Goal: Task Accomplishment & Management: Manage account settings

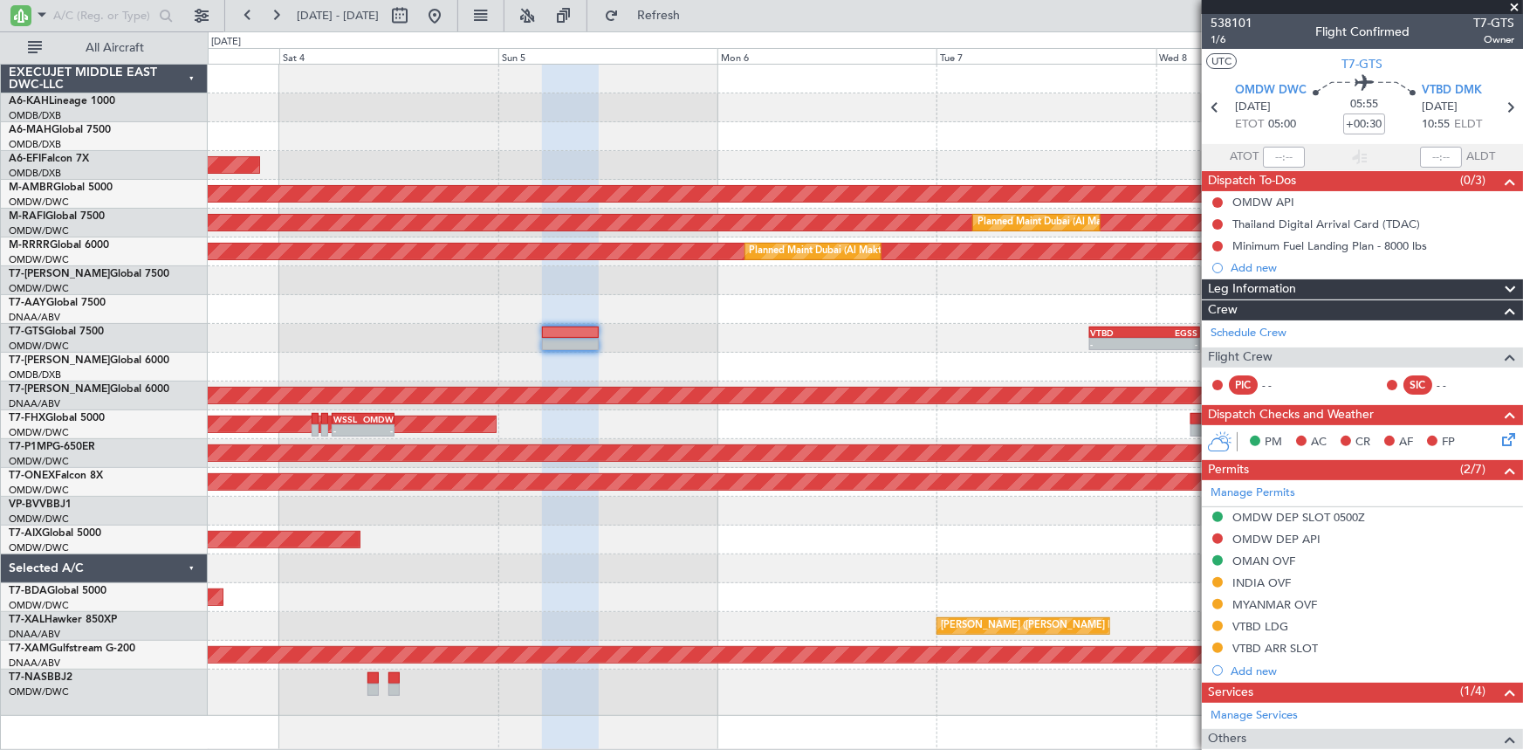
scroll to position [157, 0]
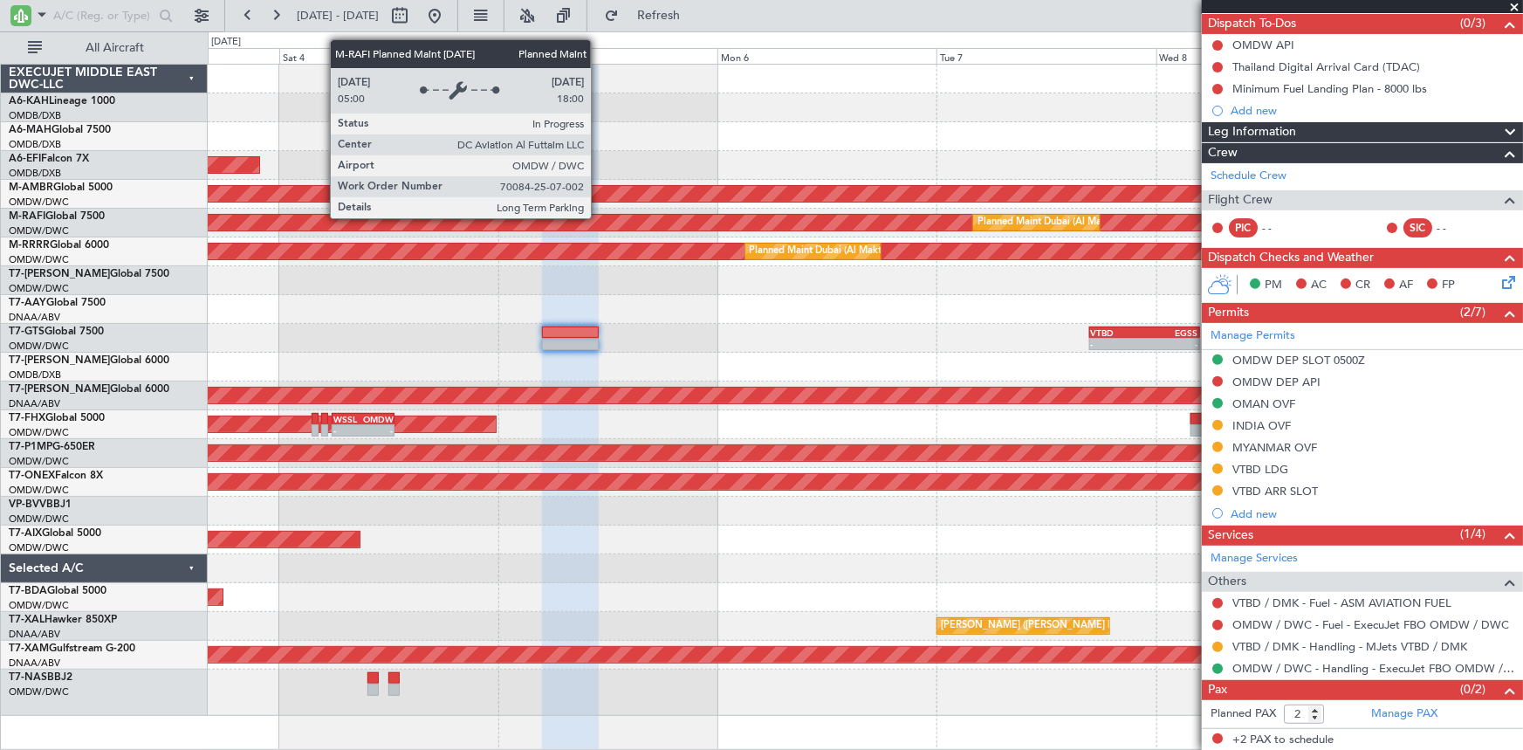
drag, startPoint x: 599, startPoint y: 217, endPoint x: 609, endPoint y: 234, distance: 19.6
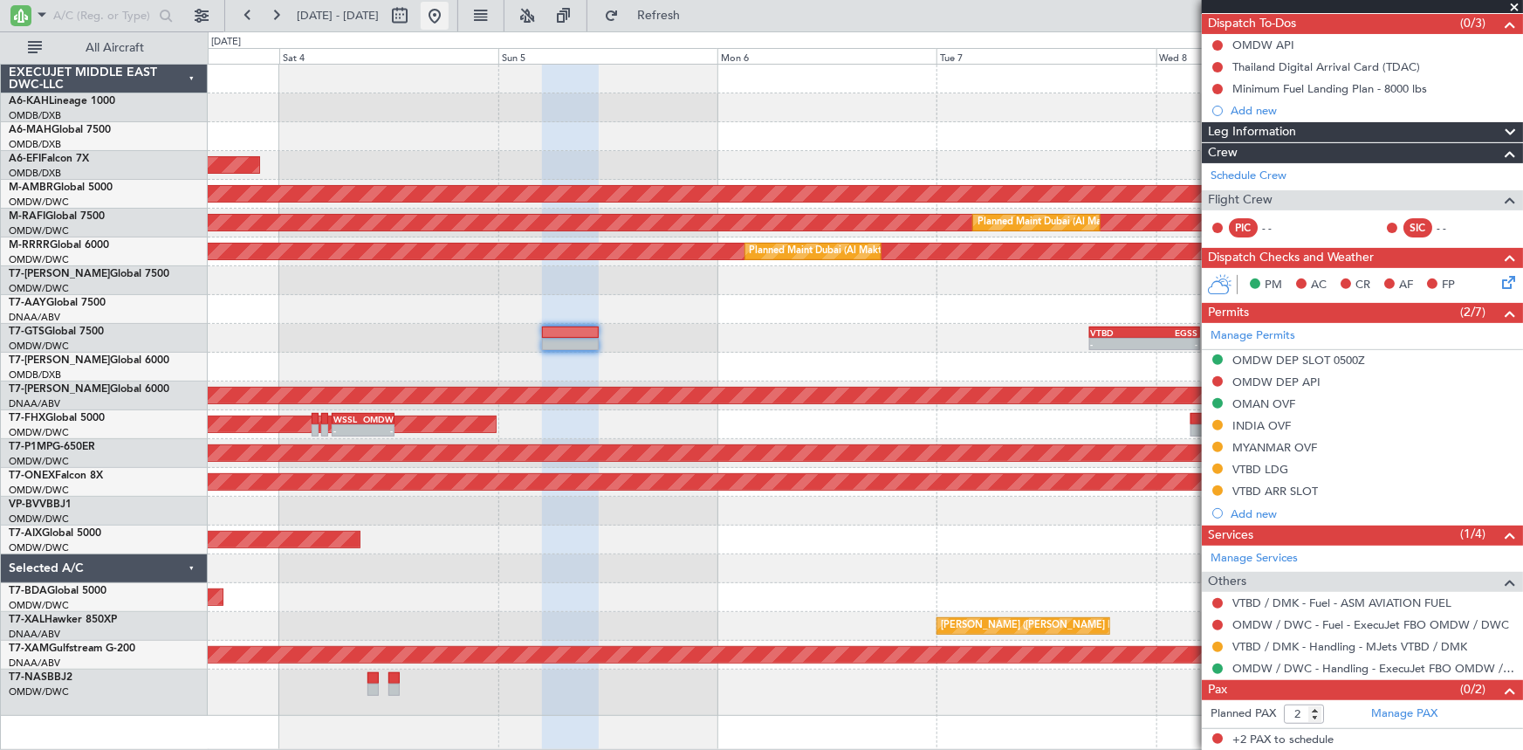
click at [449, 14] on button at bounding box center [435, 16] width 28 height 28
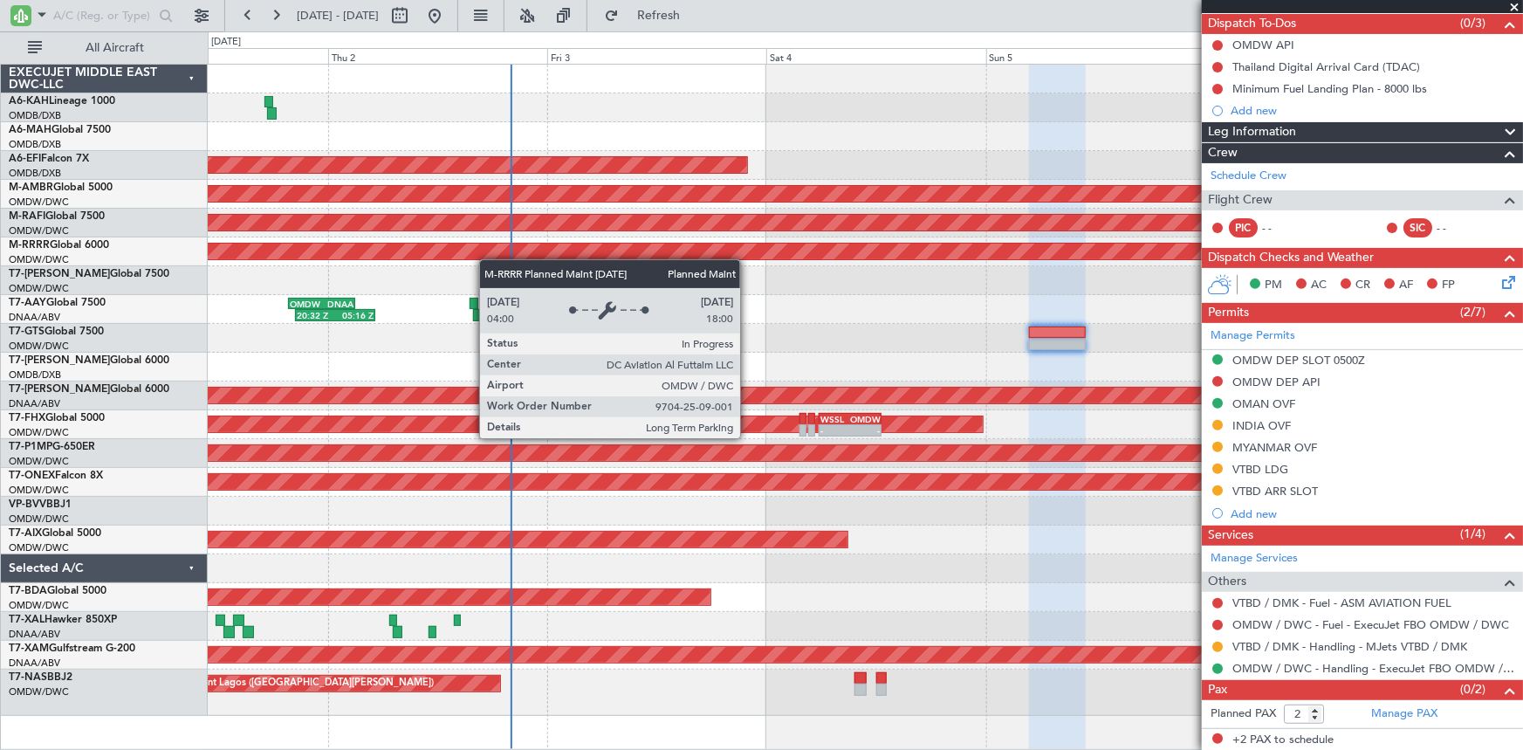
click at [487, 259] on div "Planned Maint [GEOGRAPHIC_DATA] ([GEOGRAPHIC_DATA] Intl) Planned Maint [GEOGRAP…" at bounding box center [865, 390] width 1315 height 651
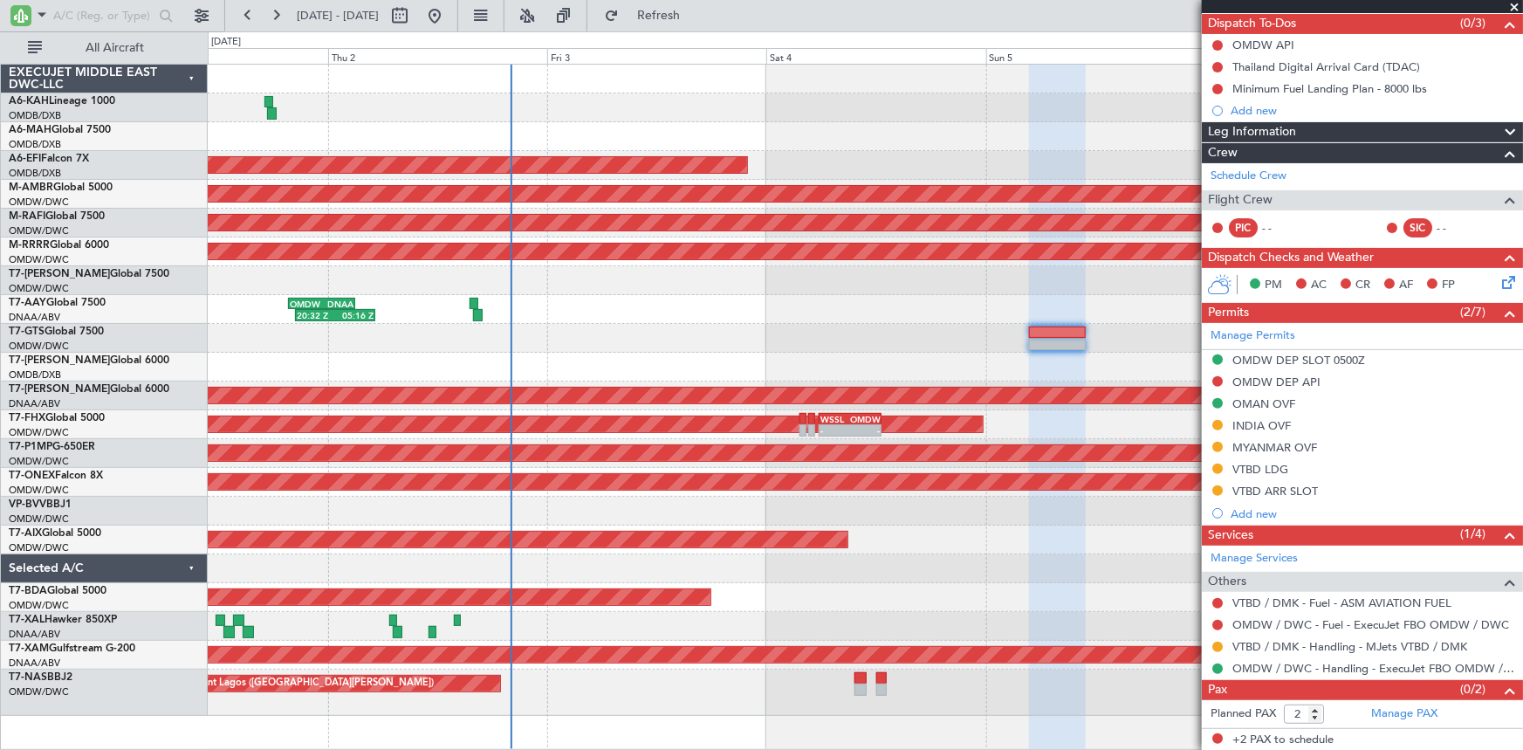
click at [192, 319] on div "Planned Maint [GEOGRAPHIC_DATA] ([GEOGRAPHIC_DATA] Intl) Planned Maint [GEOGRAP…" at bounding box center [761, 390] width 1523 height 718
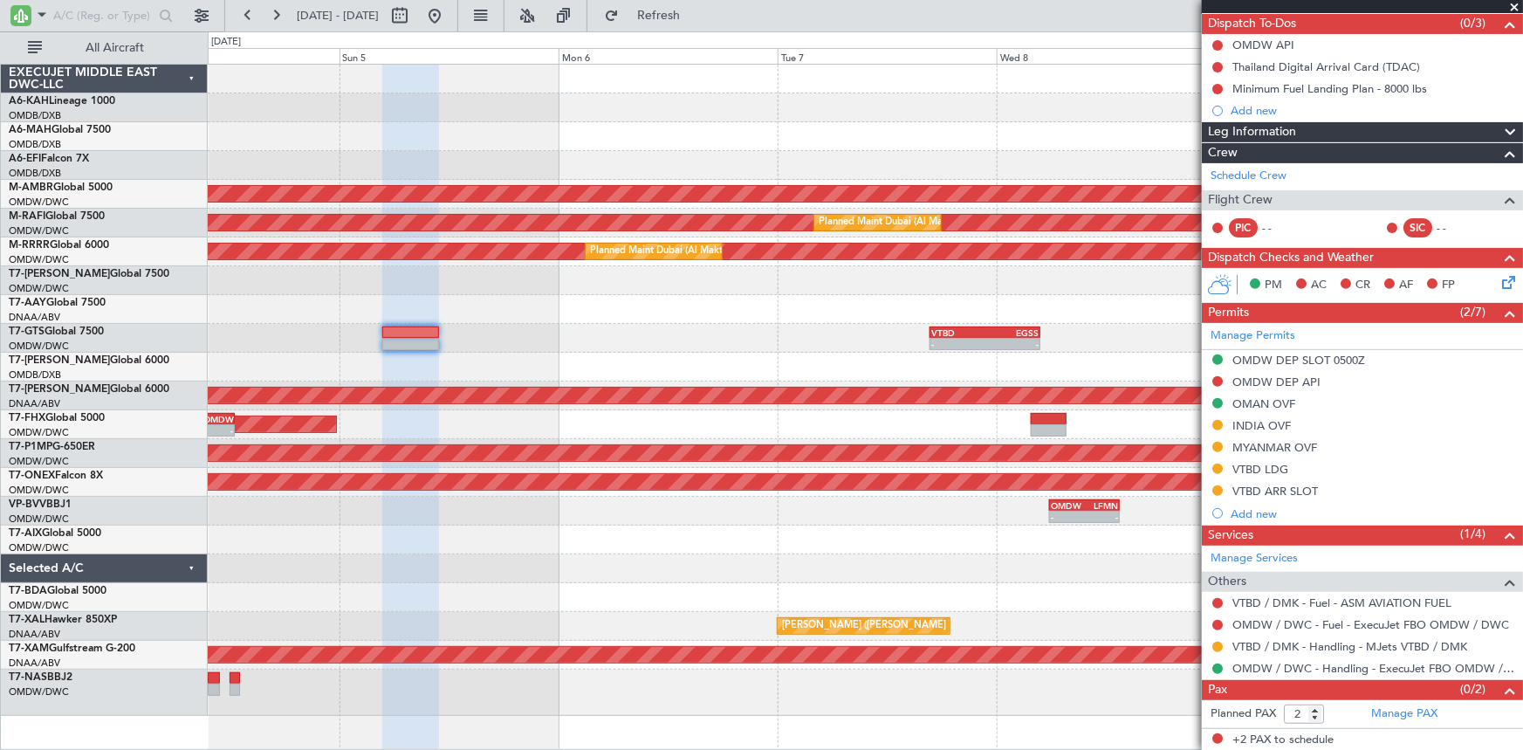
click at [185, 332] on div "AOG Maint [GEOGRAPHIC_DATA] (Dubai Intl) Planned Maint [GEOGRAPHIC_DATA] (Selet…" at bounding box center [761, 390] width 1523 height 718
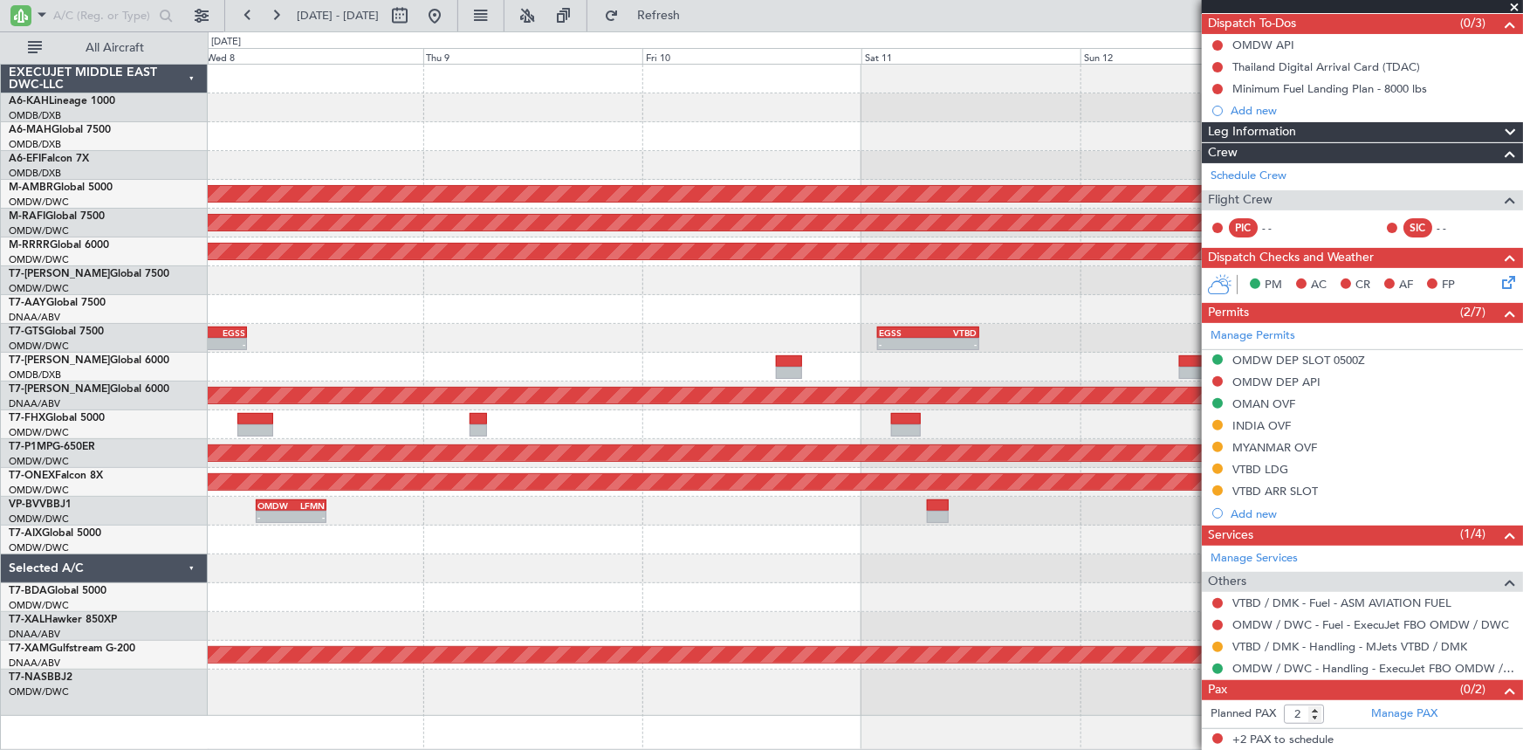
click at [392, 340] on div "- - VTBD 16:45 Z EGSS 04:50 Z - - EGSS 01:50 Z VTBD 12:55 Z - - VTBD 16:45 Z EG…" at bounding box center [865, 338] width 1315 height 29
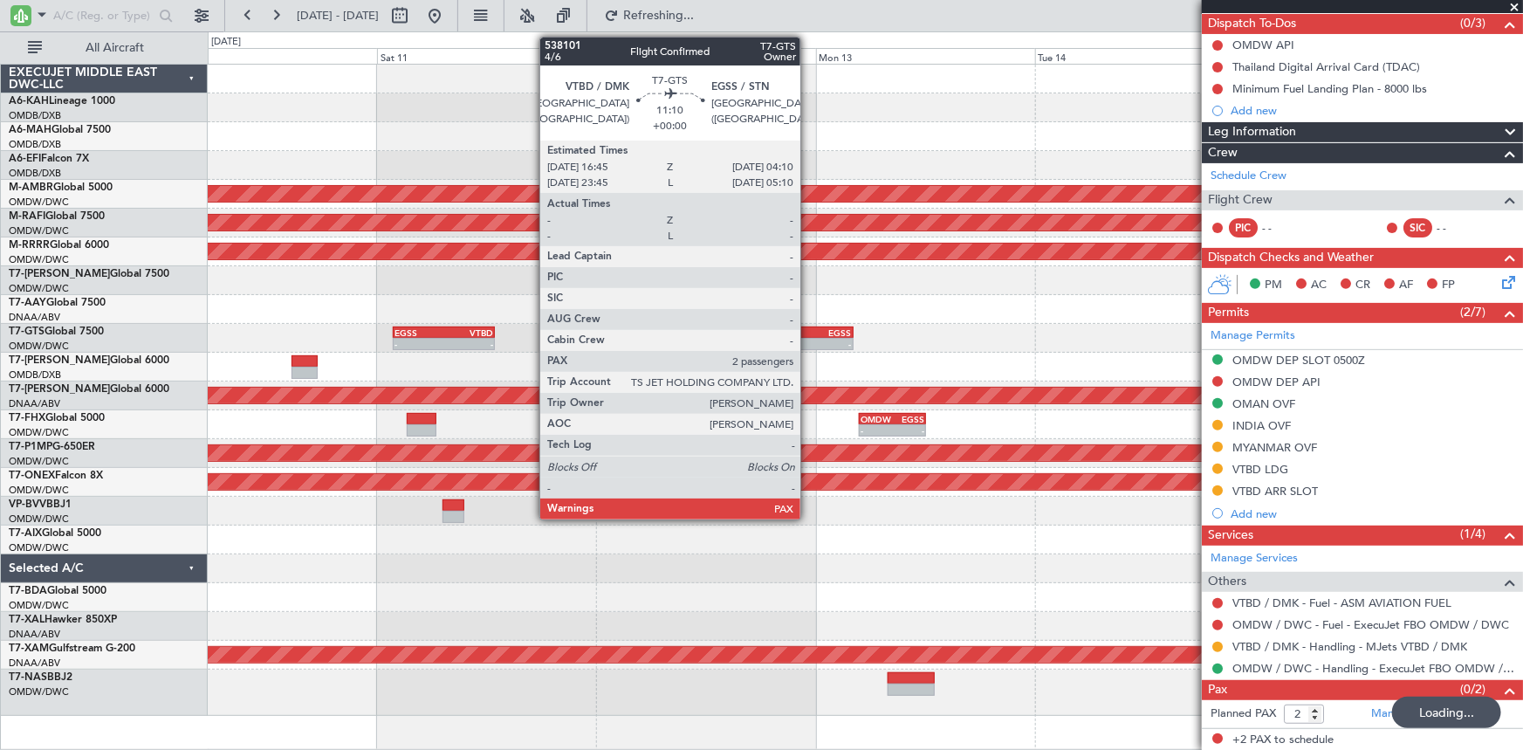
click at [808, 339] on div "-" at bounding box center [826, 344] width 51 height 10
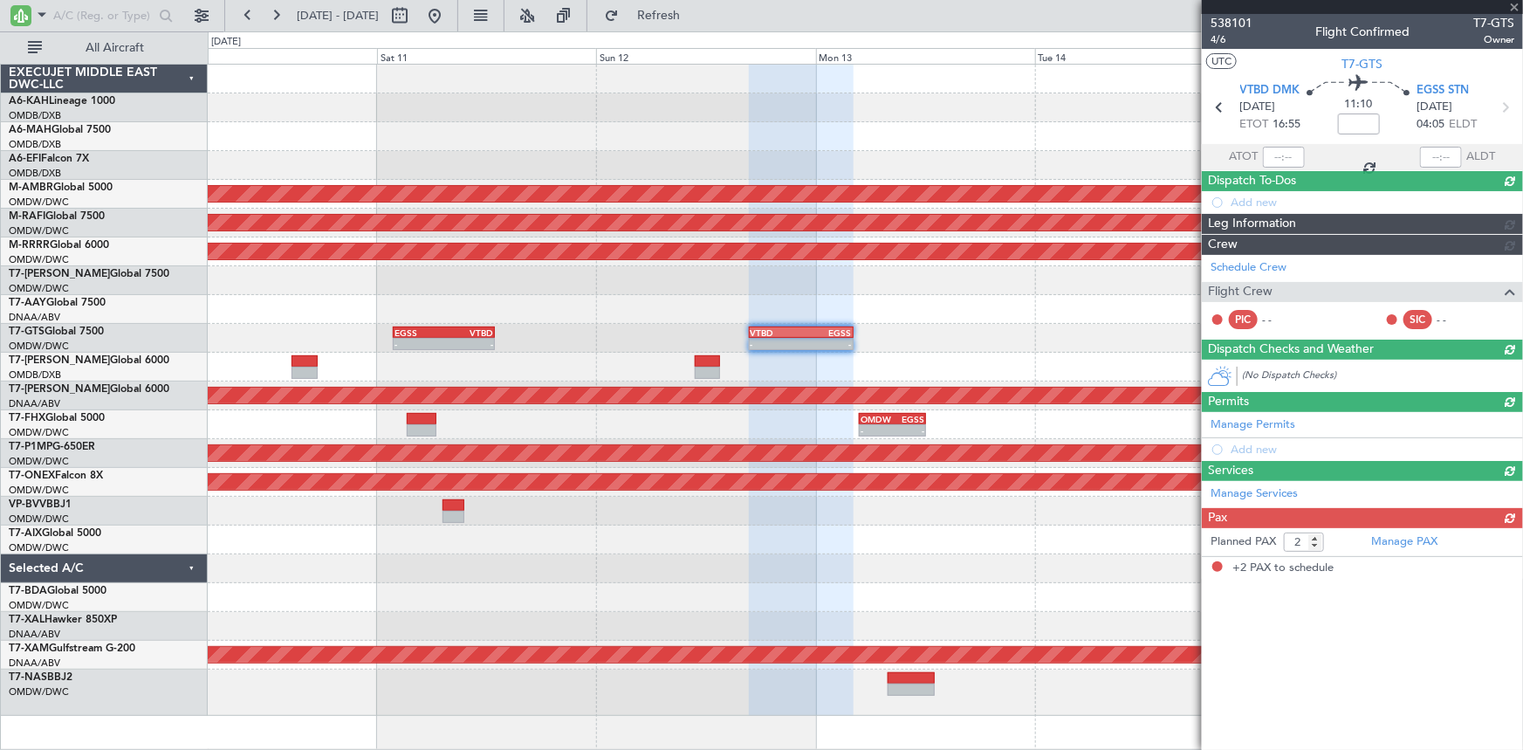
scroll to position [0, 0]
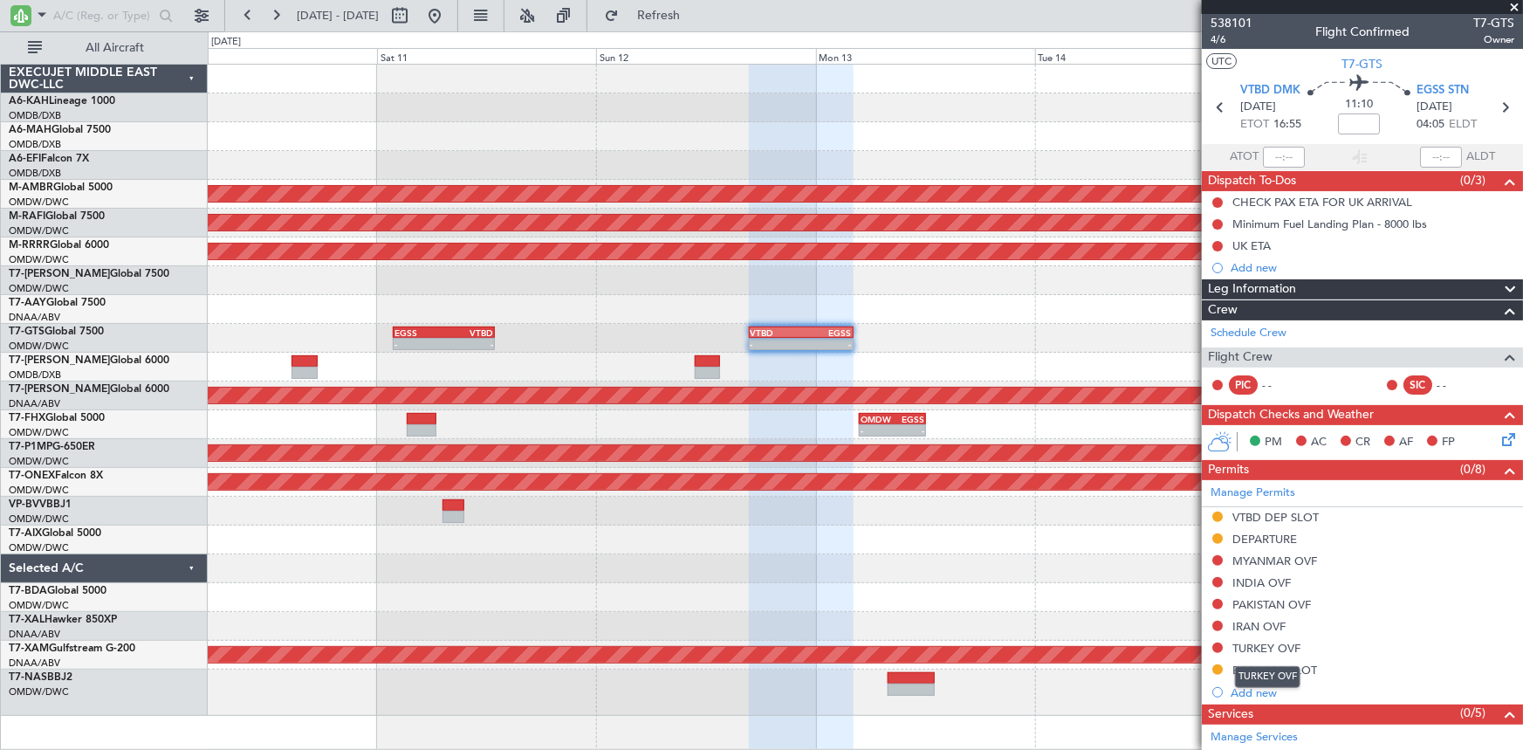
click at [1283, 662] on mat-tooltip-component "TURKEY OVF" at bounding box center [1268, 677] width 90 height 46
click at [1272, 668] on div "EGSS ARR SLOT" at bounding box center [1274, 669] width 85 height 15
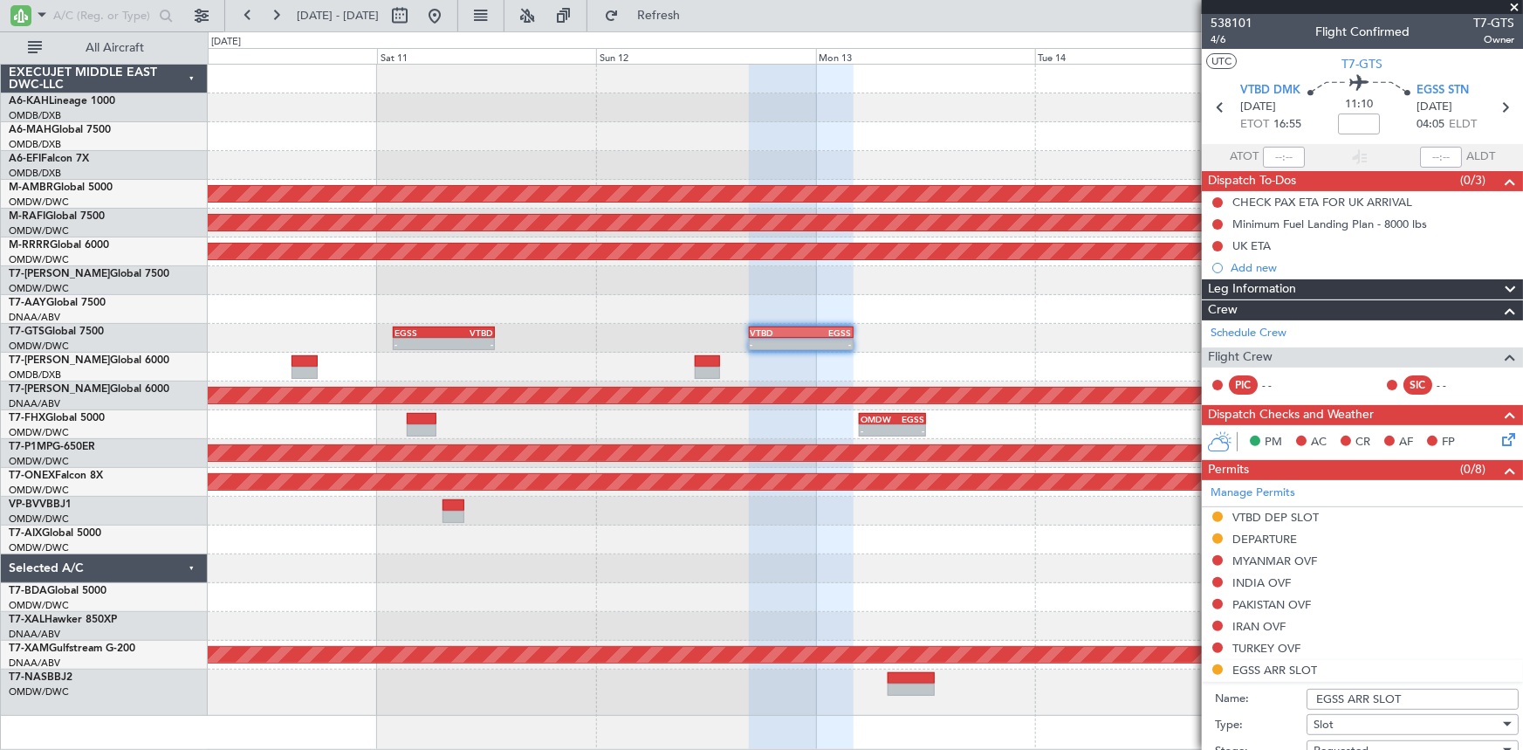
scroll to position [237, 0]
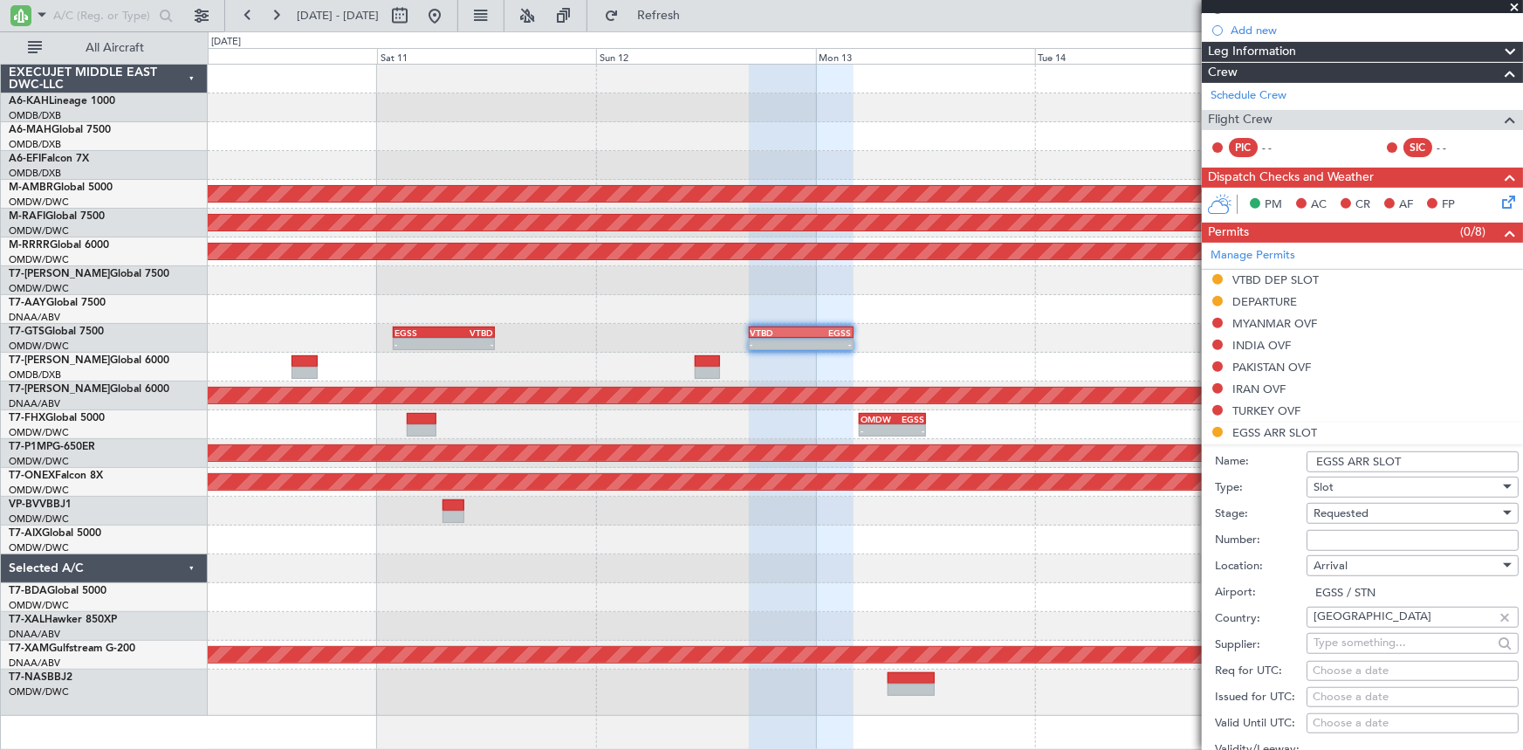
click at [1416, 460] on input "EGSS ARR SLOT" at bounding box center [1412, 461] width 212 height 21
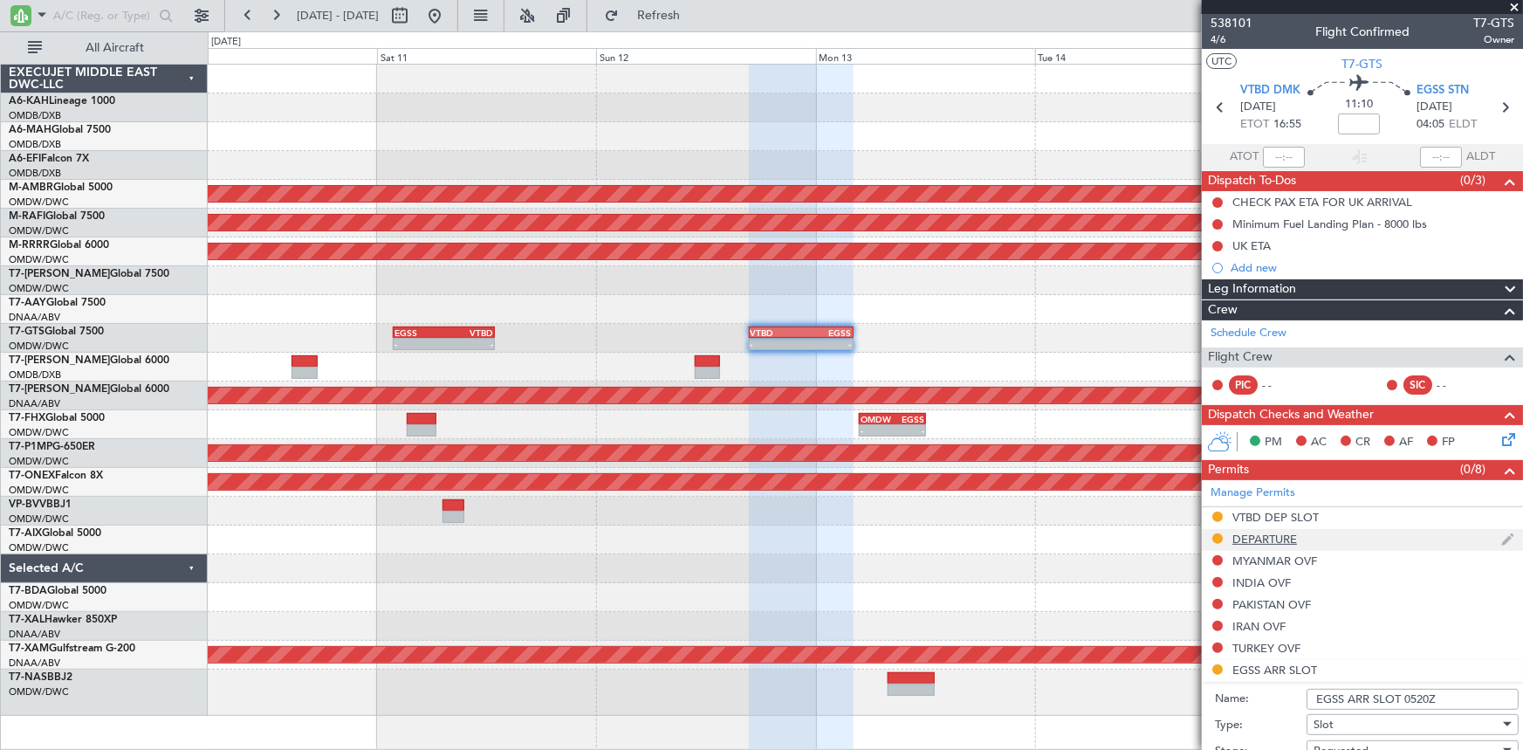
scroll to position [317, 0]
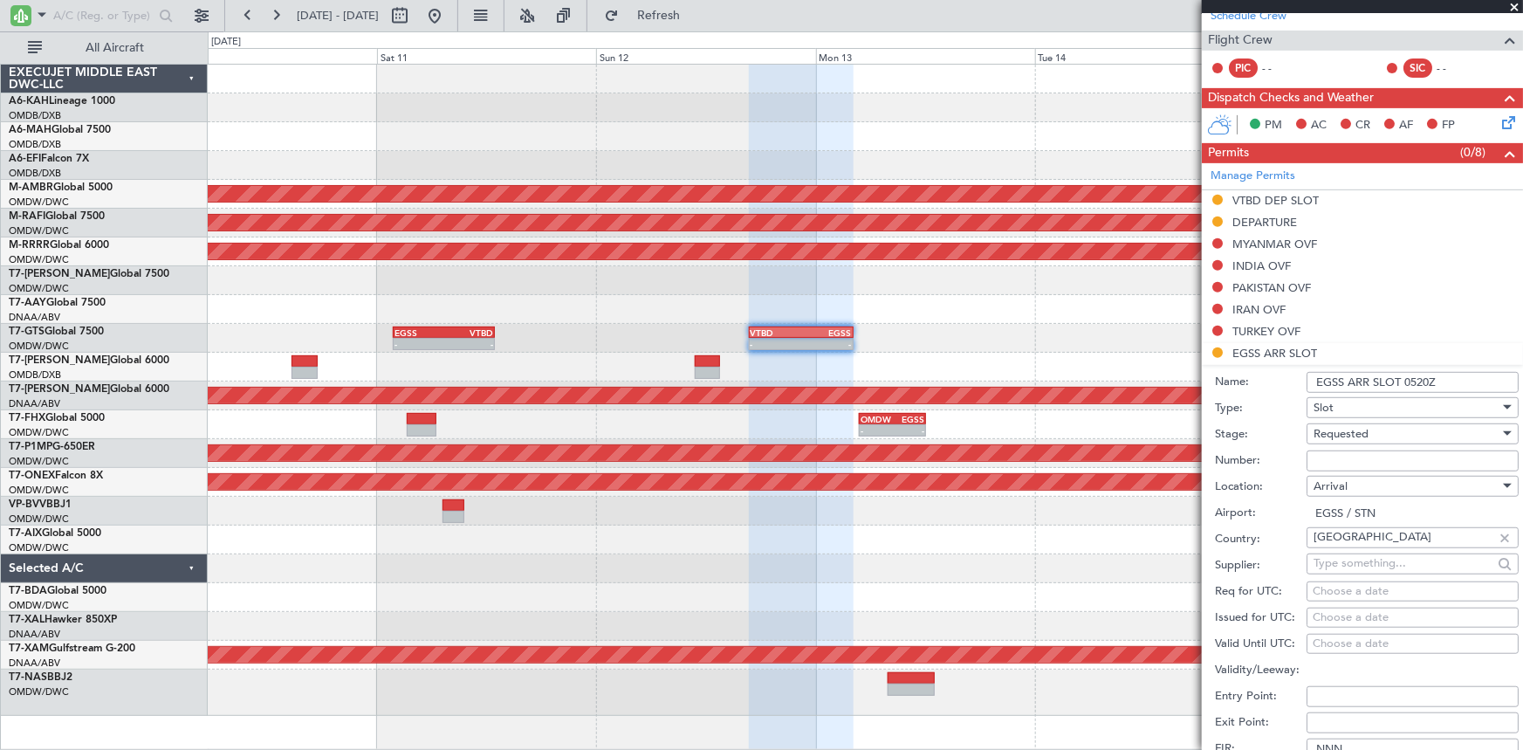
type input "EGSS ARR SLOT 0520Z"
click at [1355, 593] on div "Choose a date" at bounding box center [1413, 591] width 200 height 17
select select "10"
select select "2025"
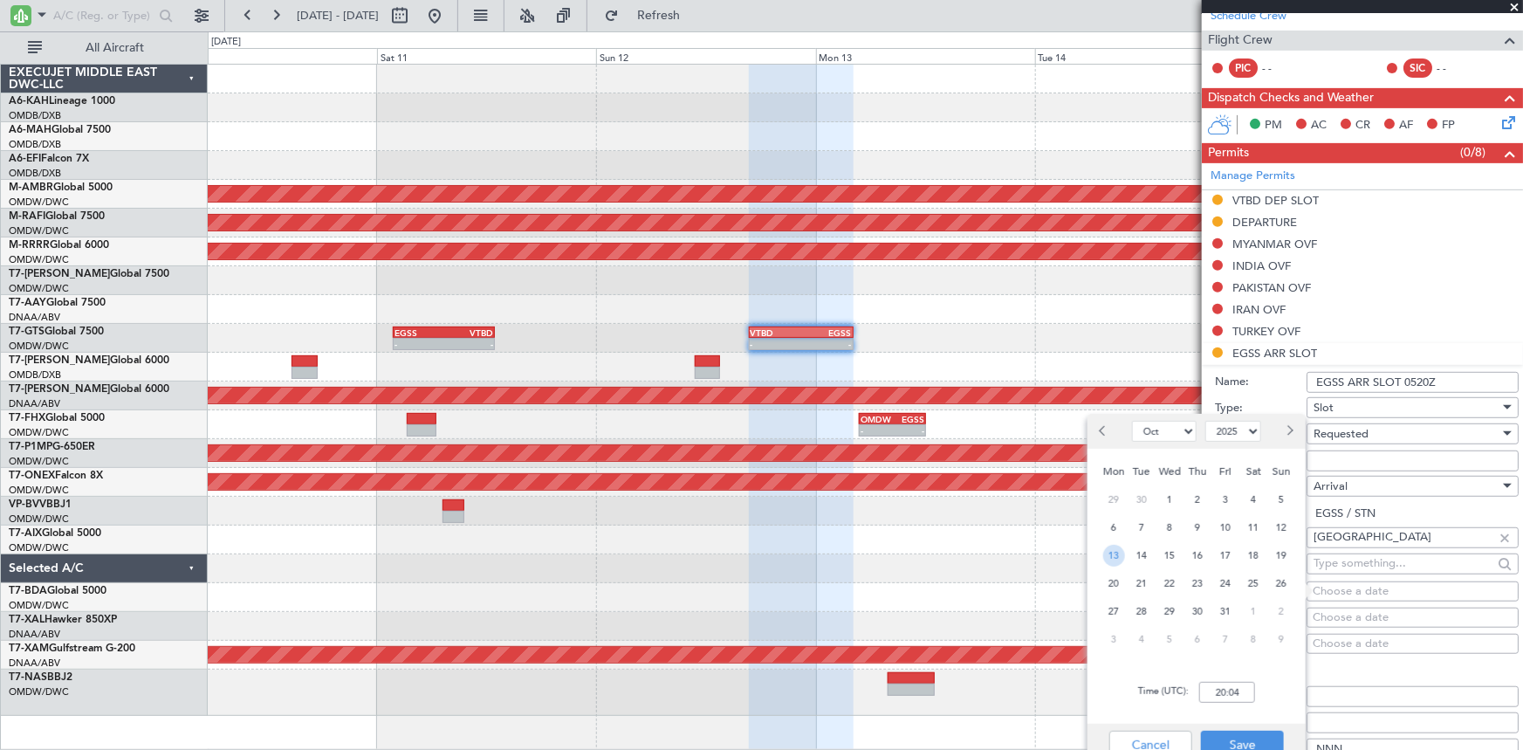
click at [1115, 549] on span "13" at bounding box center [1114, 556] width 22 height 22
click at [1204, 686] on input "00:00" at bounding box center [1227, 692] width 56 height 21
type input "04:05"
click at [1259, 742] on button "Save" at bounding box center [1242, 744] width 83 height 28
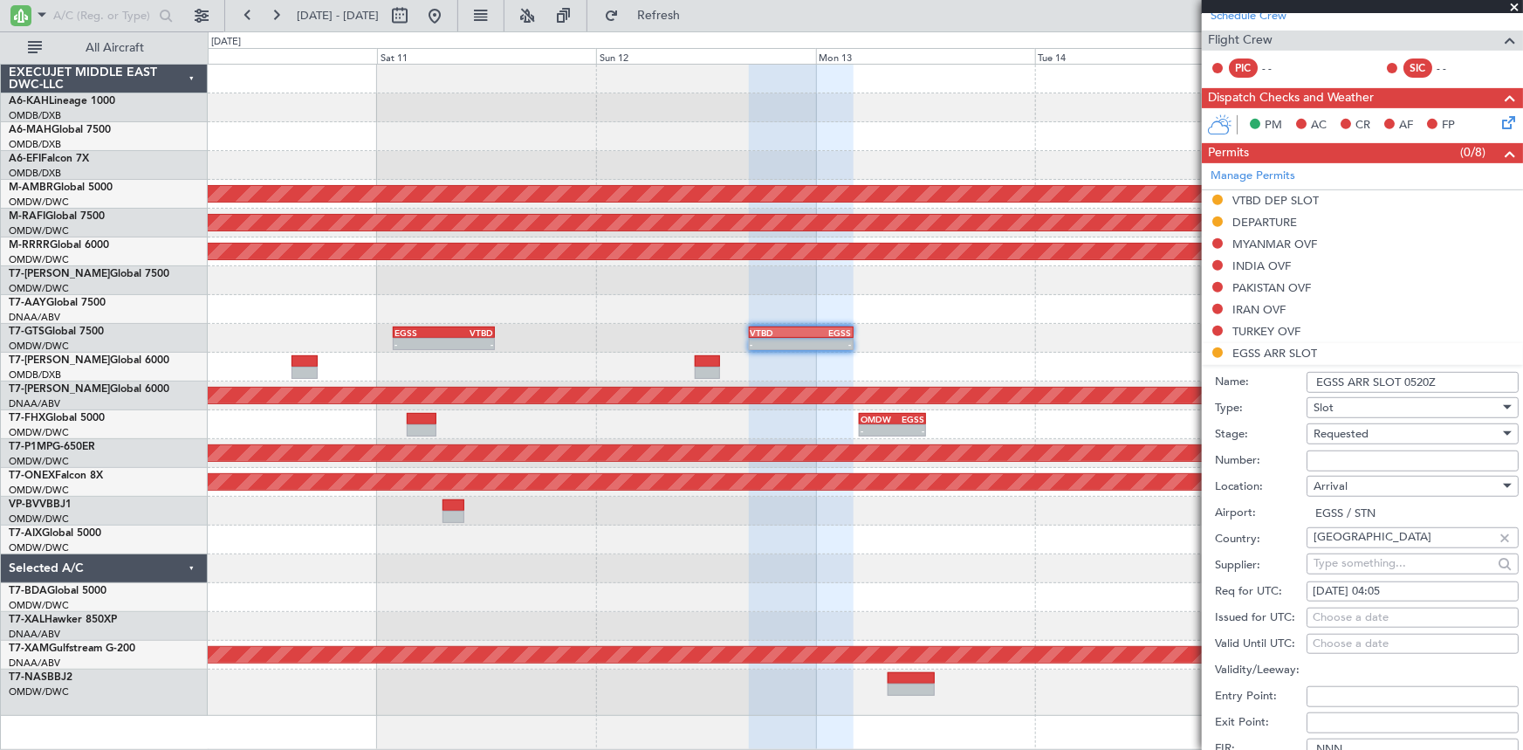
click at [1371, 620] on div "Choose a date" at bounding box center [1413, 617] width 200 height 17
select select "10"
select select "2025"
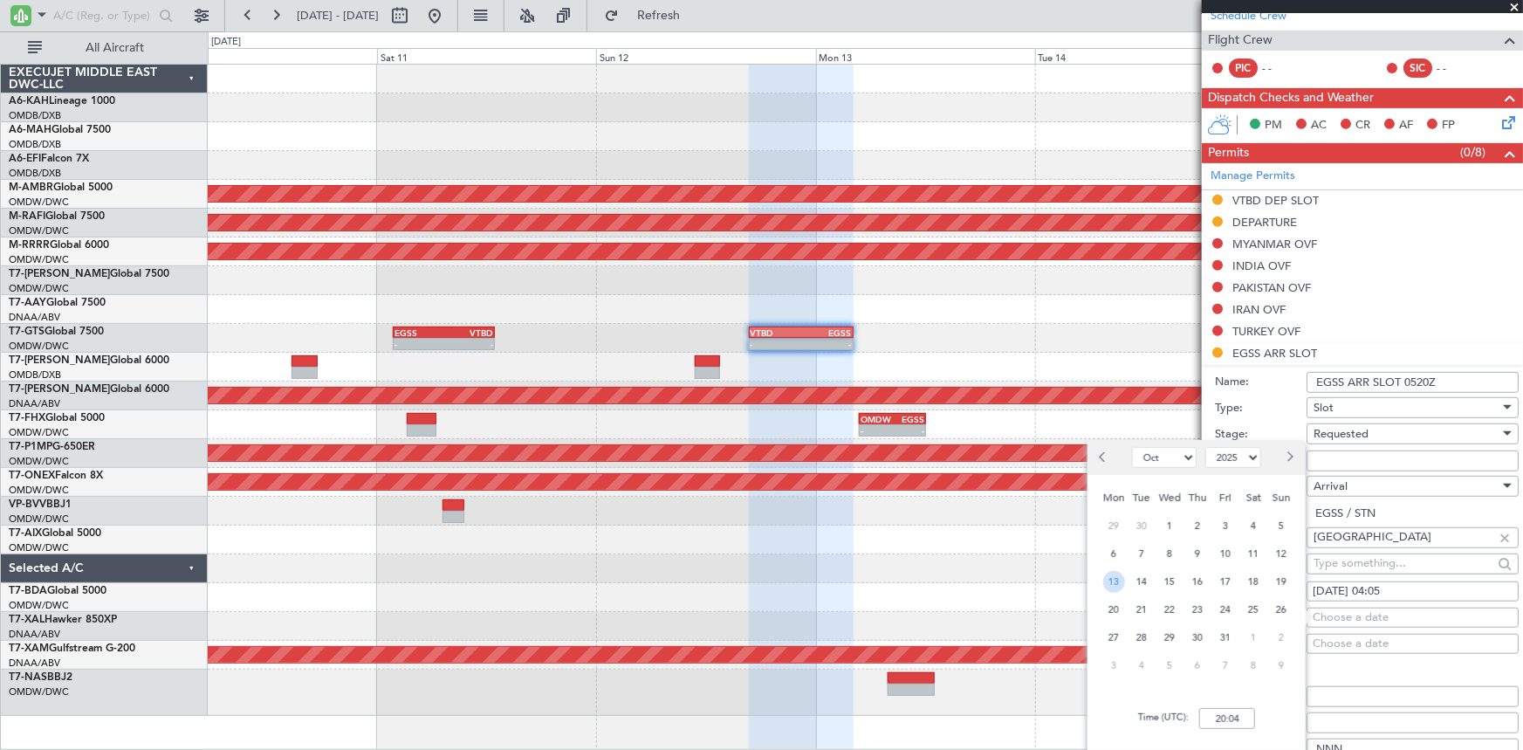
drag, startPoint x: 1113, startPoint y: 580, endPoint x: 1239, endPoint y: 689, distance: 167.1
click at [1113, 581] on span "13" at bounding box center [1114, 582] width 22 height 22
click at [1214, 719] on input "00:00" at bounding box center [1227, 718] width 56 height 21
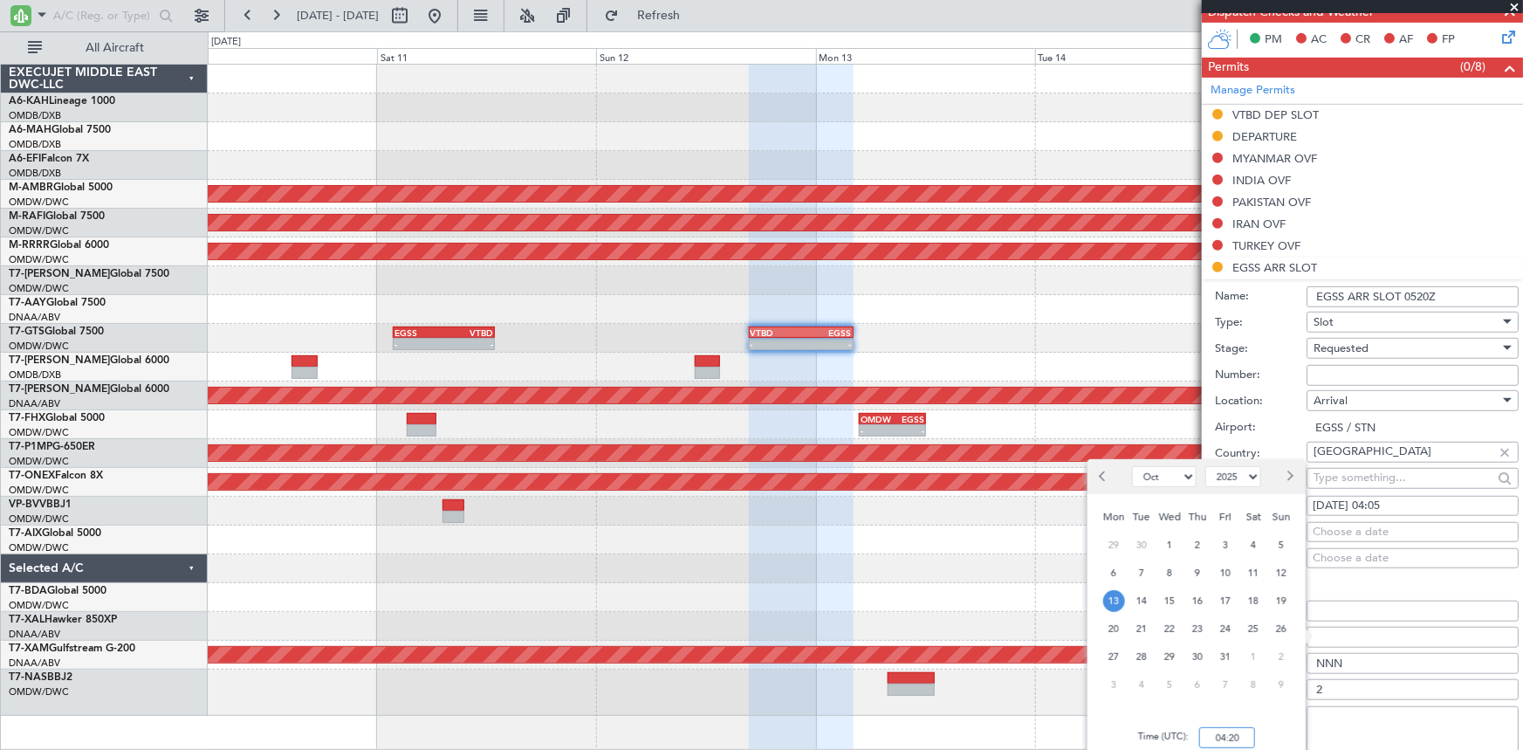
scroll to position [476, 0]
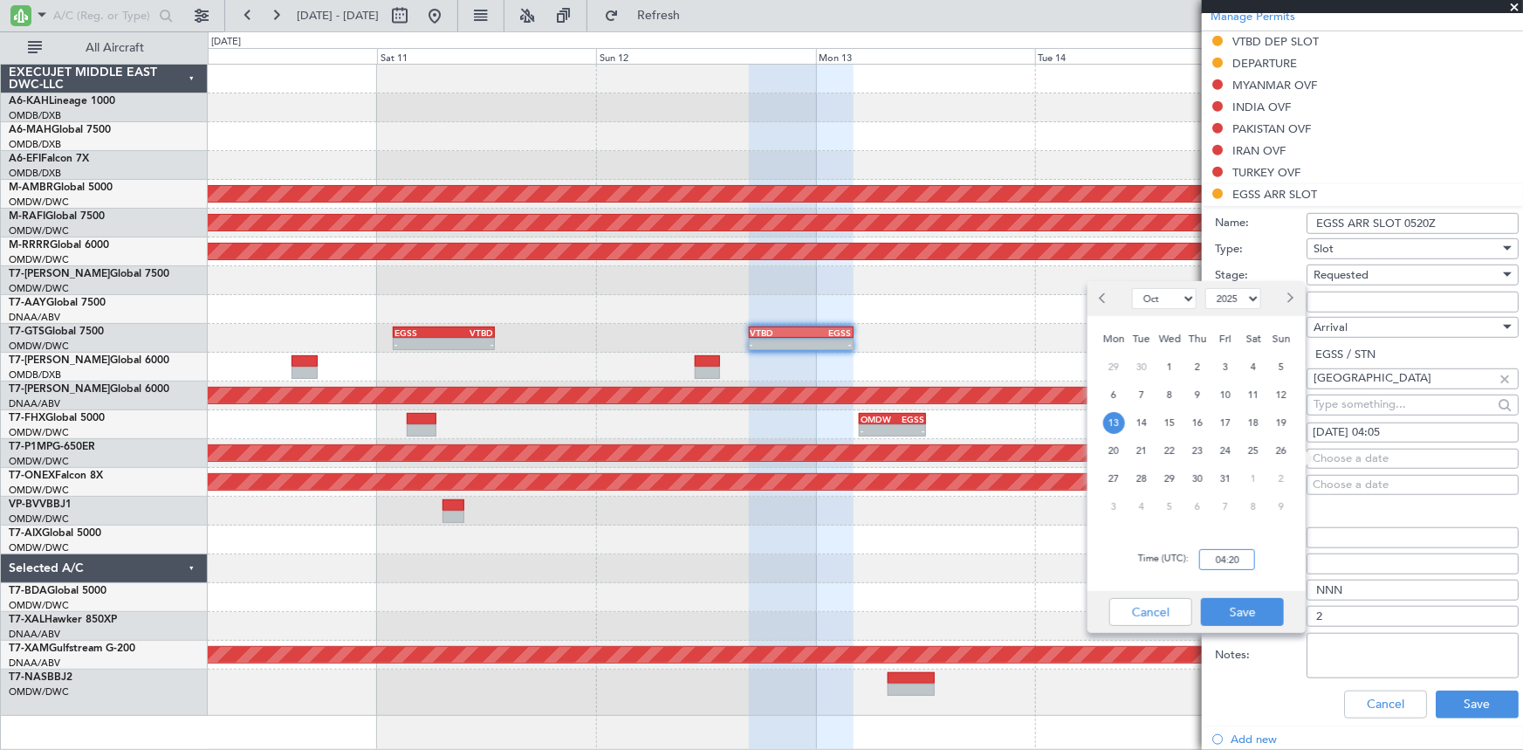
click at [1205, 554] on input "04:20" at bounding box center [1227, 559] width 56 height 21
click at [1206, 556] on input "04:20" at bounding box center [1227, 559] width 56 height 21
type input "05:20"
click at [1244, 614] on button "Save" at bounding box center [1242, 612] width 83 height 28
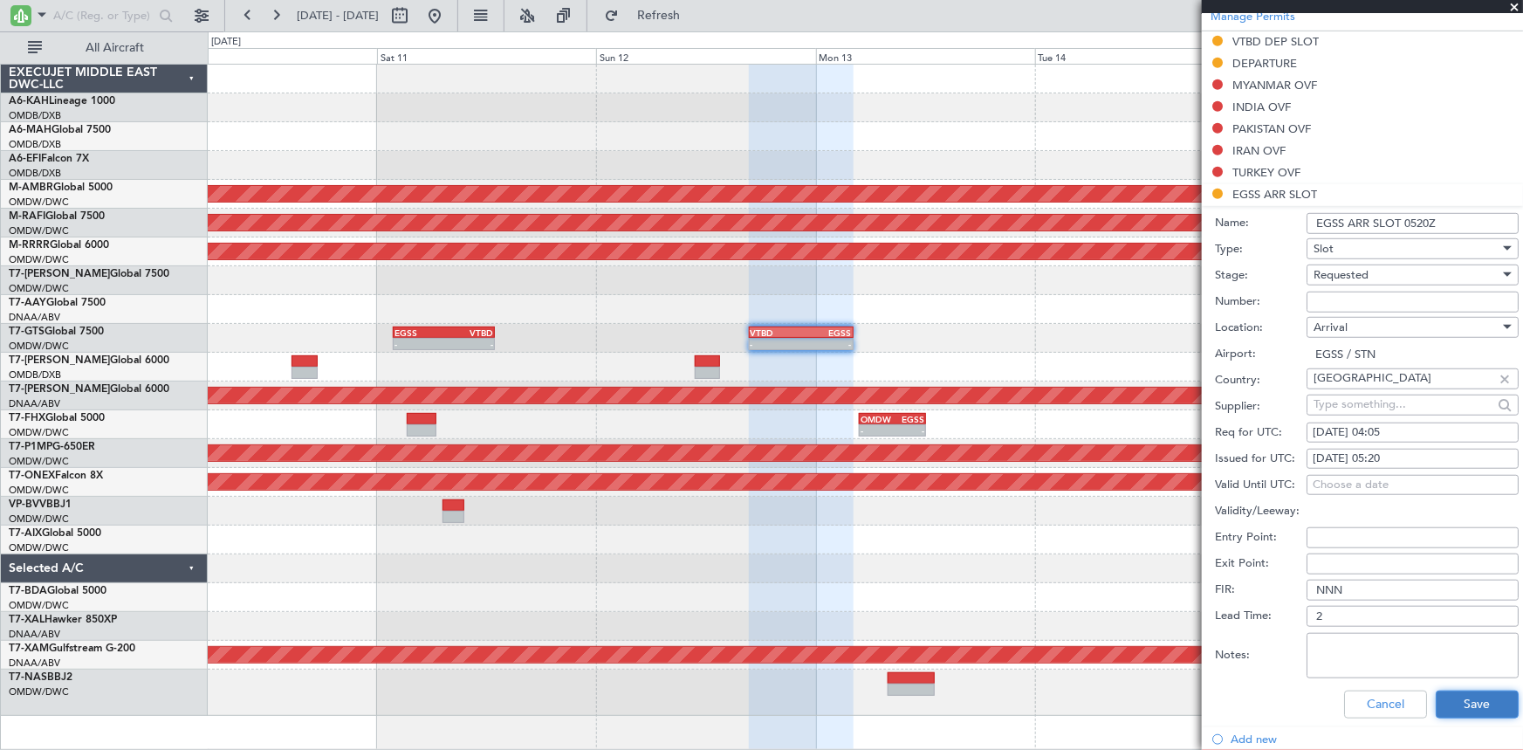
click at [1455, 696] on button "Save" at bounding box center [1477, 704] width 83 height 28
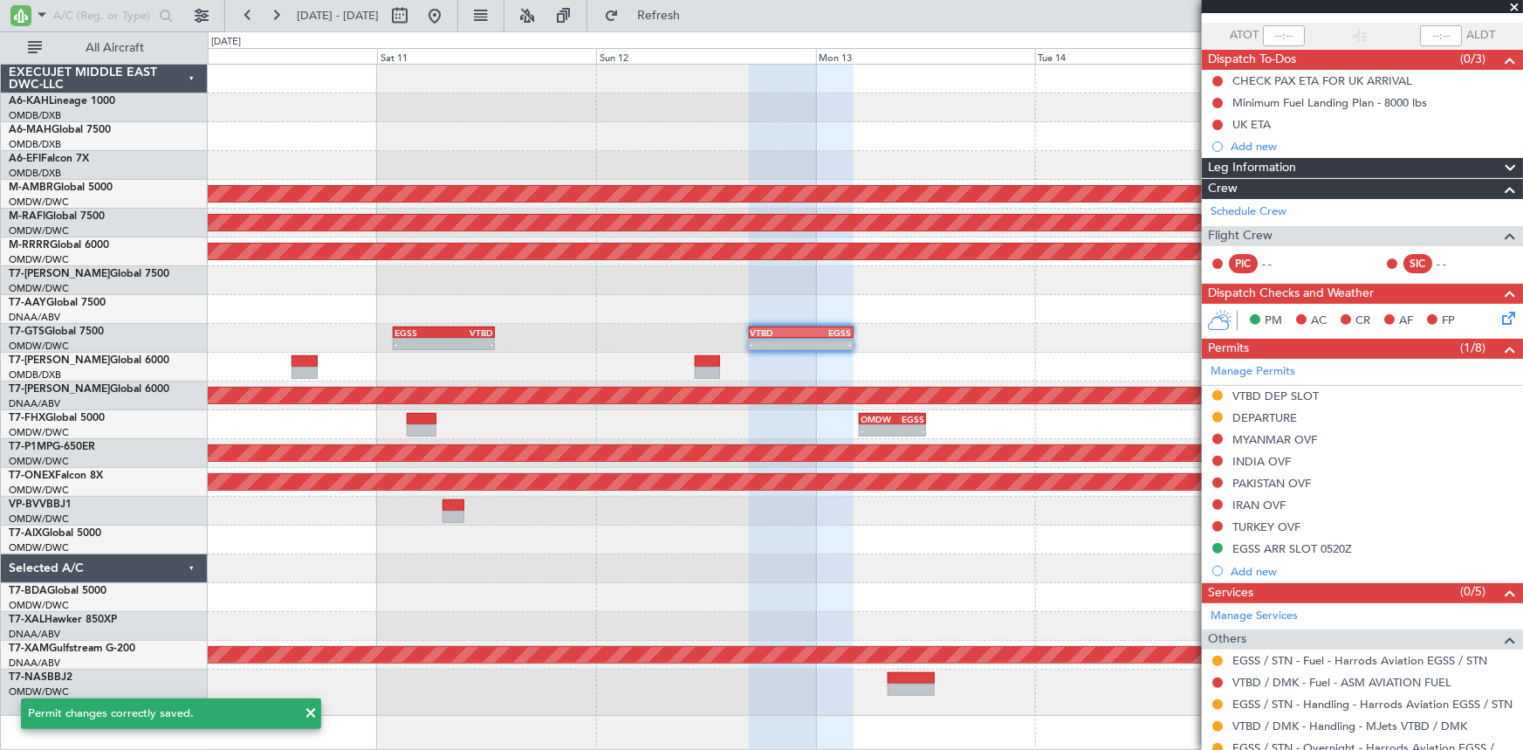
scroll to position [201, 0]
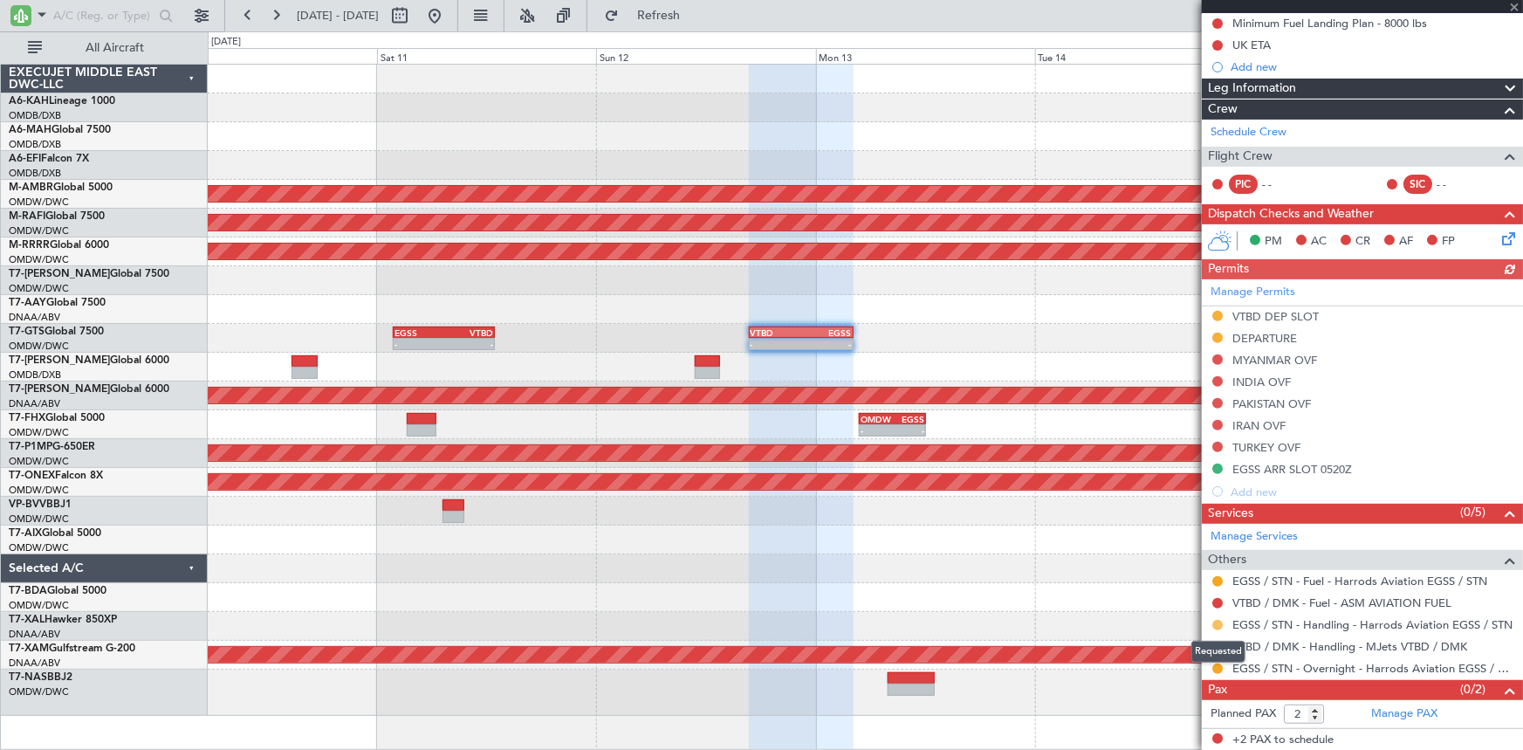
click at [1217, 620] on button at bounding box center [1217, 625] width 10 height 10
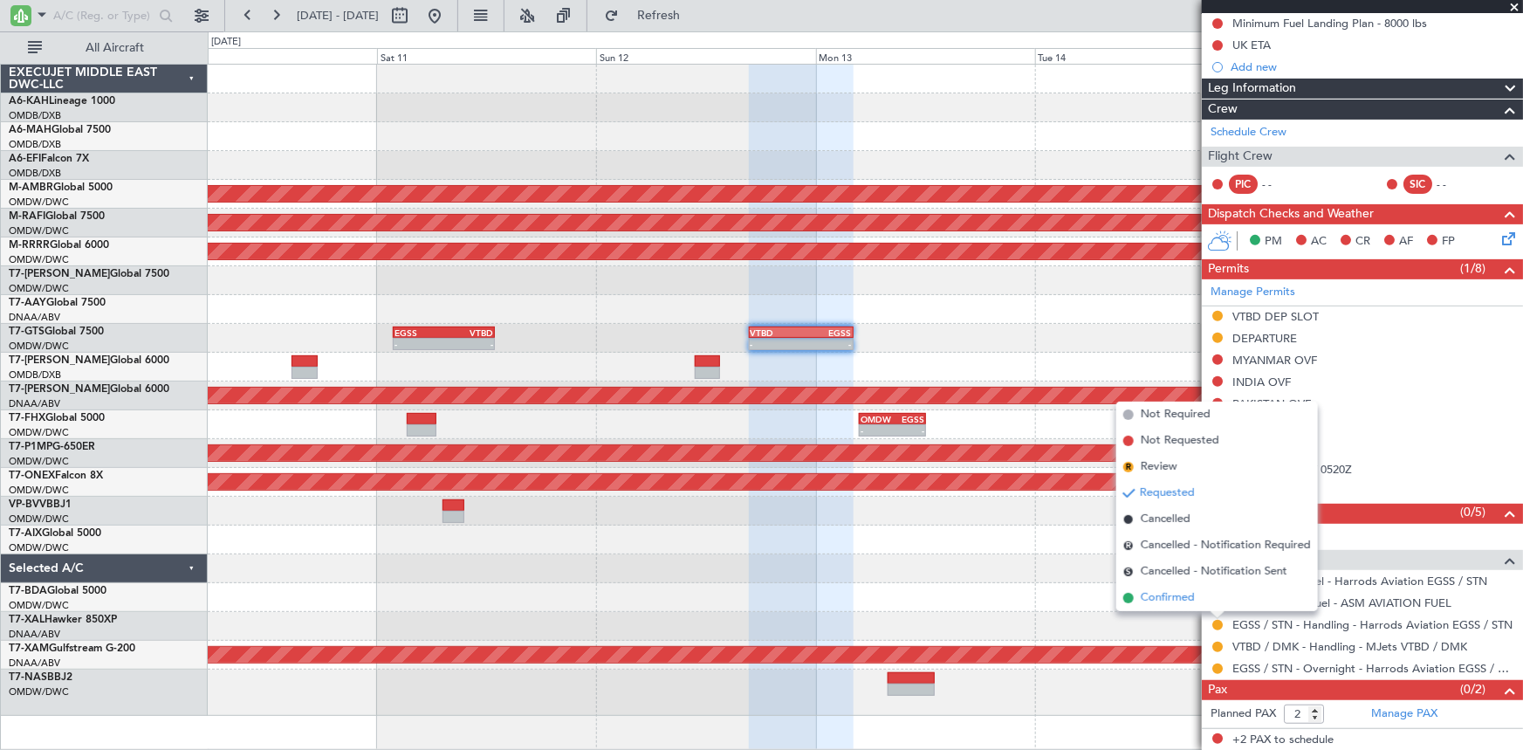
click at [1162, 599] on span "Confirmed" at bounding box center [1168, 597] width 54 height 17
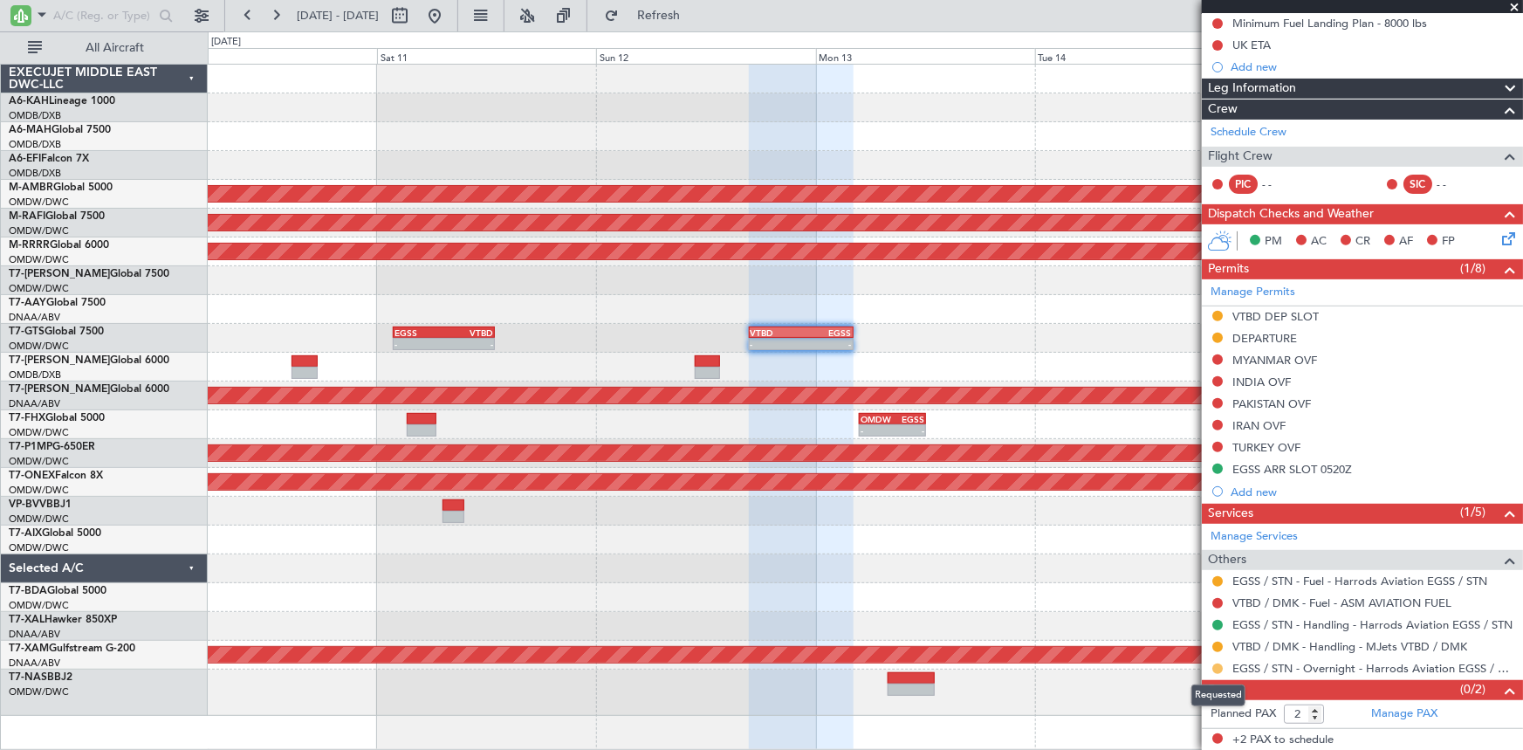
click at [1222, 664] on button at bounding box center [1217, 668] width 10 height 10
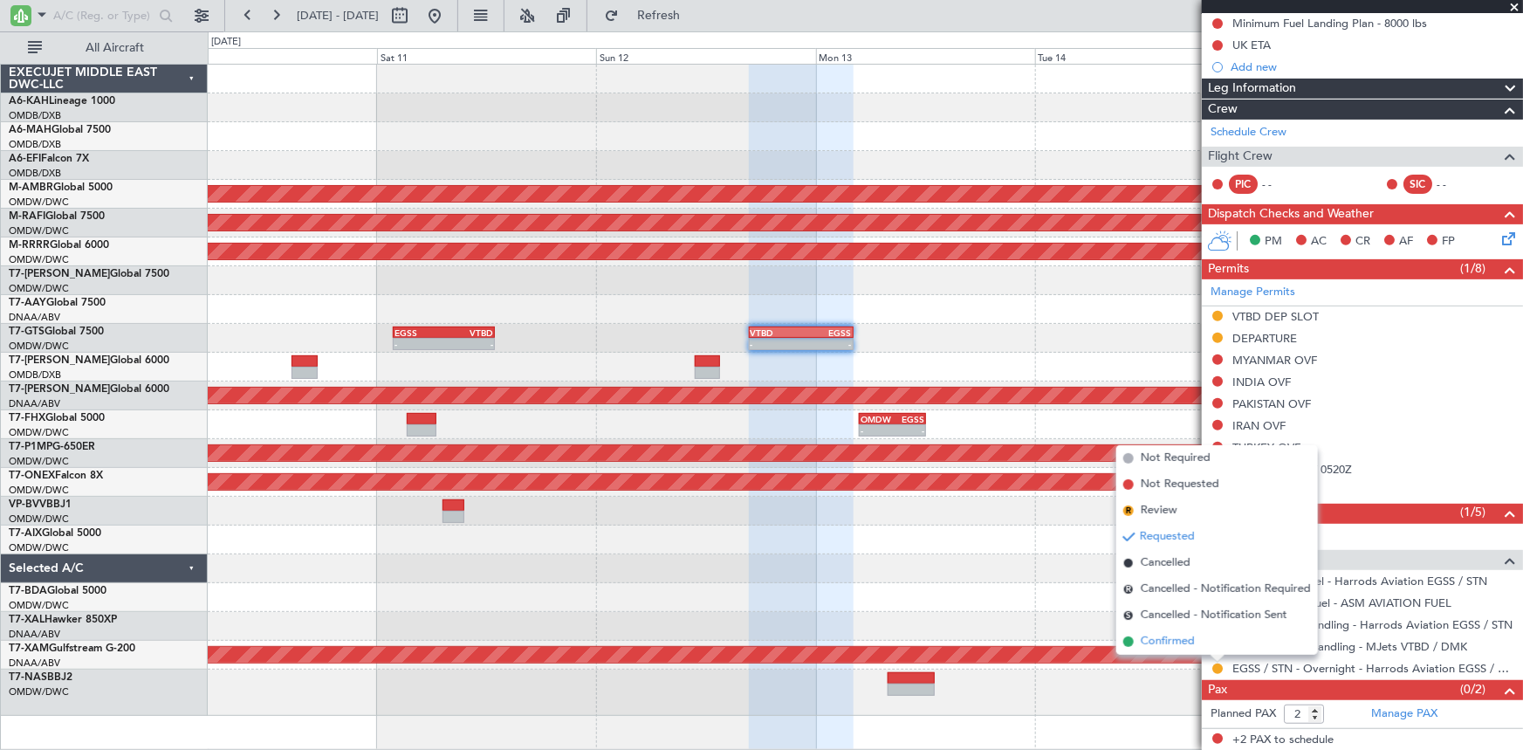
click at [1178, 645] on span "Confirmed" at bounding box center [1168, 641] width 54 height 17
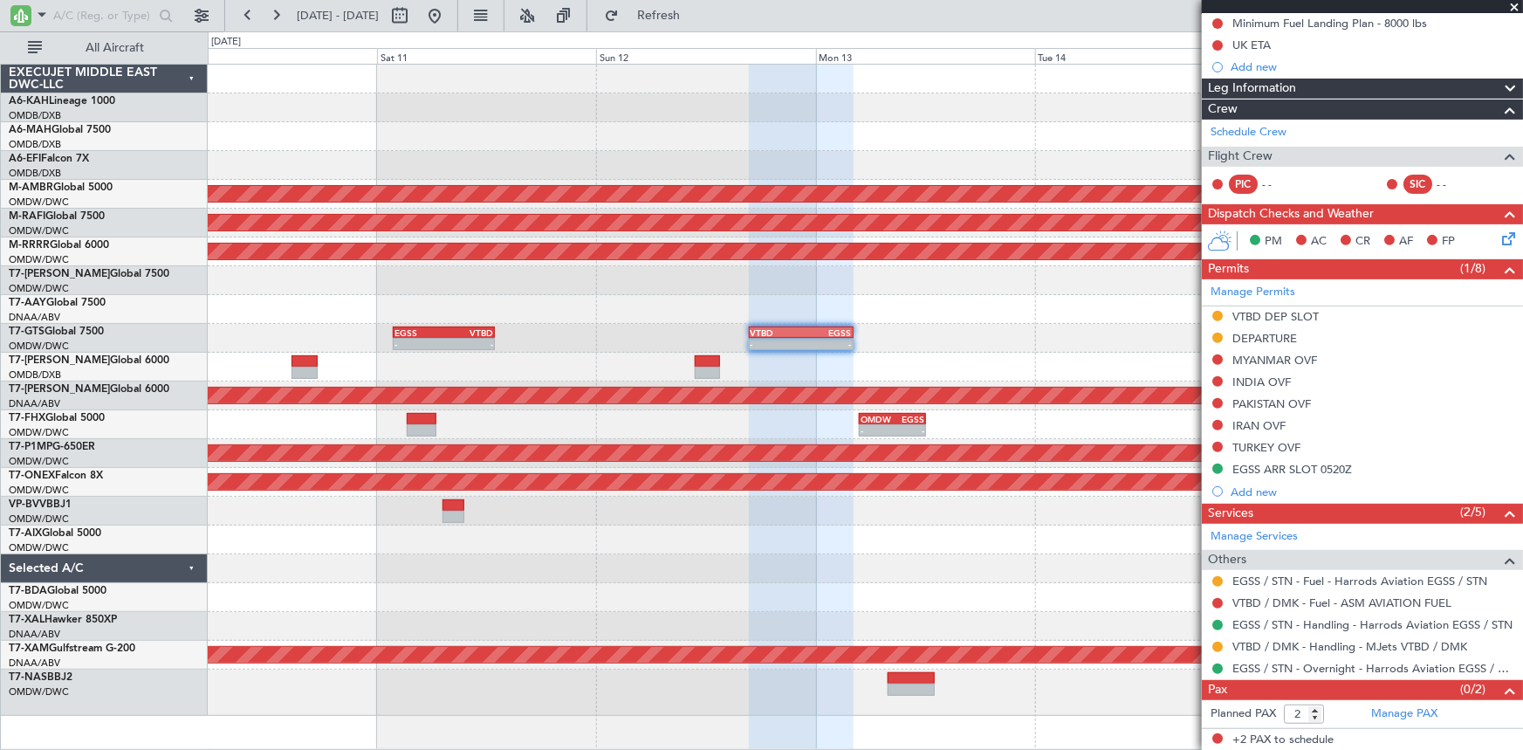
scroll to position [0, 0]
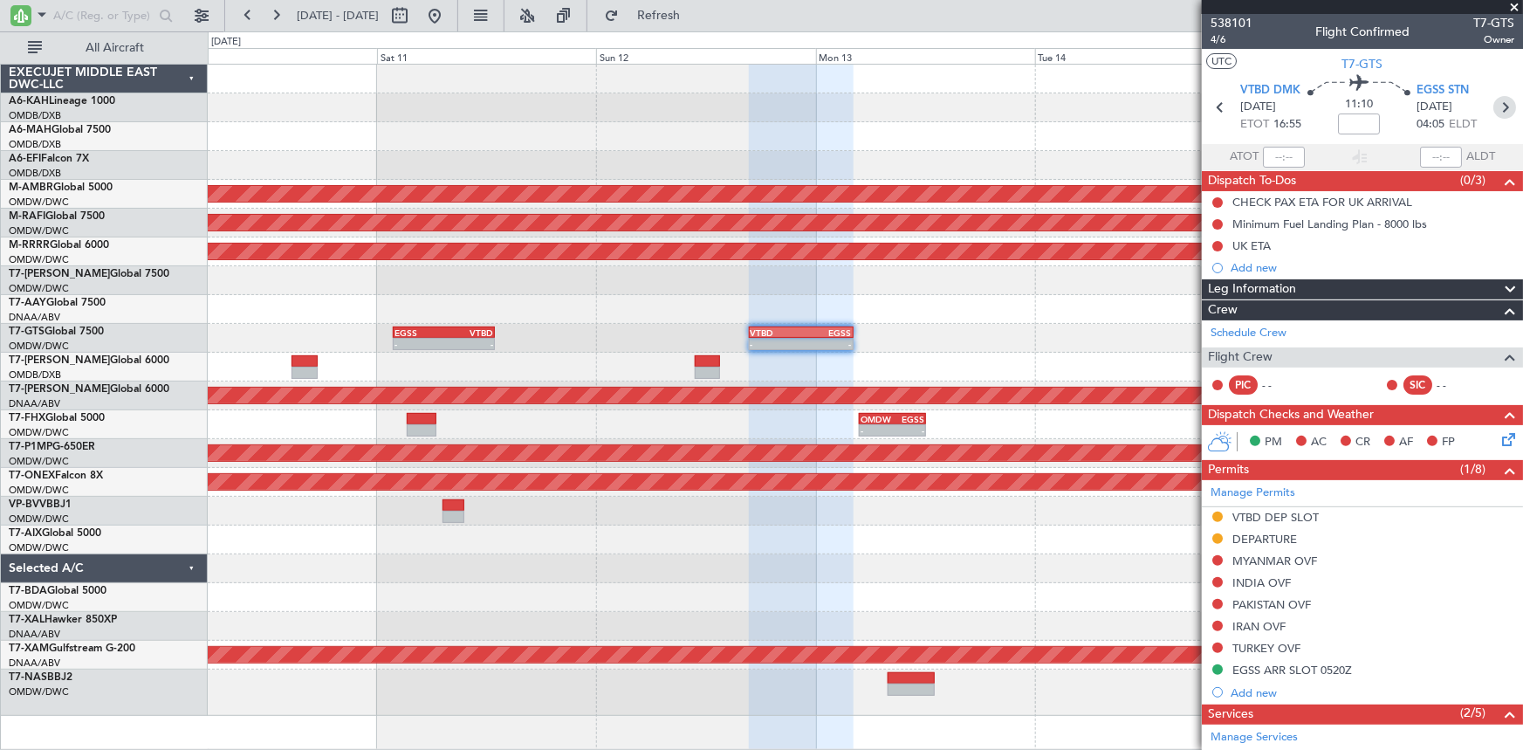
click at [1493, 102] on icon at bounding box center [1504, 107] width 23 height 23
type input "+00:45"
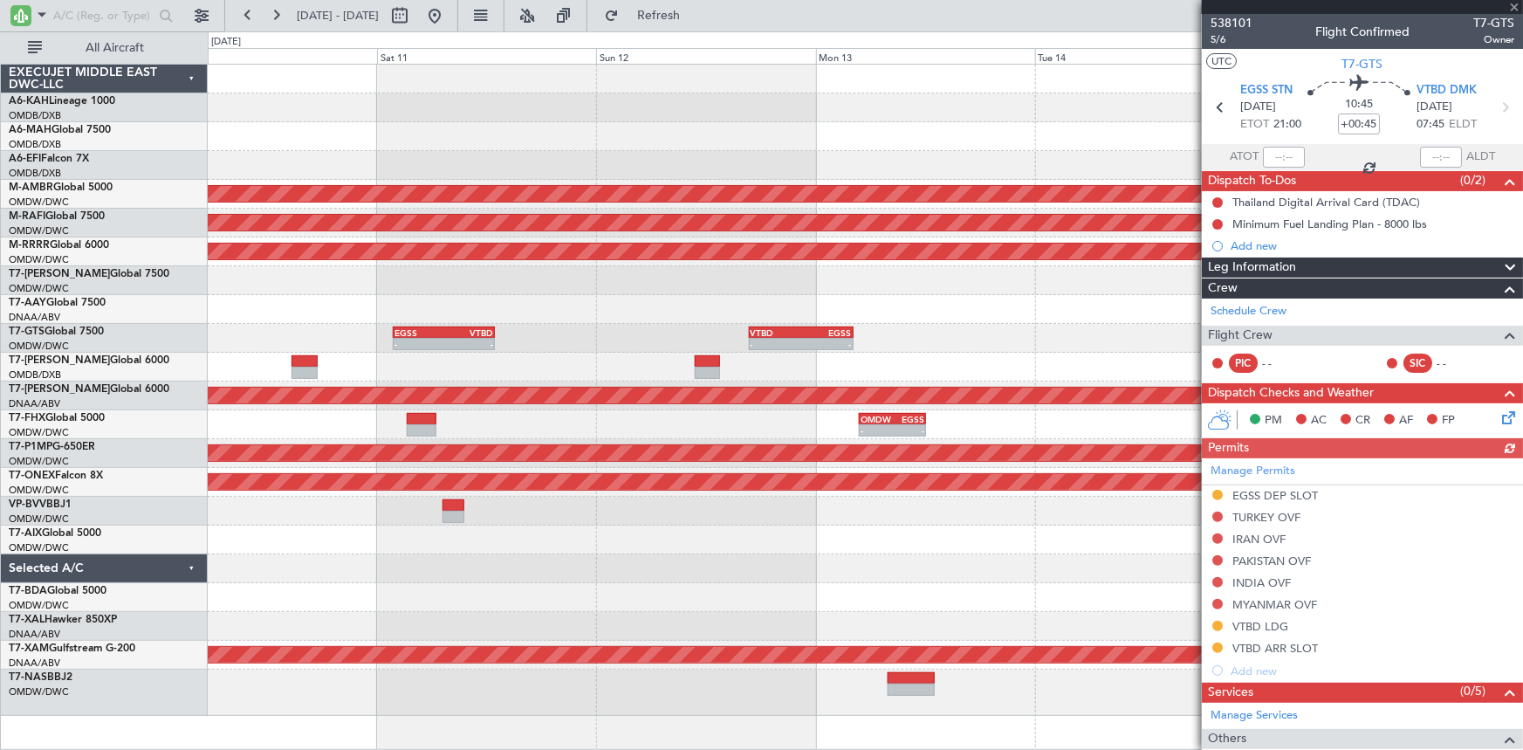
click at [1262, 490] on div "Manage Permits EGSS DEP SLOT [GEOGRAPHIC_DATA] OVF [GEOGRAPHIC_DATA] OVF PAKIST…" at bounding box center [1362, 569] width 321 height 223
click at [1262, 490] on div "EGSS DEP SLOT" at bounding box center [1275, 495] width 86 height 15
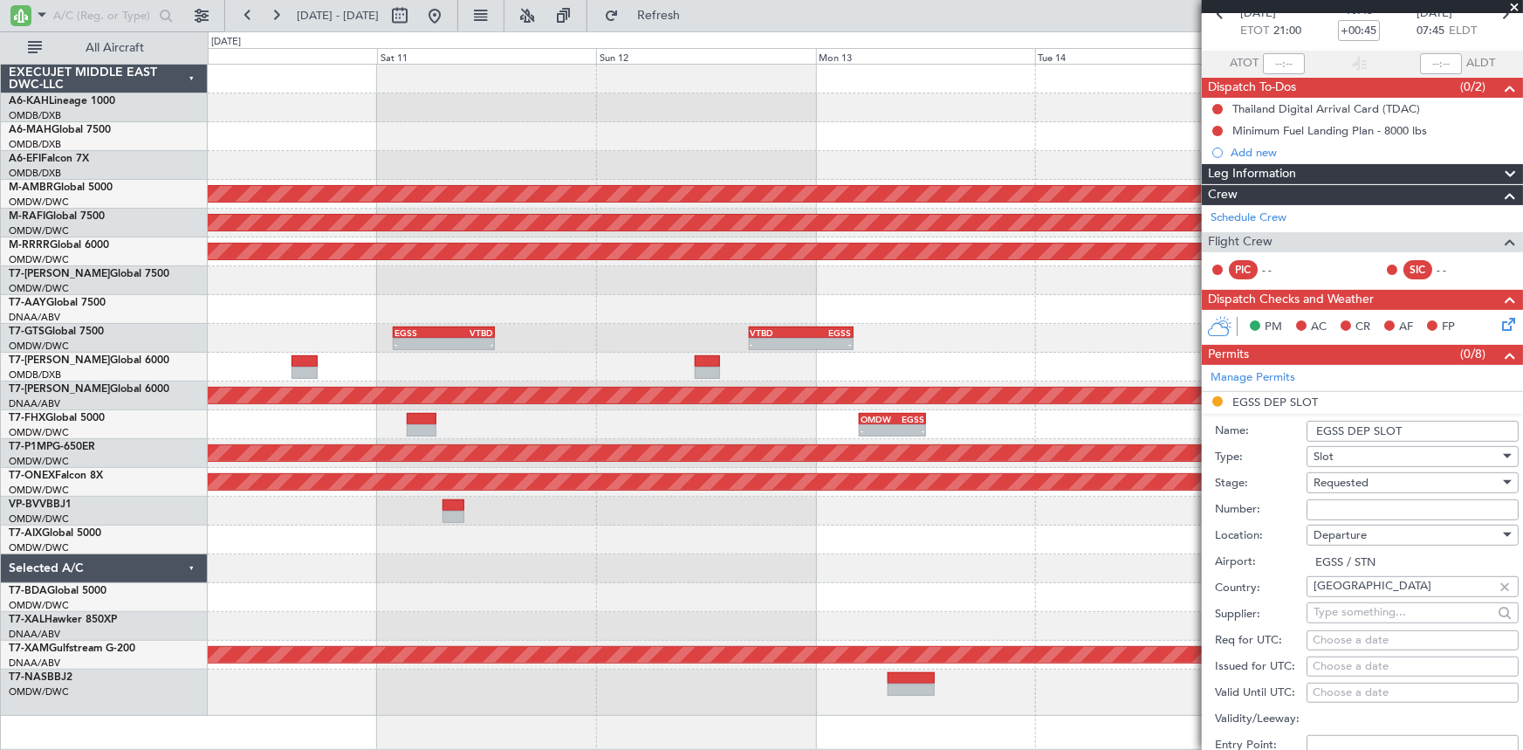
scroll to position [158, 0]
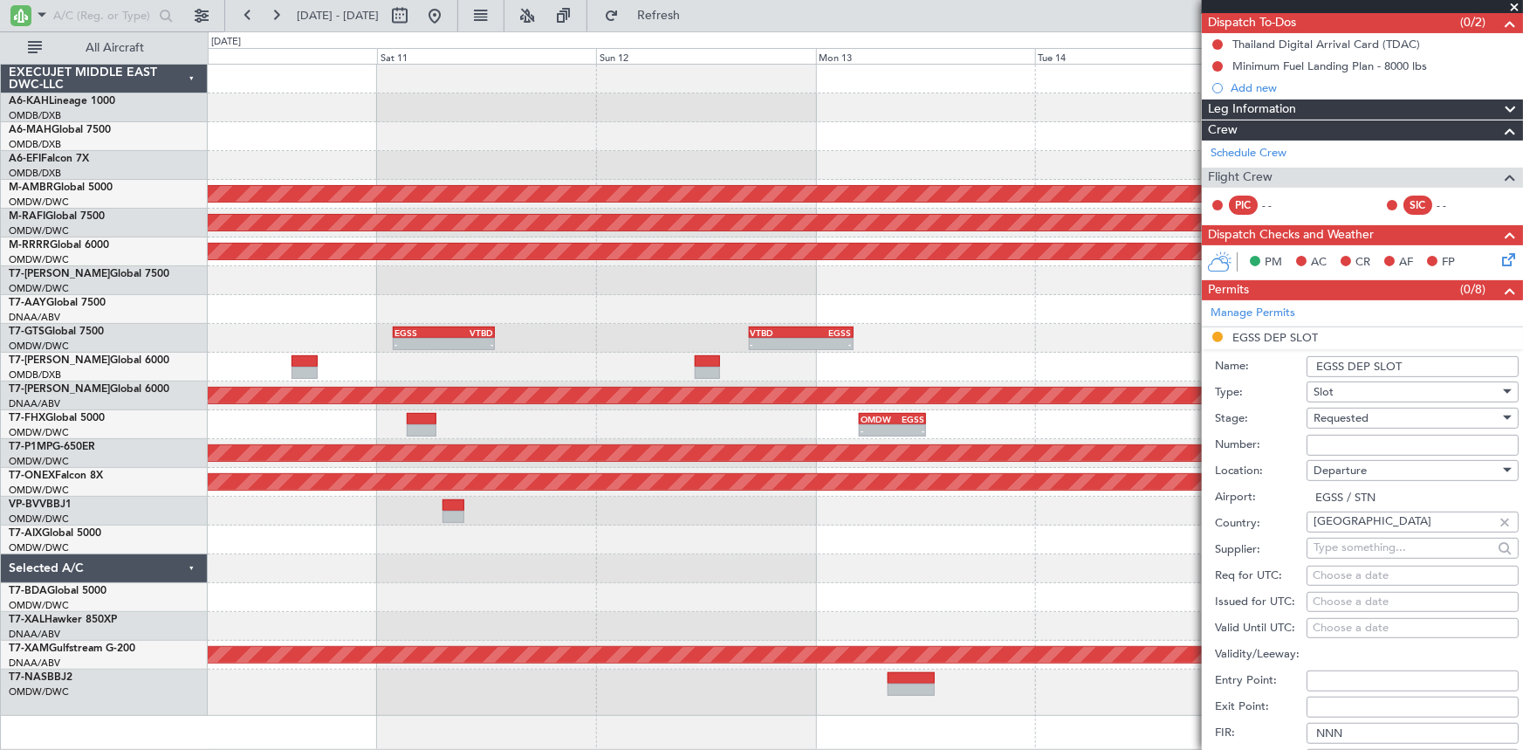
click at [1419, 364] on input "EGSS DEP SLOT" at bounding box center [1412, 366] width 212 height 21
type input "EGSS DEP SLOT 2100Z"
click at [1375, 409] on div "Requested" at bounding box center [1406, 418] width 186 height 26
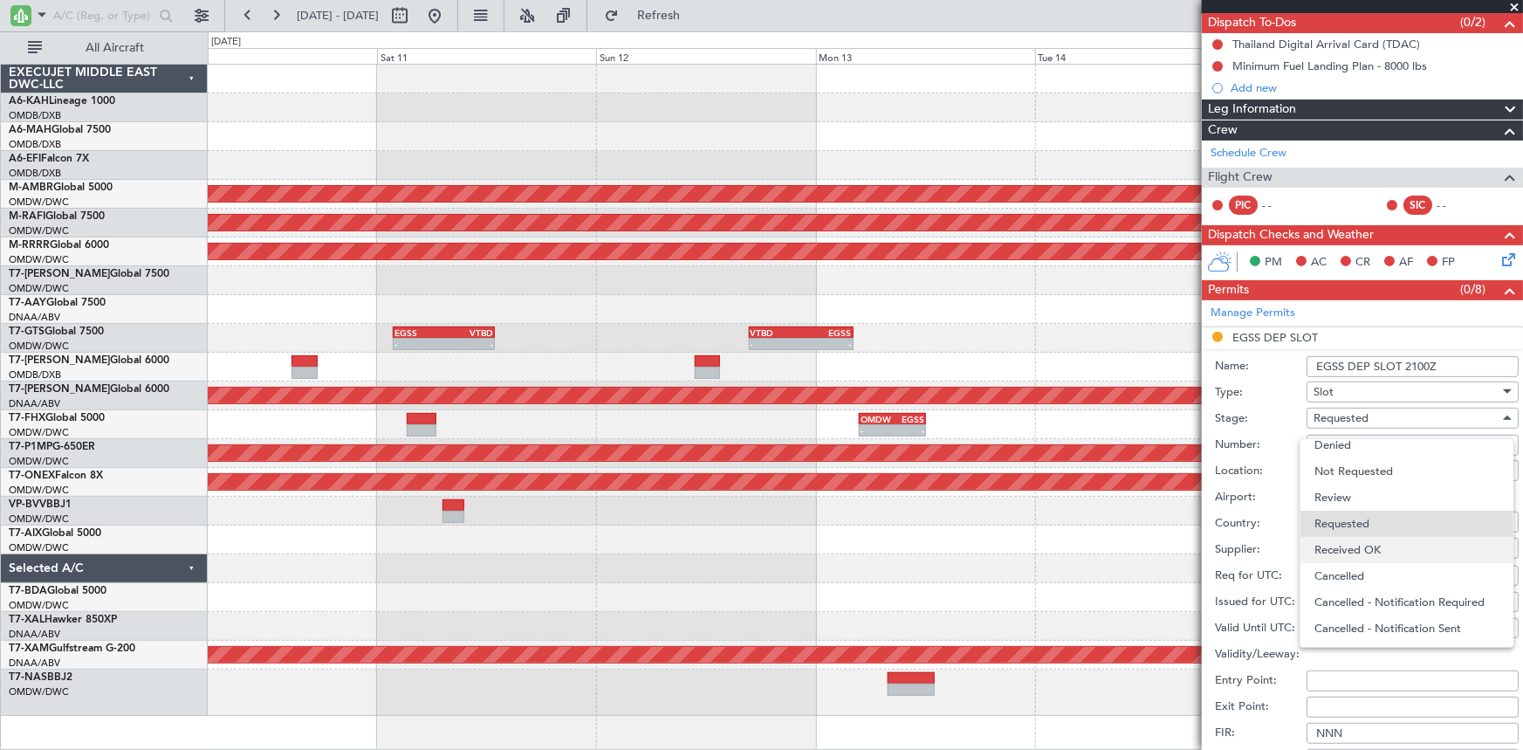
click at [1368, 553] on span "Received OK" at bounding box center [1406, 550] width 185 height 26
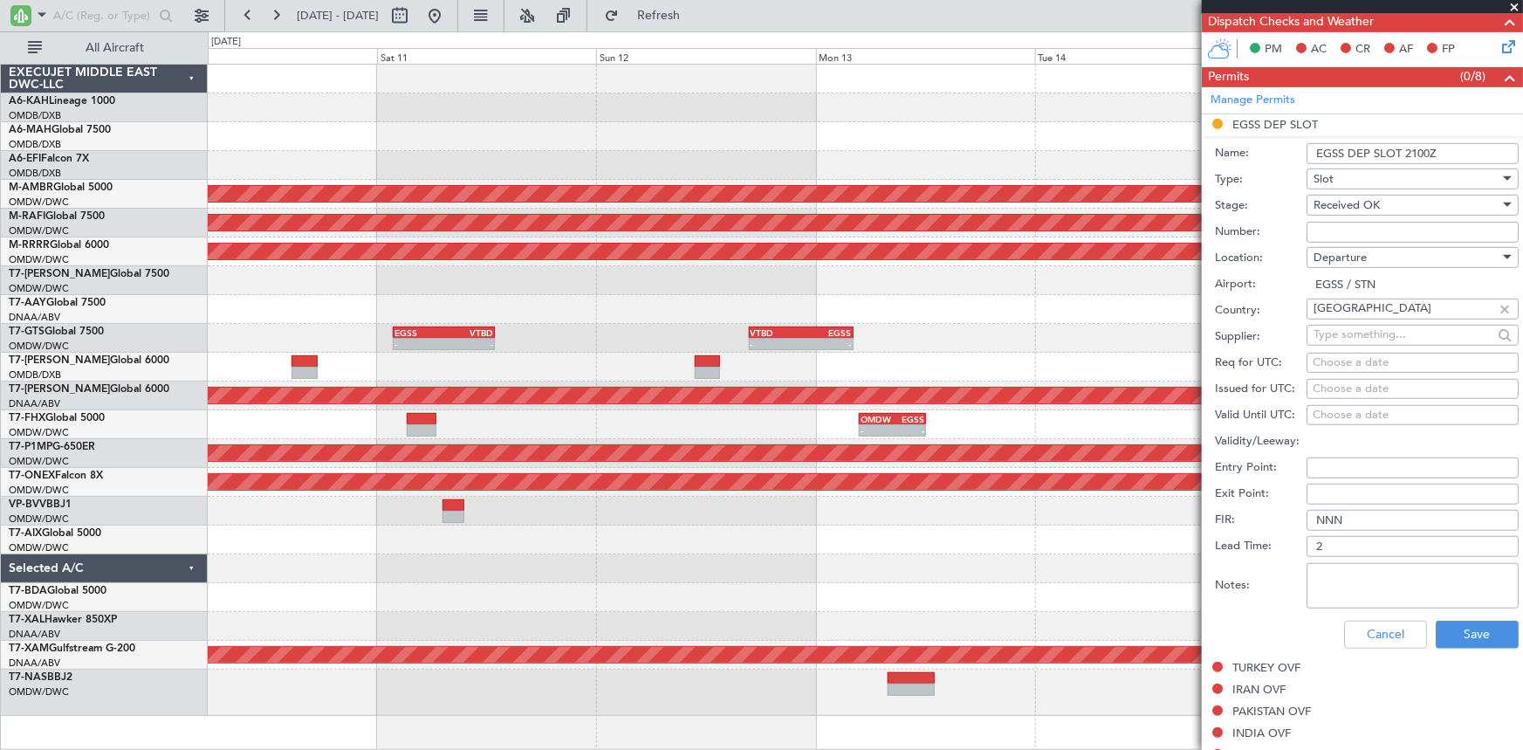
scroll to position [396, 0]
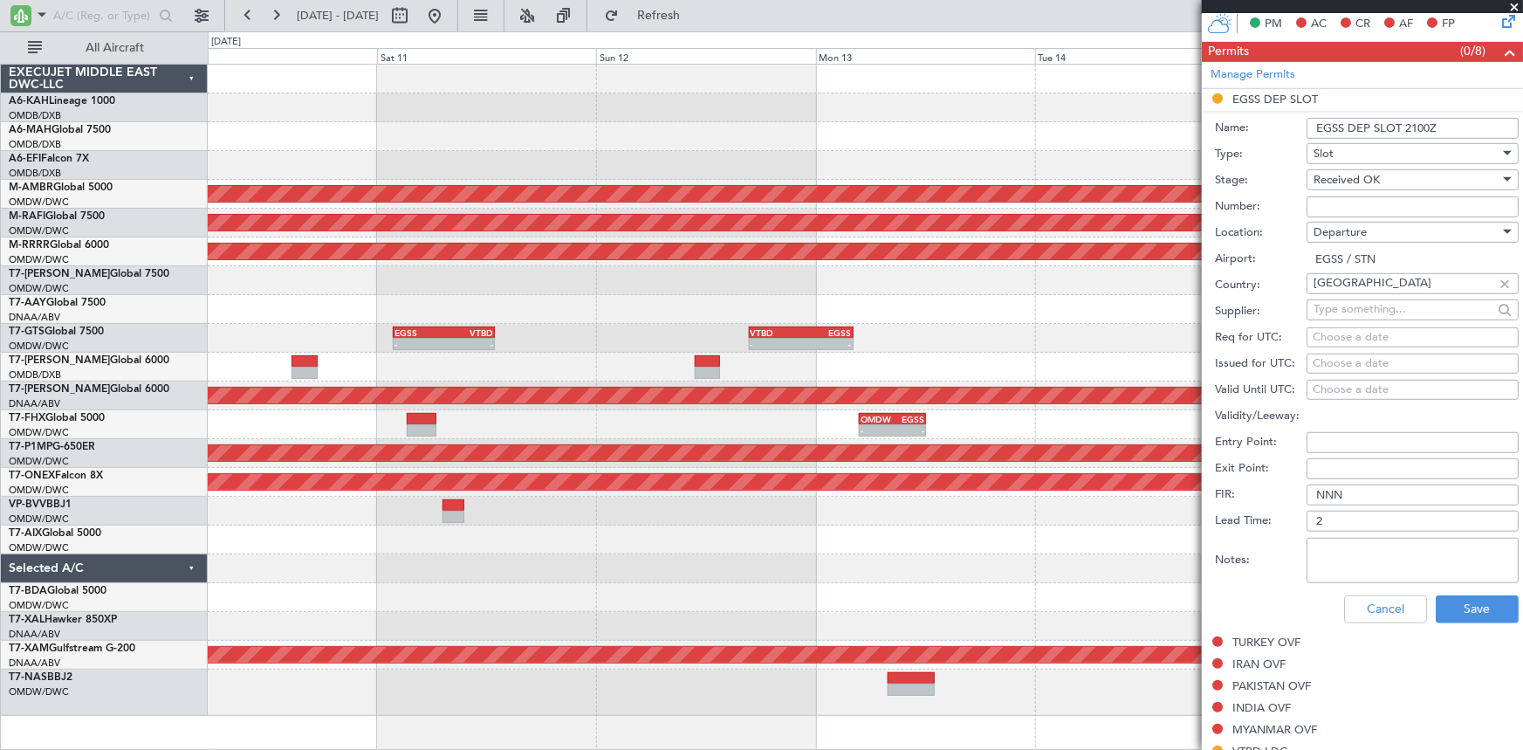
click at [1355, 338] on div "Choose a date" at bounding box center [1413, 337] width 200 height 17
select select "10"
select select "2025"
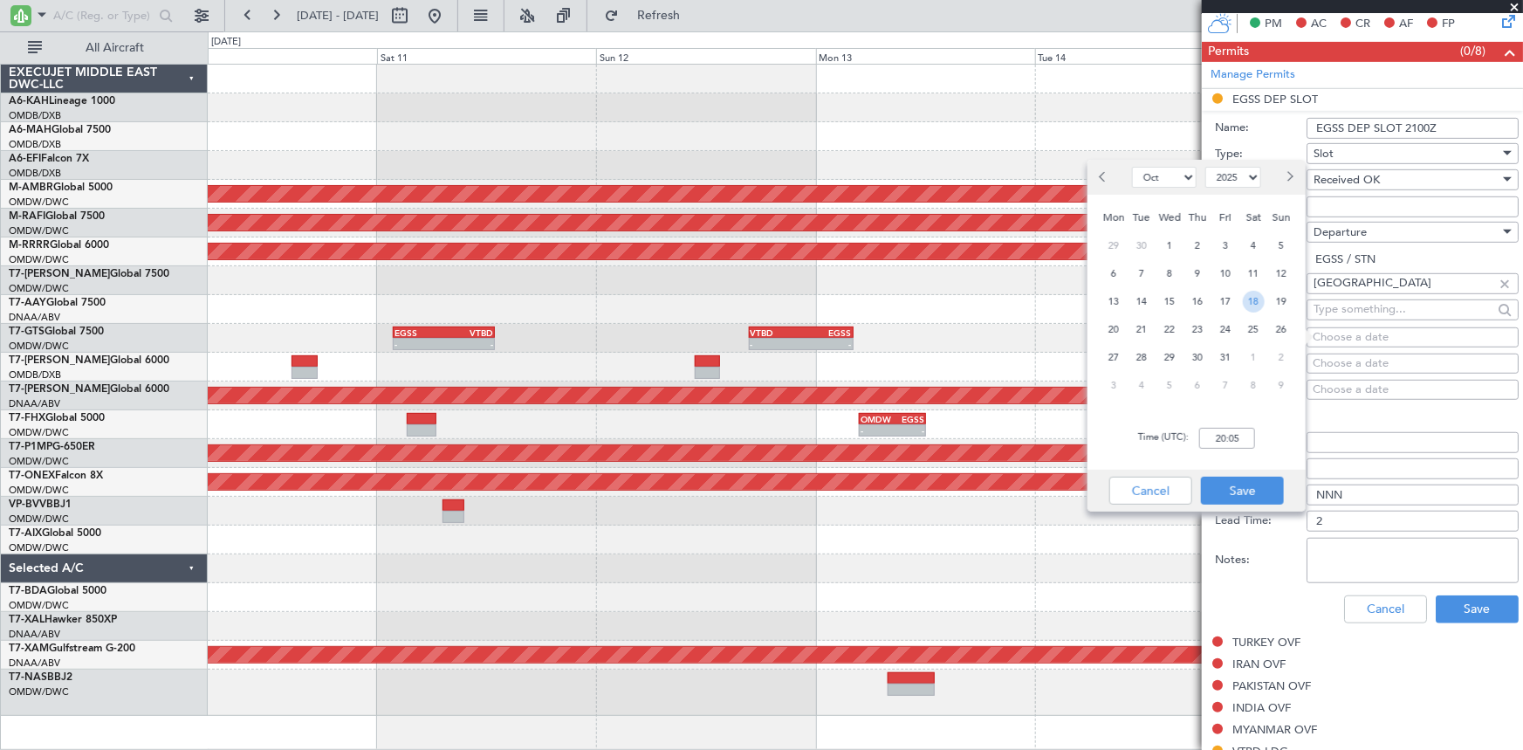
click at [1253, 296] on span "18" at bounding box center [1254, 302] width 22 height 22
click at [1208, 439] on input "00:00" at bounding box center [1227, 438] width 56 height 21
type input "21:00"
click at [1224, 490] on button "Save" at bounding box center [1242, 490] width 83 height 28
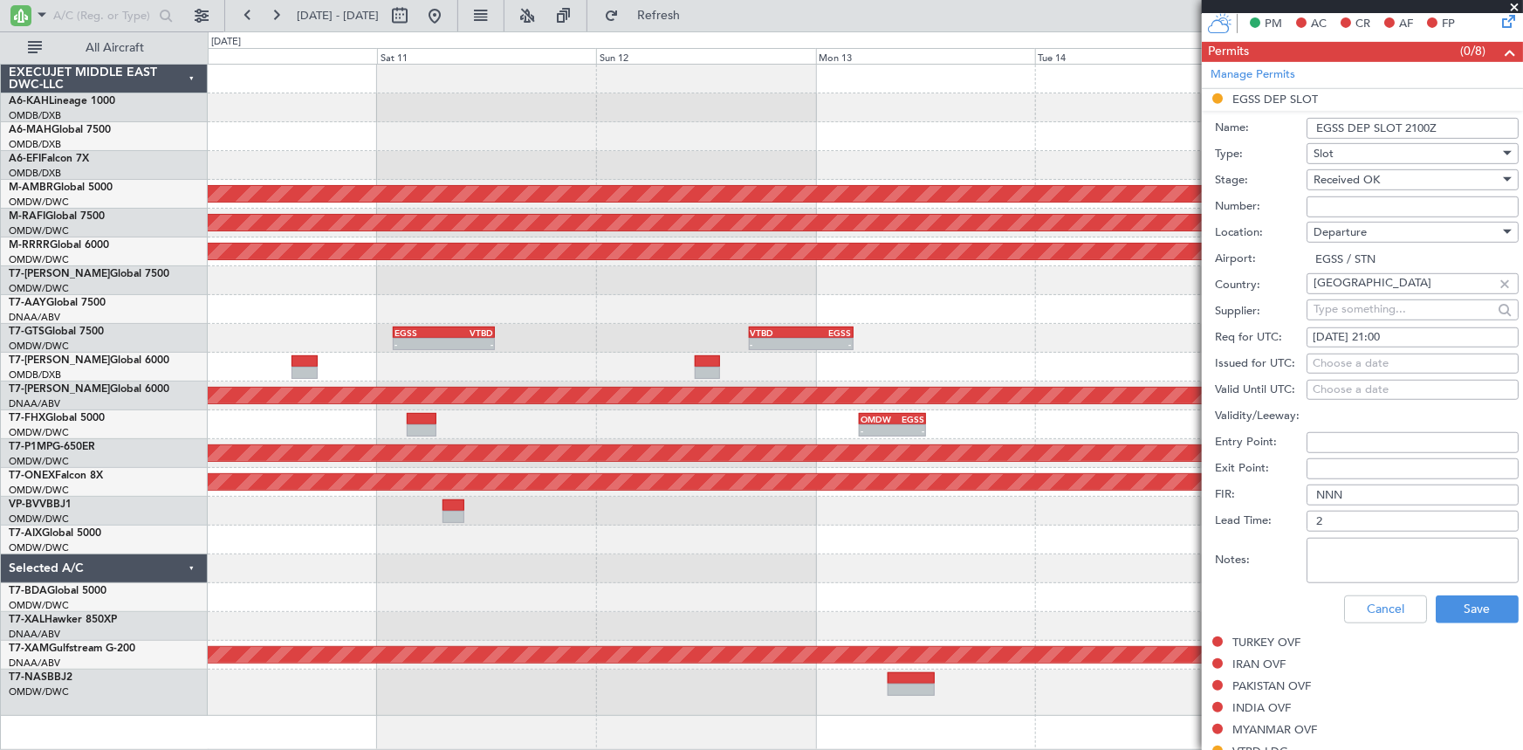
click at [1344, 365] on div "Choose a date" at bounding box center [1413, 363] width 200 height 17
select select "10"
select select "2025"
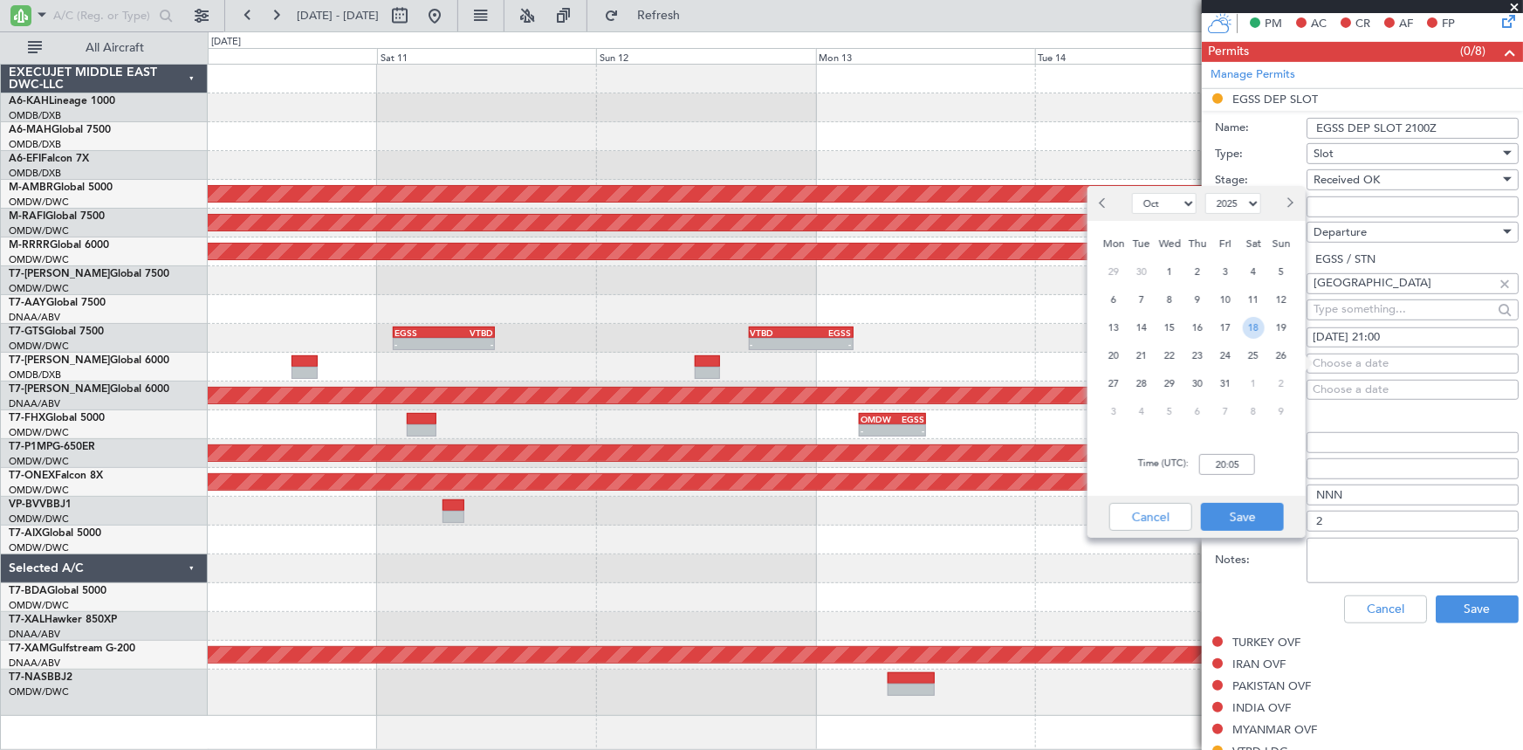
click at [1243, 328] on span "18" at bounding box center [1254, 328] width 22 height 22
click at [1231, 458] on input "00:00" at bounding box center [1227, 464] width 56 height 21
type input "21:00"
drag, startPoint x: 1233, startPoint y: 505, endPoint x: 1365, endPoint y: 561, distance: 143.1
click at [1258, 515] on button "Save" at bounding box center [1242, 517] width 83 height 28
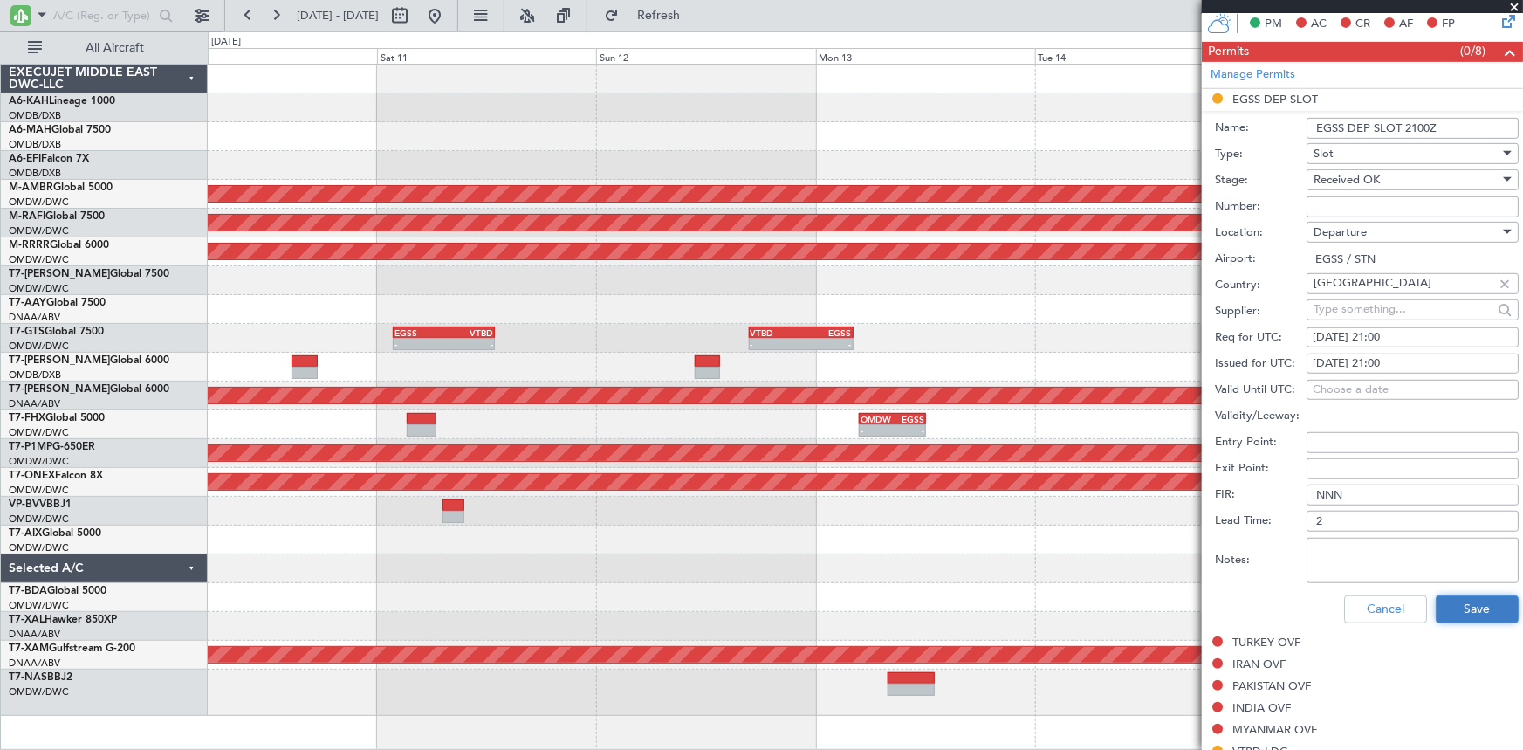
click at [1460, 609] on button "Save" at bounding box center [1477, 609] width 83 height 28
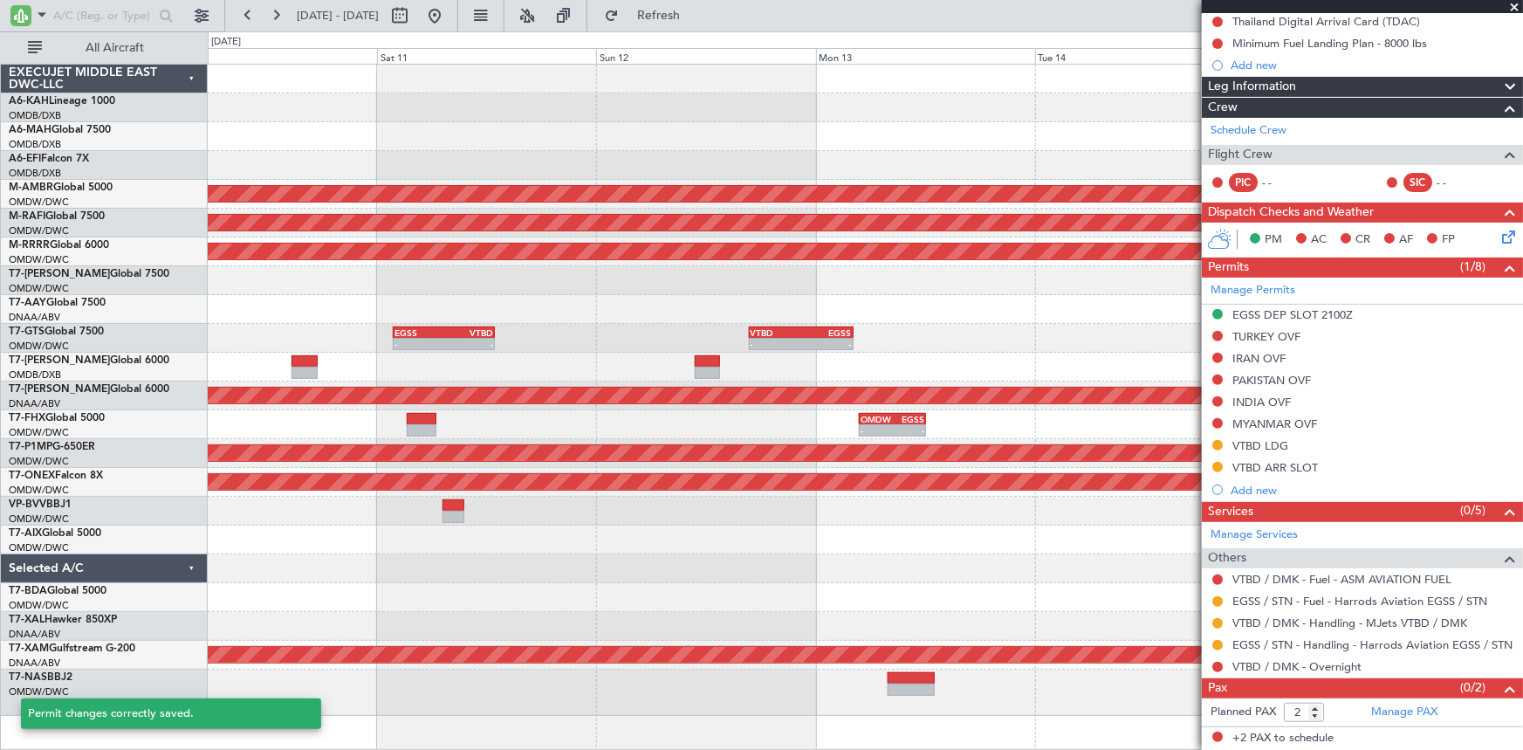
scroll to position [178, 0]
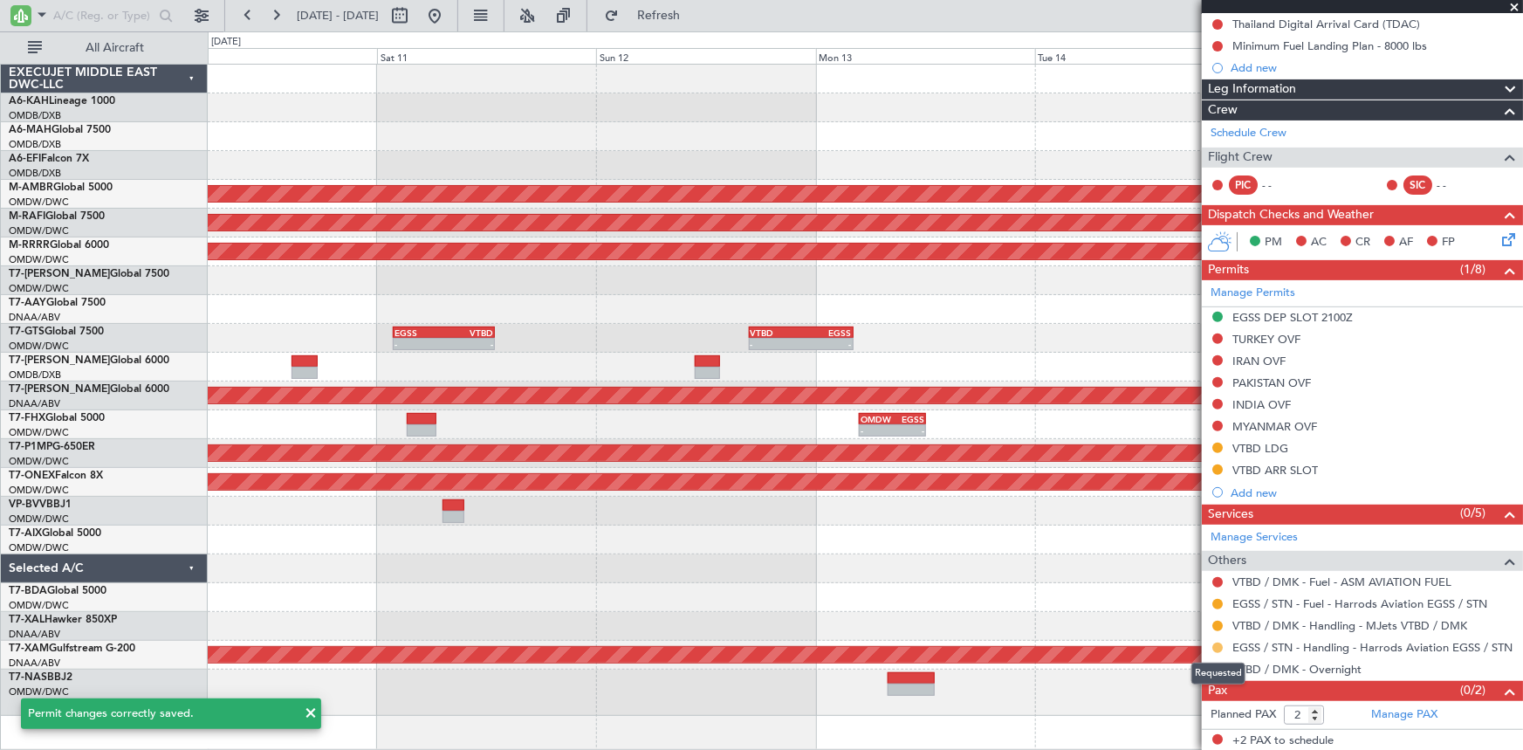
click at [1217, 644] on button at bounding box center [1217, 647] width 10 height 10
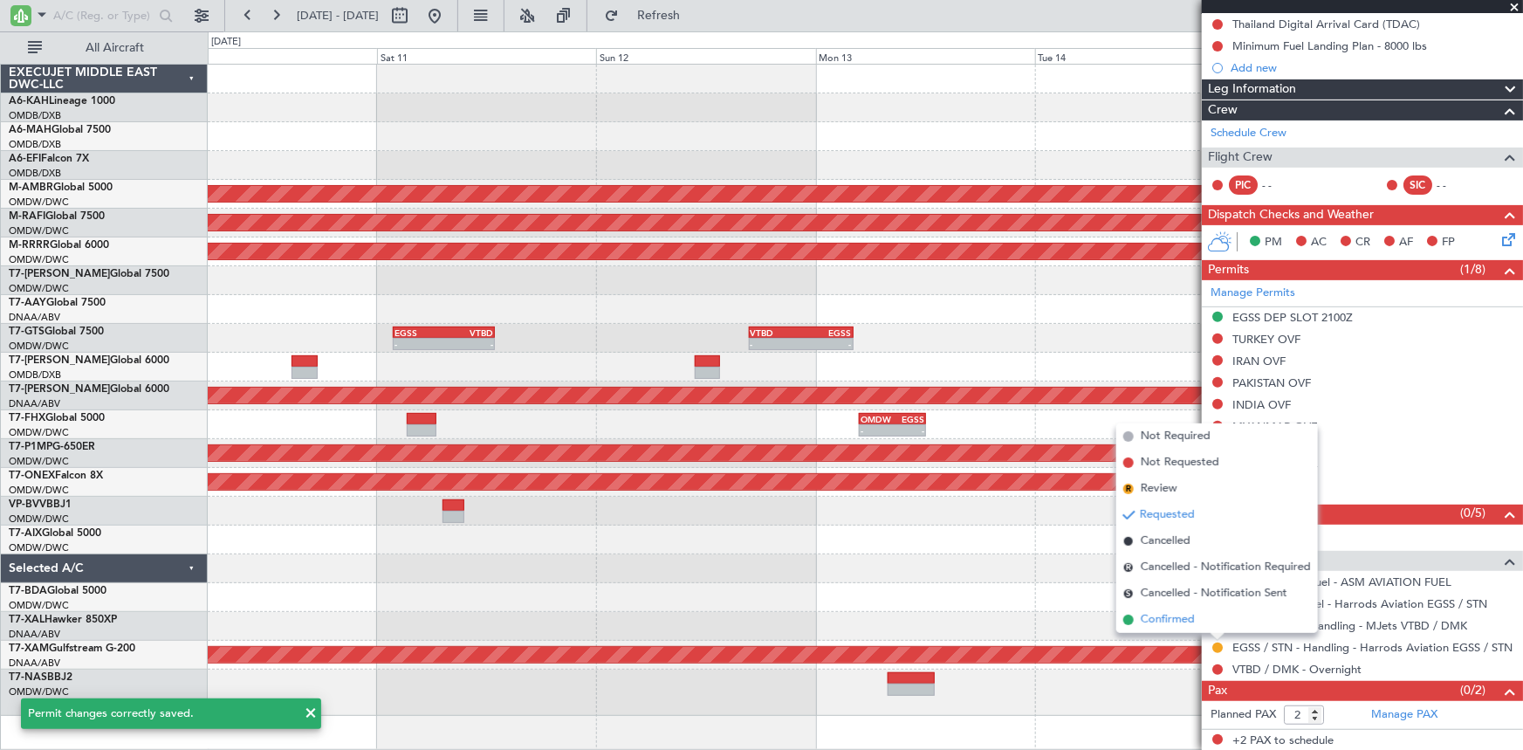
click at [1178, 625] on span "Confirmed" at bounding box center [1168, 619] width 54 height 17
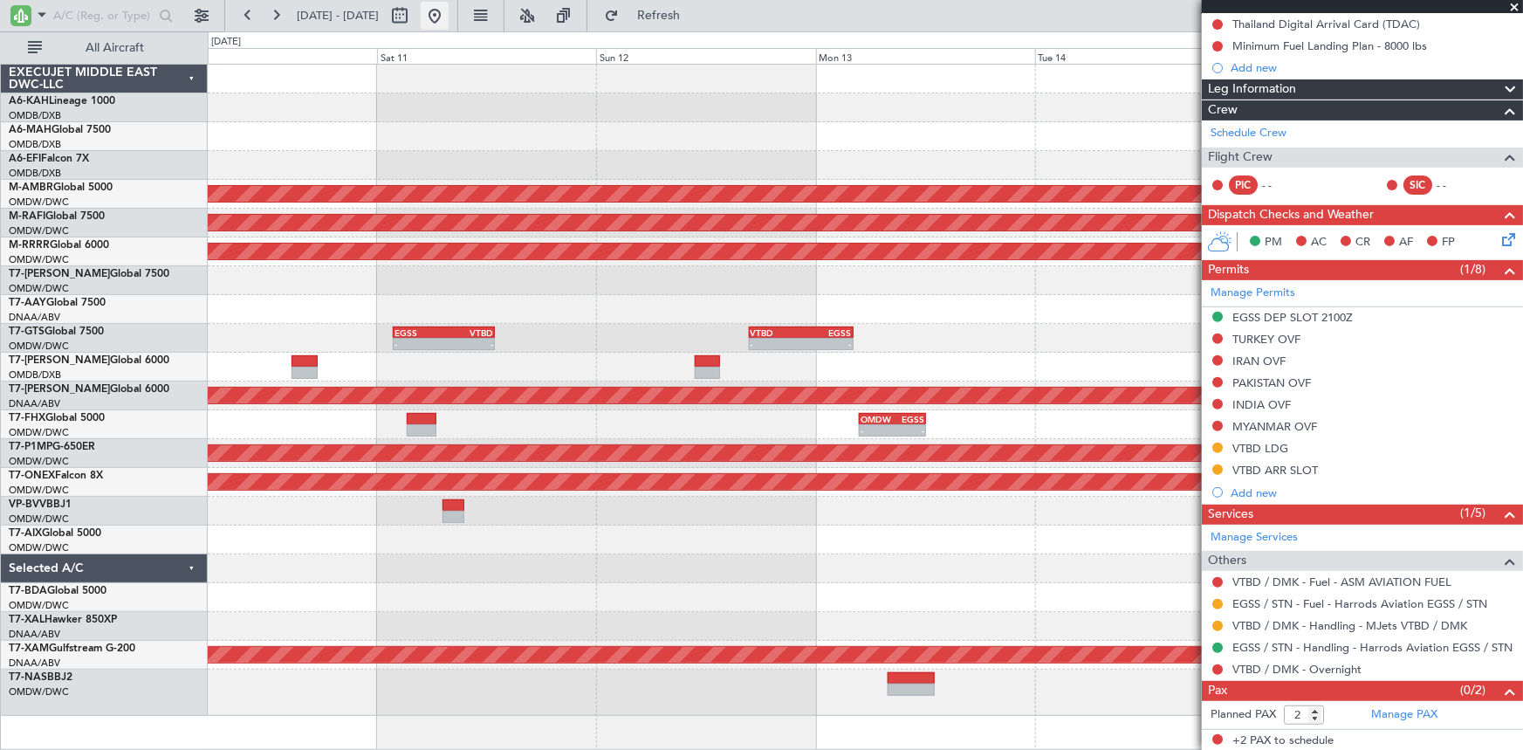
click at [449, 17] on button at bounding box center [435, 16] width 28 height 28
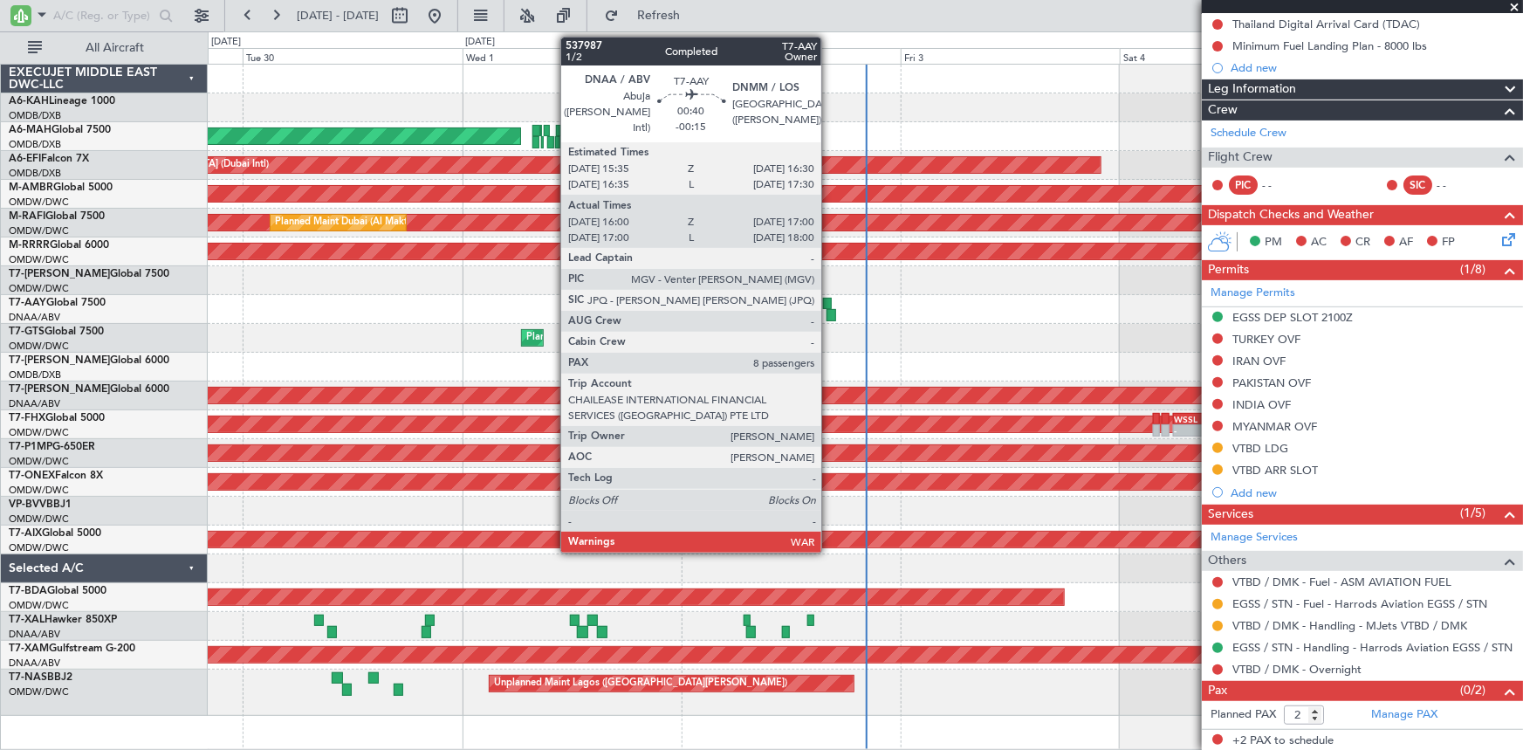
click at [829, 307] on div at bounding box center [827, 304] width 9 height 12
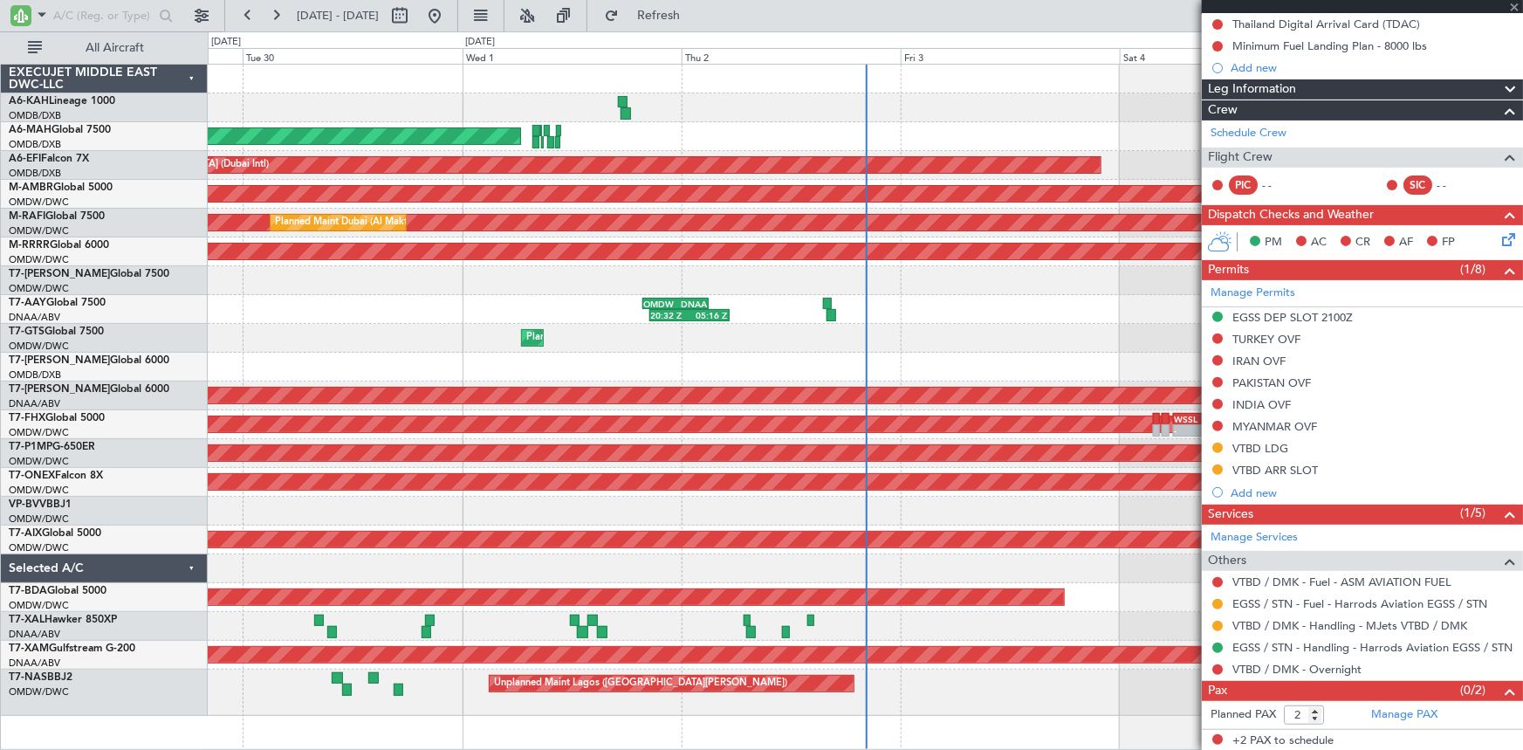
type input "-00:15"
type input "16:10"
type input "16:55"
type input "8"
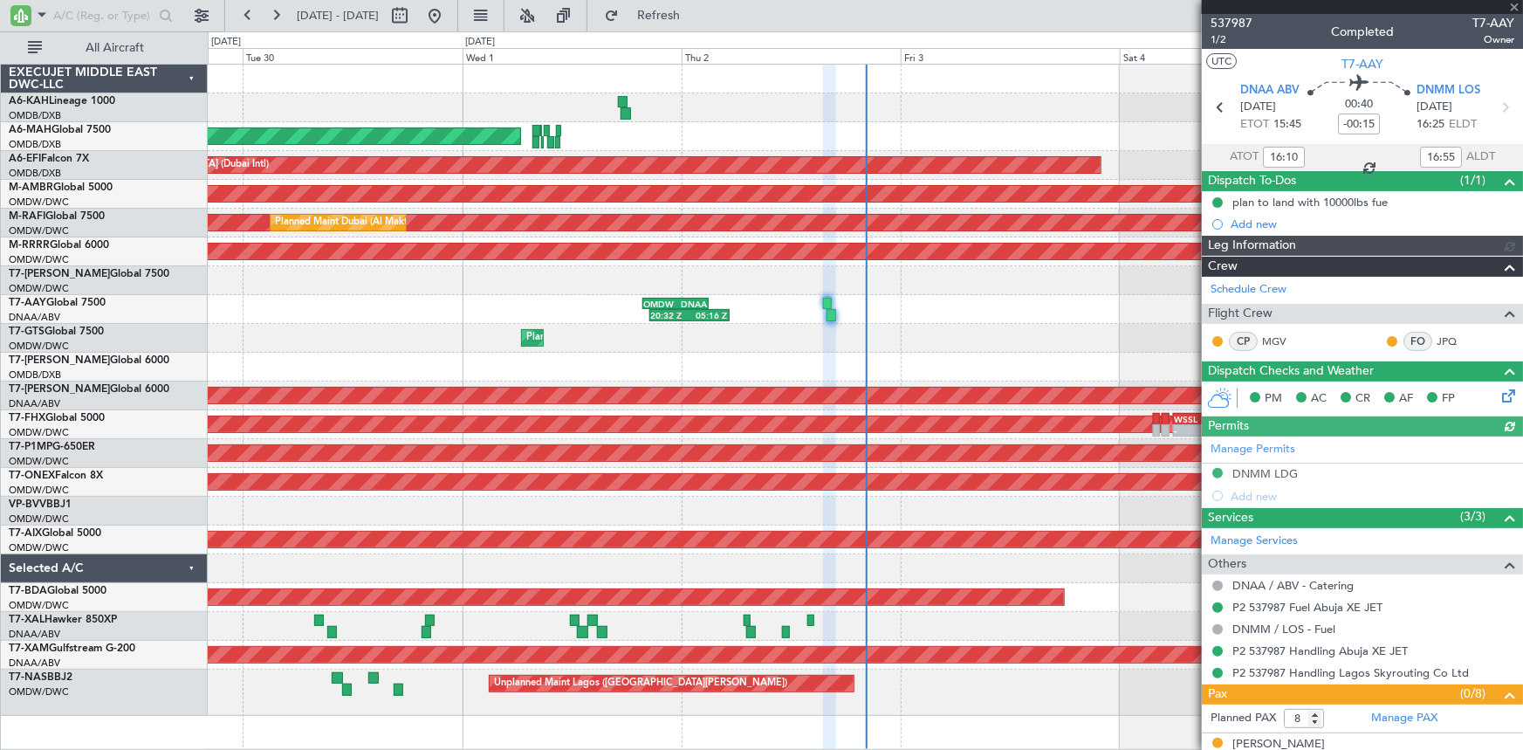
type input "Dherander Fithani (DHF)"
type input "7432"
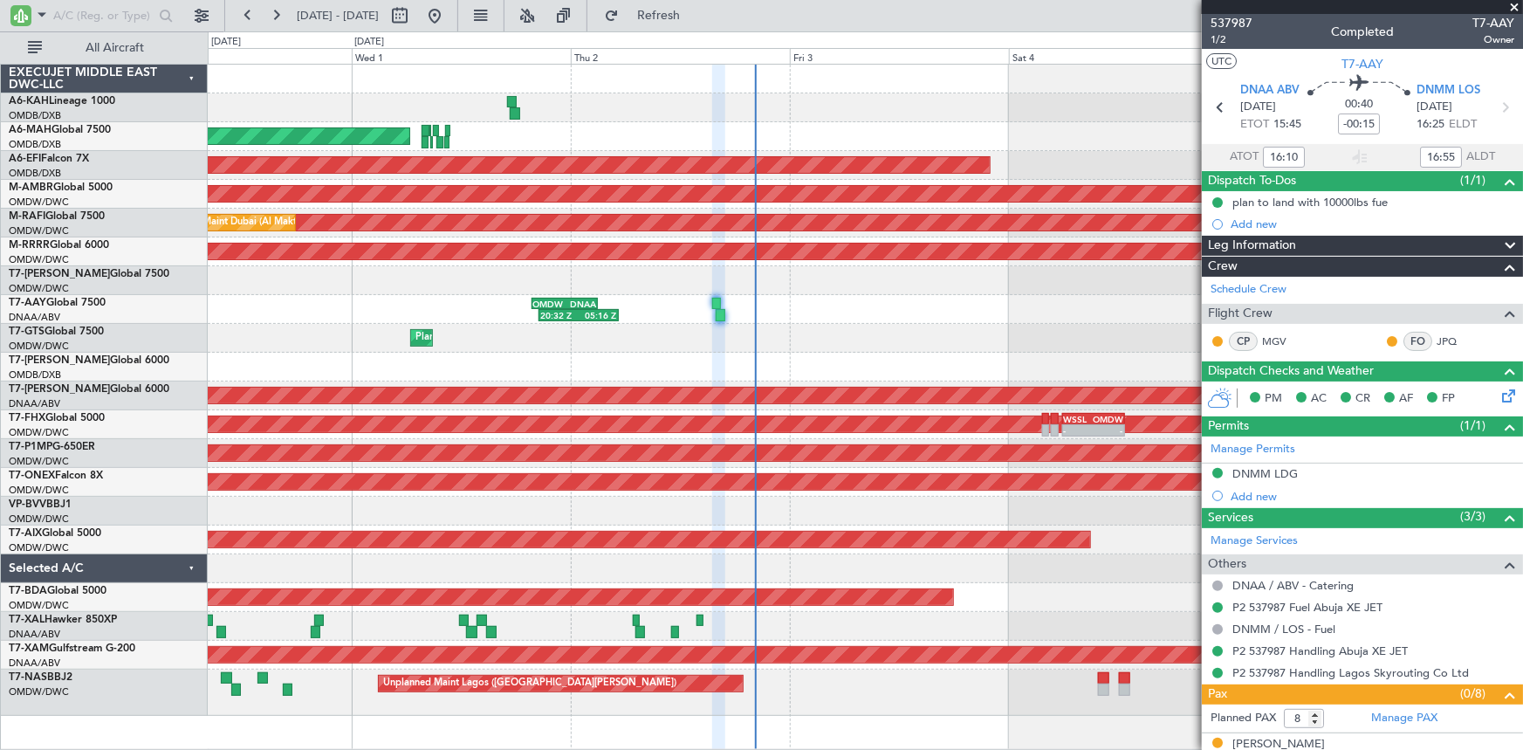
click at [830, 326] on div "Planned Maint [GEOGRAPHIC_DATA] (Al Bateen Executive) Planned Maint [GEOGRAPHIC…" at bounding box center [865, 390] width 1315 height 651
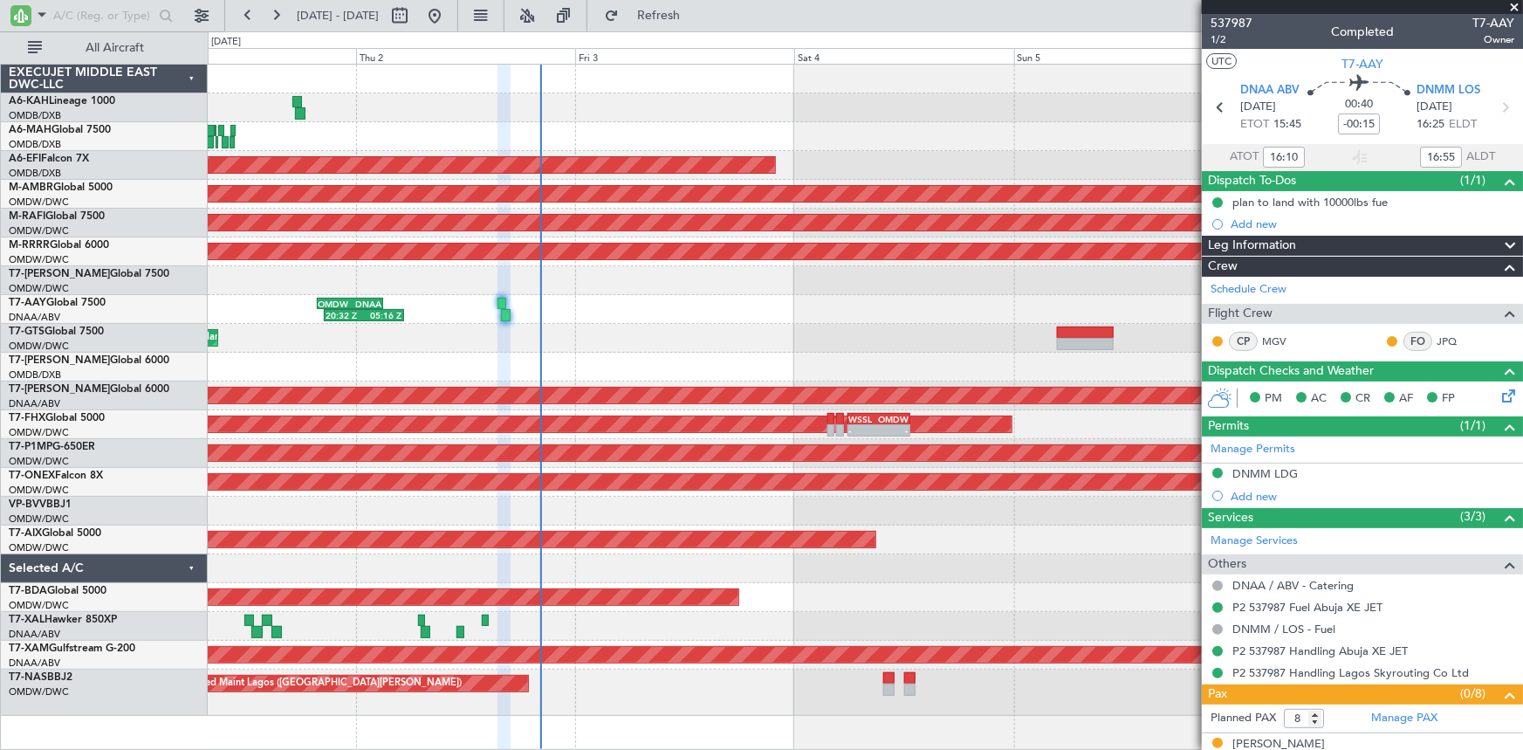
click at [448, 349] on div "Planned Maint Dubai (Al Maktoum Intl) - - VTBD 16:45 Z EGSS 04:50 Z" at bounding box center [865, 338] width 1315 height 29
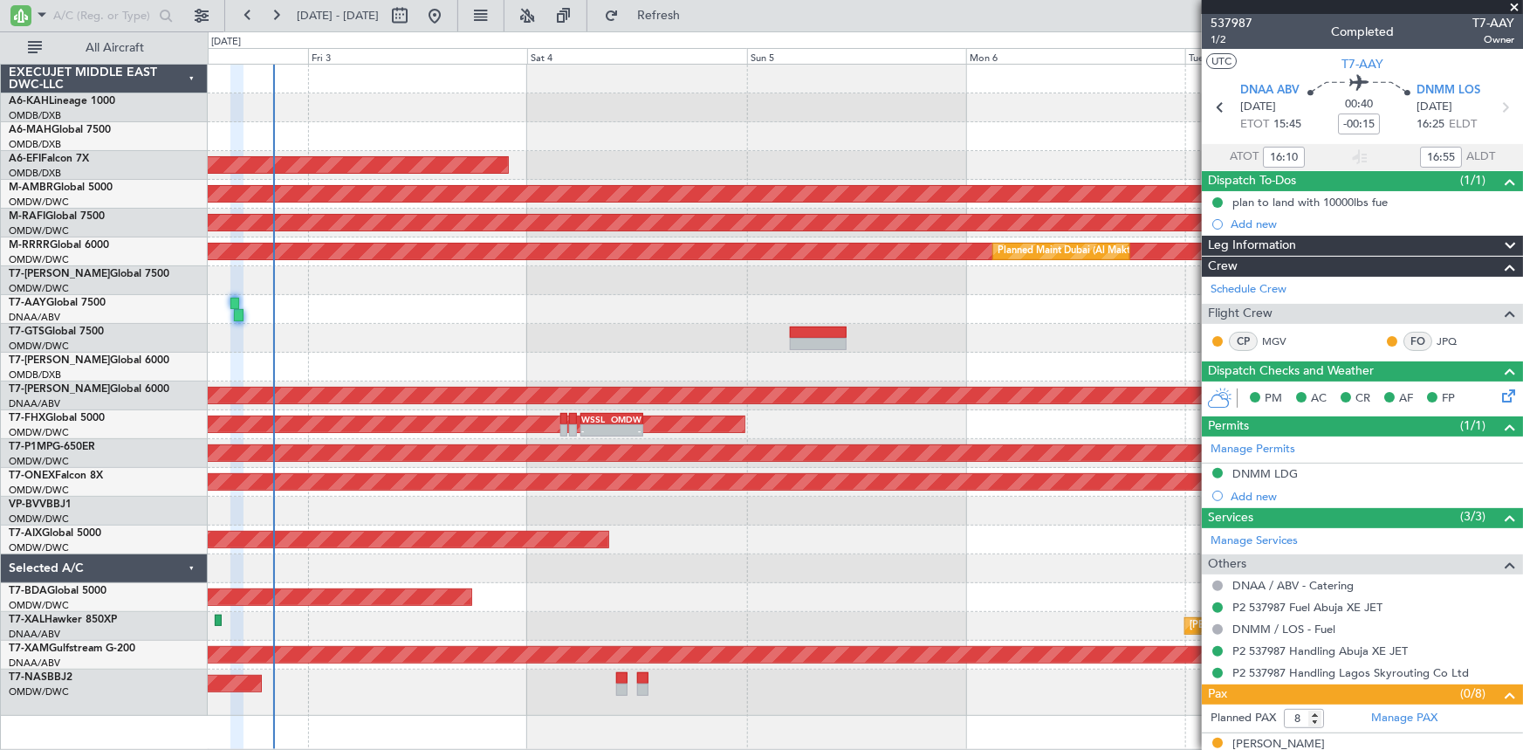
click at [613, 350] on div "- - VTBD 16:45 Z EGSS 04:50 Z Planned Maint [GEOGRAPHIC_DATA] (Al Maktoum Intl)" at bounding box center [865, 338] width 1315 height 29
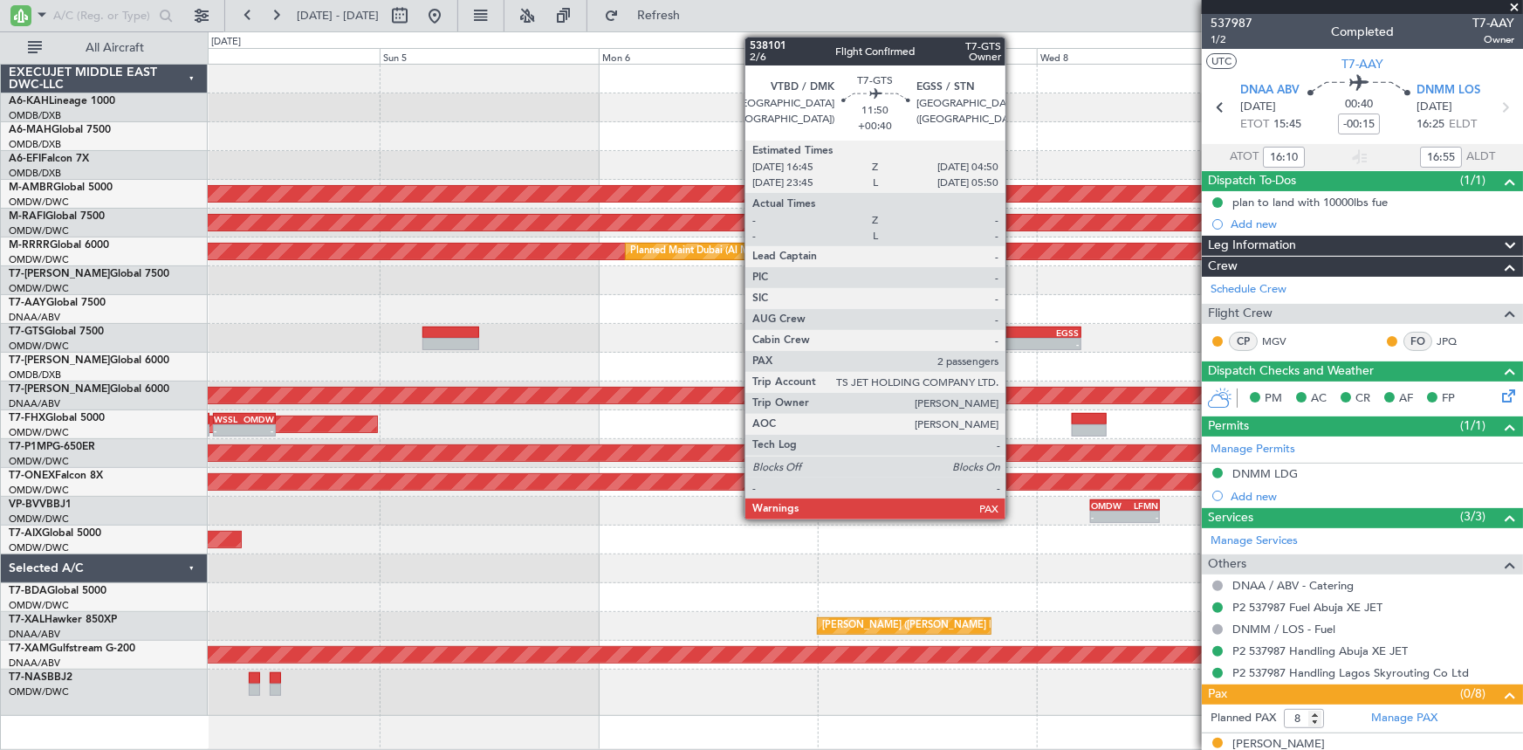
click at [1013, 339] on div "-" at bounding box center [998, 344] width 53 height 10
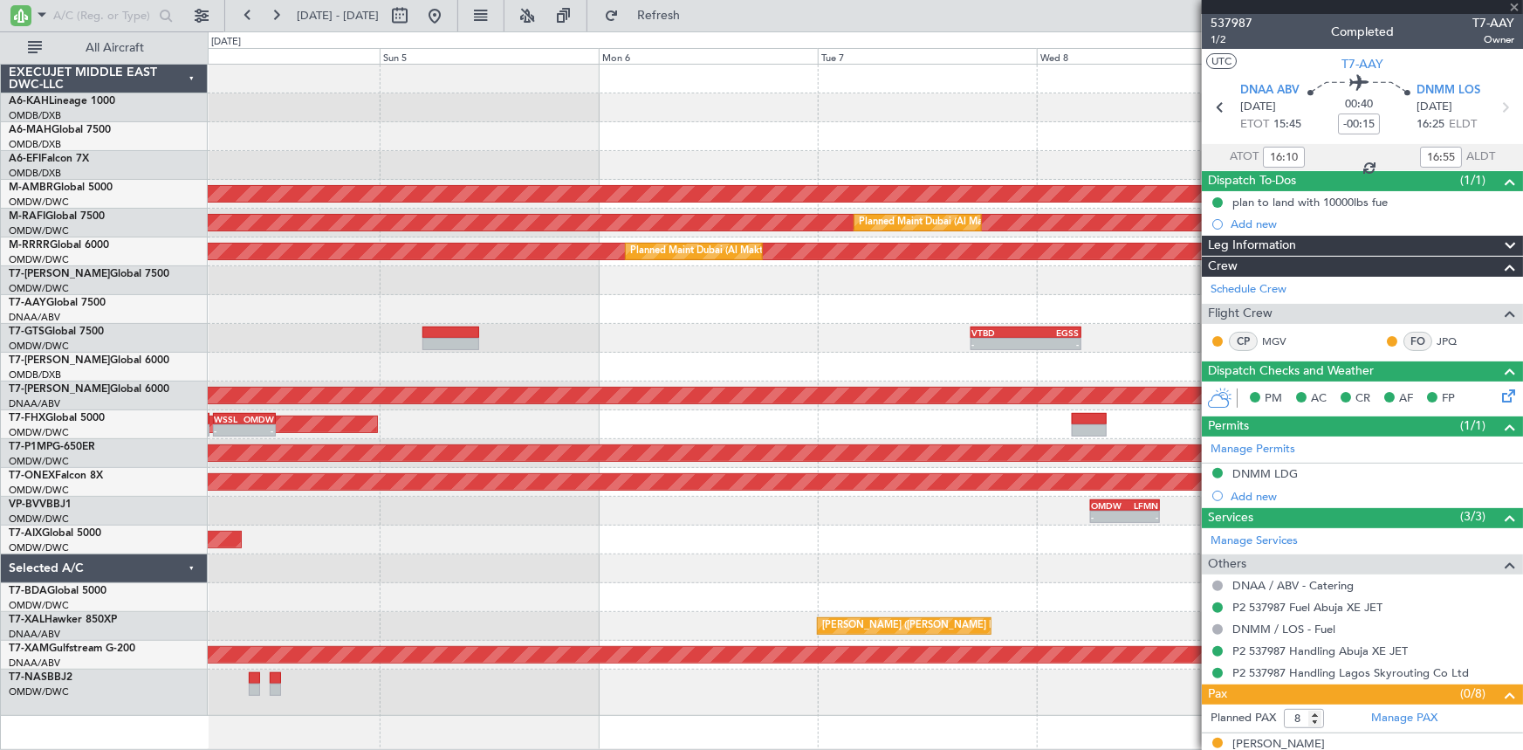
type input "+00:40"
type input "2"
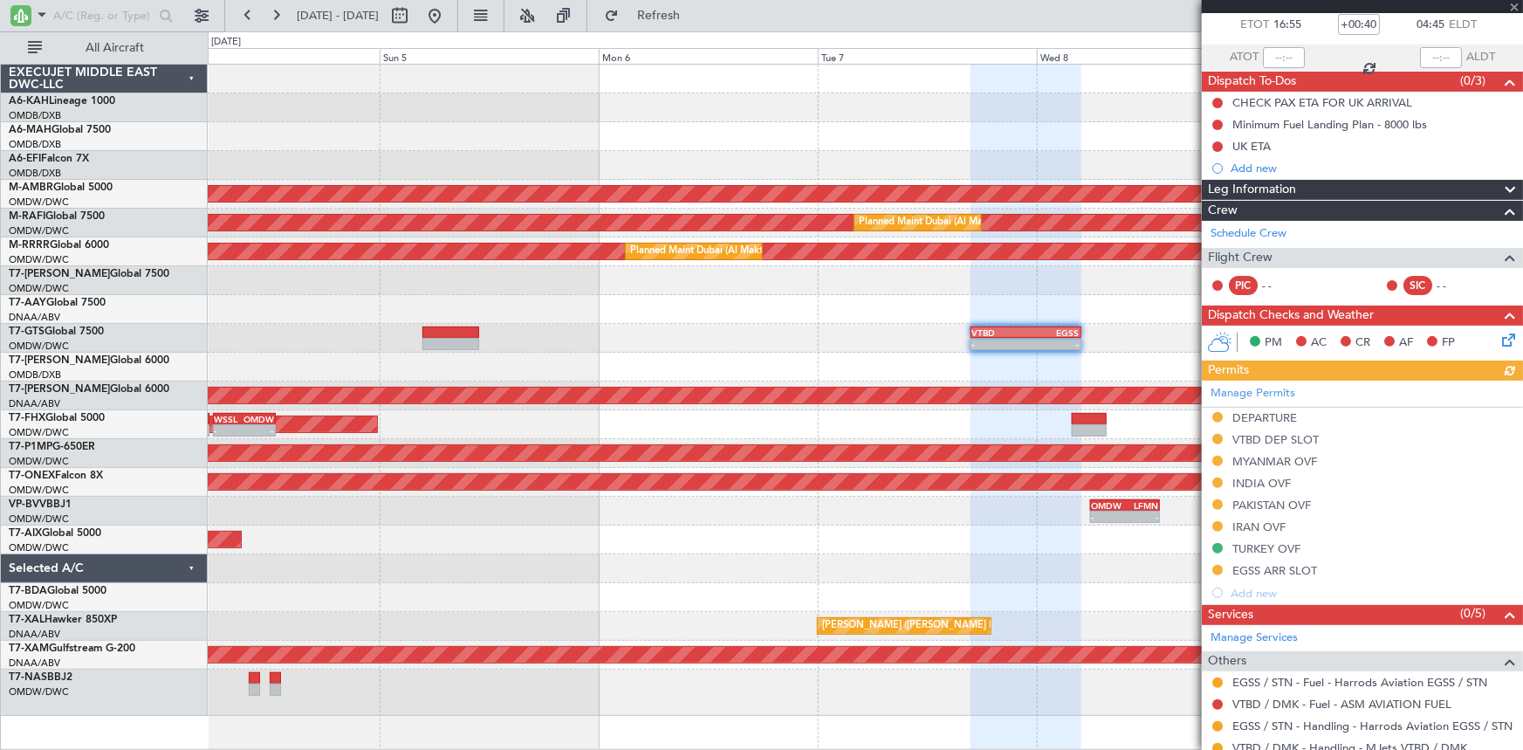
scroll to position [158, 0]
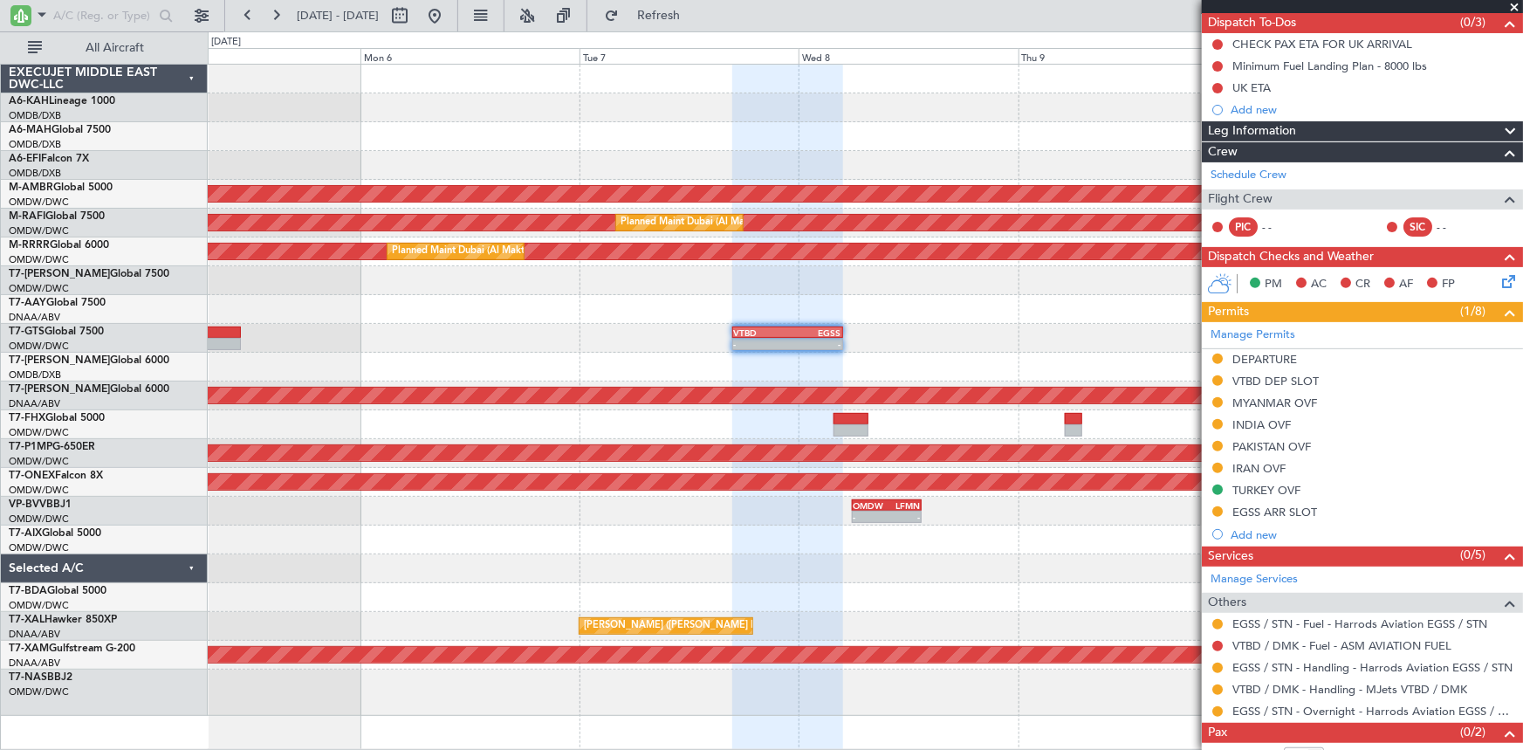
click at [636, 339] on div "- - VTBD 16:45 Z EGSS 04:50 Z EGSS 01:50 Z VTBD 12:55 Z - - - - VTBD 16:45 Z EG…" at bounding box center [865, 338] width 1315 height 29
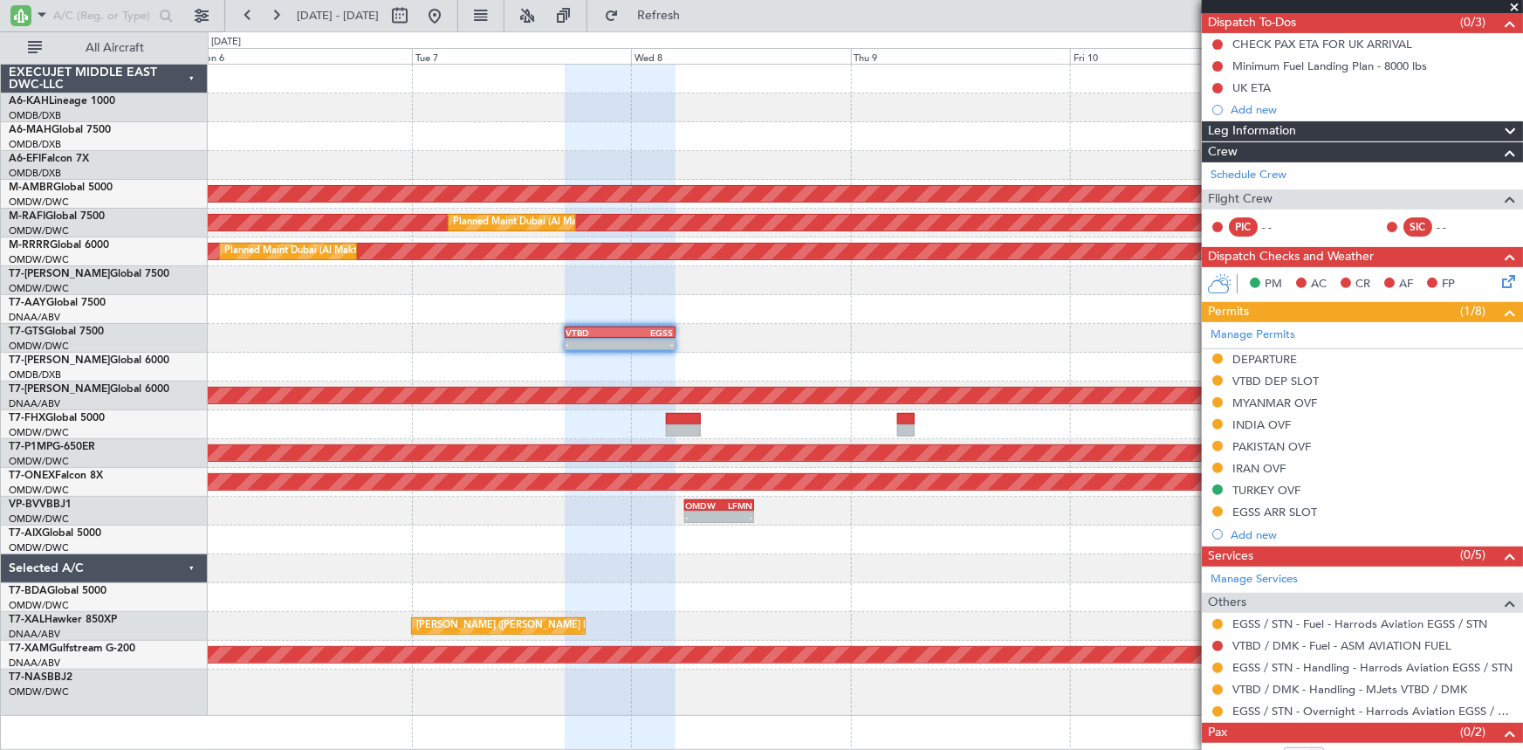
click at [799, 340] on div "- - VTBD 16:45 Z EGSS 04:50 Z EGSS 01:50 Z VTBD 12:55 Z - - - - VTBD 16:45 Z EG…" at bounding box center [865, 338] width 1315 height 29
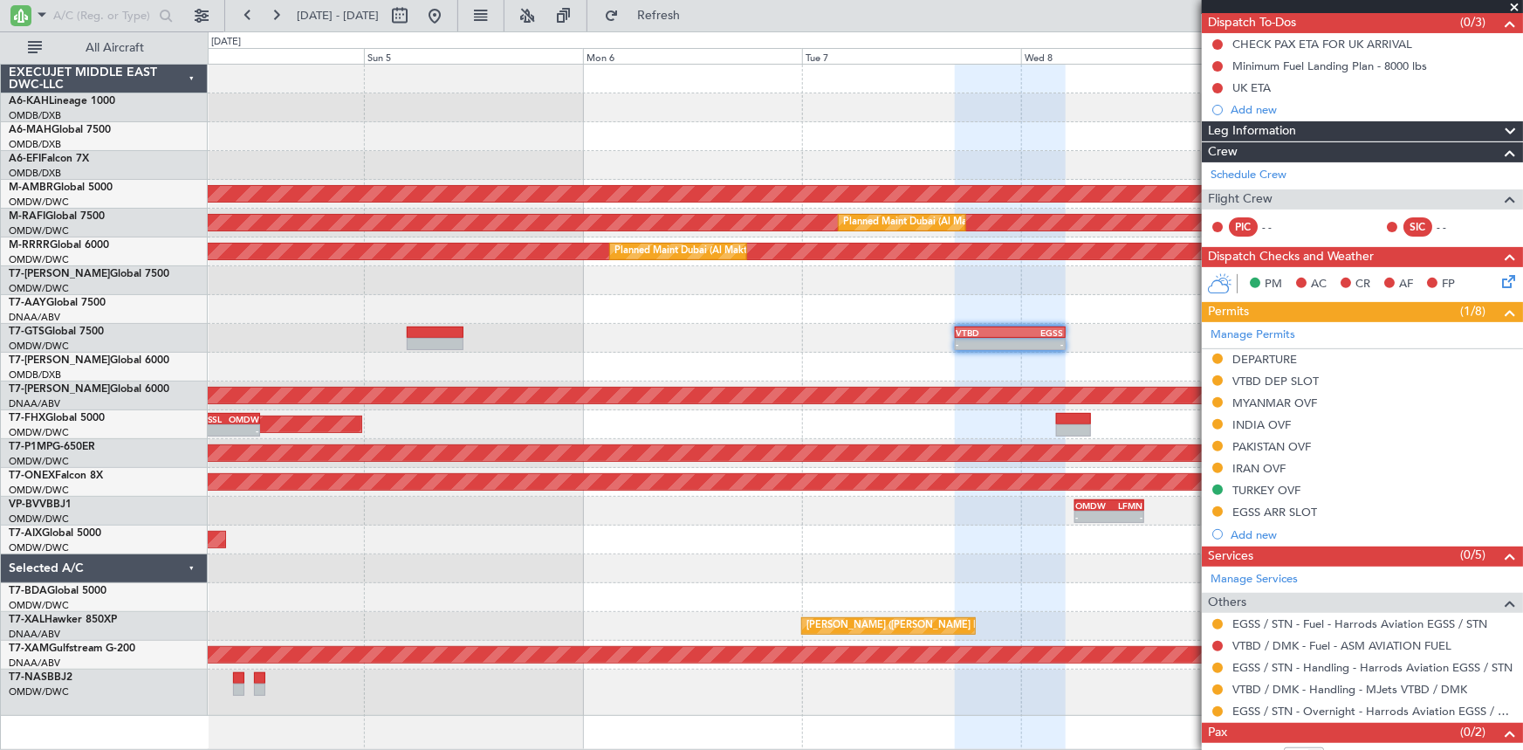
click at [829, 312] on div at bounding box center [865, 309] width 1315 height 29
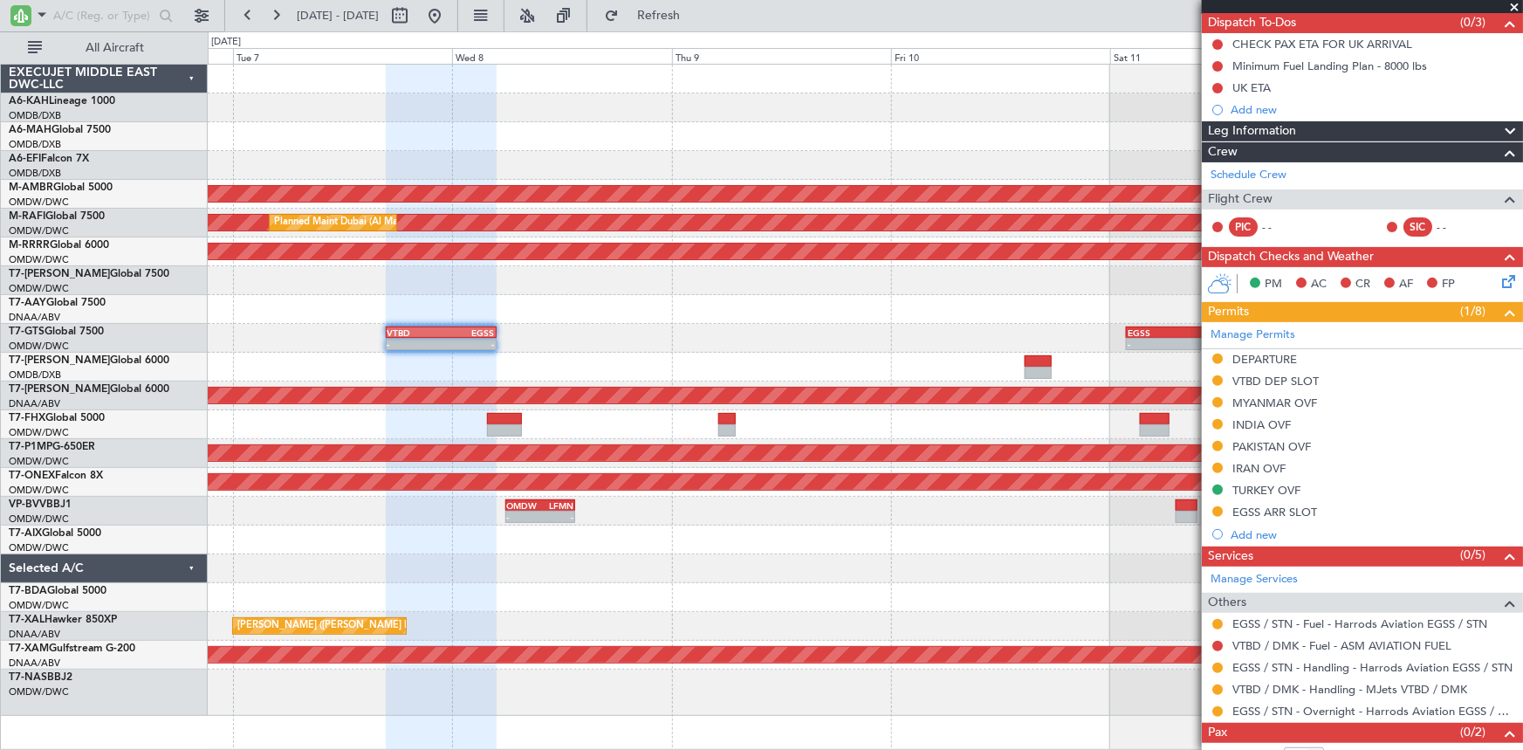
click at [134, 339] on div "Planned Maint [GEOGRAPHIC_DATA] (Seletar) Planned Maint [GEOGRAPHIC_DATA] (Al M…" at bounding box center [761, 390] width 1523 height 718
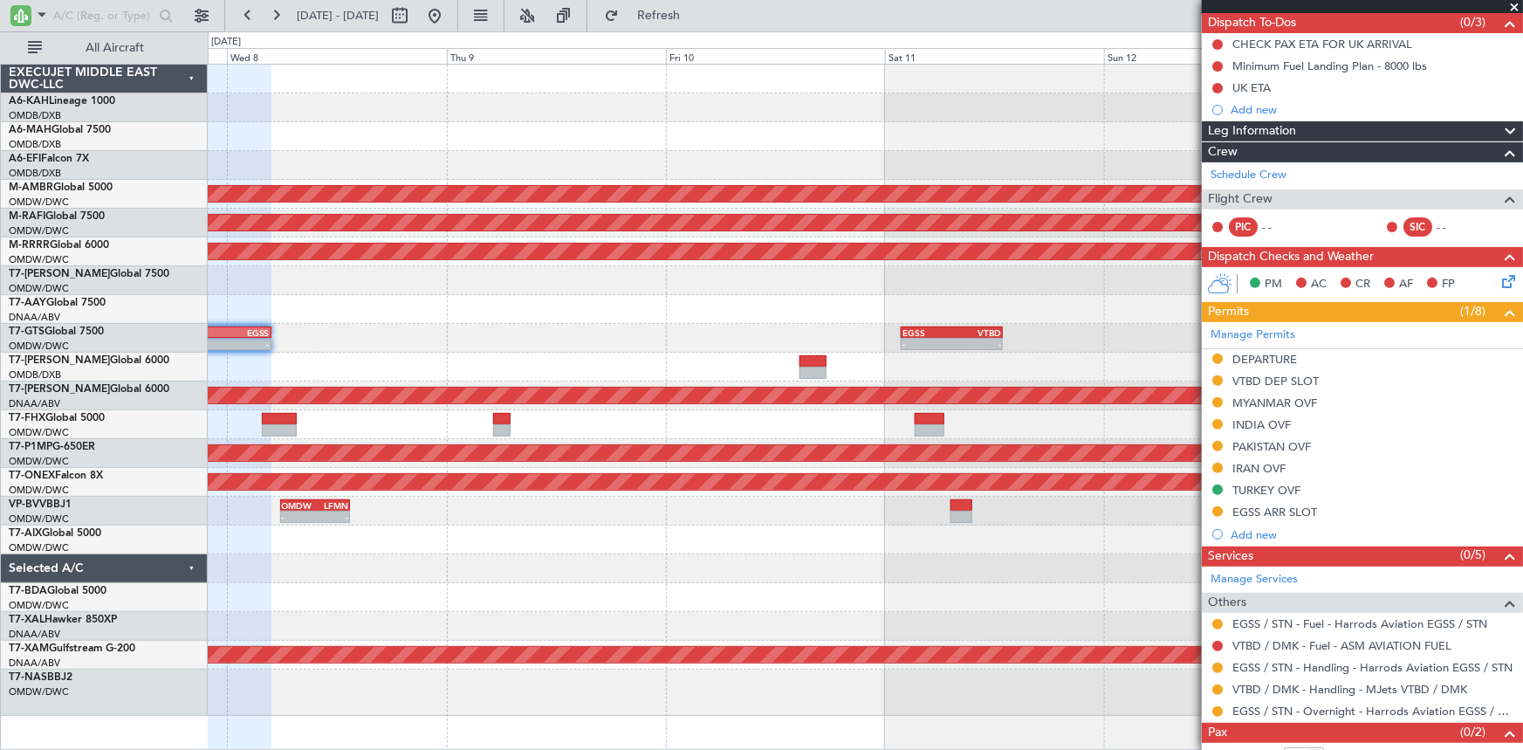
click at [758, 367] on div at bounding box center [865, 367] width 1315 height 29
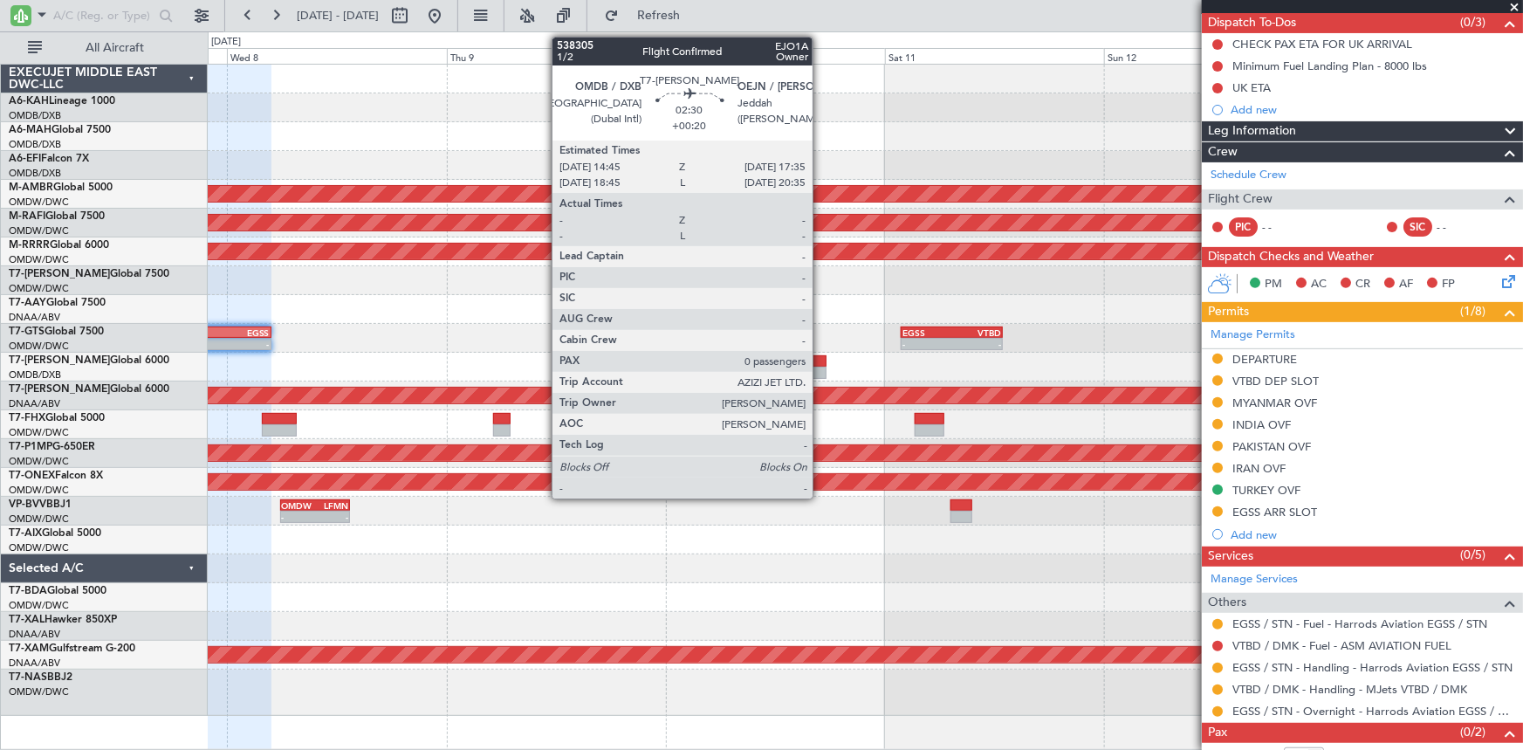
click at [820, 362] on div at bounding box center [812, 361] width 26 height 12
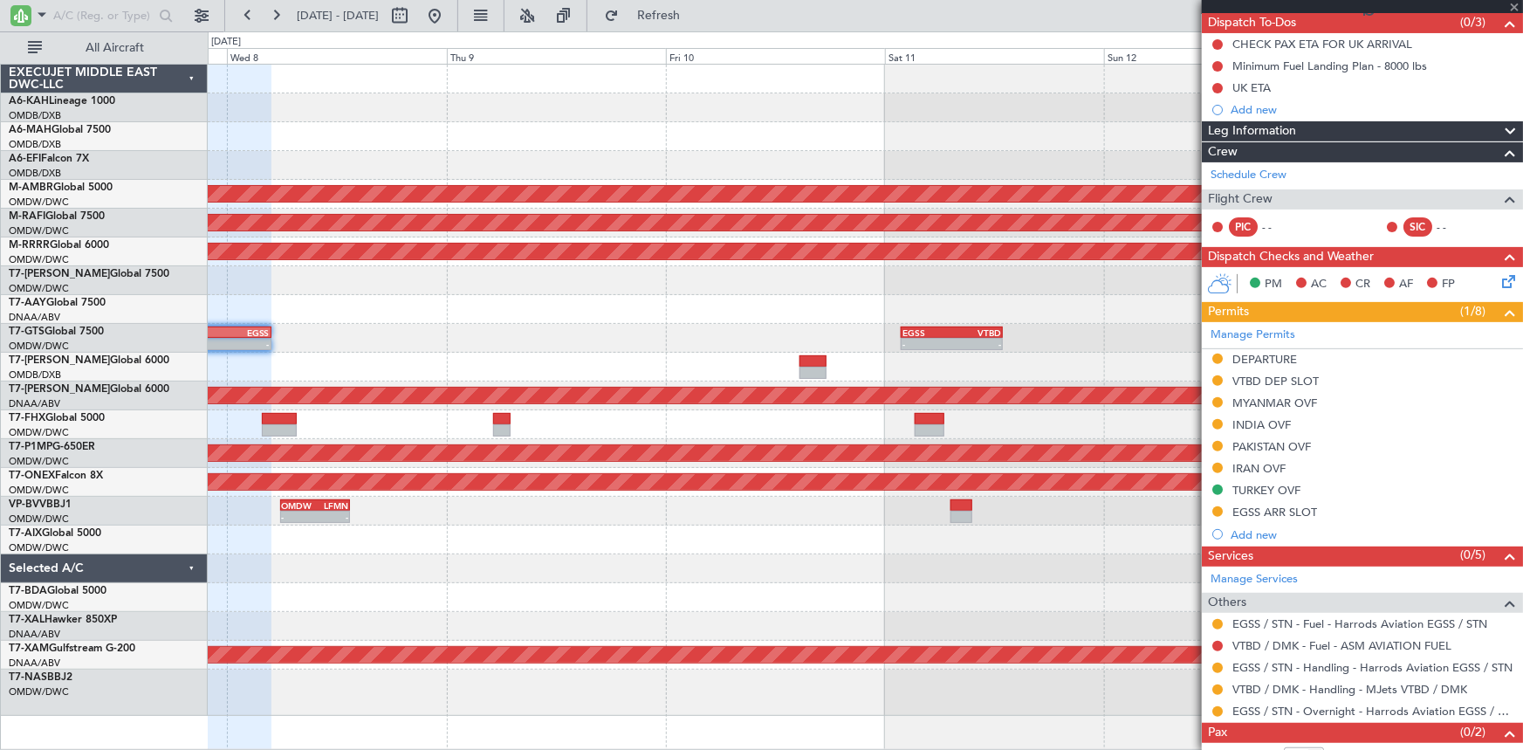
type input "+00:20"
type input "0"
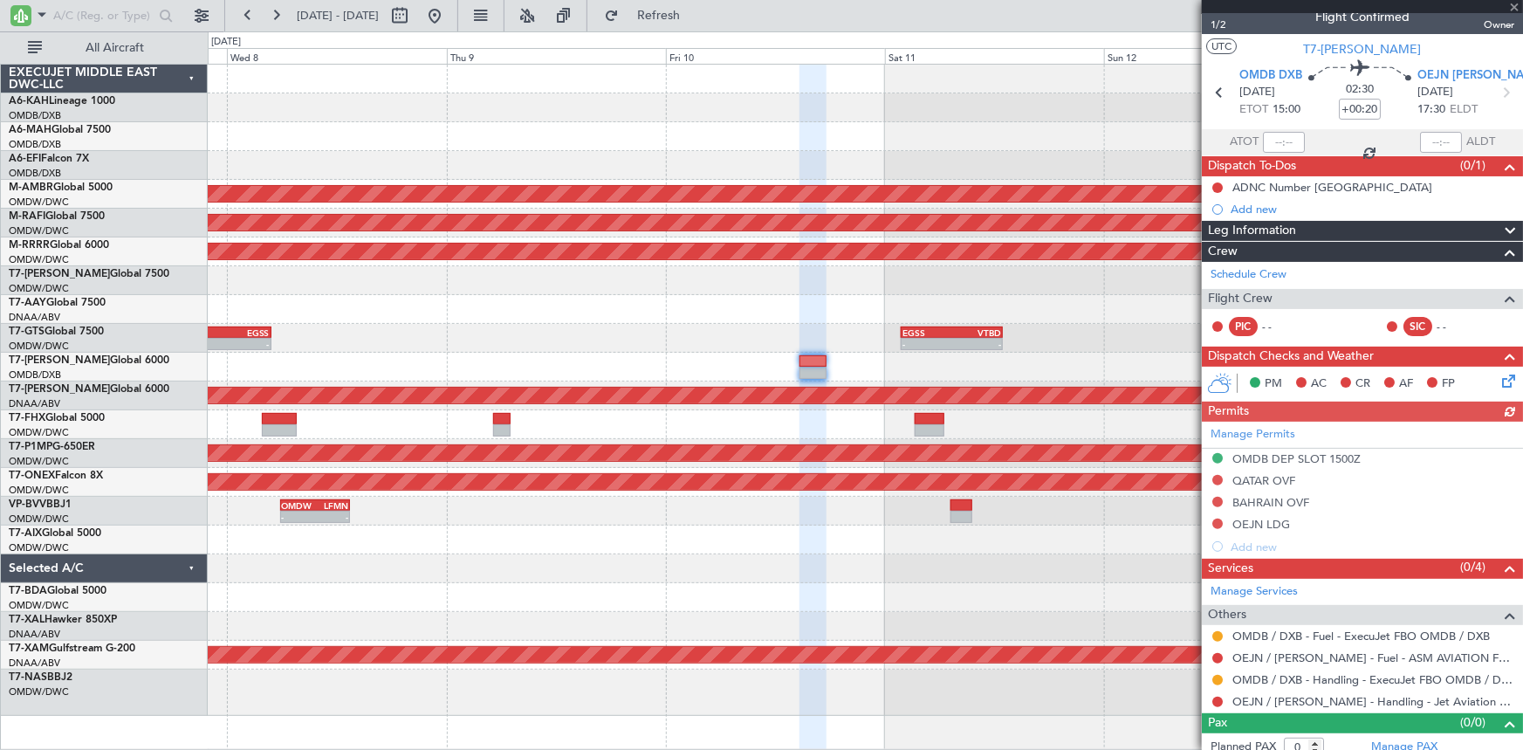
scroll to position [25, 0]
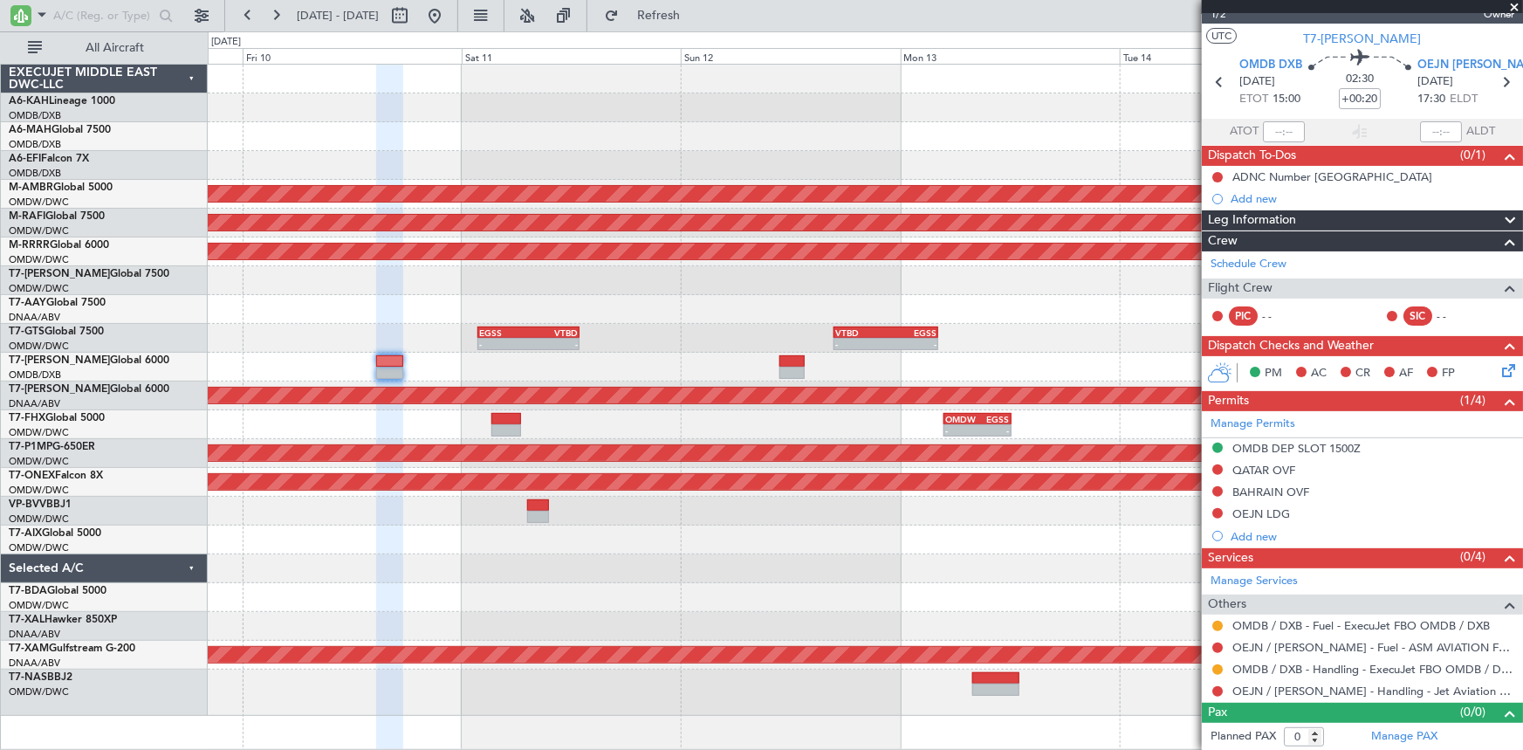
click at [641, 376] on div at bounding box center [865, 367] width 1315 height 29
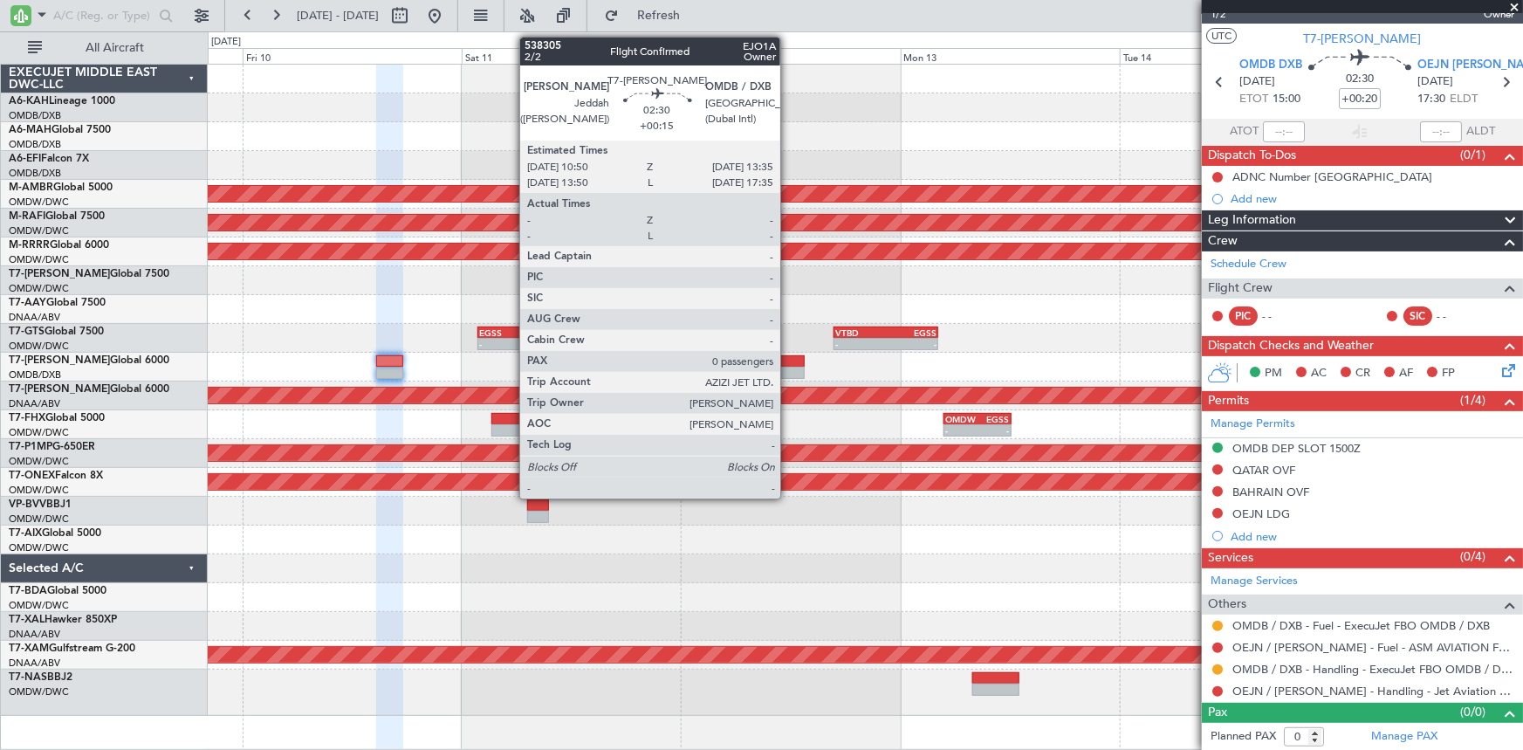
click at [788, 363] on div at bounding box center [791, 361] width 25 height 12
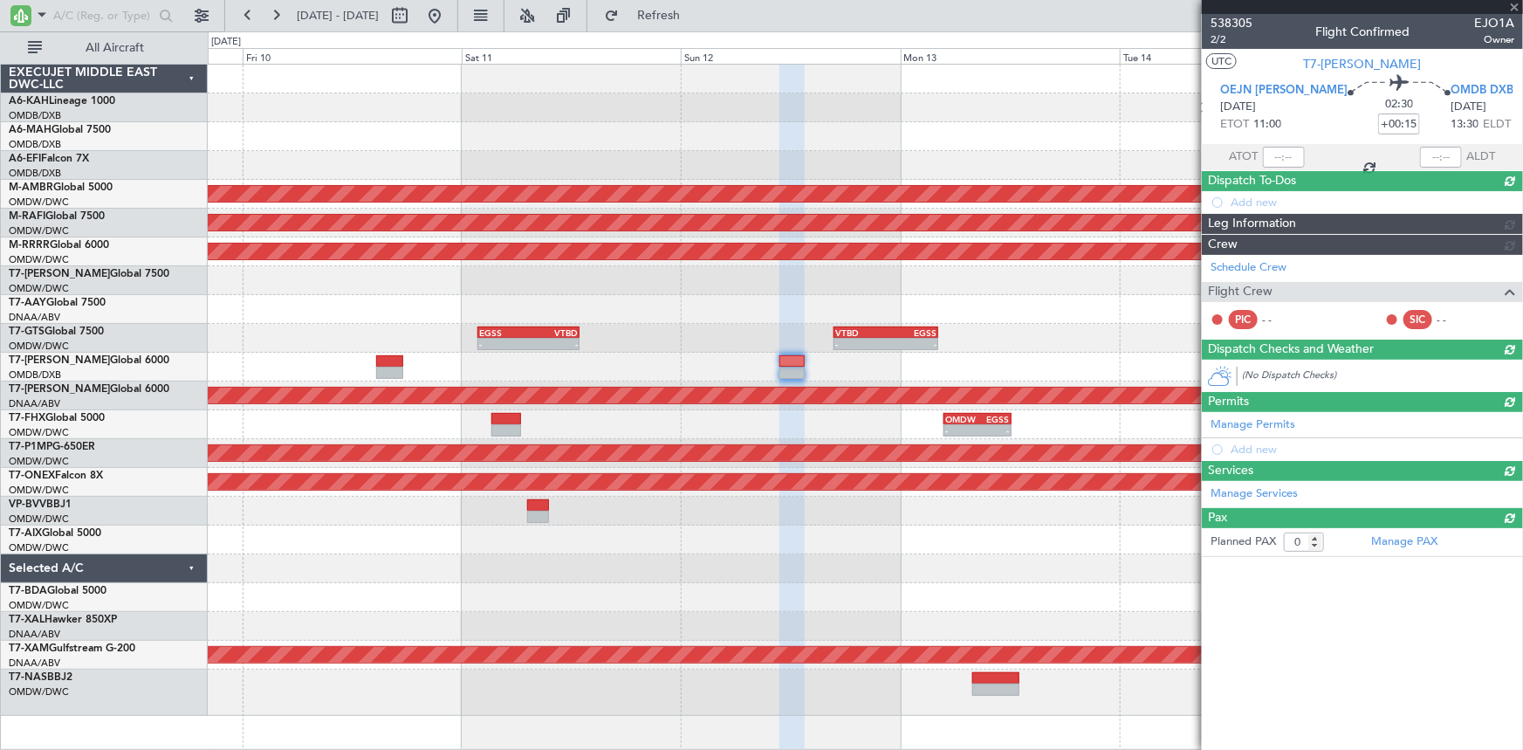
scroll to position [0, 0]
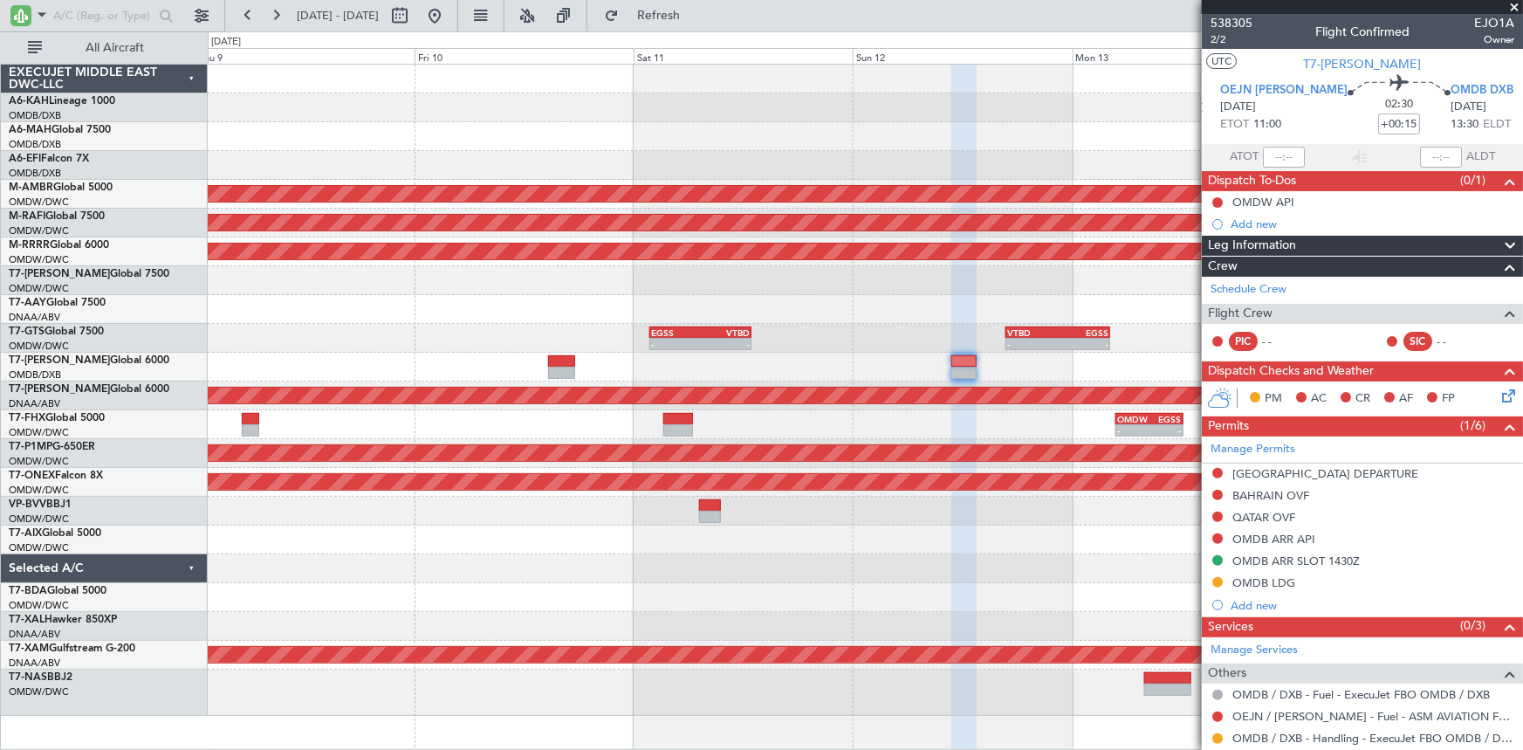
click at [811, 374] on div at bounding box center [865, 367] width 1315 height 29
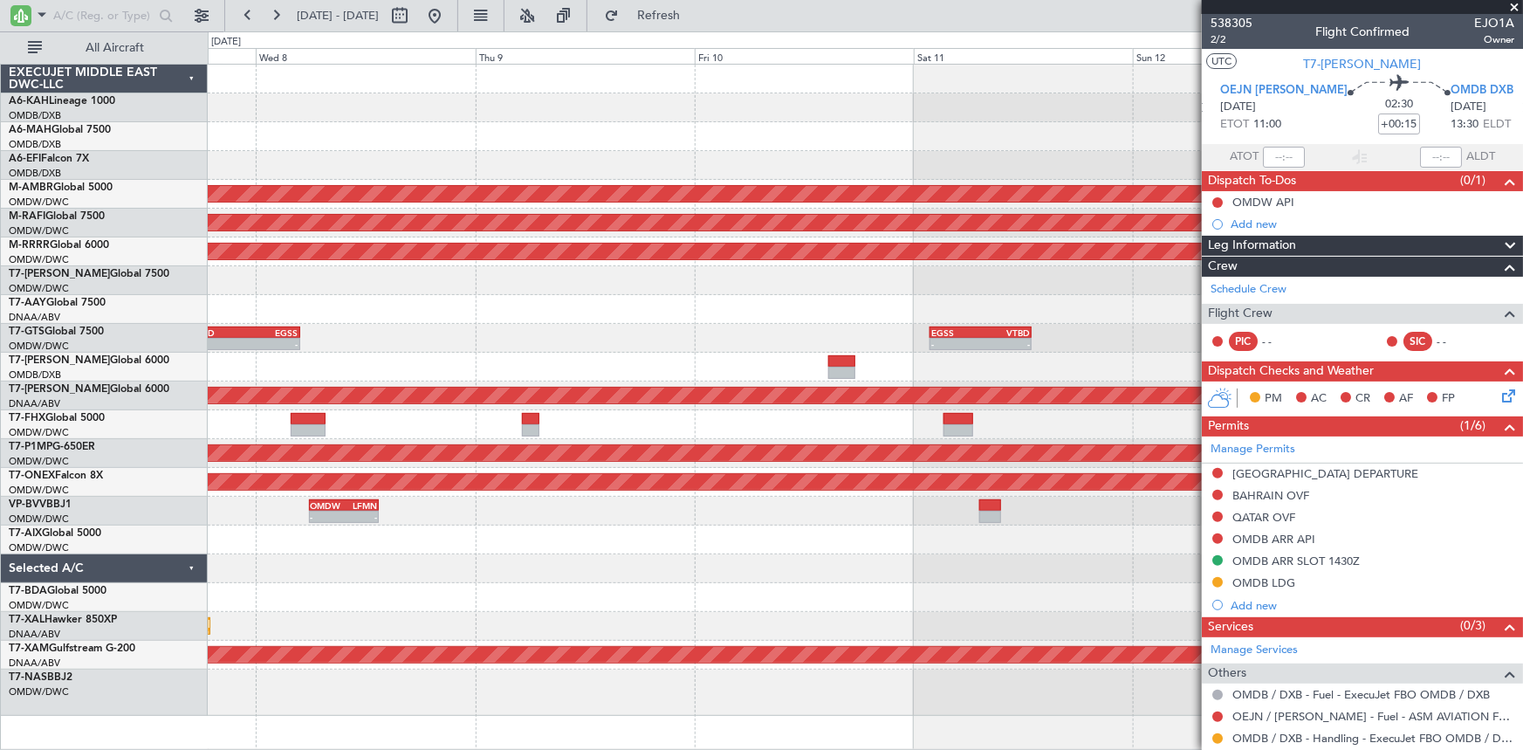
click at [613, 442] on div "Planned Maint [GEOGRAPHIC_DATA] (Seletar) Planned Maint [GEOGRAPHIC_DATA] (Al M…" at bounding box center [865, 390] width 1315 height 651
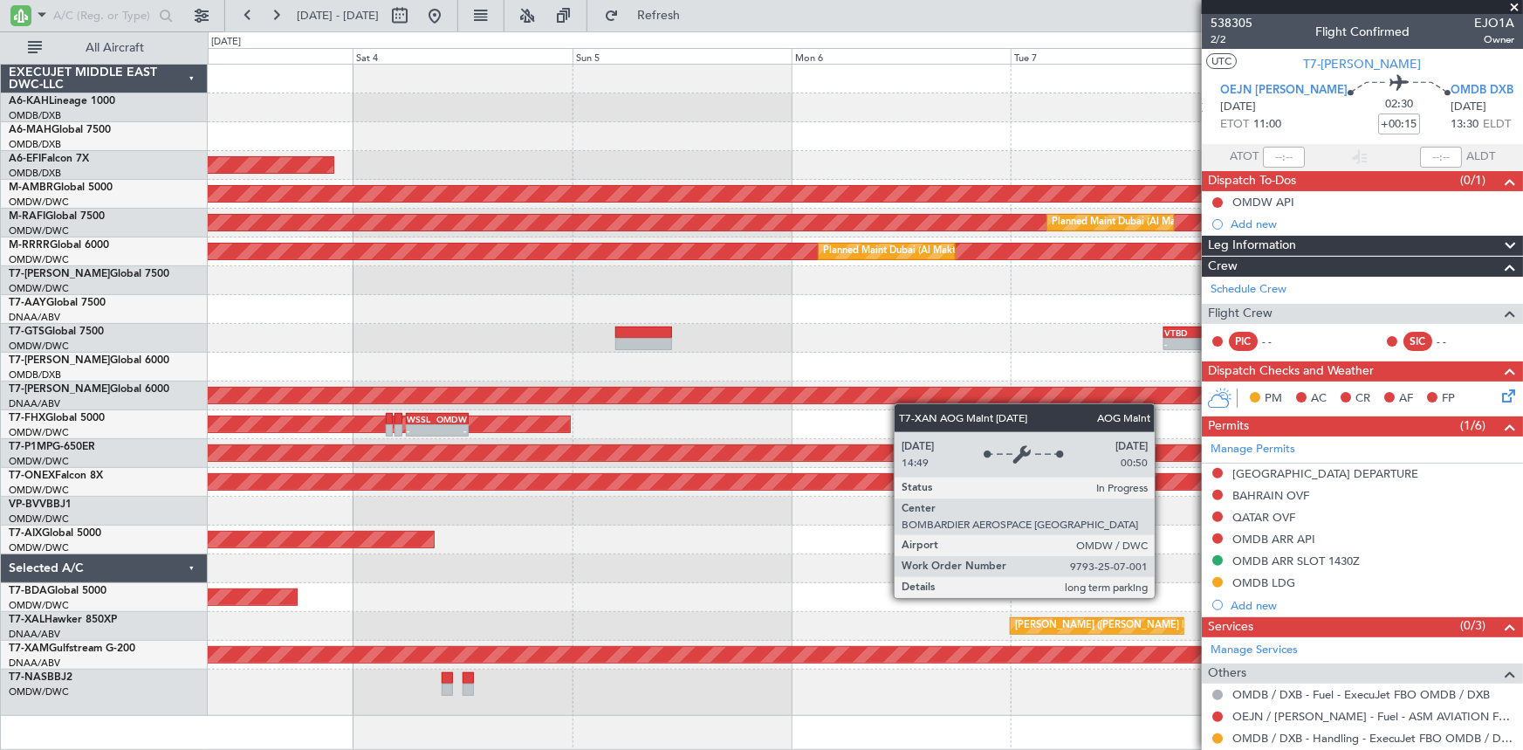
click at [997, 401] on div "AOG Maint [GEOGRAPHIC_DATA] (Dubai Intl) Planned Maint [GEOGRAPHIC_DATA] (Selet…" at bounding box center [865, 390] width 1315 height 651
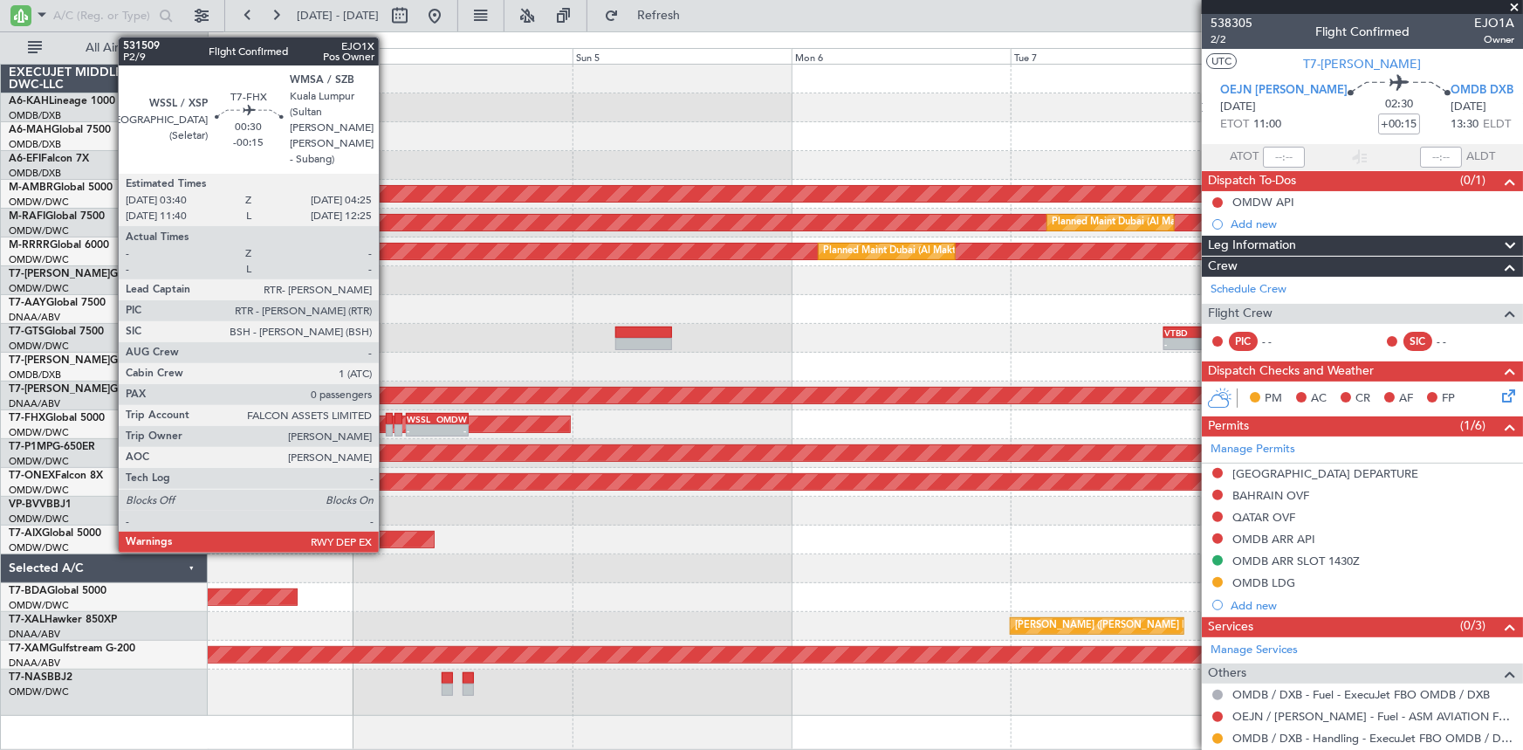
click at [387, 416] on div at bounding box center [389, 419] width 7 height 12
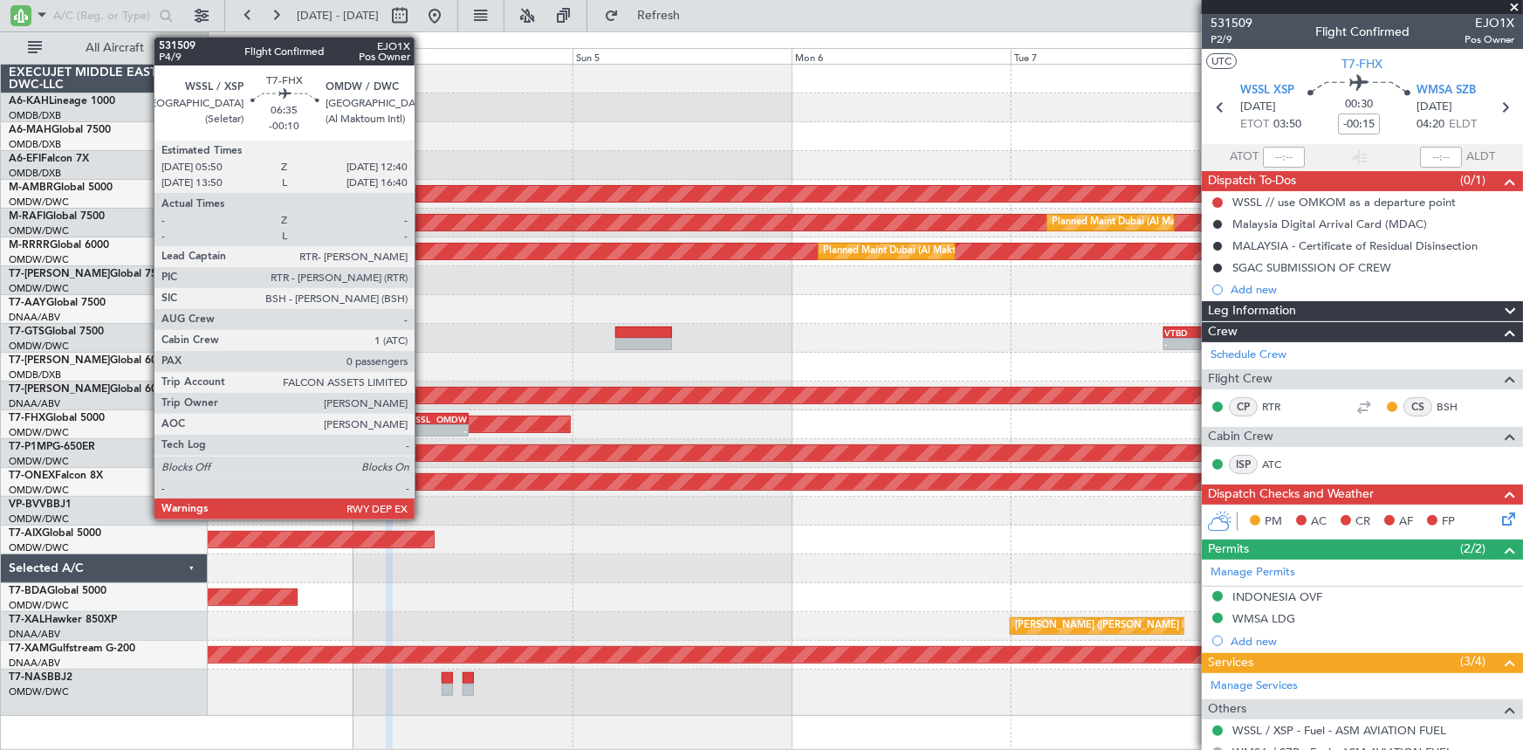
click at [422, 415] on div "WSSL" at bounding box center [423, 419] width 30 height 10
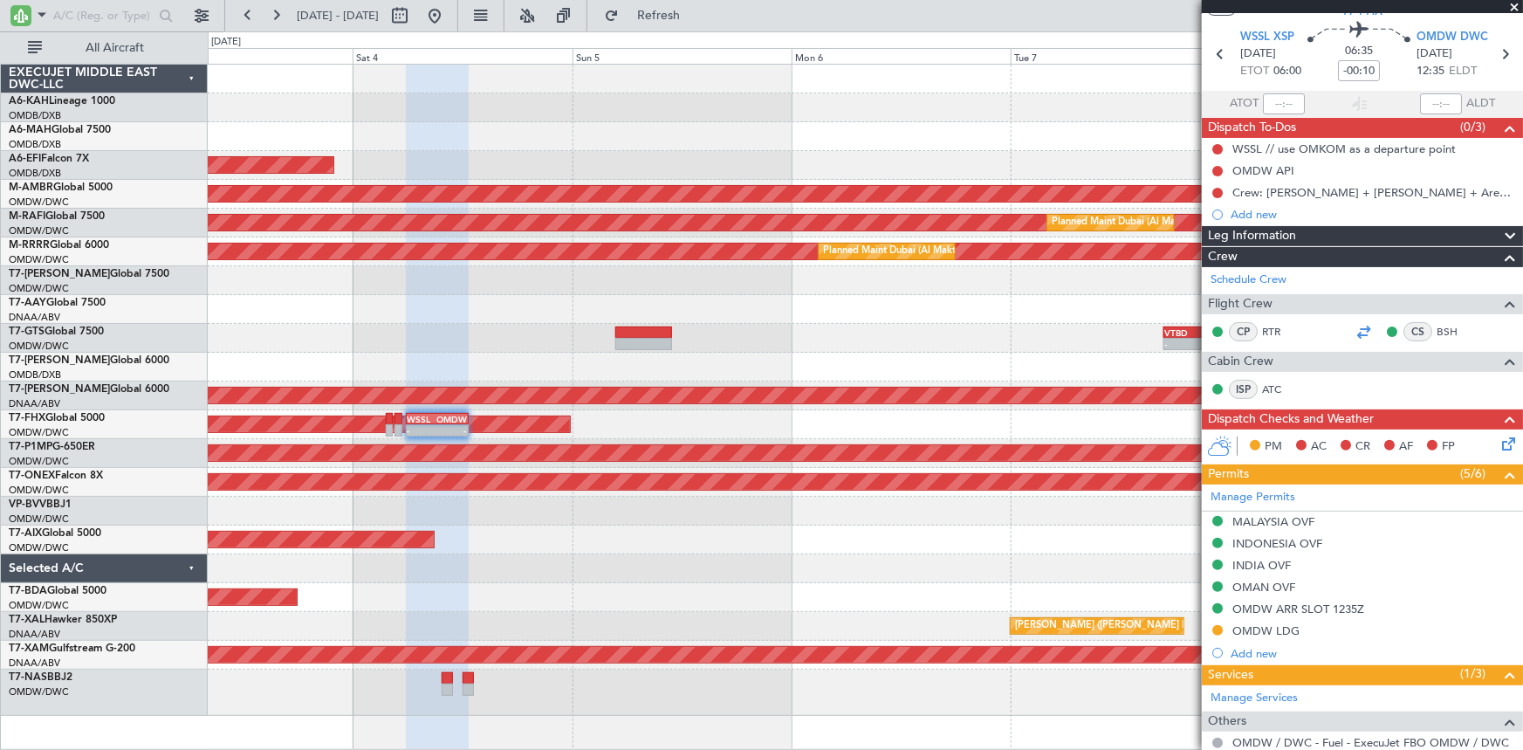
scroll to position [79, 0]
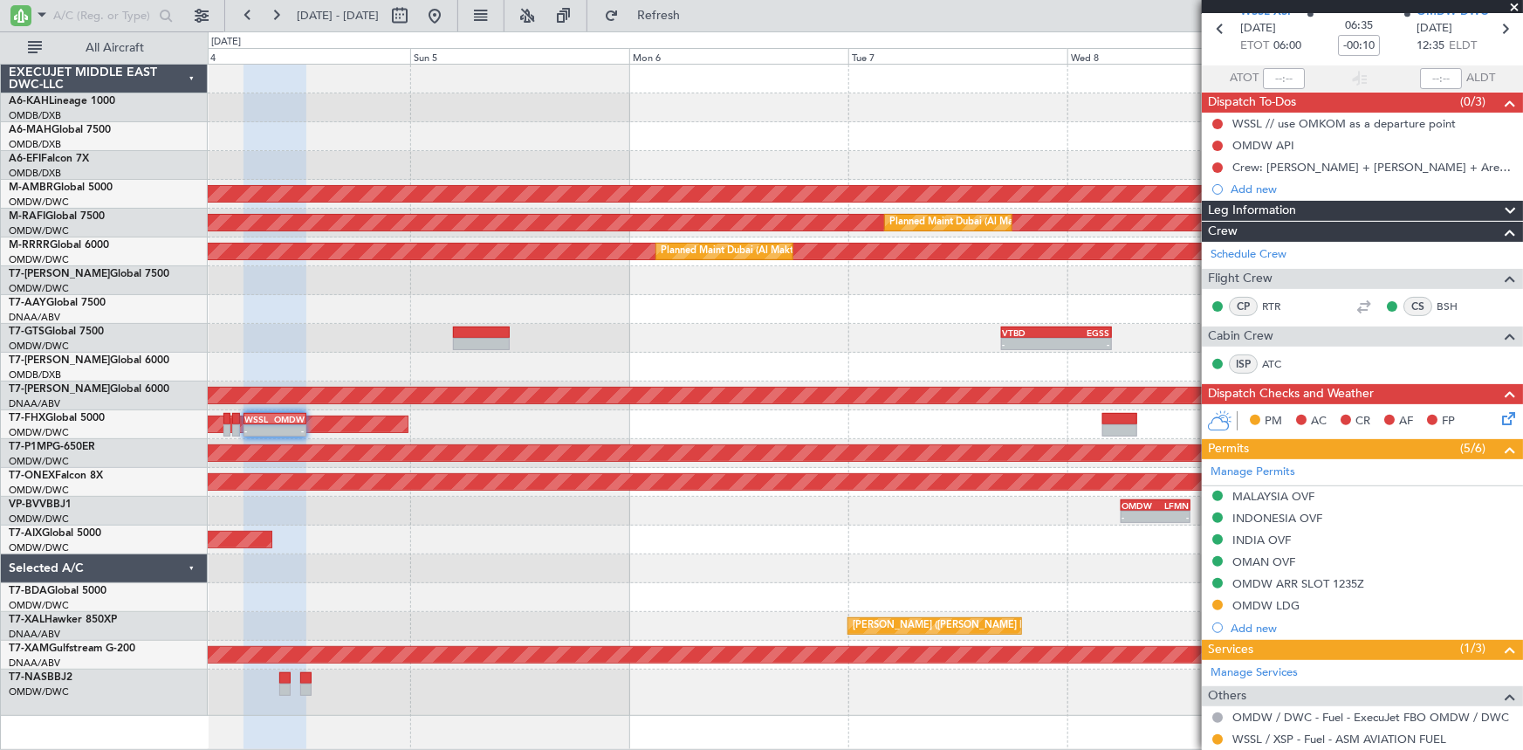
click at [140, 507] on div "AOG Maint [GEOGRAPHIC_DATA] (Dubai Intl) Planned Maint [GEOGRAPHIC_DATA] (Selet…" at bounding box center [761, 390] width 1523 height 718
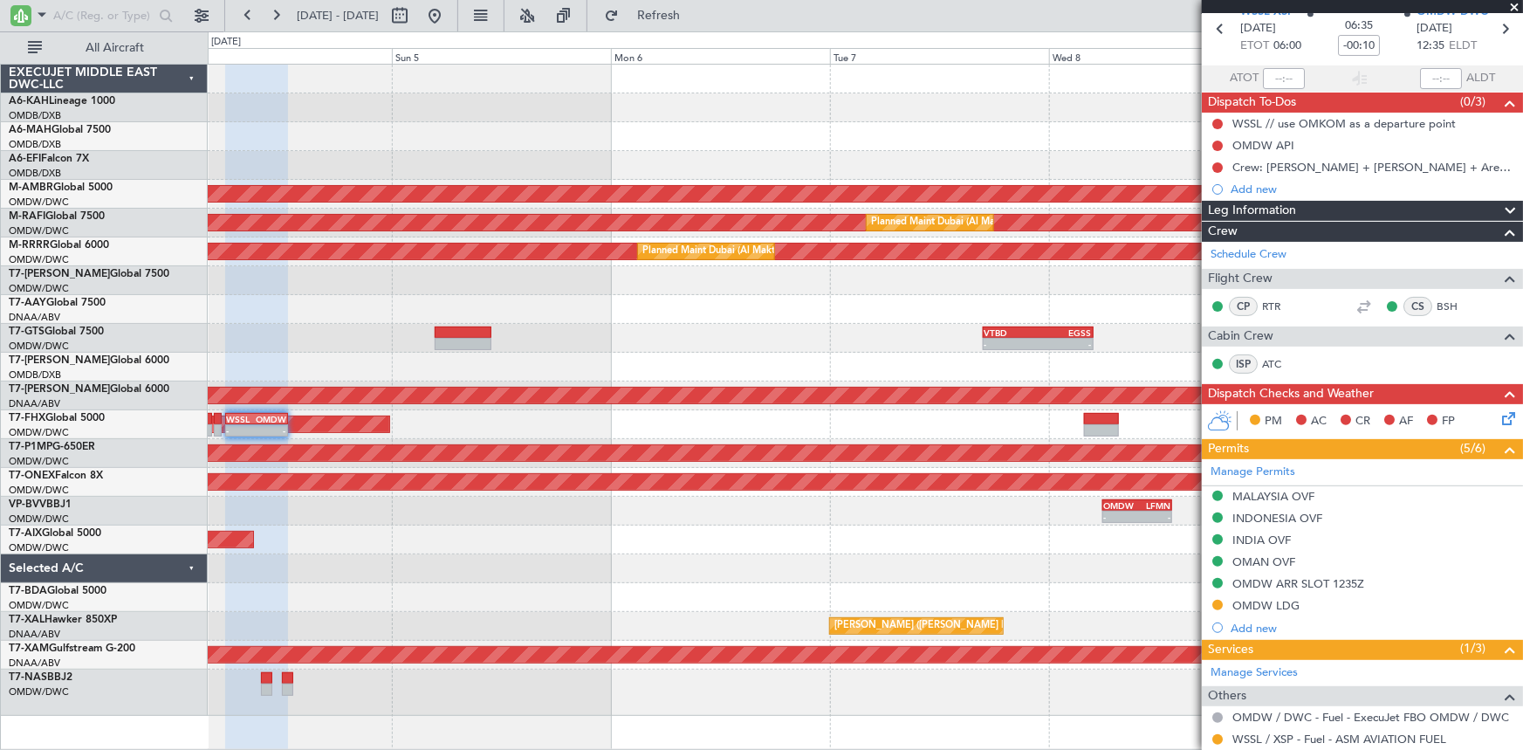
click at [536, 507] on div "AOG Maint [GEOGRAPHIC_DATA] (Dubai Intl) Planned Maint [GEOGRAPHIC_DATA] (Selet…" at bounding box center [865, 390] width 1315 height 651
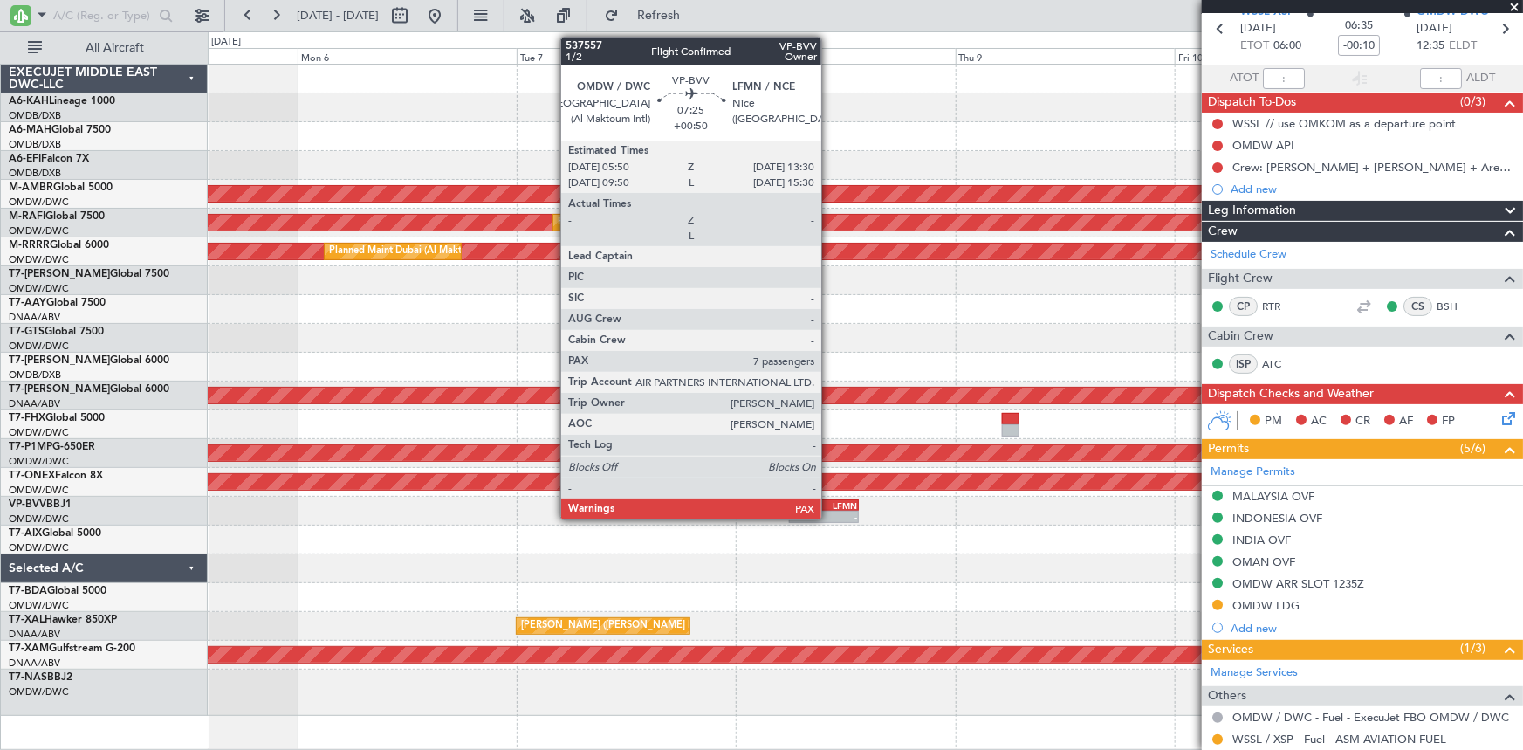
click at [829, 504] on div "LFMN" at bounding box center [840, 505] width 33 height 10
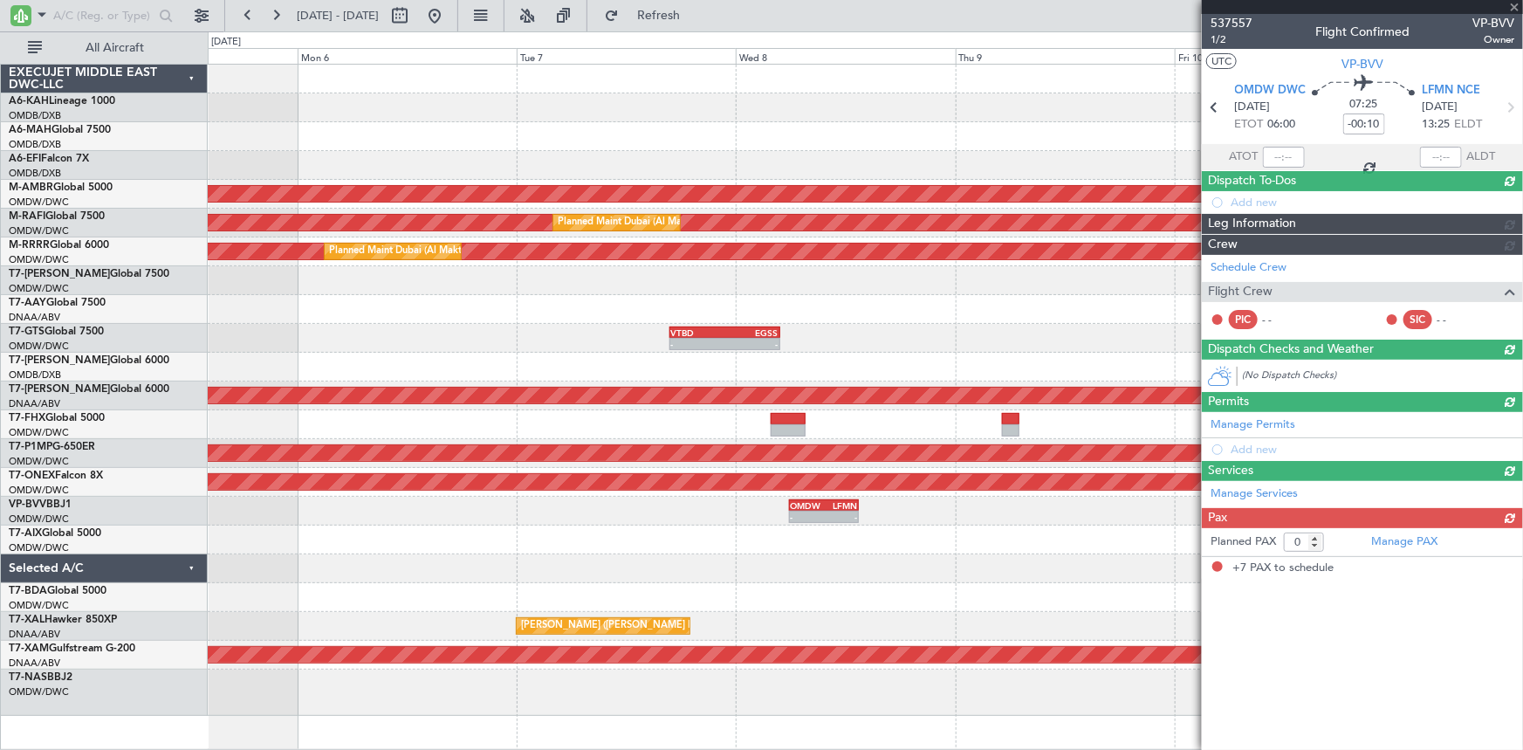
type input "+00:50"
type input "7"
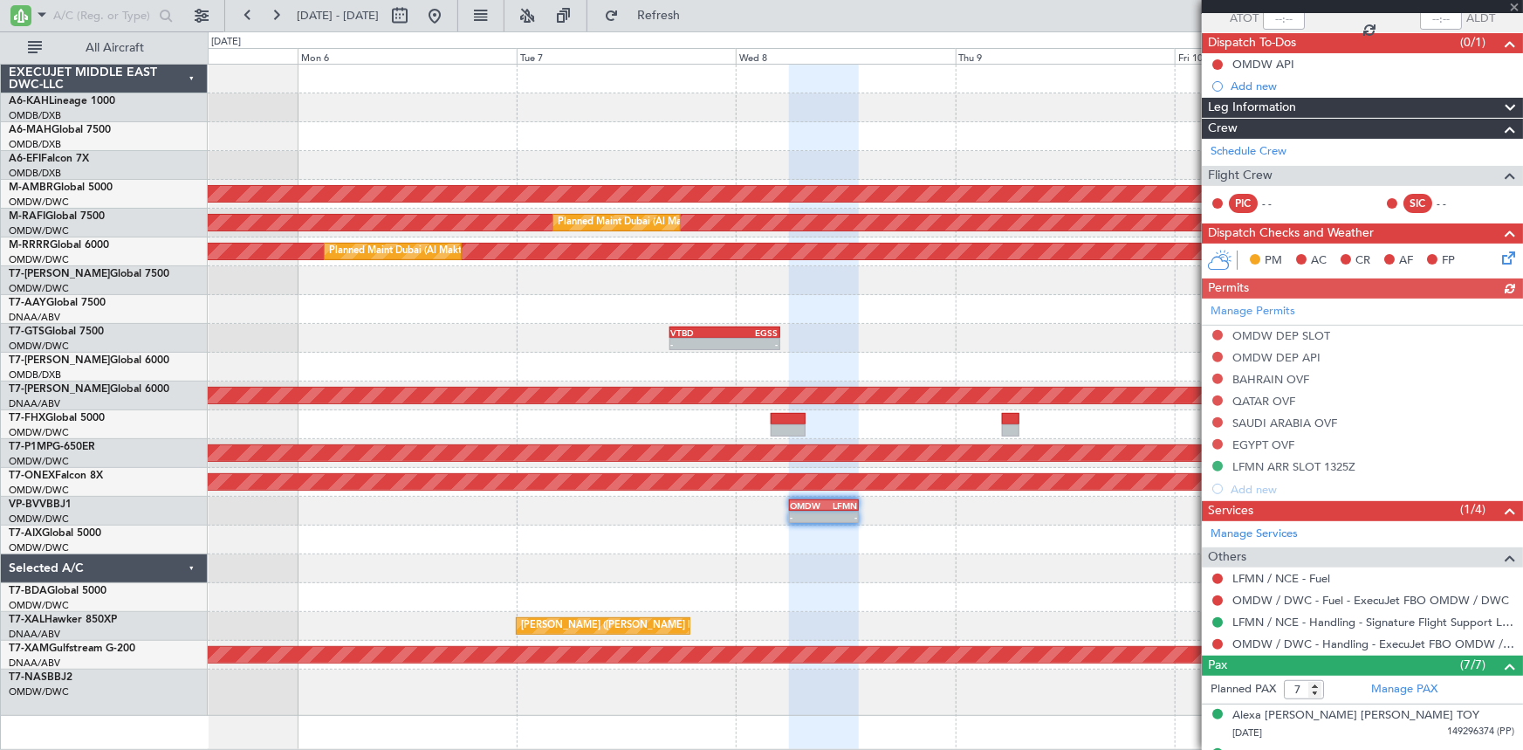
scroll to position [237, 0]
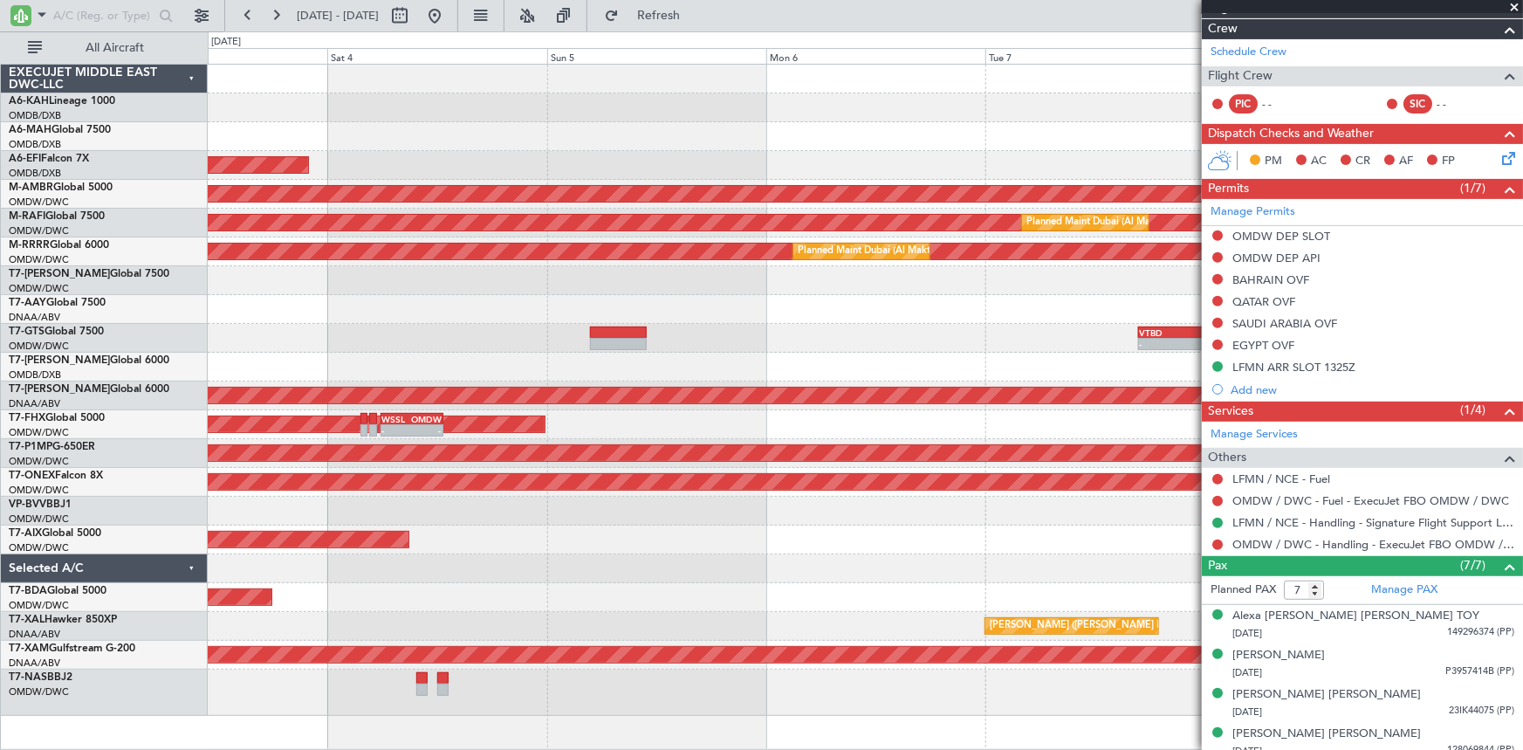
click at [849, 544] on div "Planned Maint Dubai (Al Maktoum Intl)" at bounding box center [865, 539] width 1315 height 29
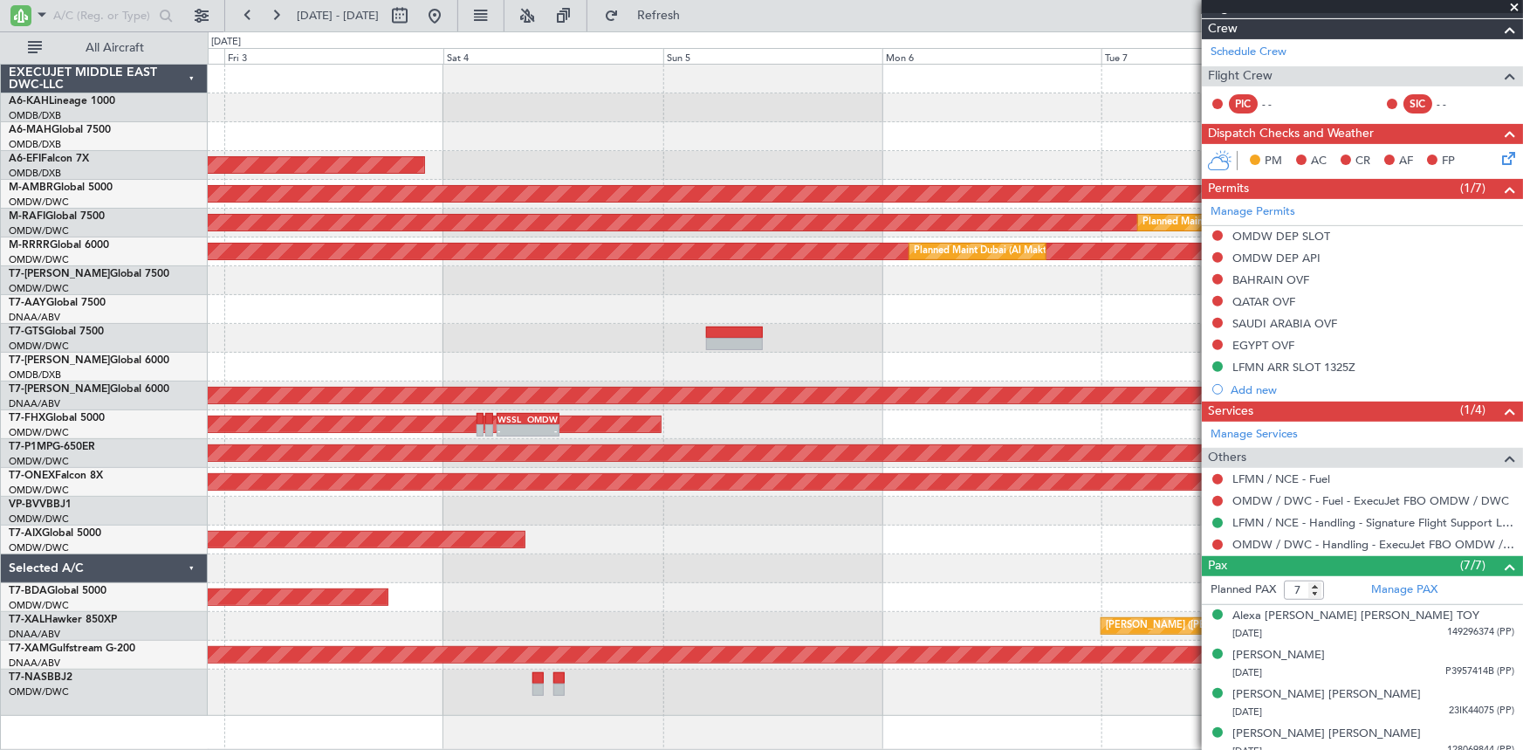
click at [532, 437] on div "AOG Maint [GEOGRAPHIC_DATA] (Dubai Intl) Planned Maint [GEOGRAPHIC_DATA] (Selet…" at bounding box center [865, 390] width 1315 height 651
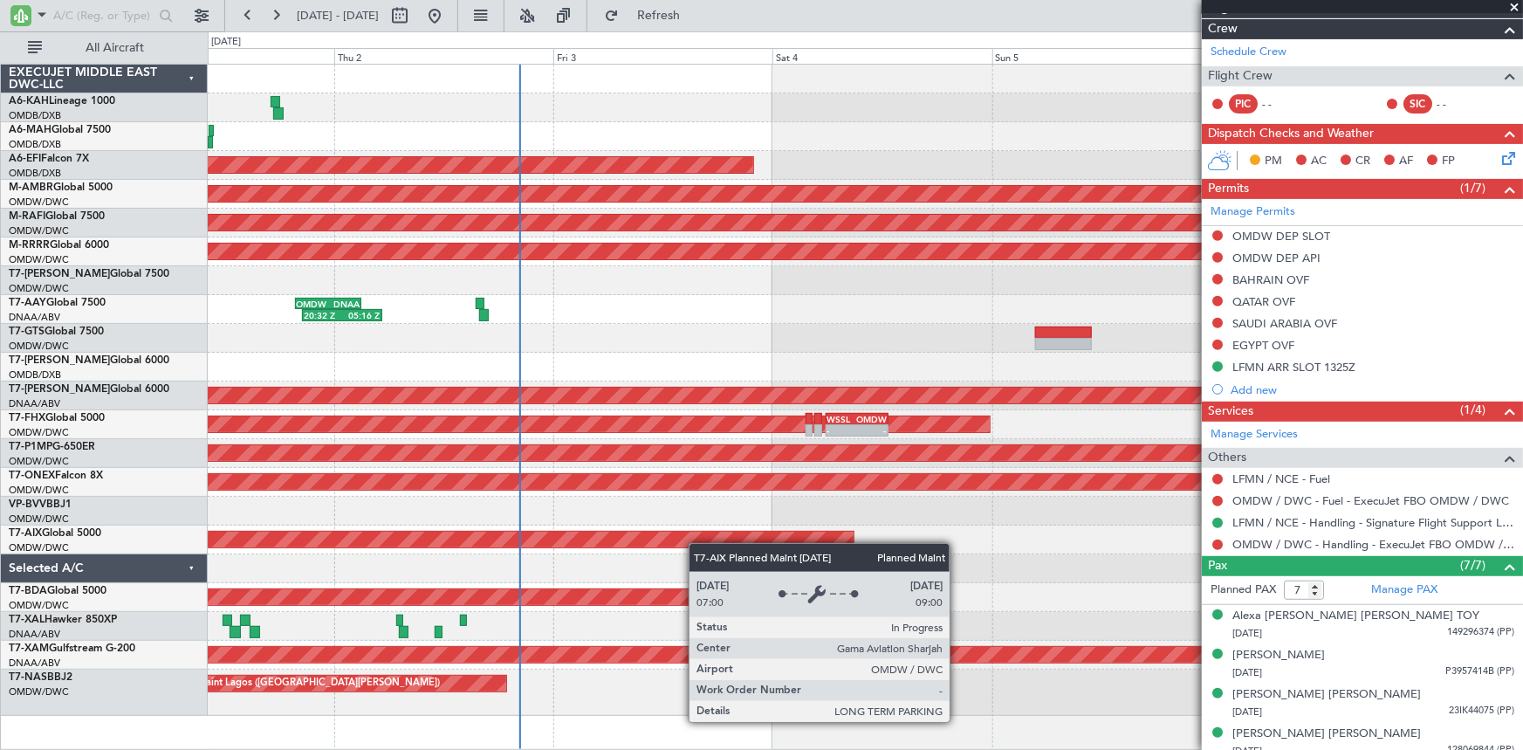
click at [767, 537] on div "Planned Maint [GEOGRAPHIC_DATA] ([GEOGRAPHIC_DATA] Intl) Planned Maint [GEOGRAP…" at bounding box center [865, 390] width 1315 height 651
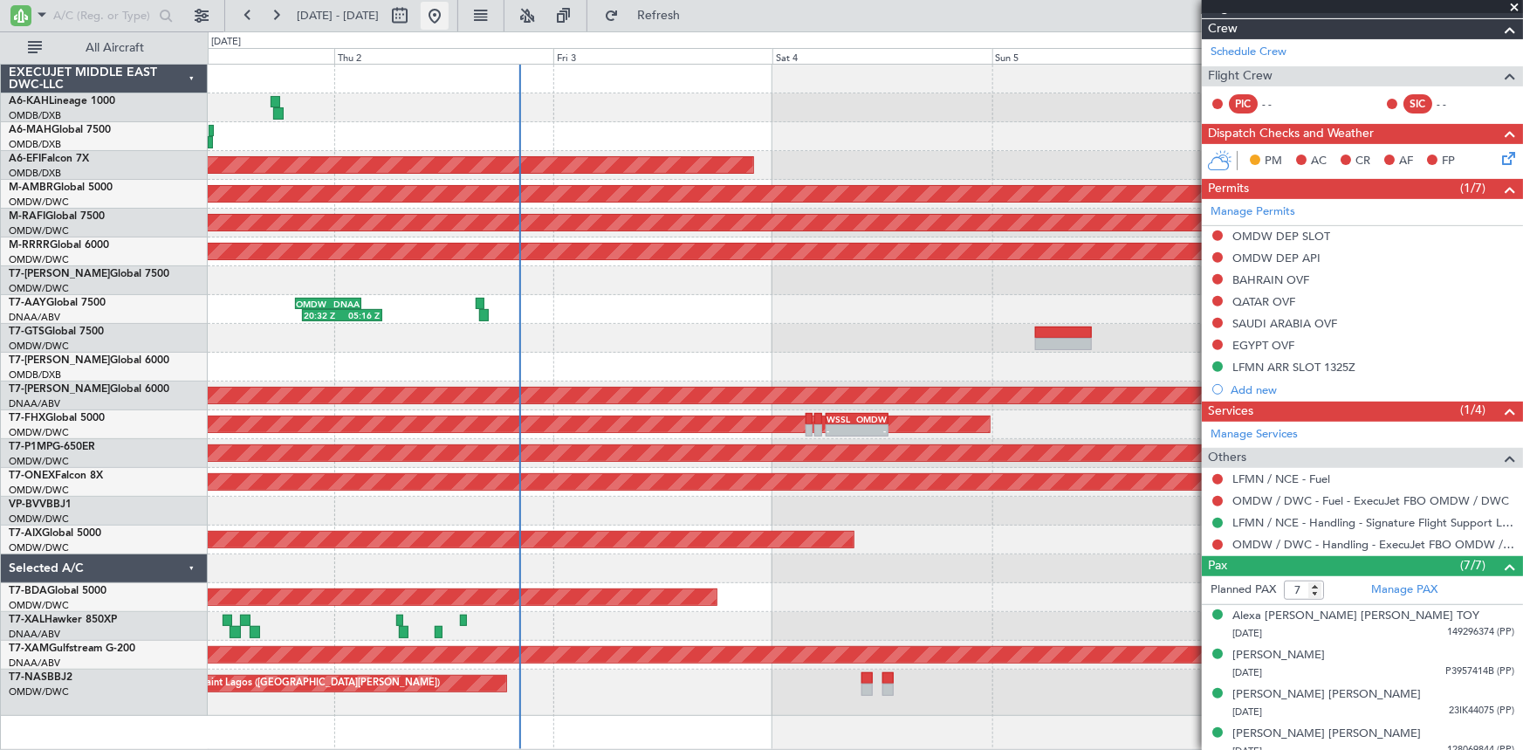
click at [449, 13] on button at bounding box center [435, 16] width 28 height 28
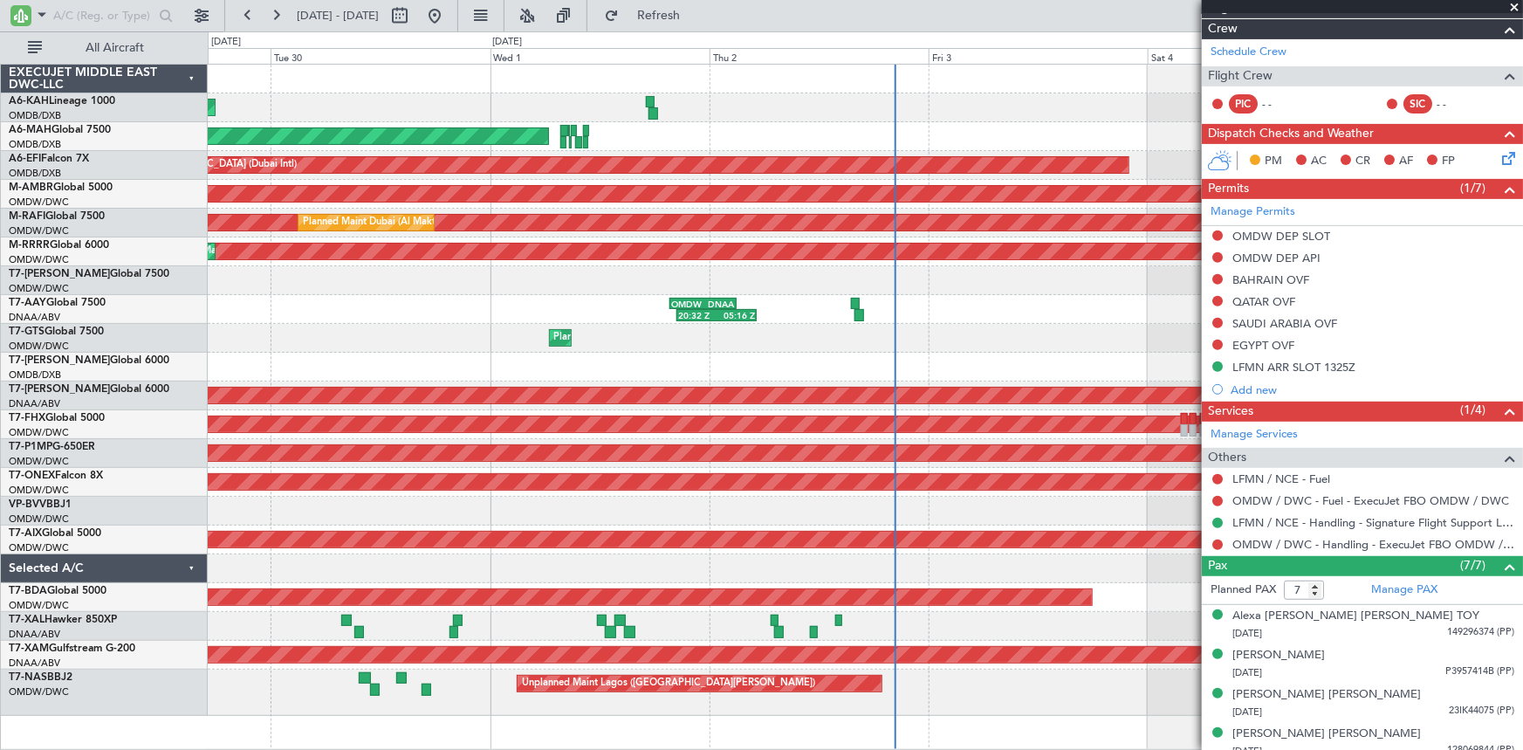
click at [1094, 604] on div "Planned Maint [GEOGRAPHIC_DATA] (Al Bateen Executive) Planned Maint [GEOGRAPHIC…" at bounding box center [865, 390] width 1315 height 651
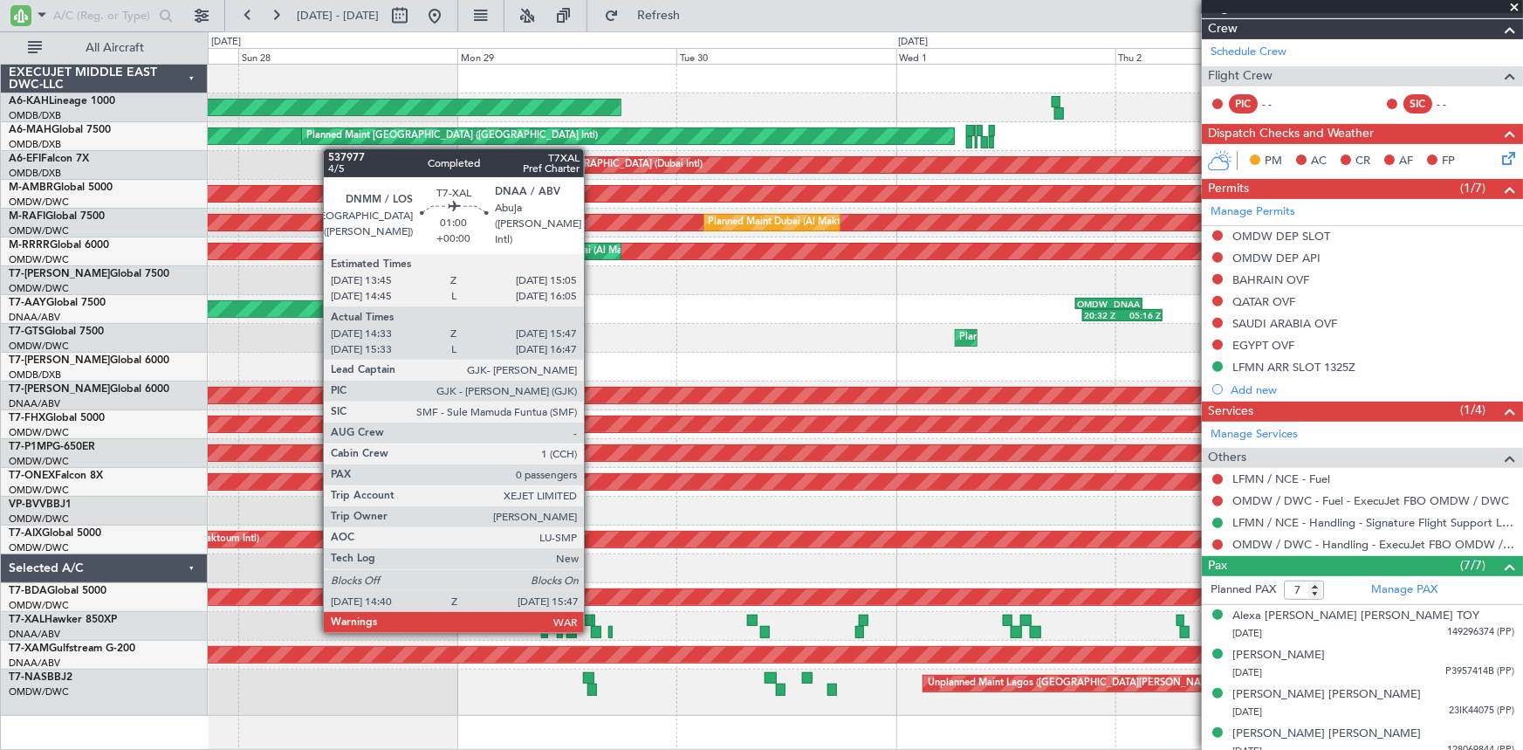
click at [592, 629] on div at bounding box center [596, 632] width 10 height 12
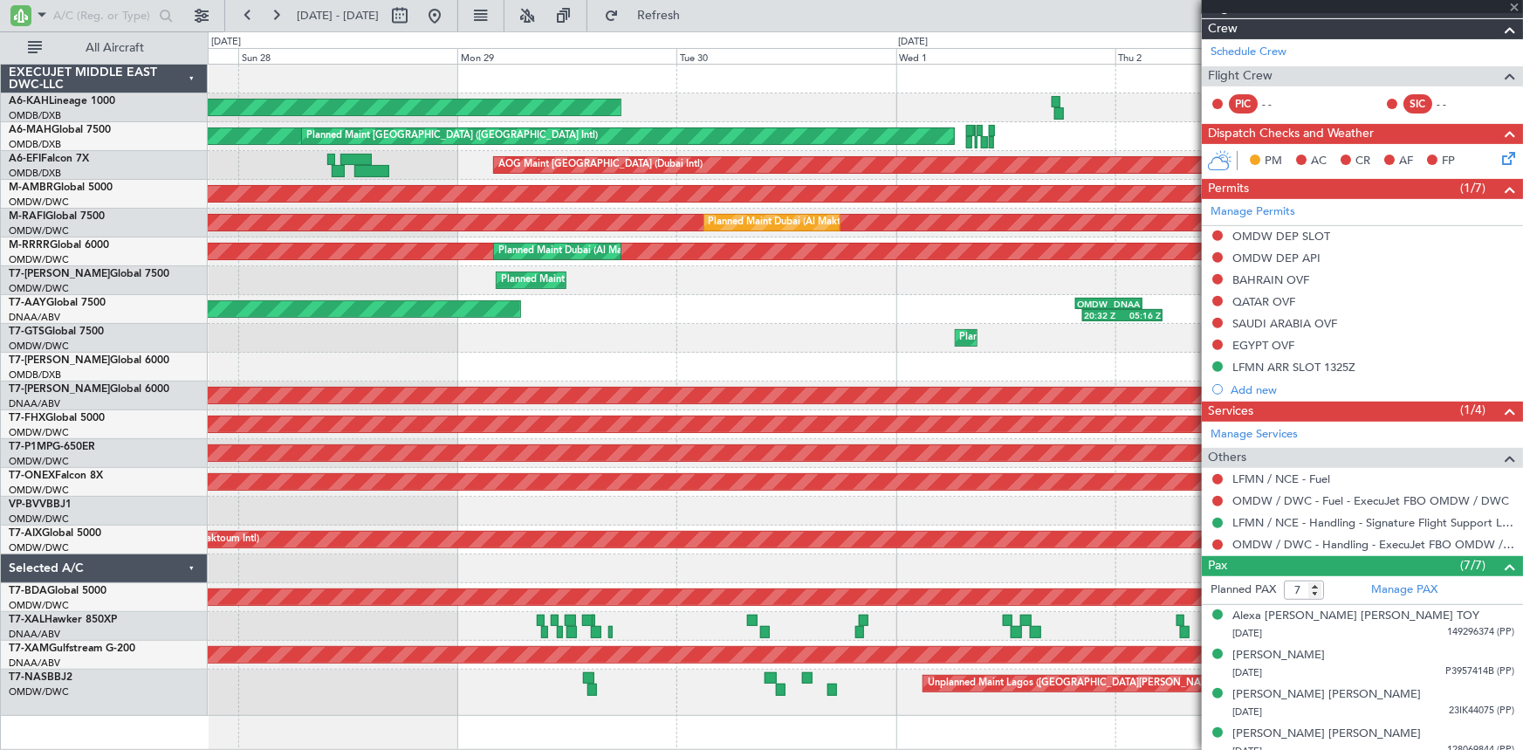
type input "14:48"
type input "15:42"
type input "0"
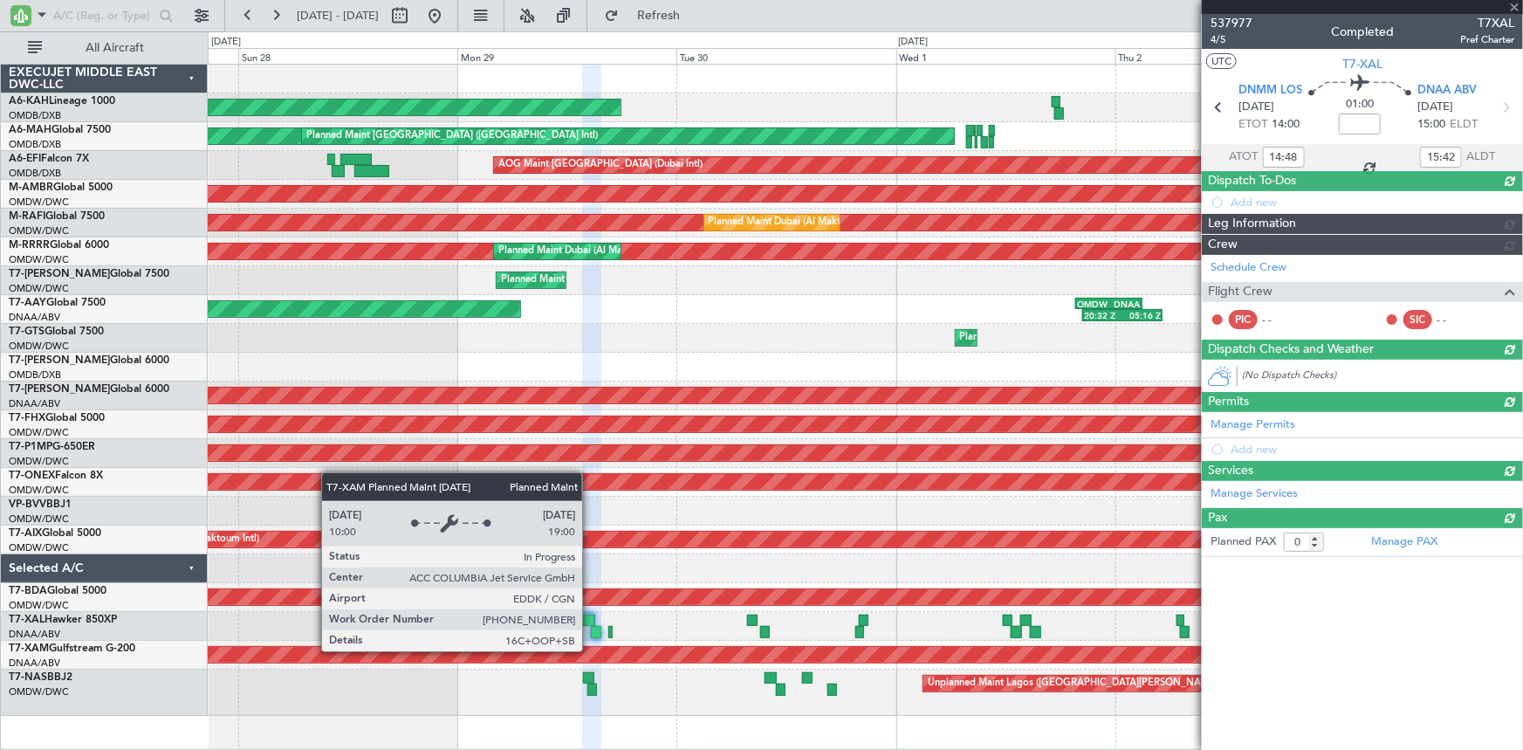
scroll to position [0, 0]
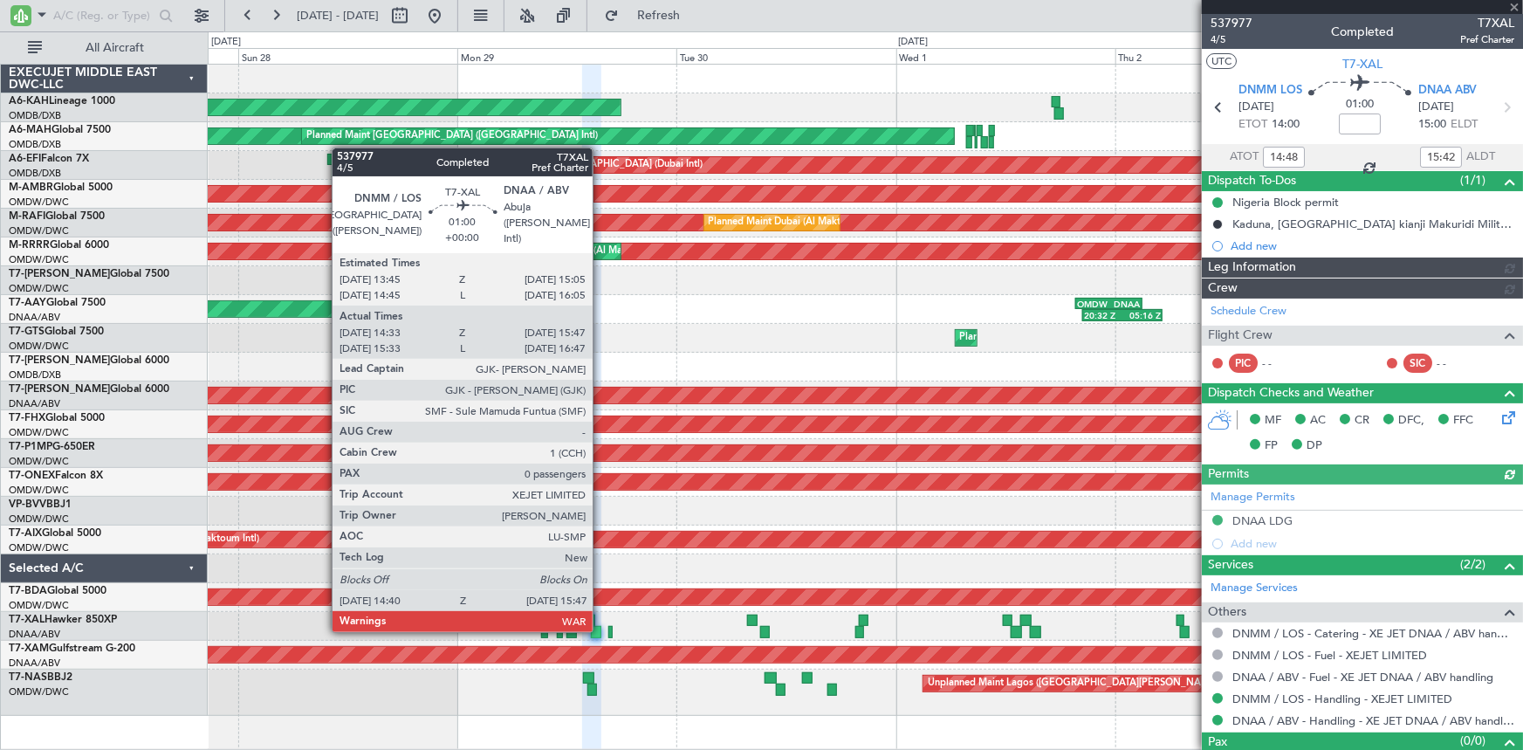
type input "Dherander Fithani (DHF)"
type input "7379"
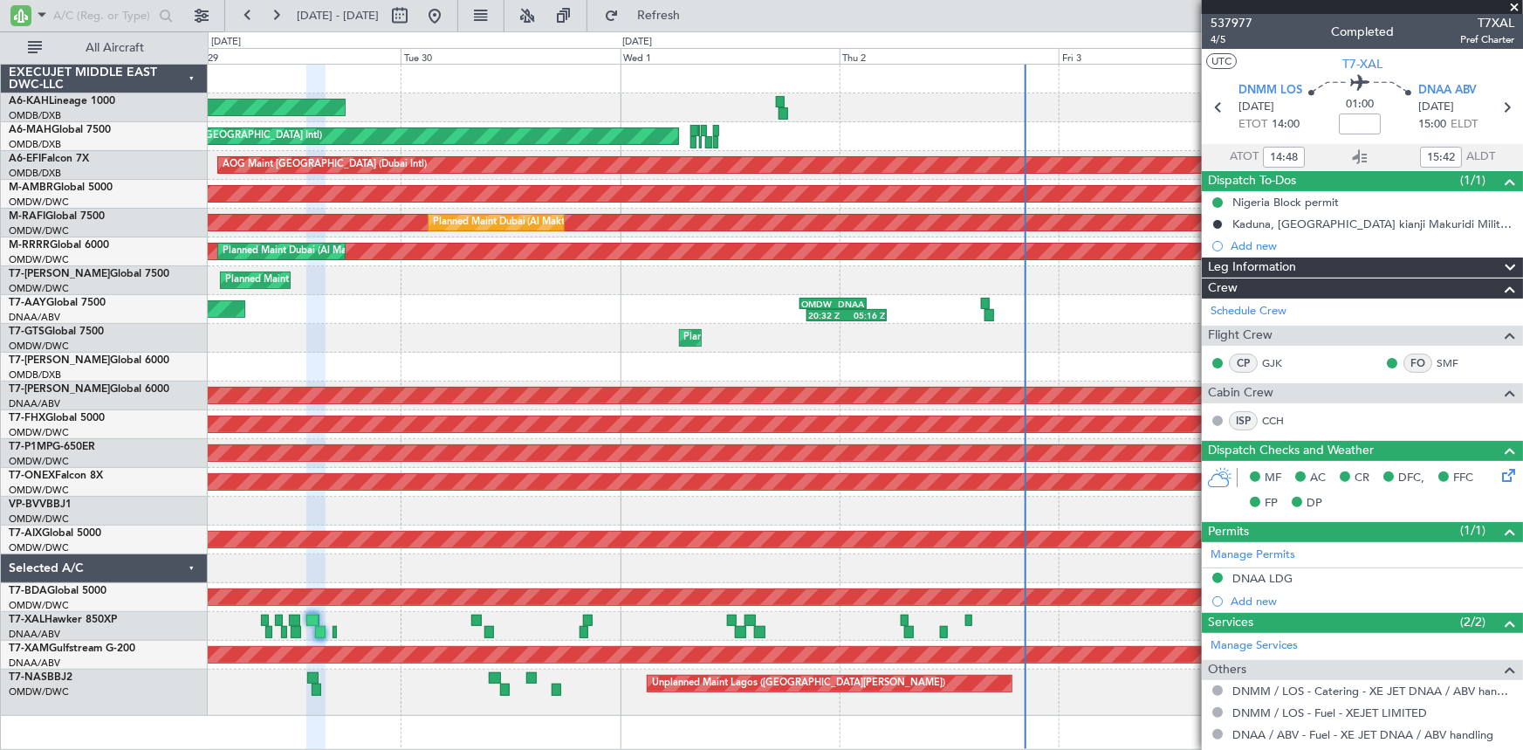
click at [485, 663] on div "Planned Maint [GEOGRAPHIC_DATA] (Al Bateen Executive) Planned Maint [GEOGRAPHIC…" at bounding box center [865, 390] width 1315 height 651
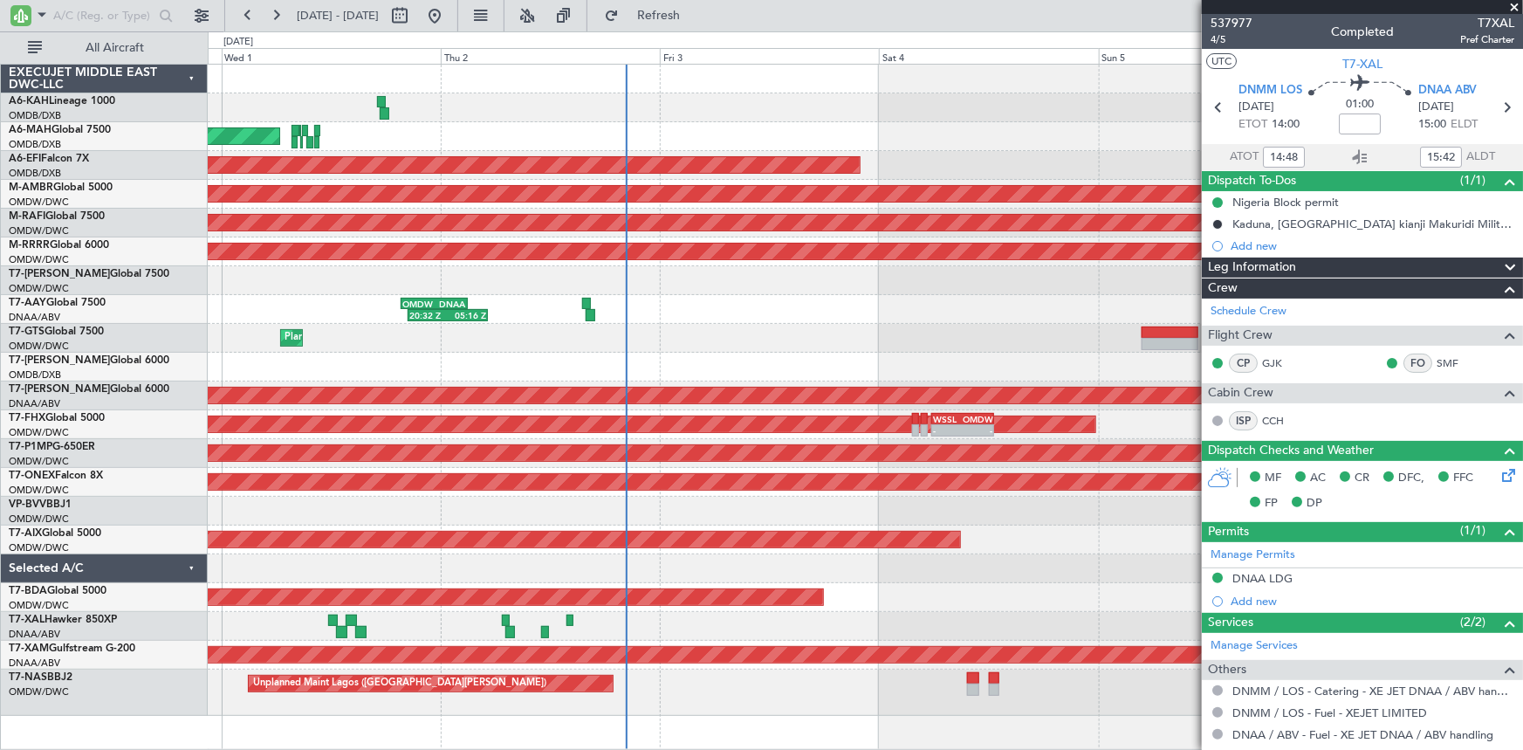
click at [385, 653] on div "Planned Maint [GEOGRAPHIC_DATA] (Al Bateen Executive) Planned Maint [GEOGRAPHIC…" at bounding box center [865, 390] width 1315 height 651
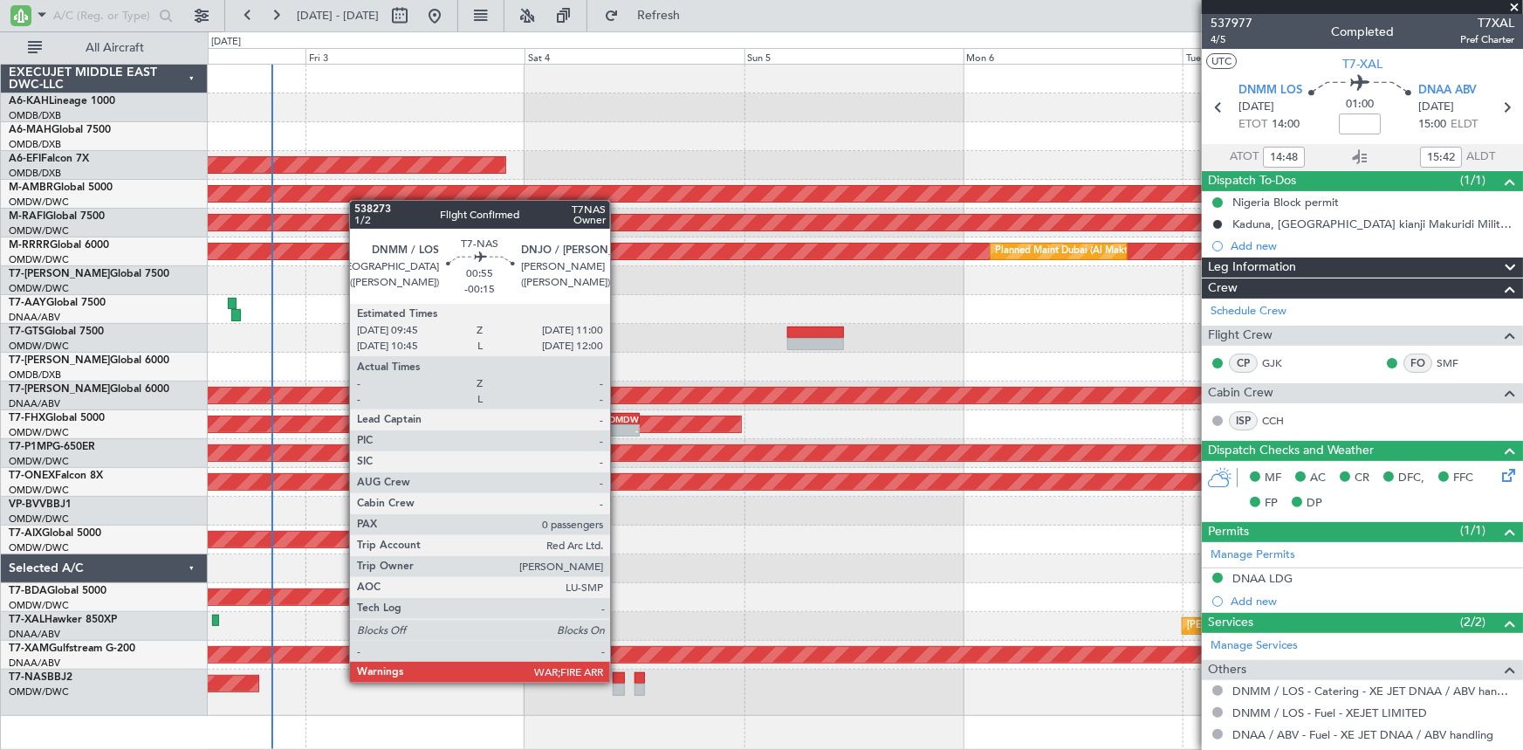
click at [618, 681] on div at bounding box center [619, 678] width 12 height 12
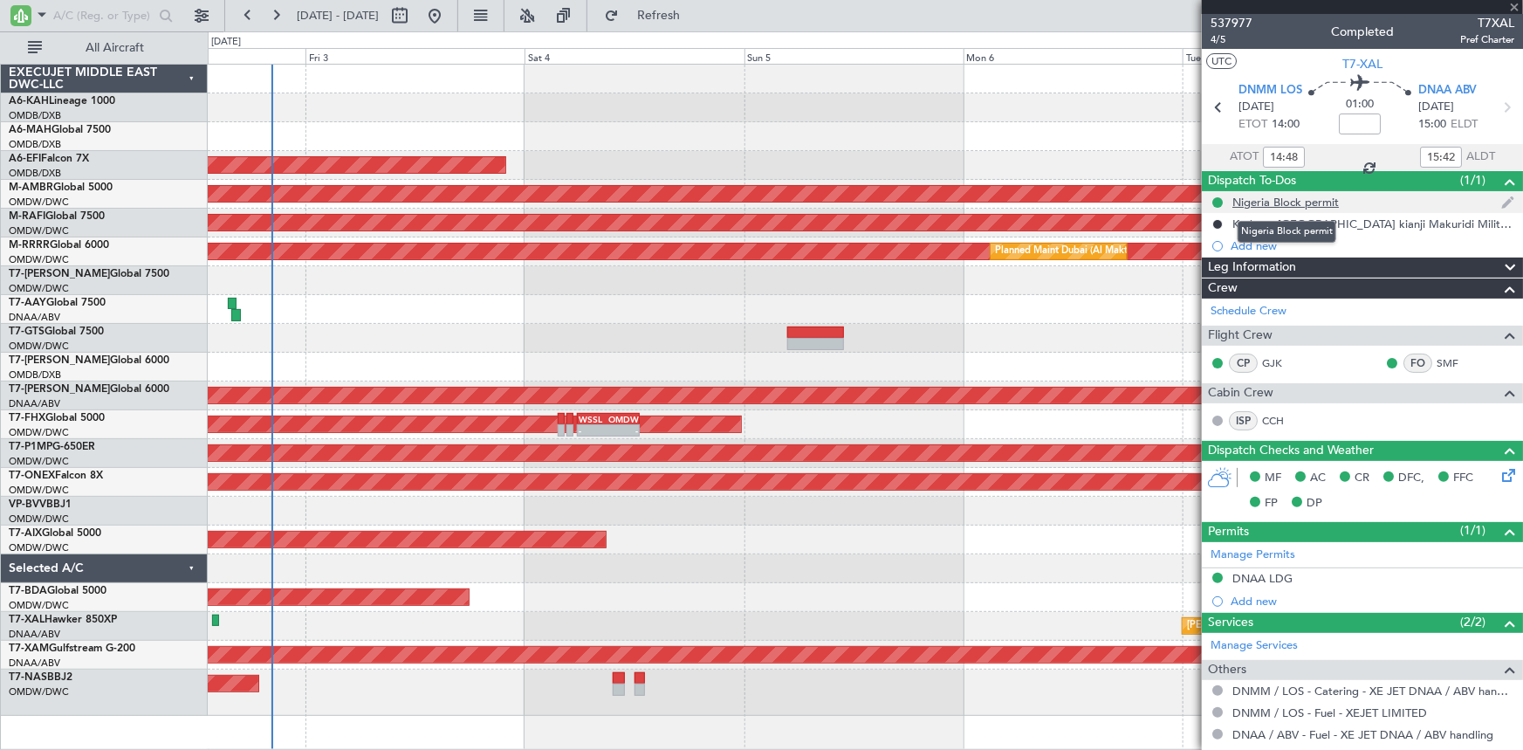
type input "-00:15"
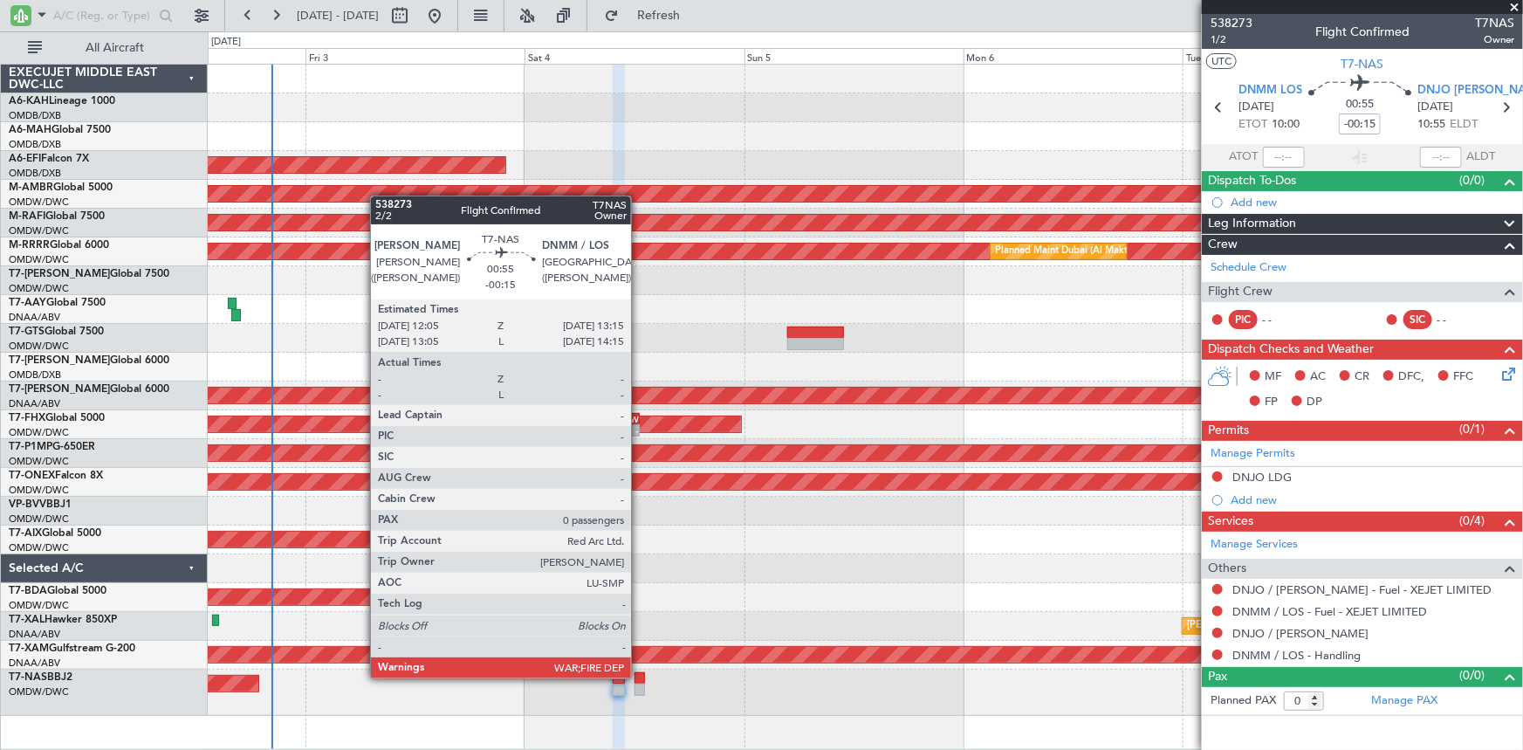
click at [639, 675] on div at bounding box center [639, 678] width 11 height 12
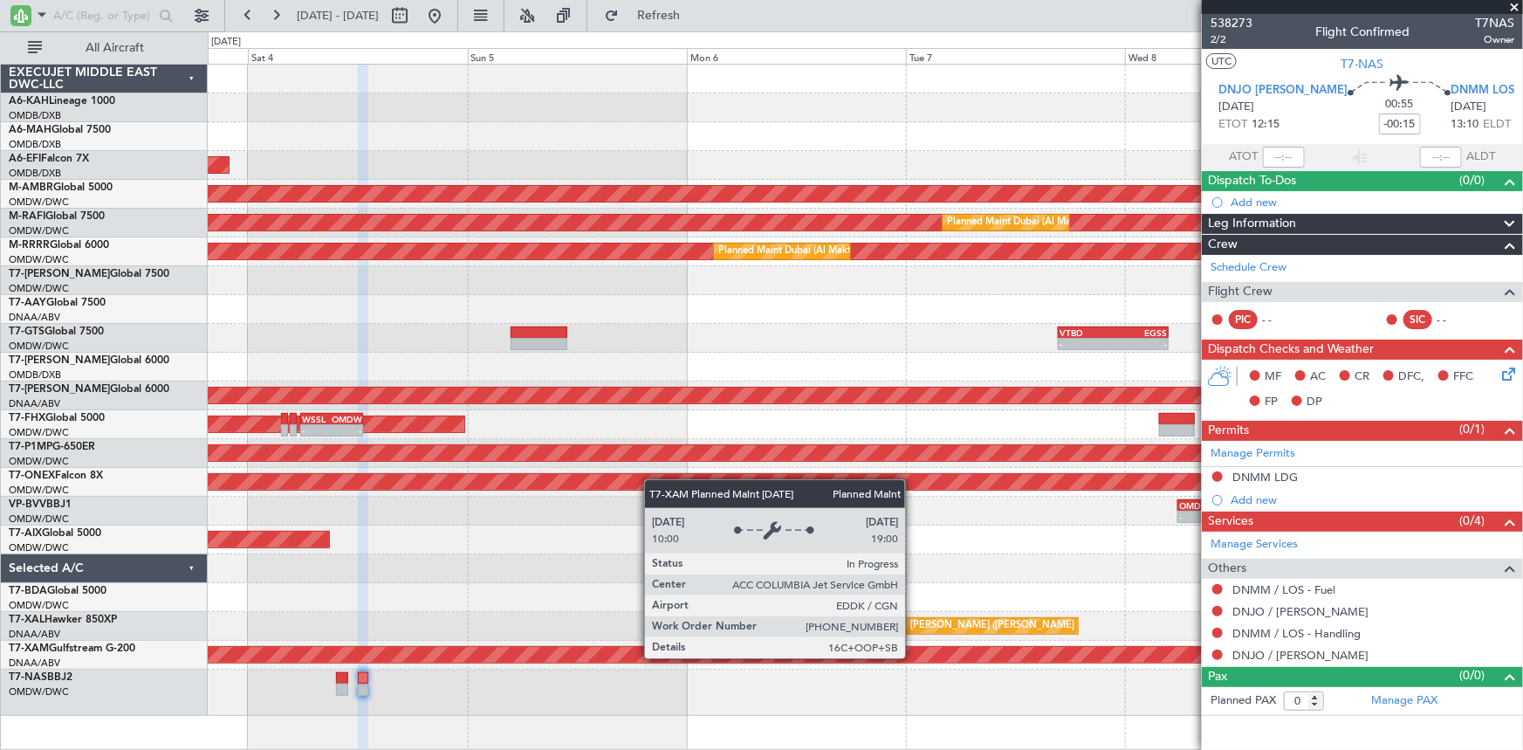
click at [636, 660] on div "Planned Maint Cologne-[GEOGRAPHIC_DATA]" at bounding box center [865, 655] width 3945 height 16
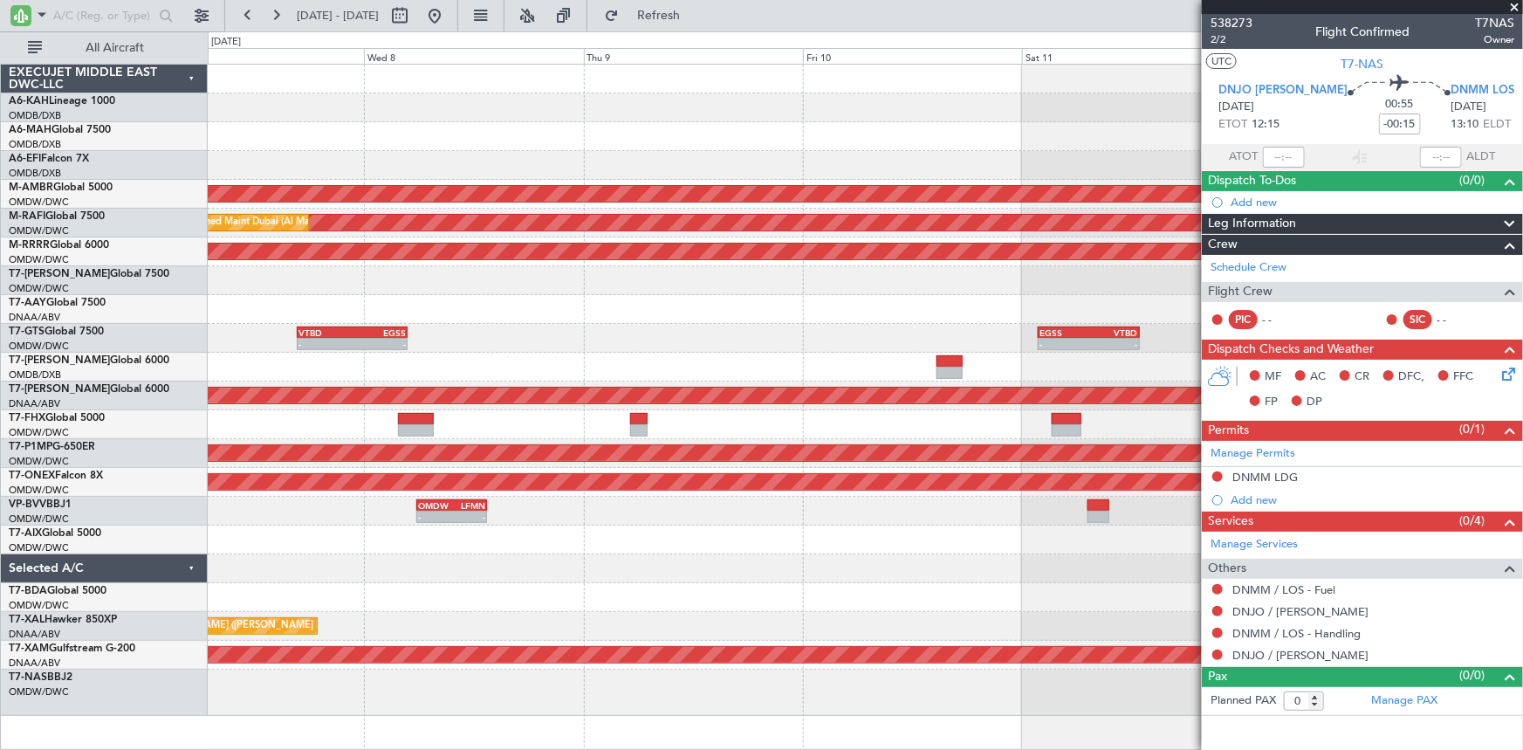
click at [599, 699] on div at bounding box center [865, 692] width 1315 height 46
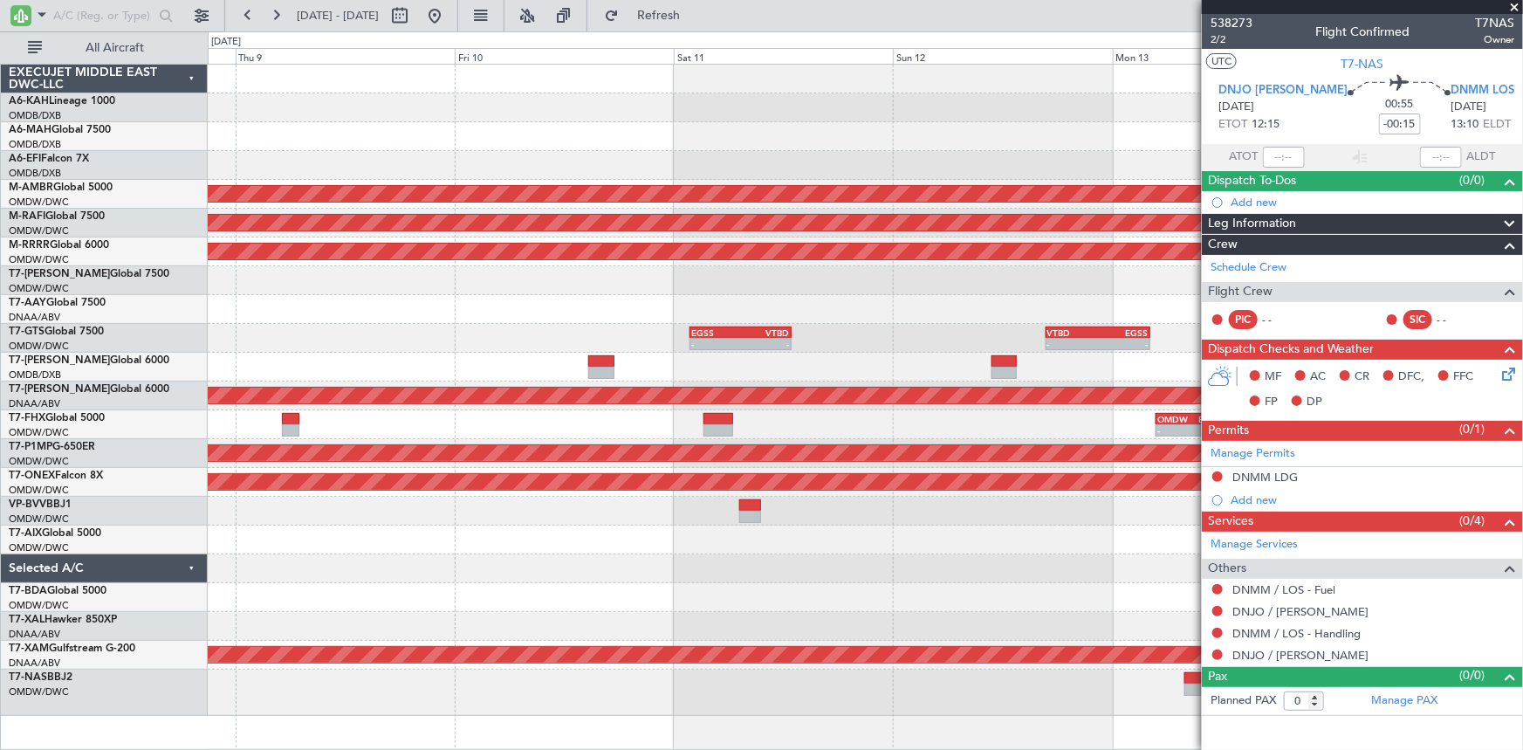
click at [572, 724] on div "Planned Maint [GEOGRAPHIC_DATA] (Seletar) Planned Maint [GEOGRAPHIC_DATA] (Al M…" at bounding box center [866, 407] width 1316 height 686
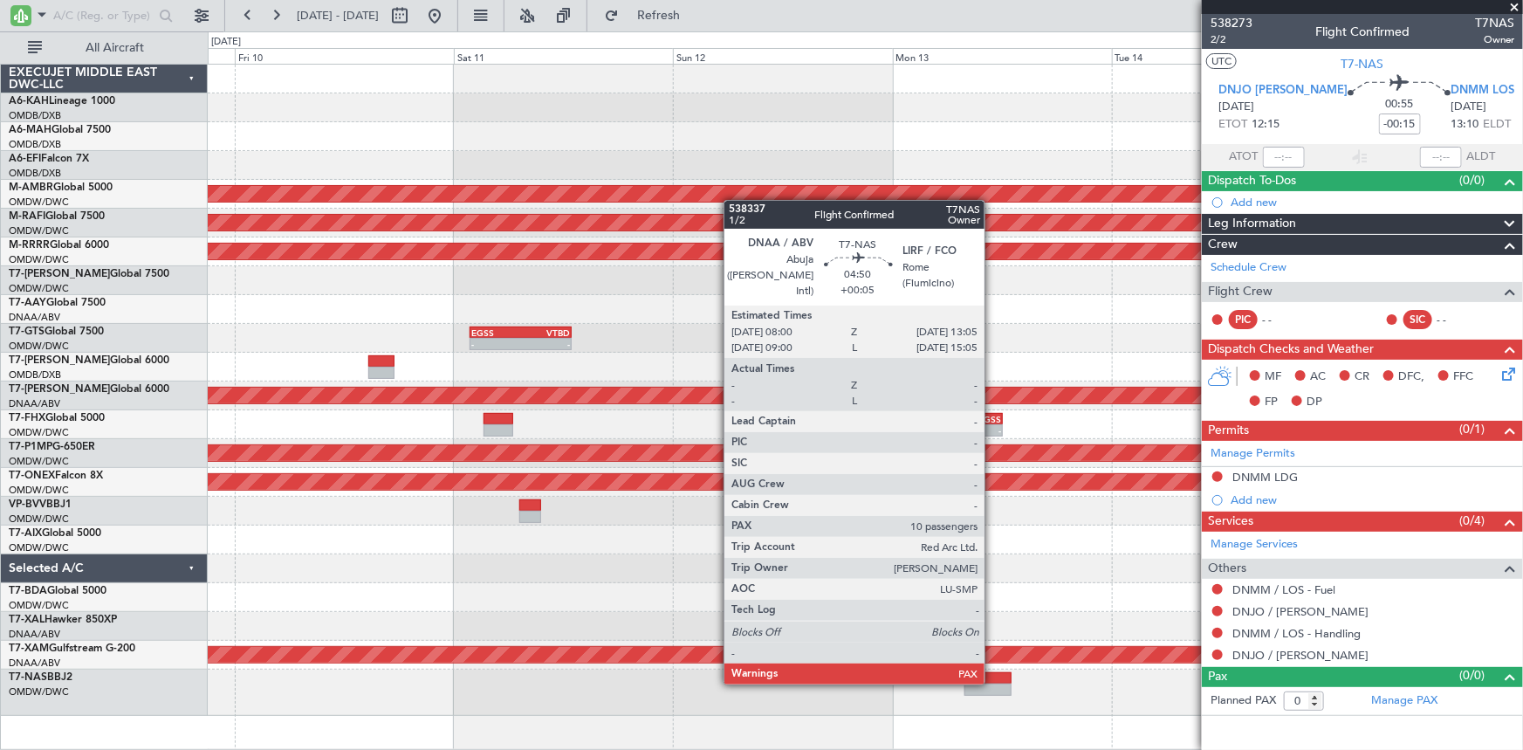
click at [992, 680] on div at bounding box center [987, 678] width 47 height 12
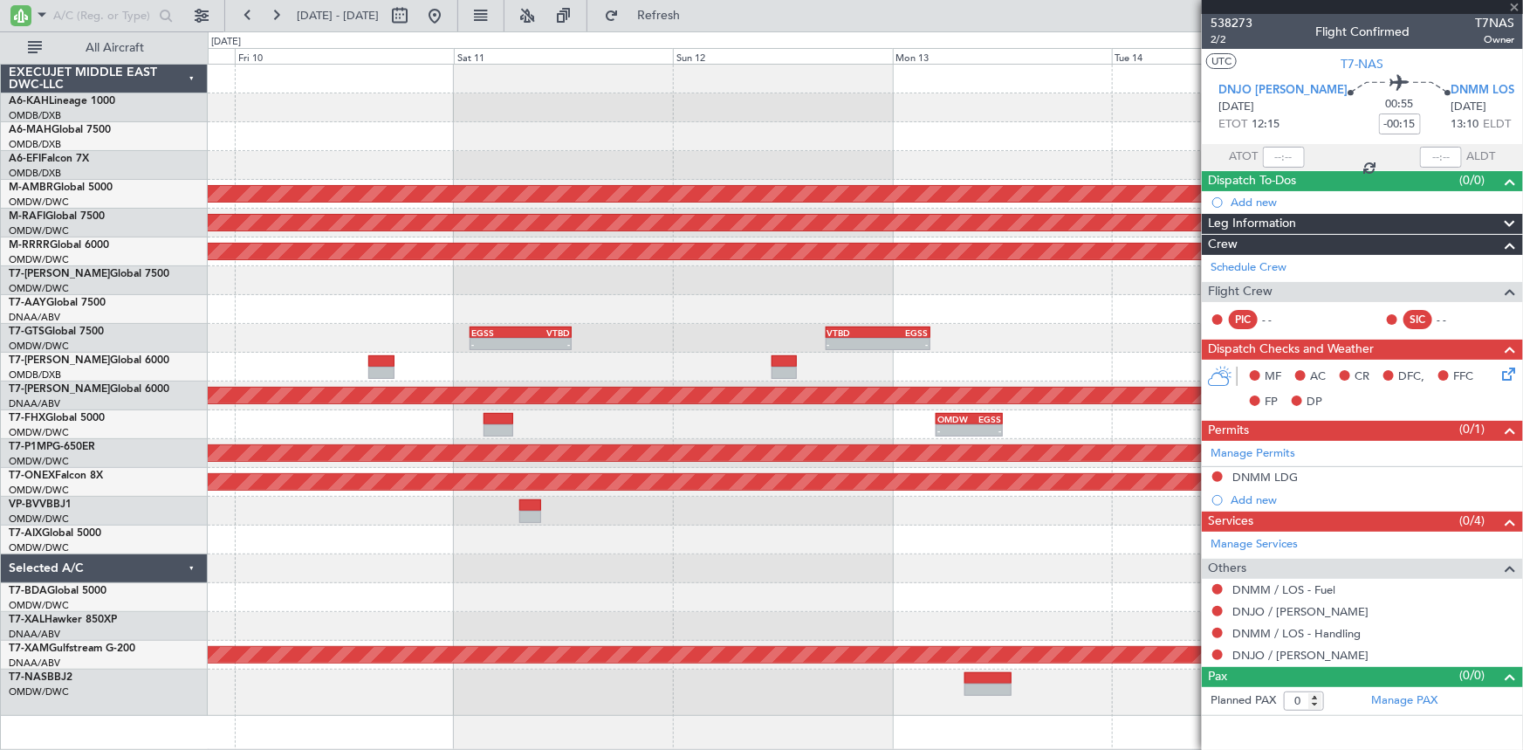
type input "+00:05"
type input "10"
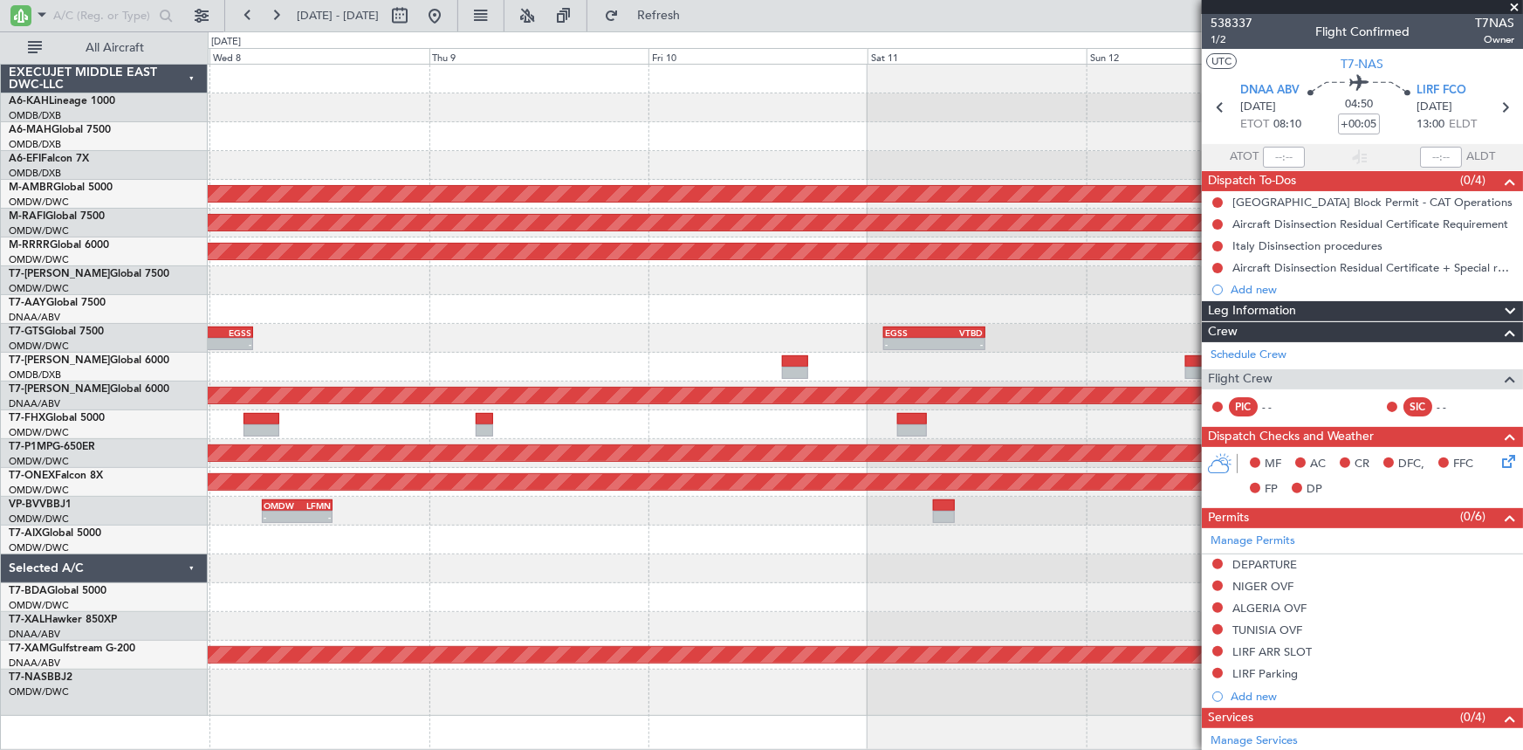
click at [887, 323] on div "Planned Maint [GEOGRAPHIC_DATA] (Seletar) Planned Maint [GEOGRAPHIC_DATA] (Al M…" at bounding box center [865, 390] width 1315 height 651
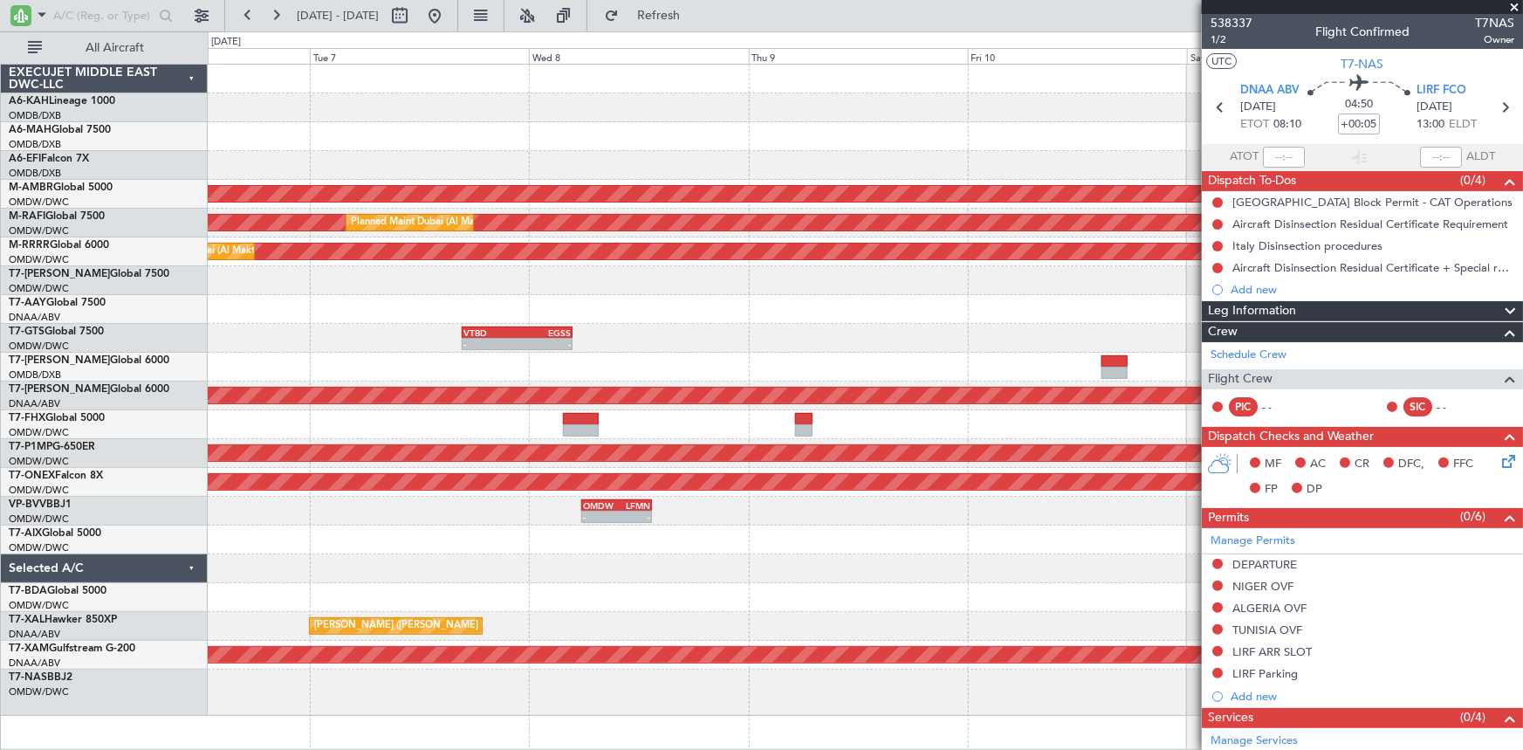
click at [710, 319] on div at bounding box center [865, 309] width 1315 height 29
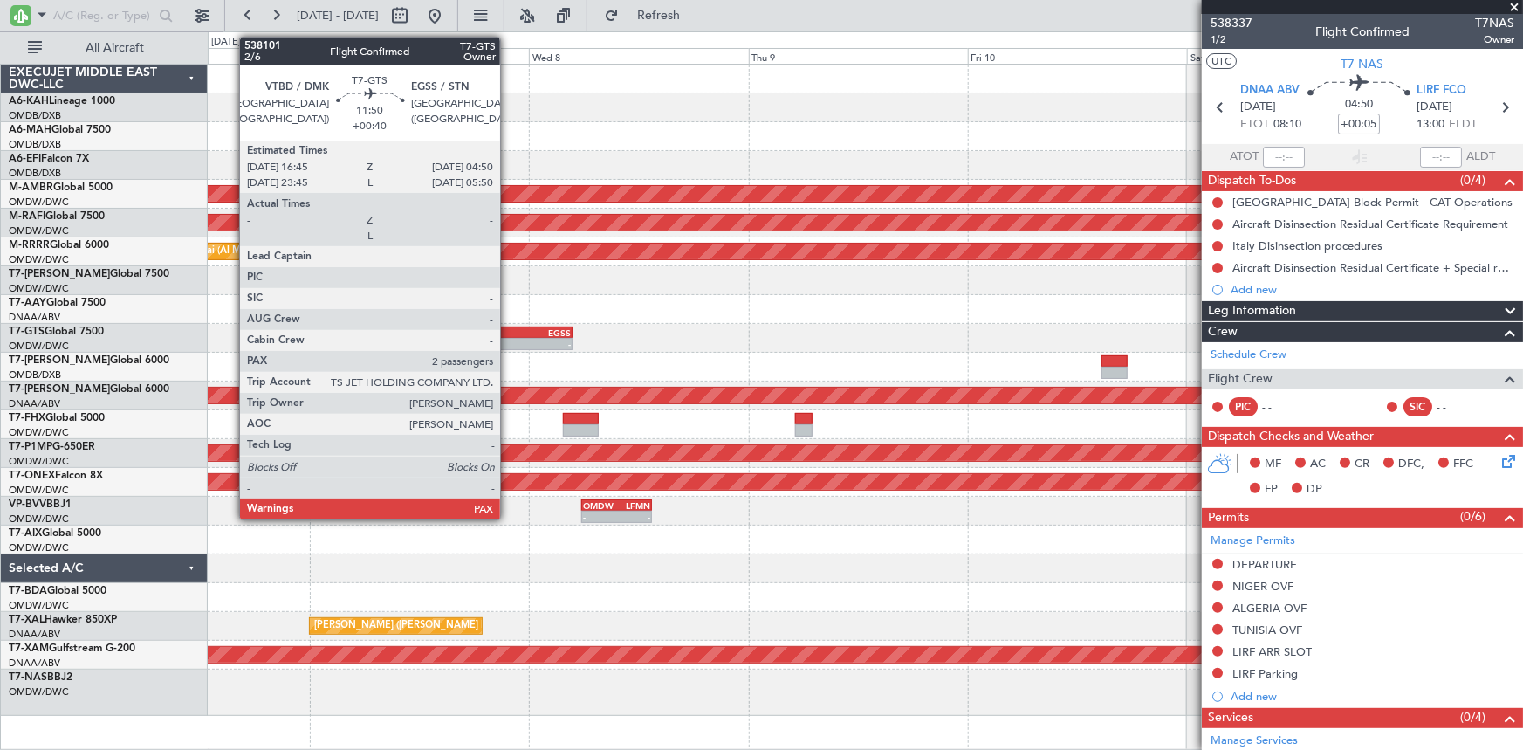
click at [508, 335] on div "VTBD" at bounding box center [489, 332] width 53 height 10
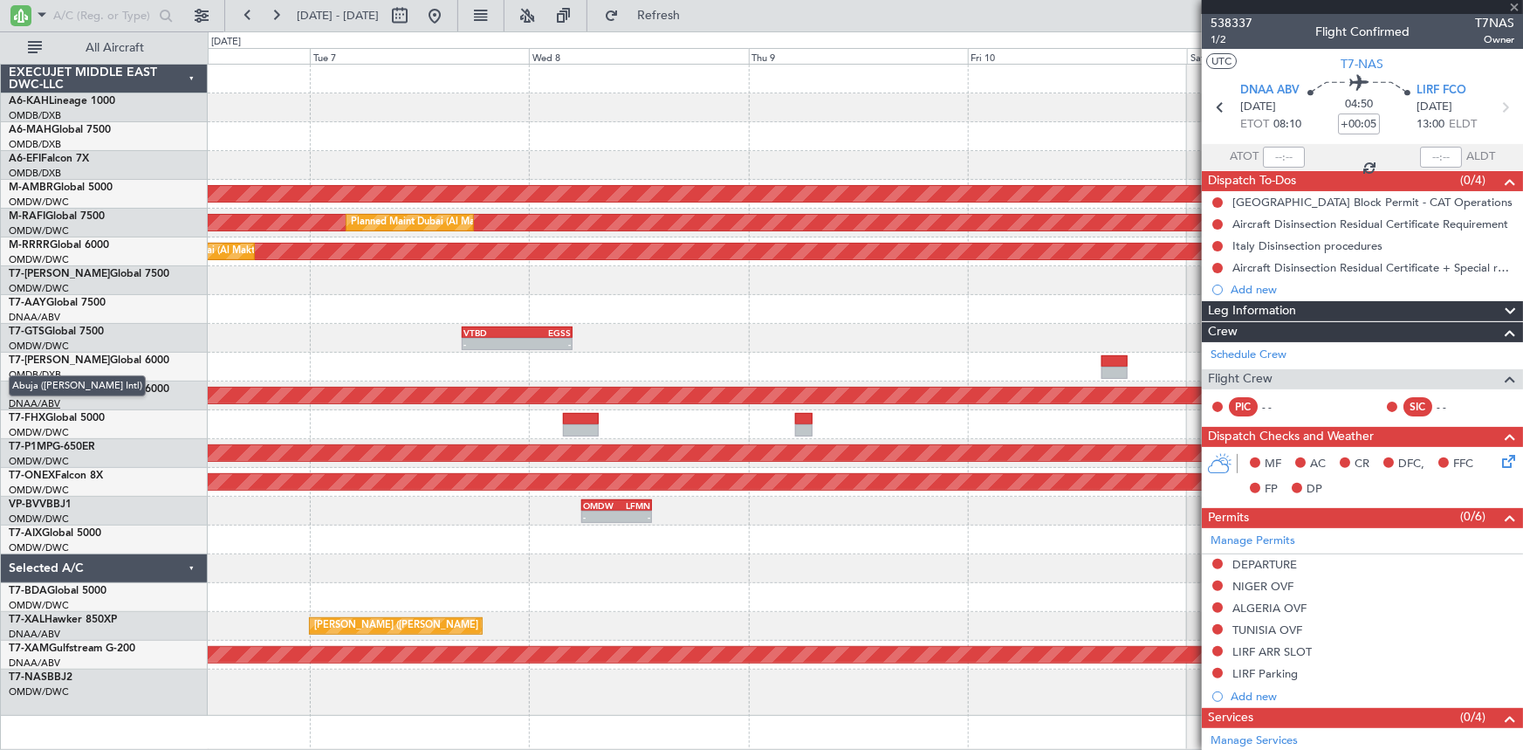
type input "+00:40"
type input "2"
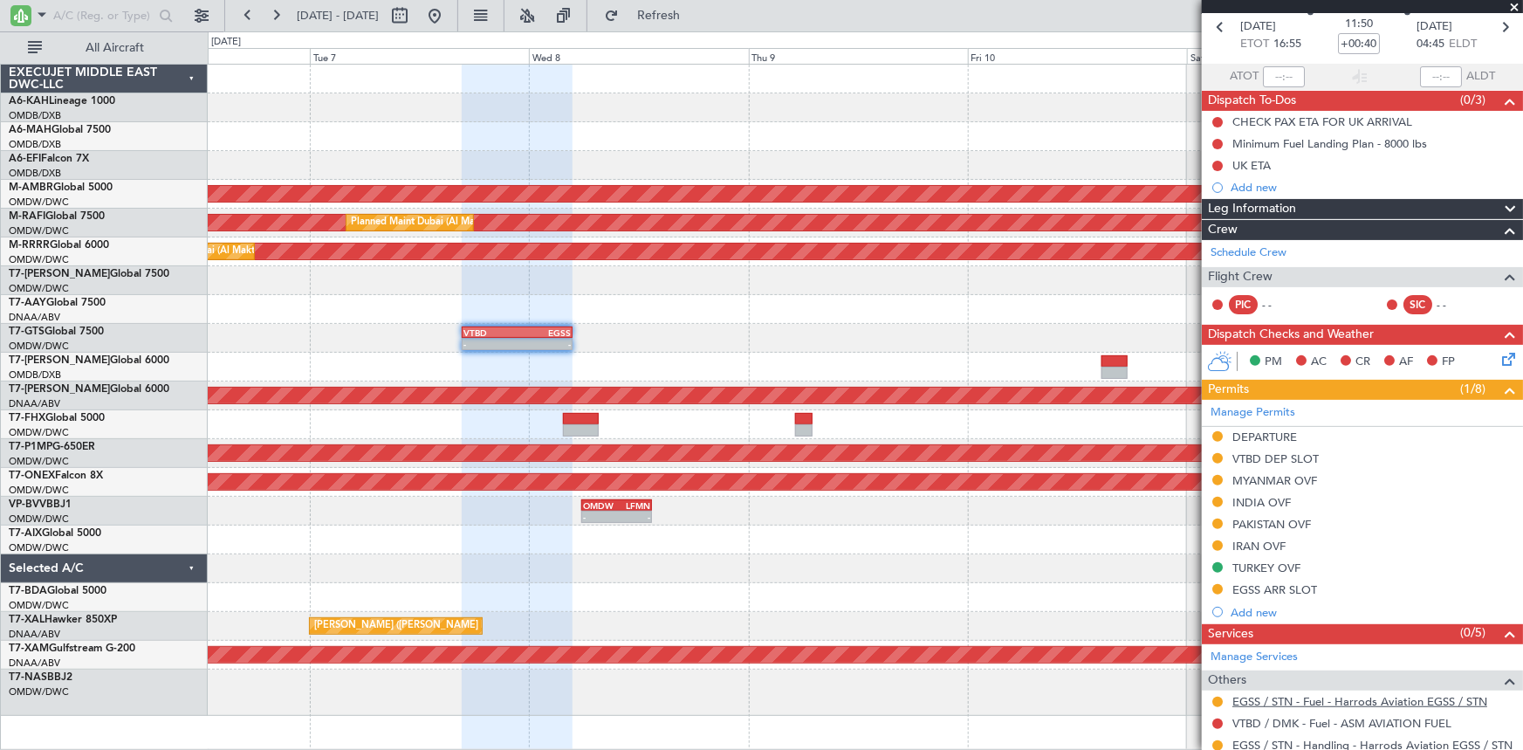
scroll to position [201, 0]
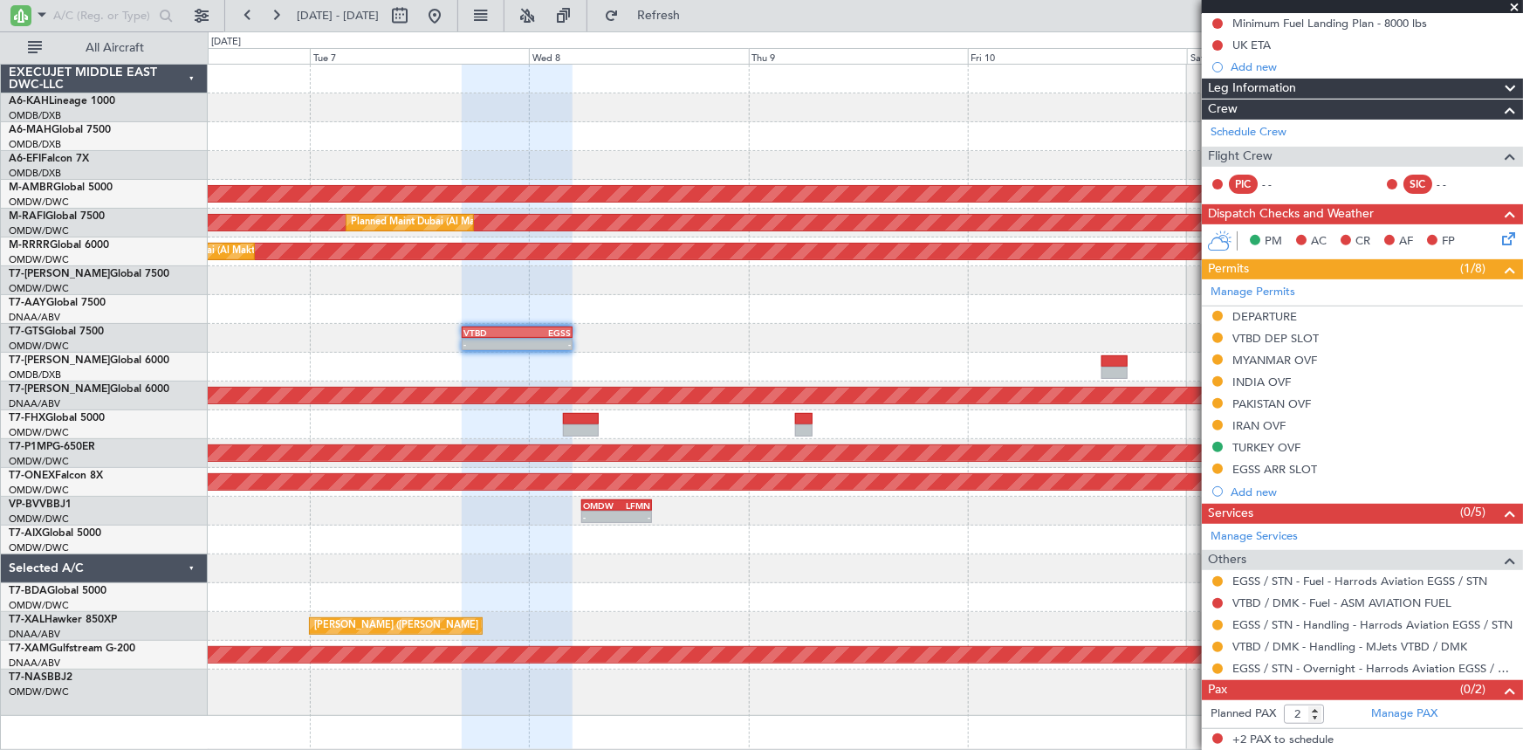
drag, startPoint x: 1292, startPoint y: 467, endPoint x: 1314, endPoint y: 480, distance: 26.2
click at [1292, 467] on div "EGSS ARR SLOT" at bounding box center [1274, 469] width 85 height 15
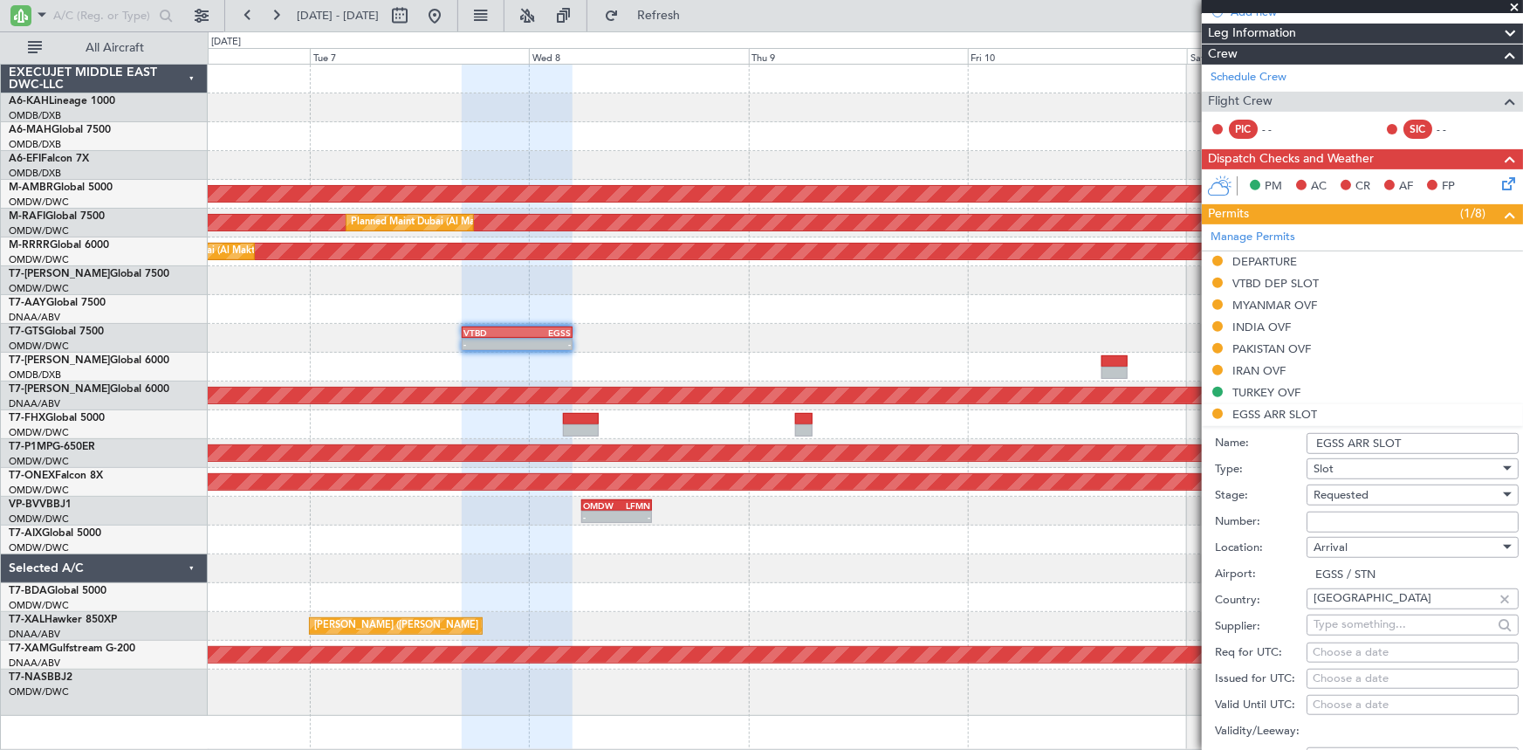
scroll to position [279, 0]
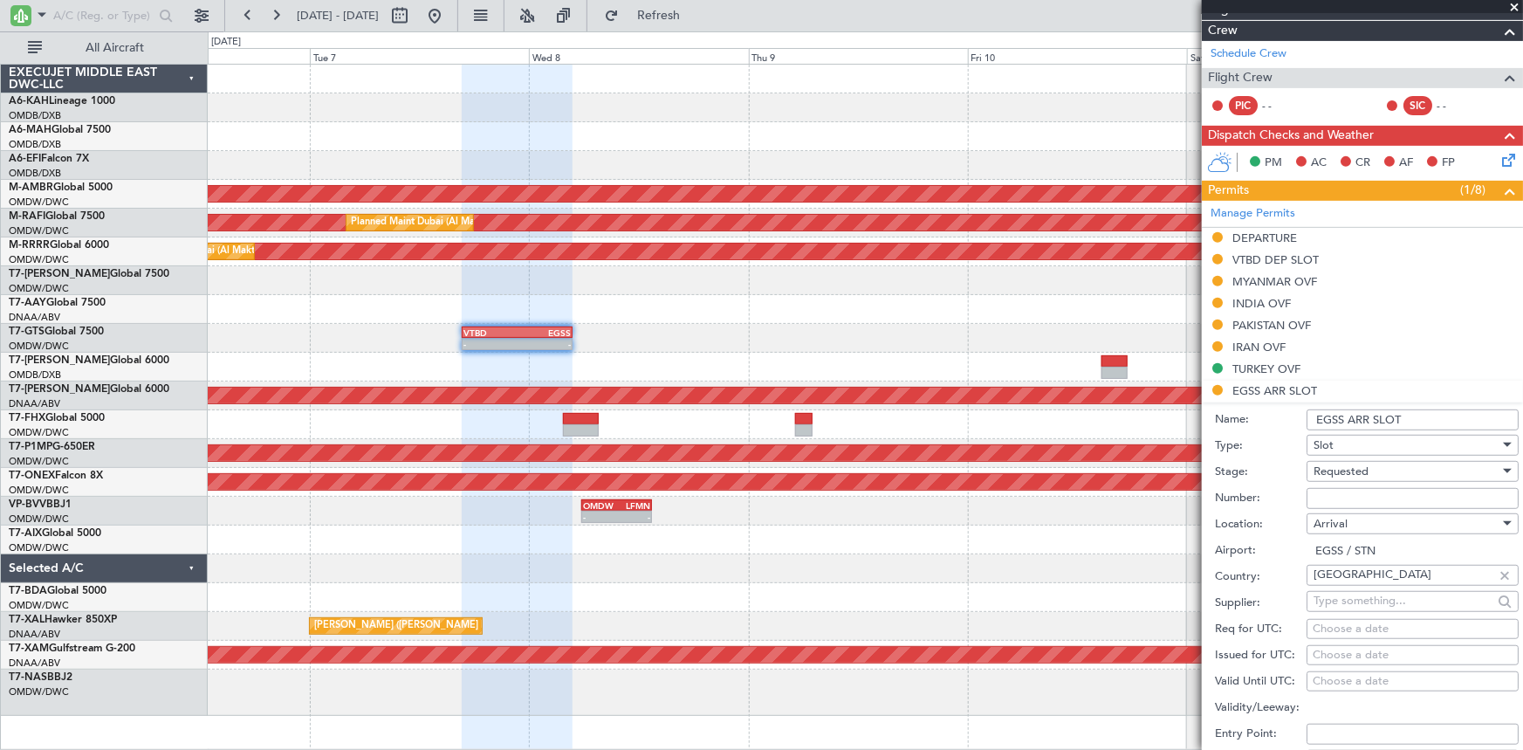
click at [1361, 471] on span "Requested" at bounding box center [1340, 471] width 55 height 16
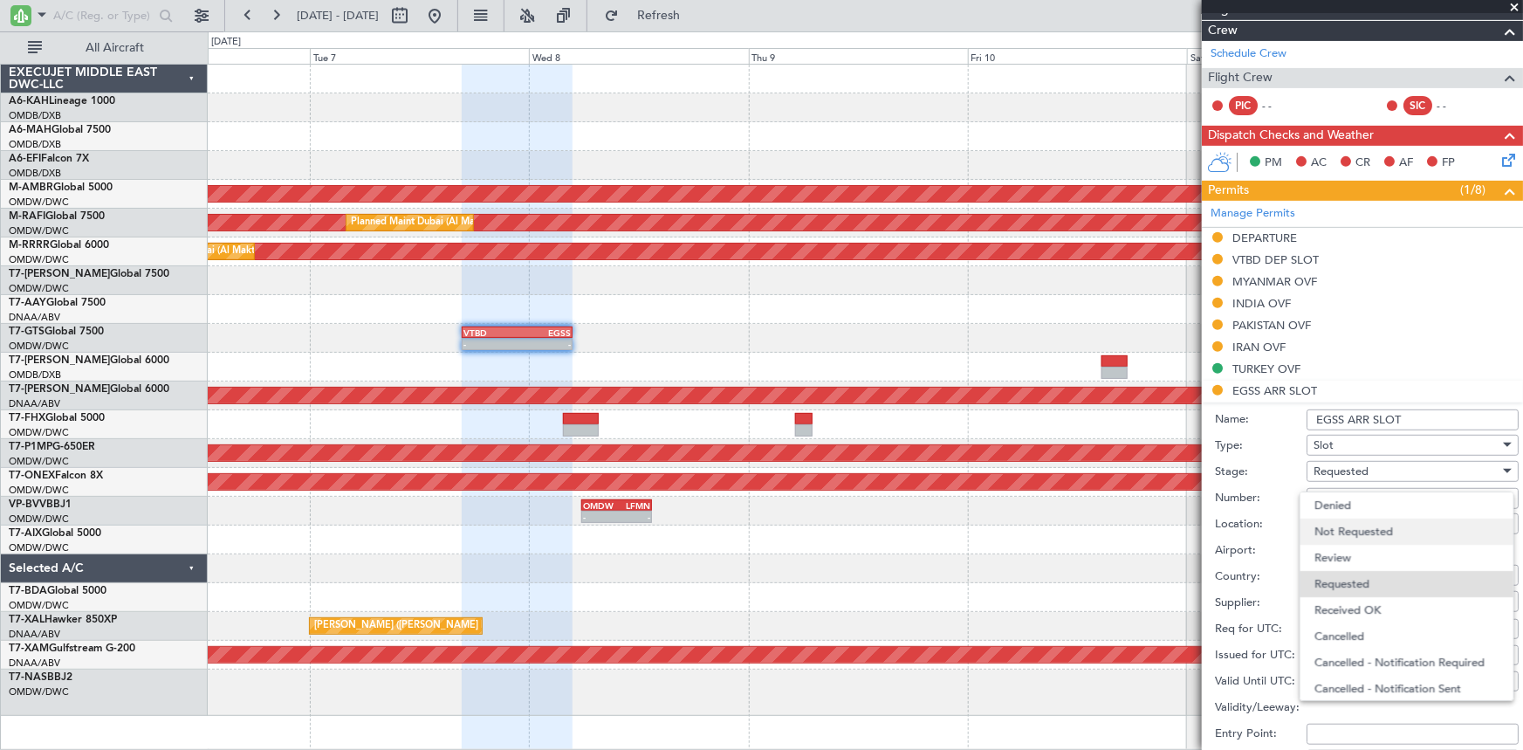
scroll to position [7, 0]
drag, startPoint x: 1355, startPoint y: 601, endPoint x: 1354, endPoint y: 555, distance: 46.3
click at [1354, 595] on span "Received OK" at bounding box center [1406, 603] width 185 height 26
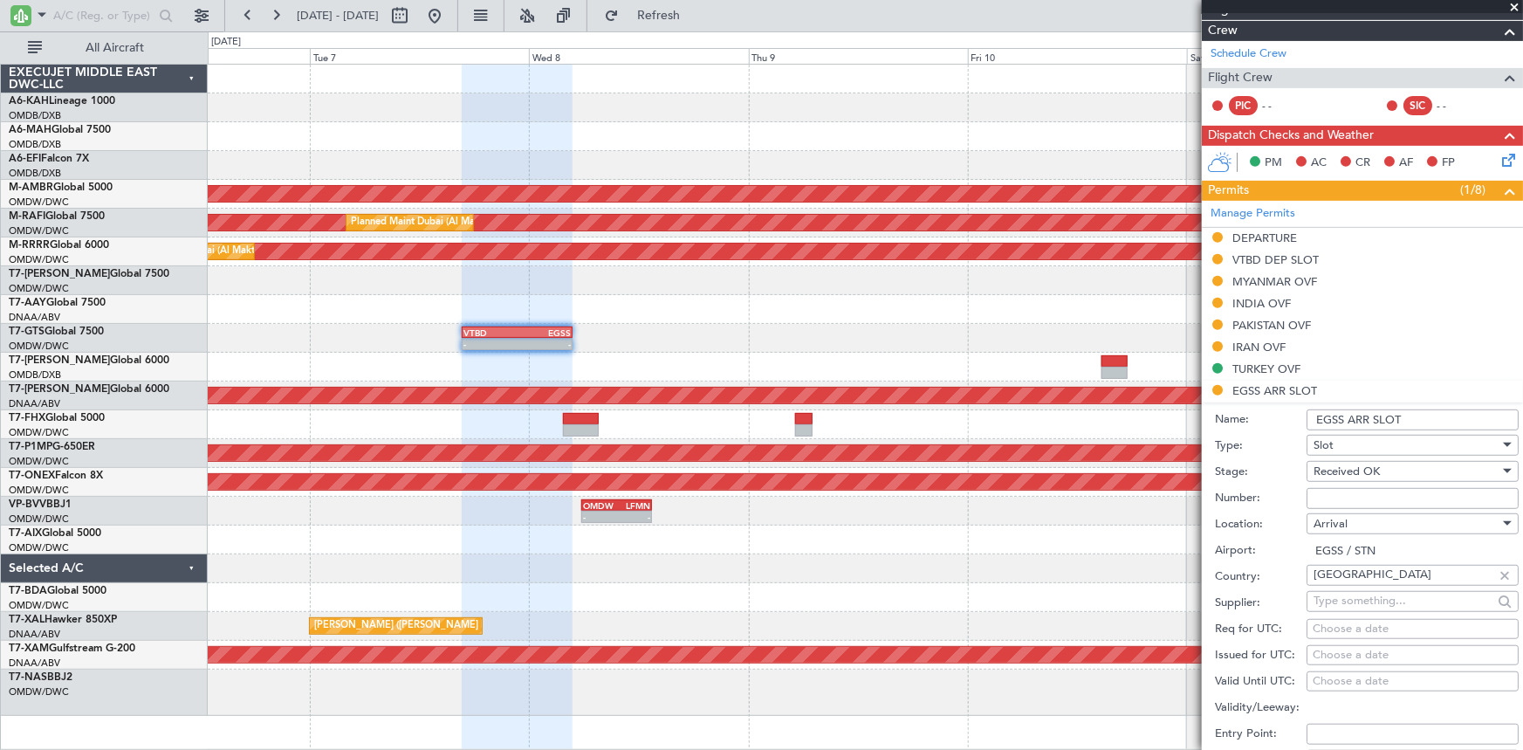
click at [1355, 497] on input "Number:" at bounding box center [1412, 498] width 212 height 21
paste input "MVI332"
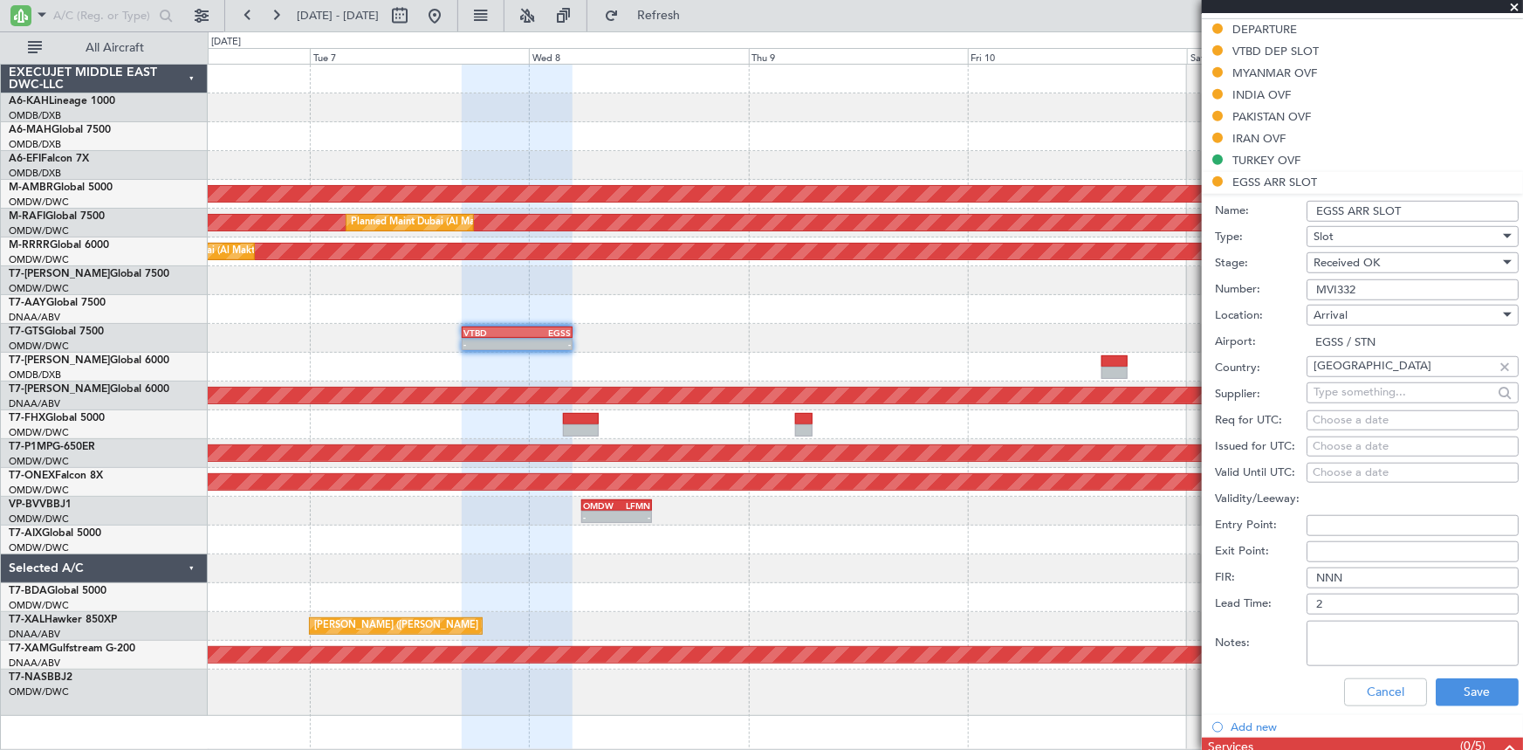
scroll to position [555, 0]
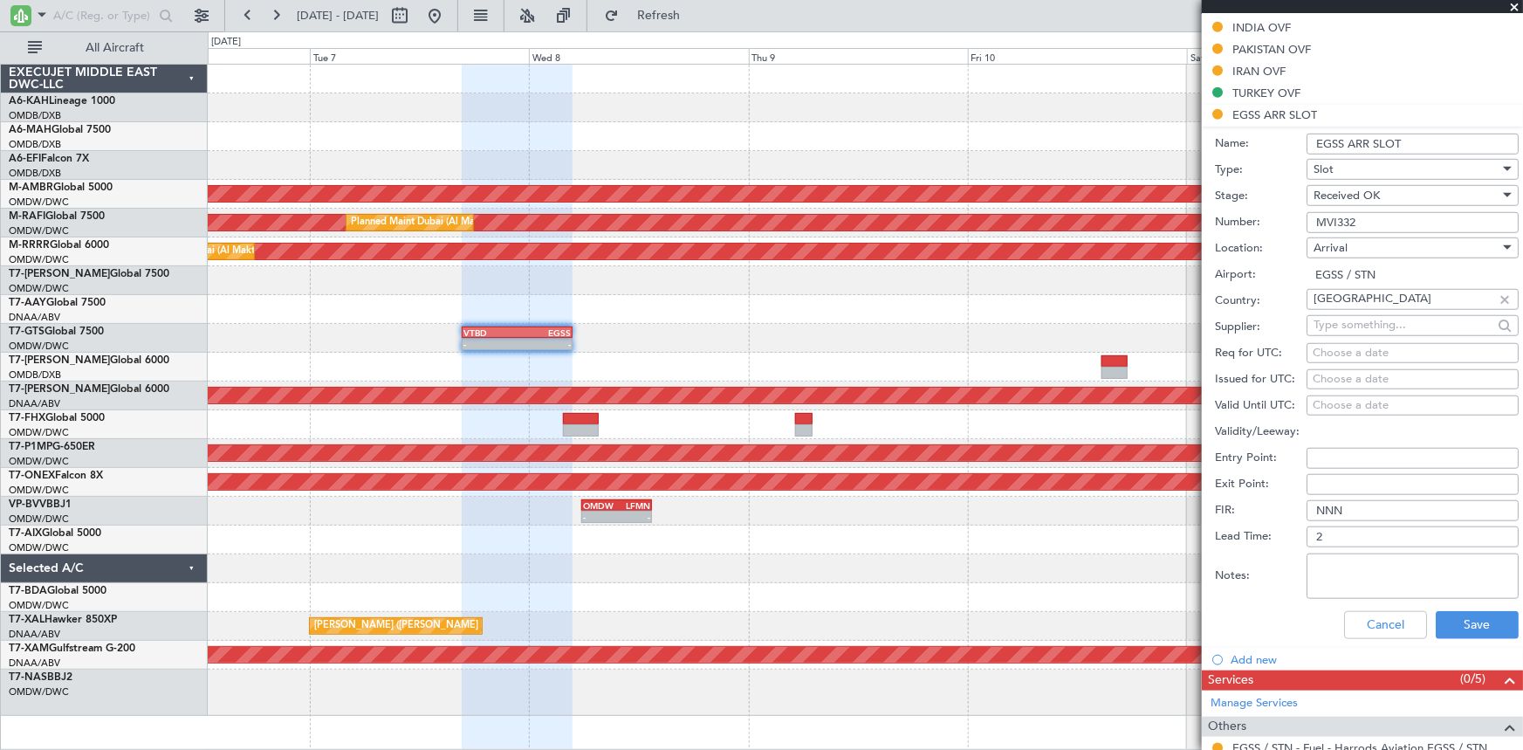
type input "MVI332"
click at [1332, 353] on div "Choose a date" at bounding box center [1413, 353] width 200 height 17
select select "10"
select select "2025"
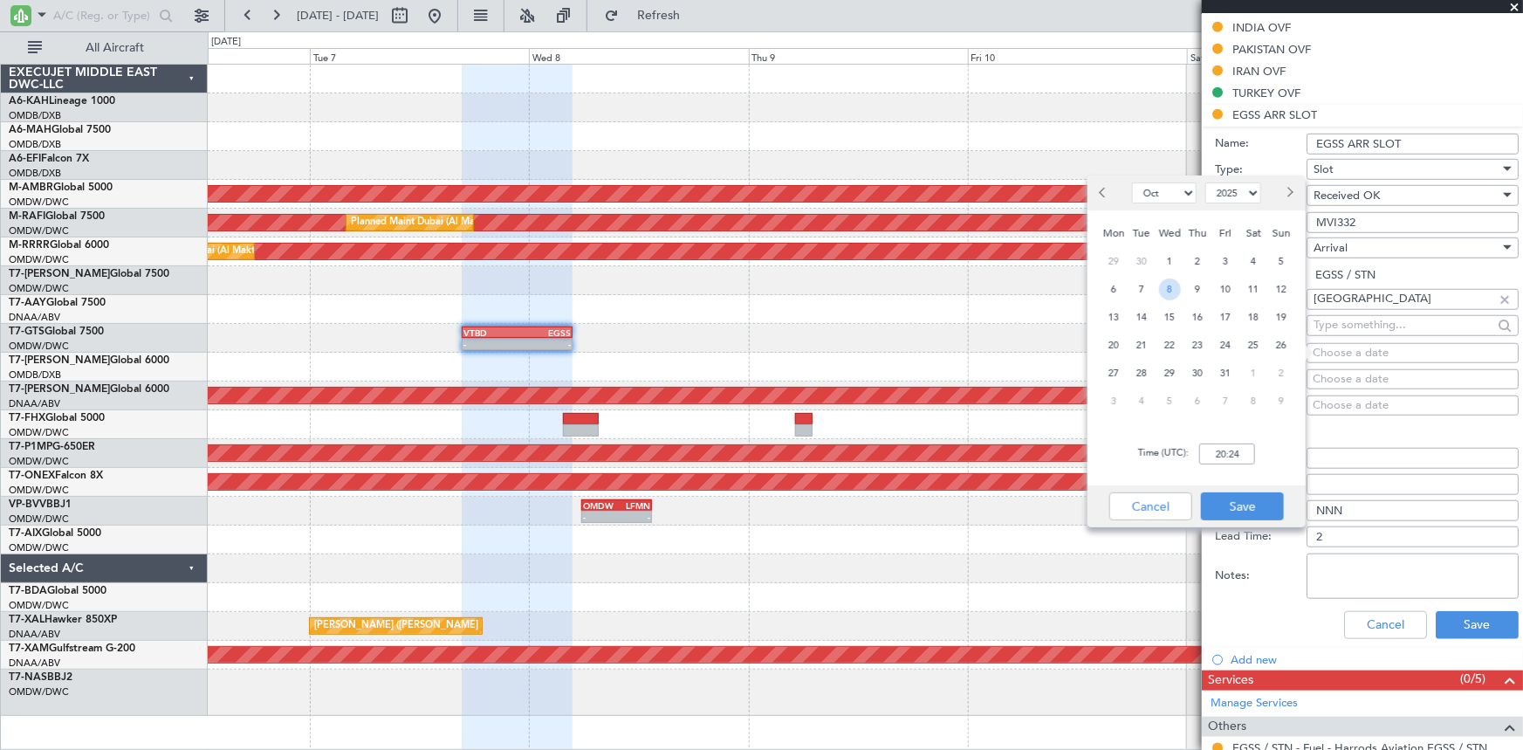
click at [1170, 290] on span "8" at bounding box center [1170, 289] width 22 height 22
click at [1210, 458] on input "00:00" at bounding box center [1227, 453] width 56 height 21
type input "04:45"
click at [1228, 509] on button "Save" at bounding box center [1242, 506] width 83 height 28
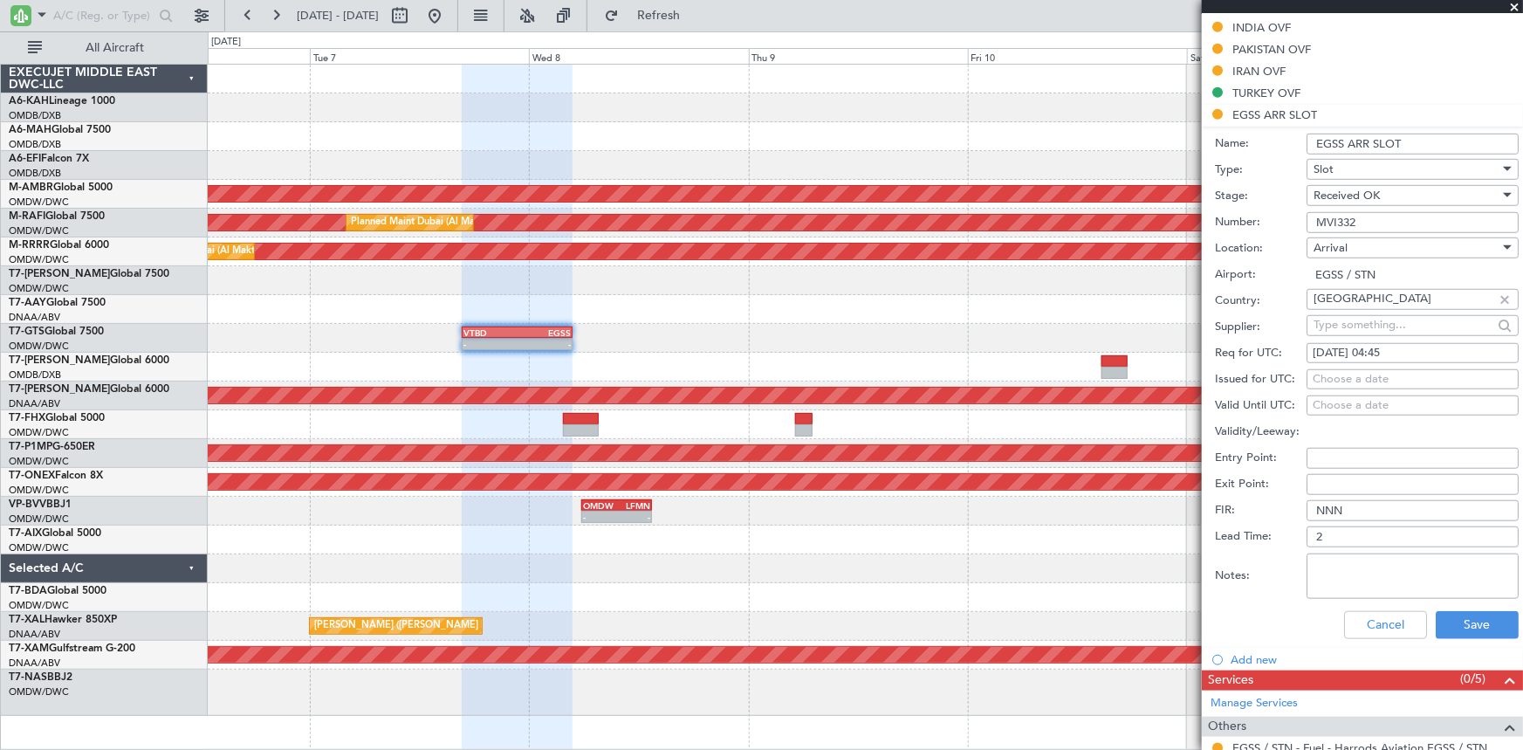
click at [1354, 378] on div "Choose a date" at bounding box center [1413, 379] width 200 height 17
select select "10"
select select "2025"
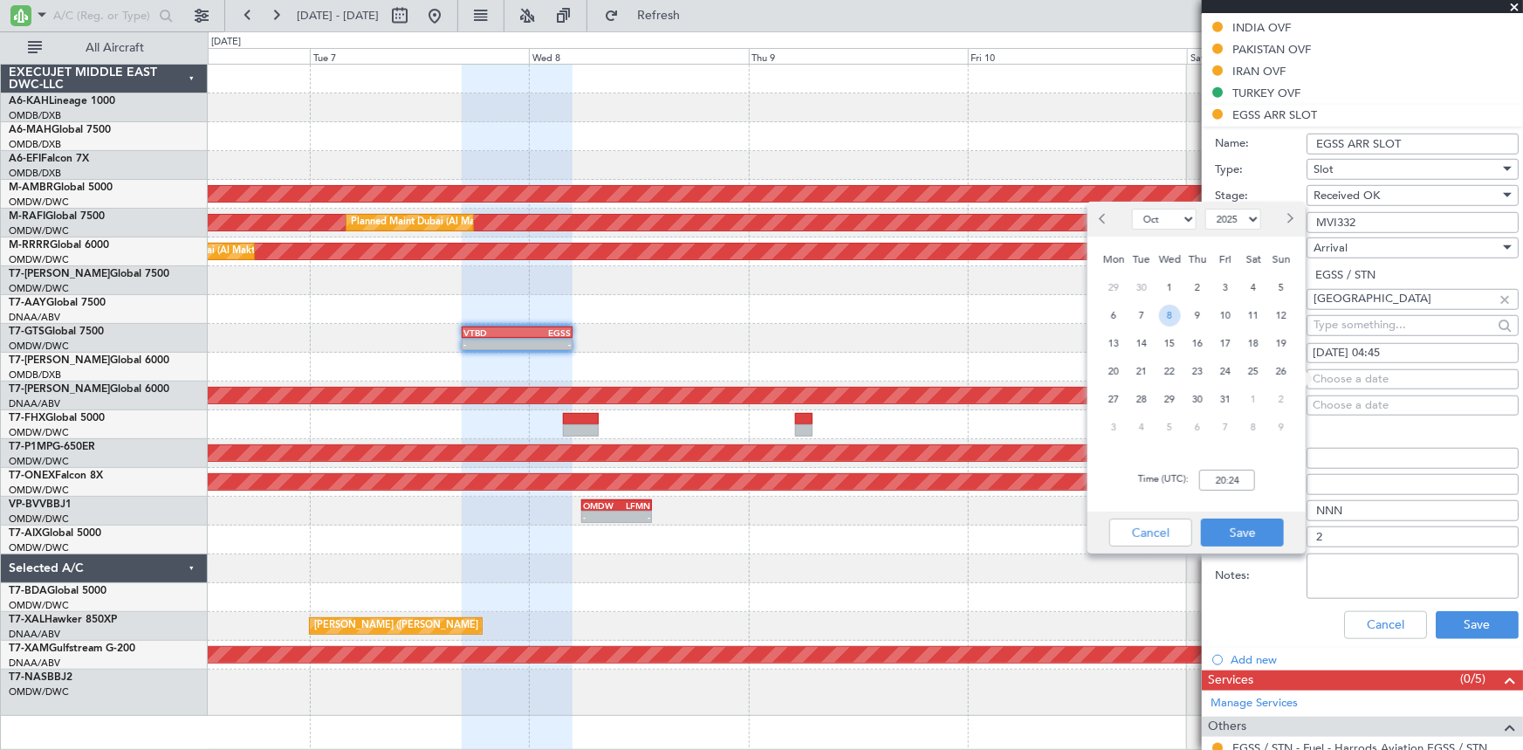
click at [1178, 318] on span "8" at bounding box center [1170, 316] width 22 height 22
click at [1214, 483] on input "00:00" at bounding box center [1227, 480] width 56 height 21
type input "05:20"
click at [1231, 528] on button "Save" at bounding box center [1242, 532] width 83 height 28
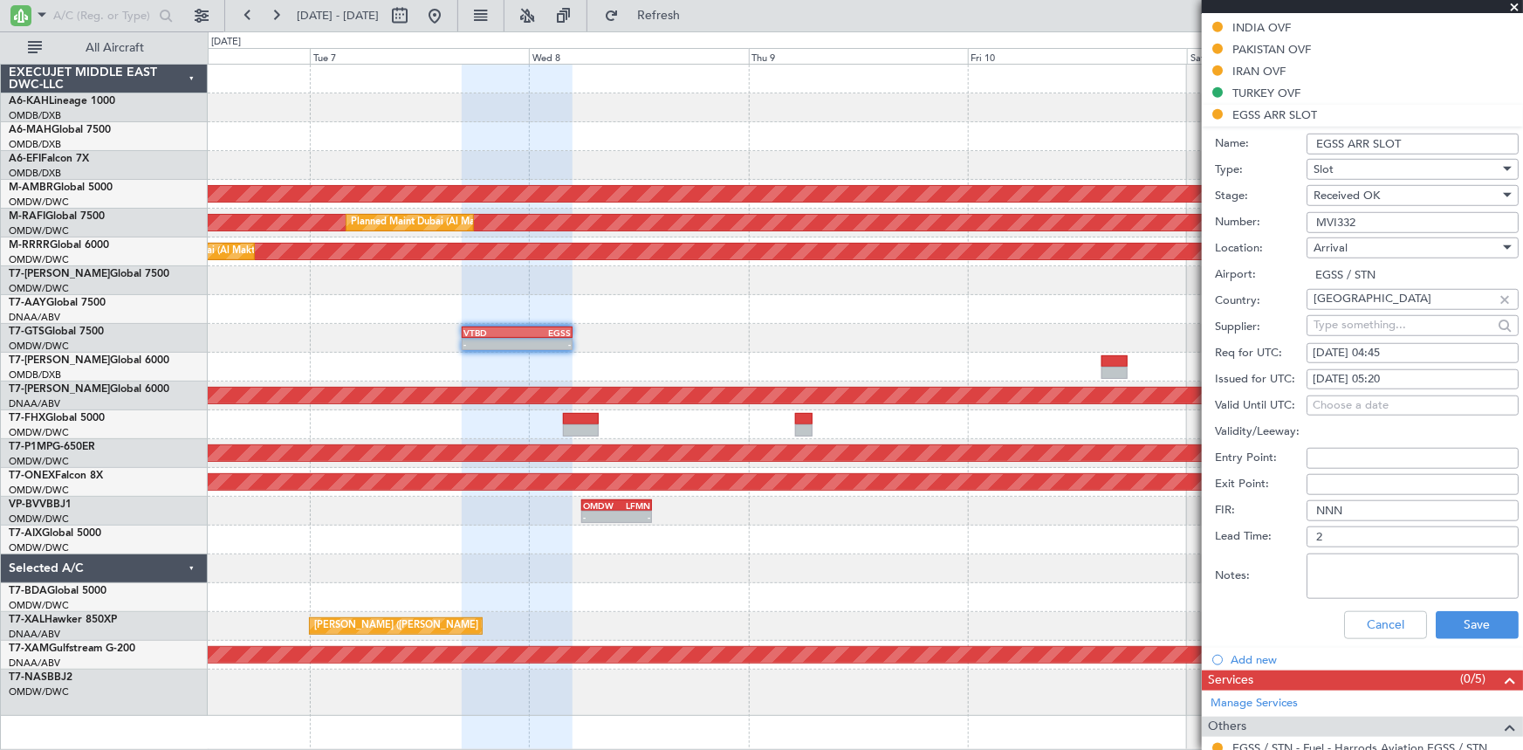
click at [1428, 138] on input "EGSS ARR SLOT" at bounding box center [1412, 144] width 212 height 21
type input "EGSS ARR SLOT 0520Z"
click at [1454, 620] on button "Save" at bounding box center [1477, 625] width 83 height 28
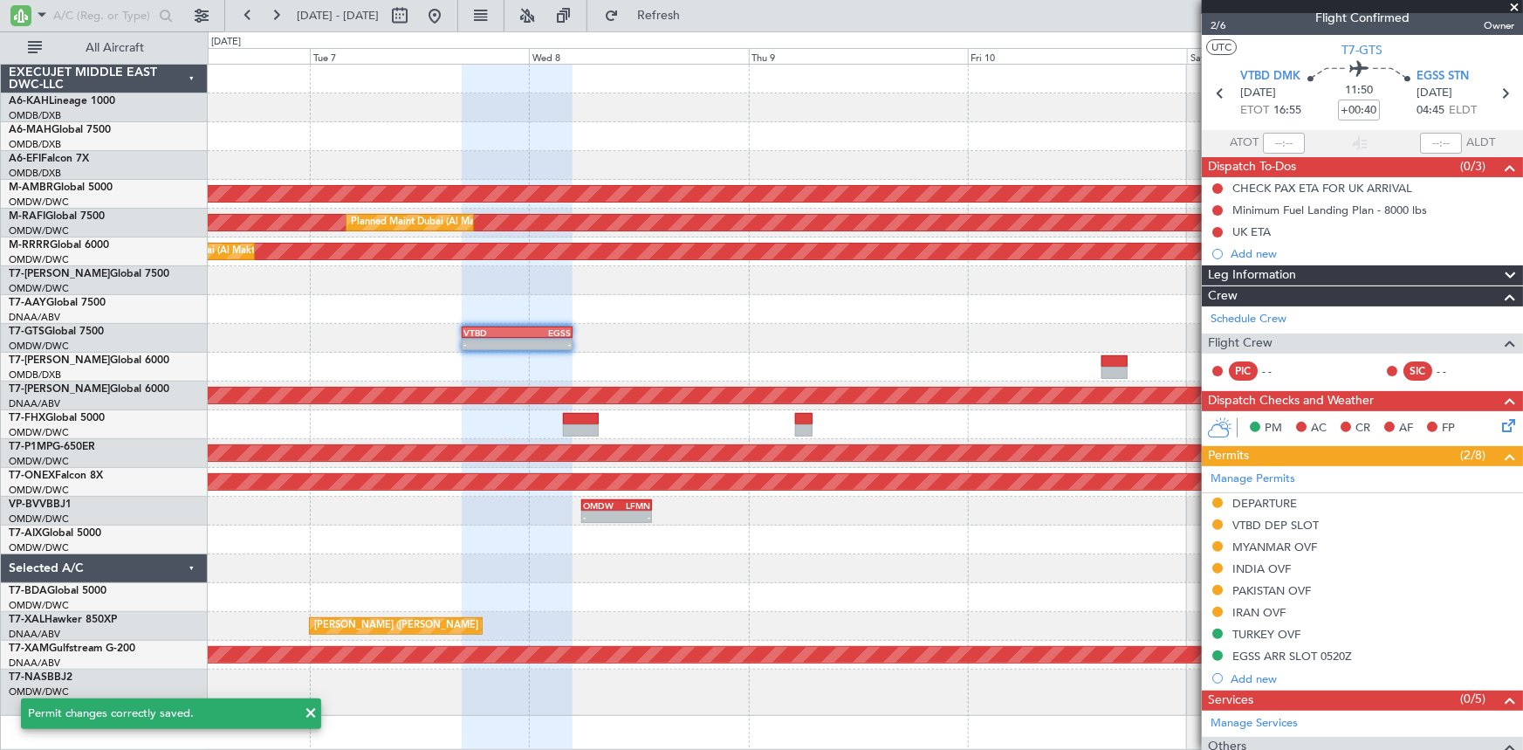
scroll to position [0, 0]
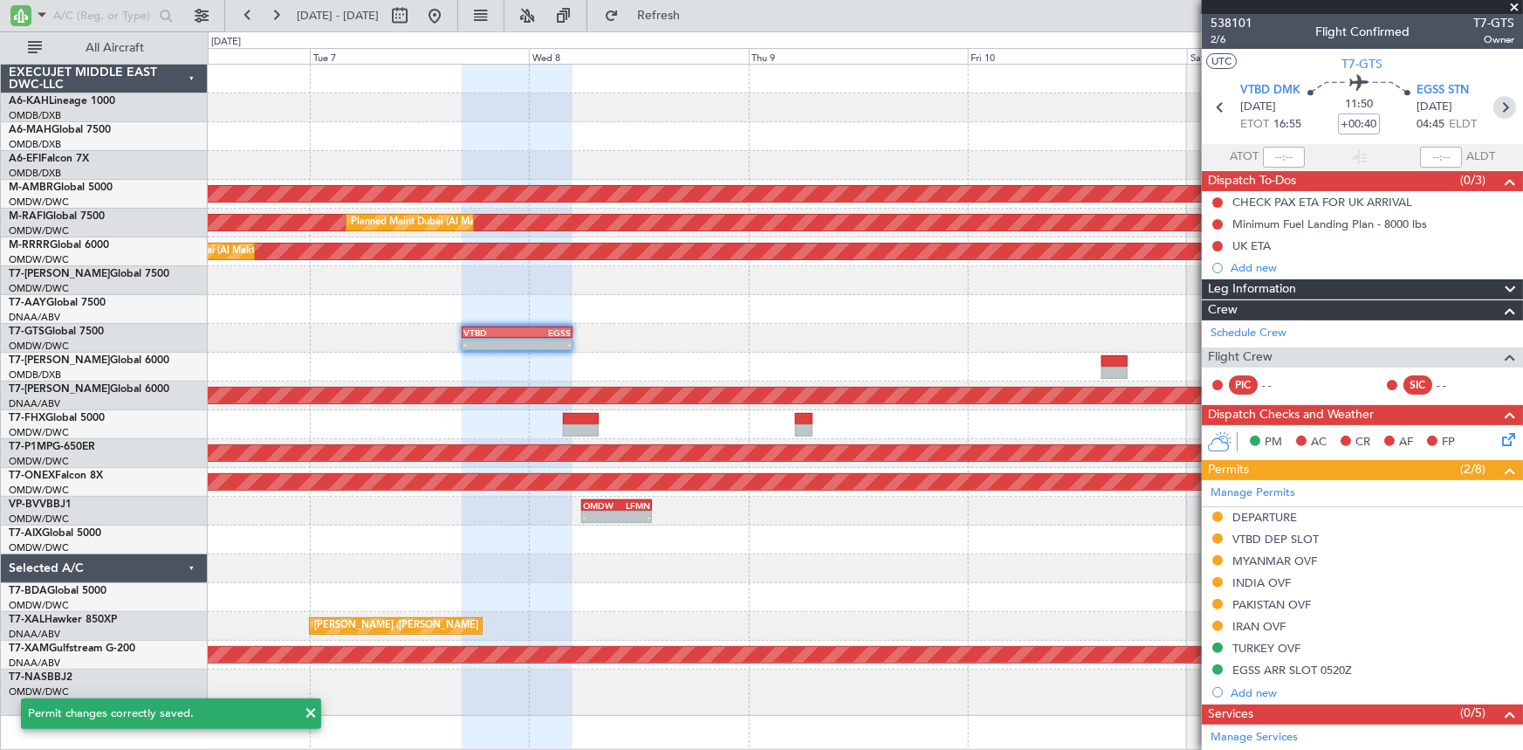
click at [1494, 110] on icon at bounding box center [1504, 107] width 23 height 23
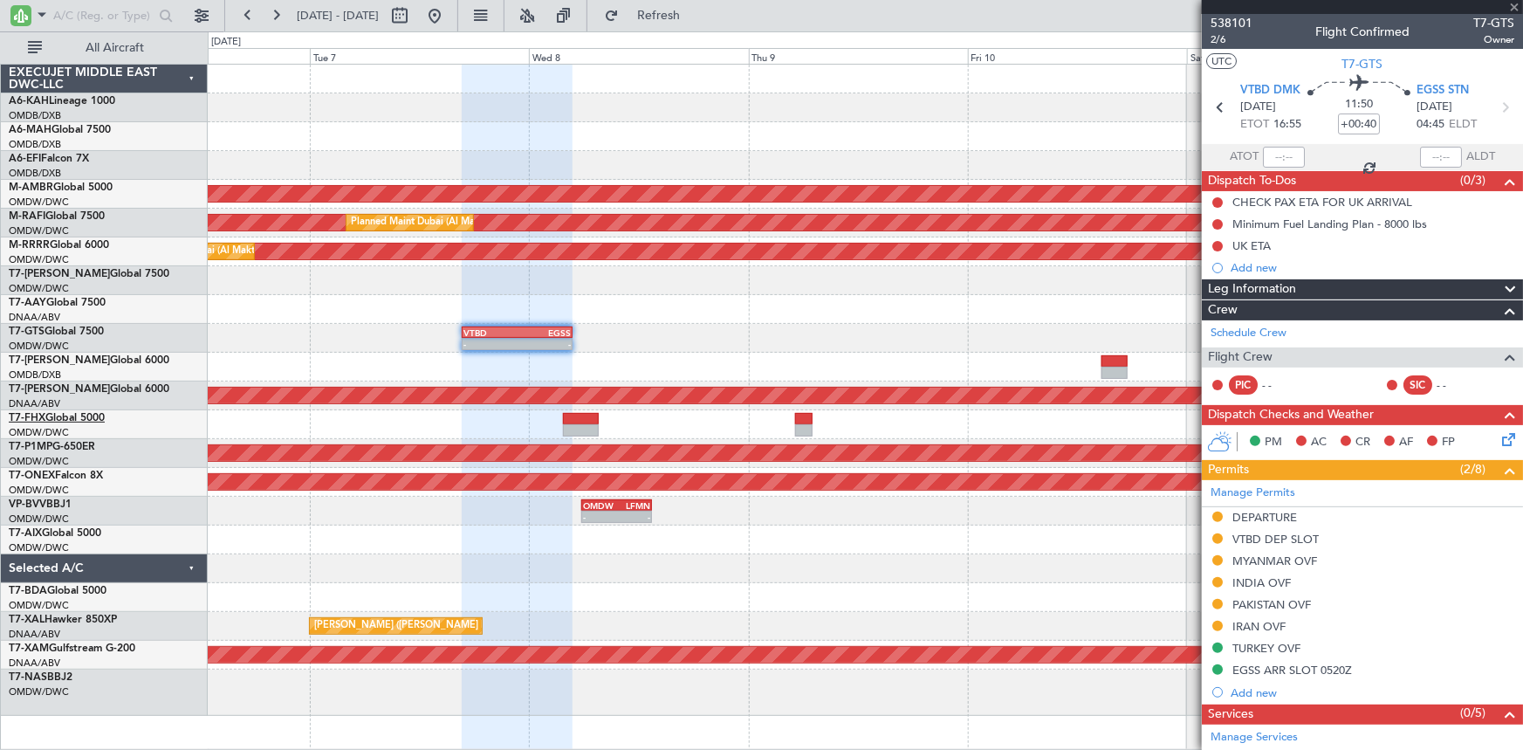
type input "+00:50"
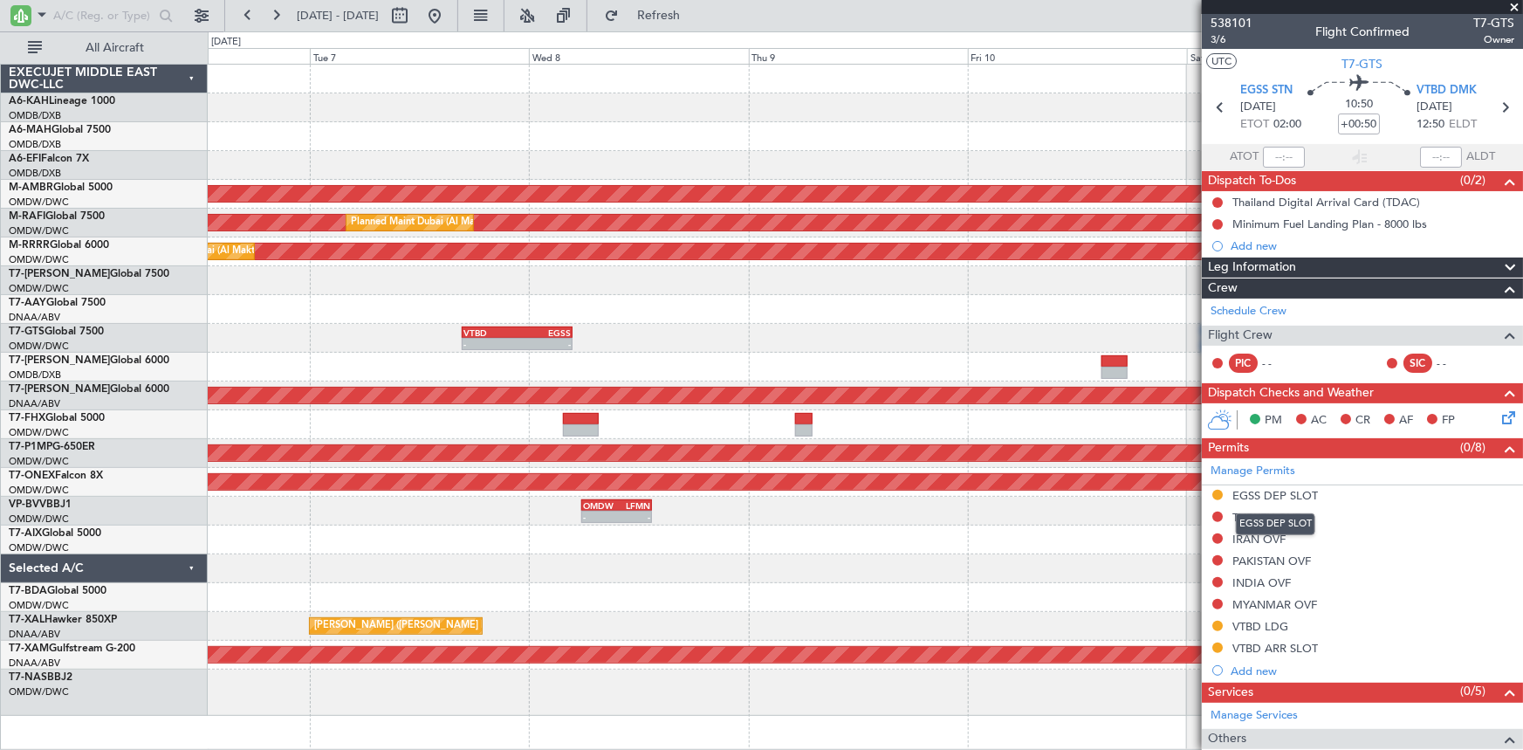
click at [1277, 488] on div "EGSS DEP SLOT" at bounding box center [1275, 495] width 86 height 15
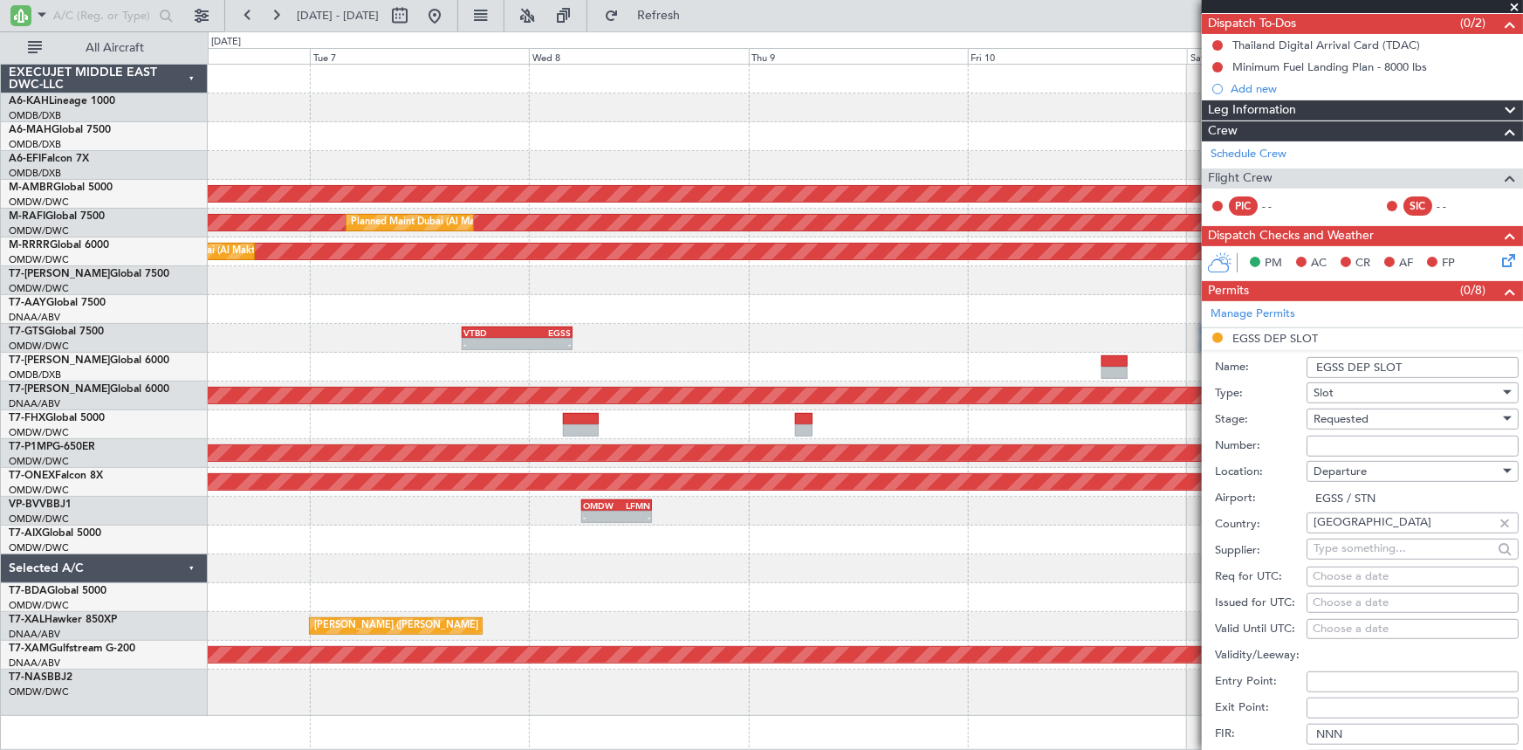
scroll to position [158, 0]
click at [1347, 419] on span "Requested" at bounding box center [1340, 418] width 55 height 16
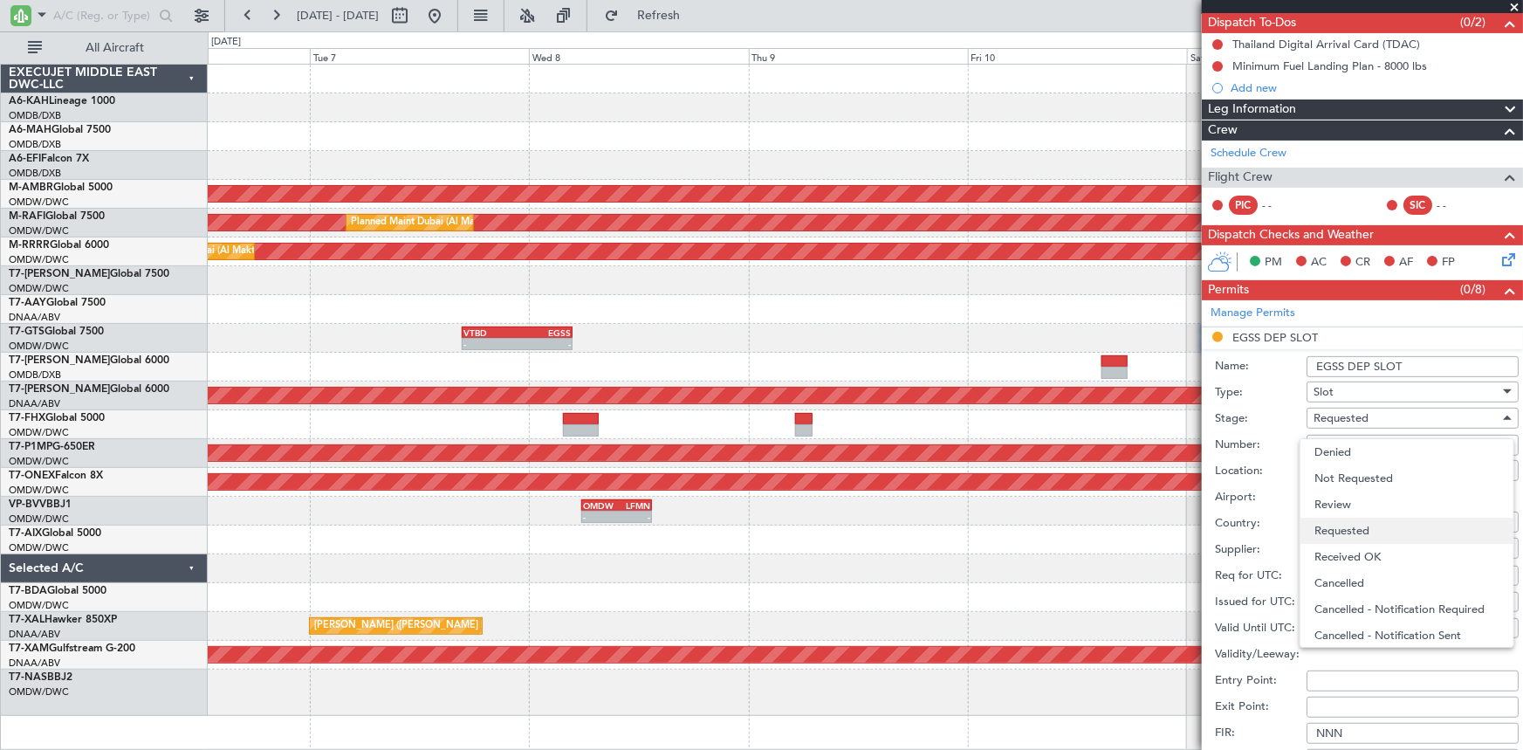
scroll to position [7, 0]
click at [1347, 545] on span "Received OK" at bounding box center [1406, 550] width 185 height 26
click at [1344, 449] on input "Number:" at bounding box center [1412, 445] width 212 height 21
paste input "MVI733"
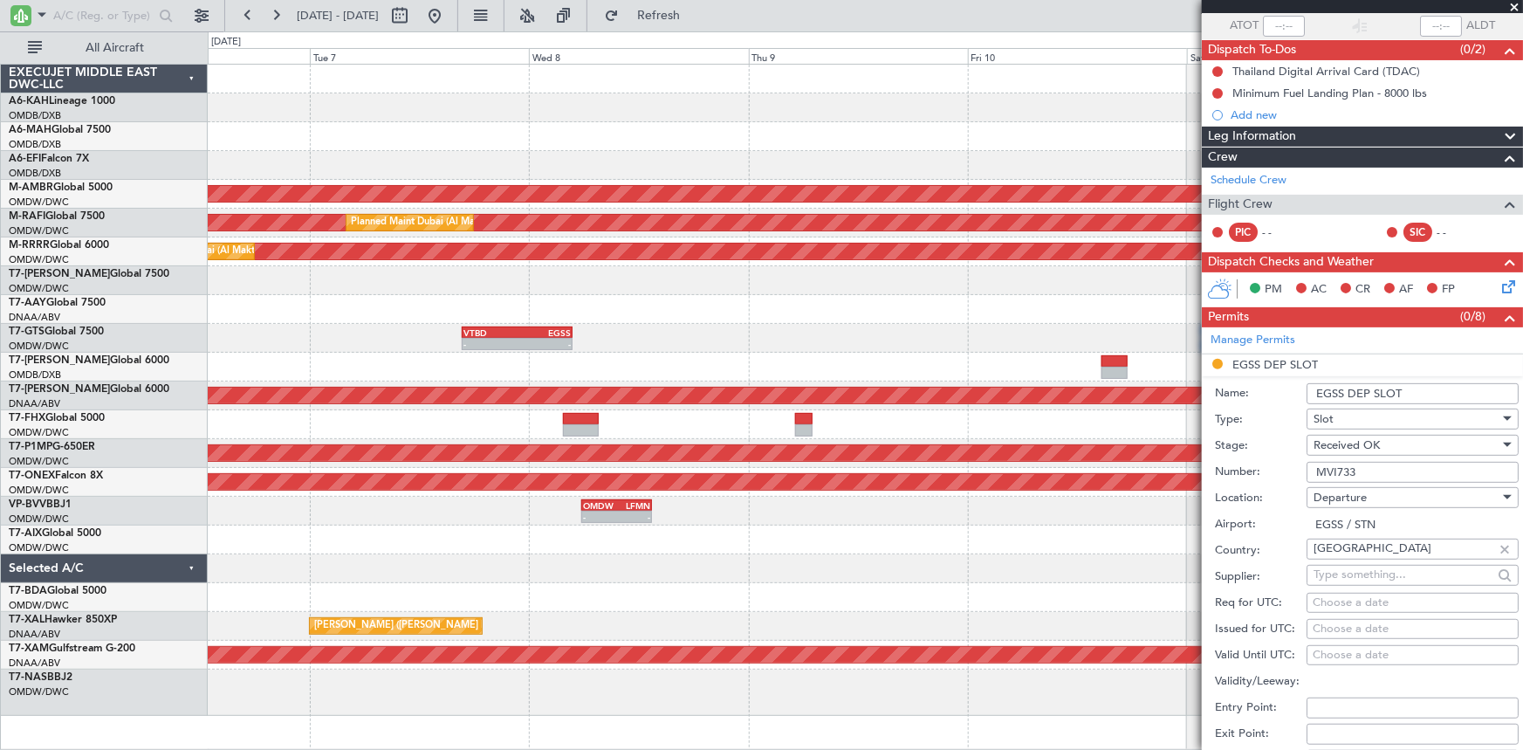
scroll to position [158, 0]
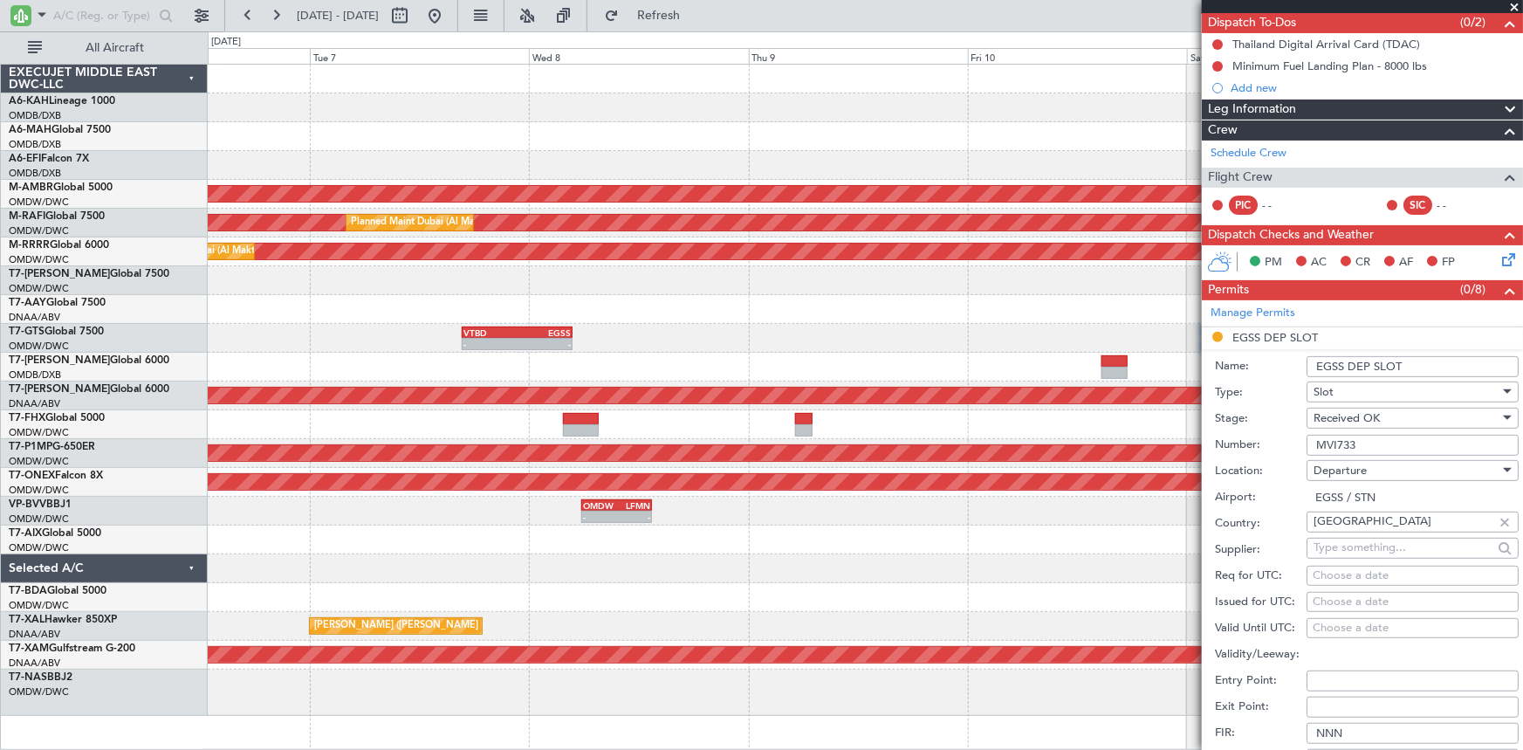
type input "MVI733"
click at [1443, 365] on input "EGSS DEP SLOT" at bounding box center [1412, 366] width 212 height 21
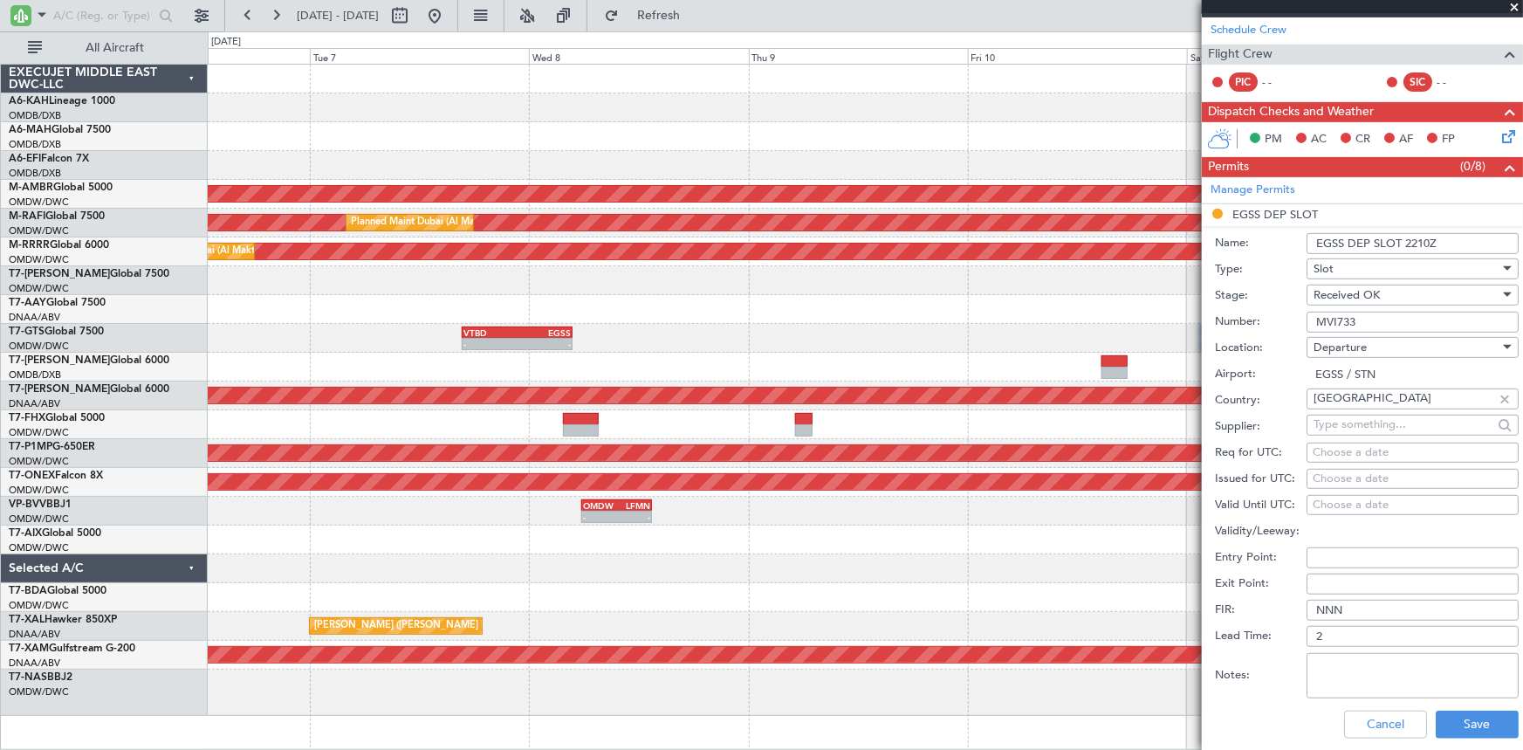
scroll to position [317, 0]
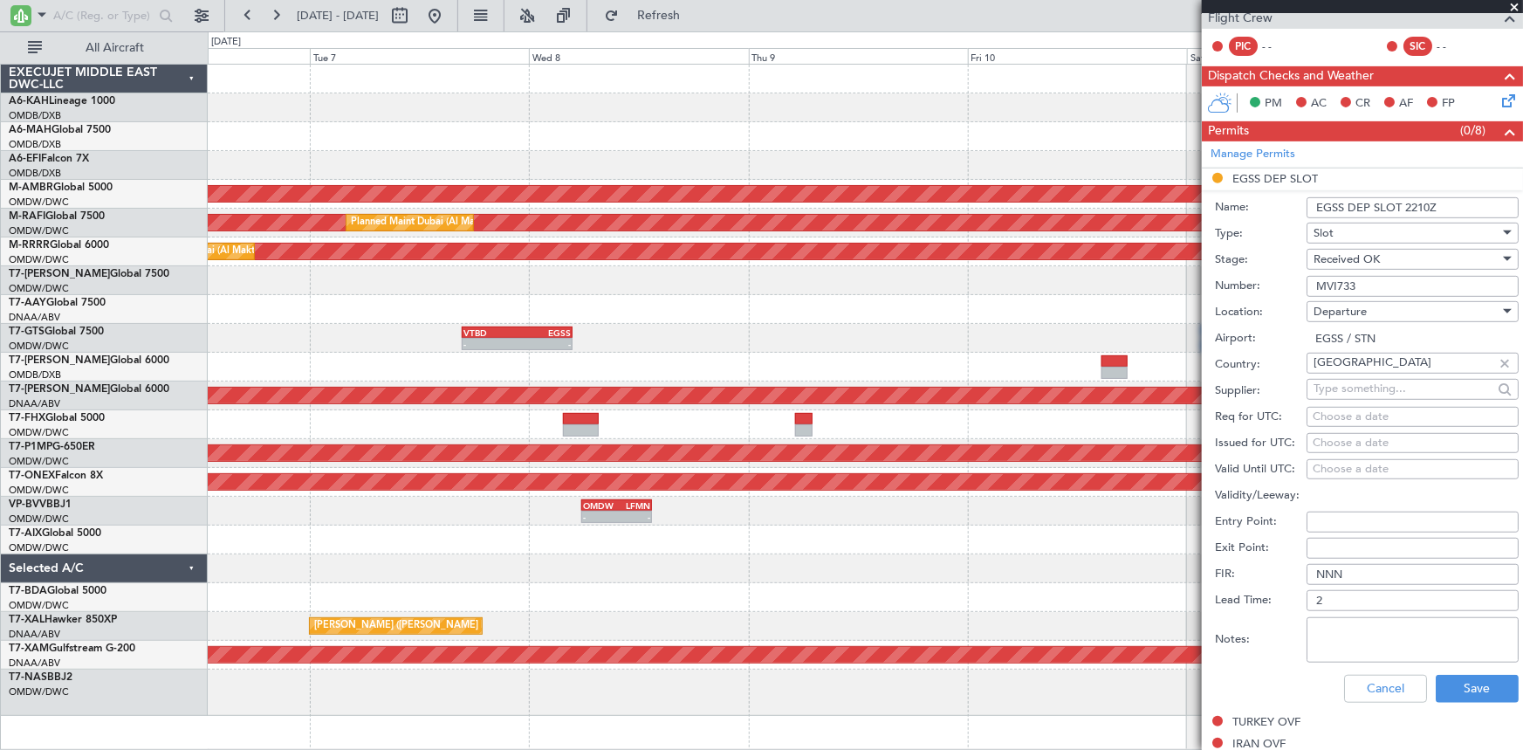
type input "EGSS DEP SLOT 2210Z"
click at [1344, 388] on input "text" at bounding box center [1402, 388] width 179 height 26
click at [1347, 408] on div "Choose a date" at bounding box center [1413, 416] width 200 height 17
select select "10"
select select "2025"
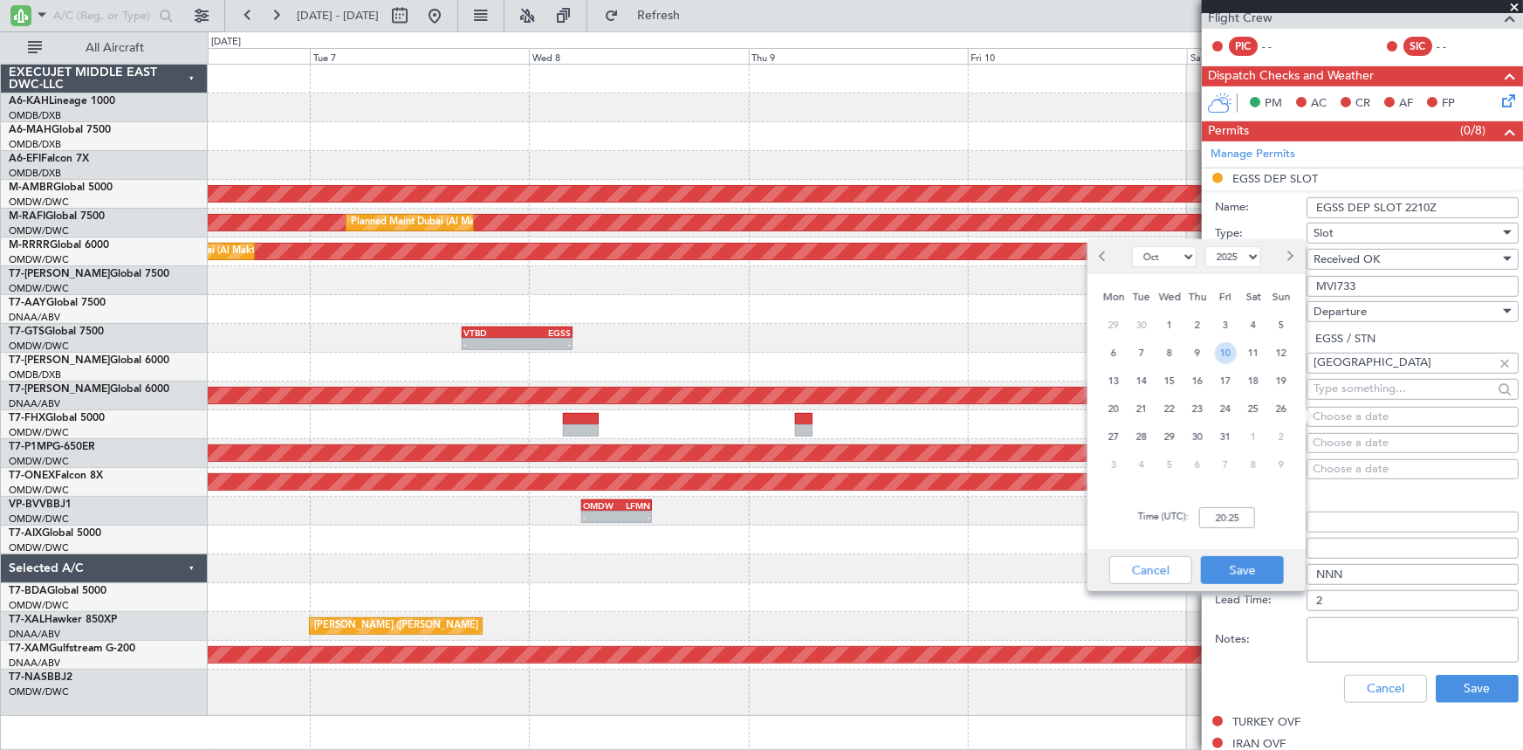
click at [1229, 353] on span "10" at bounding box center [1226, 353] width 22 height 22
click at [1213, 509] on input "00:00" at bounding box center [1227, 517] width 56 height 21
type input "22:10"
click at [1247, 570] on button "Save" at bounding box center [1242, 570] width 83 height 28
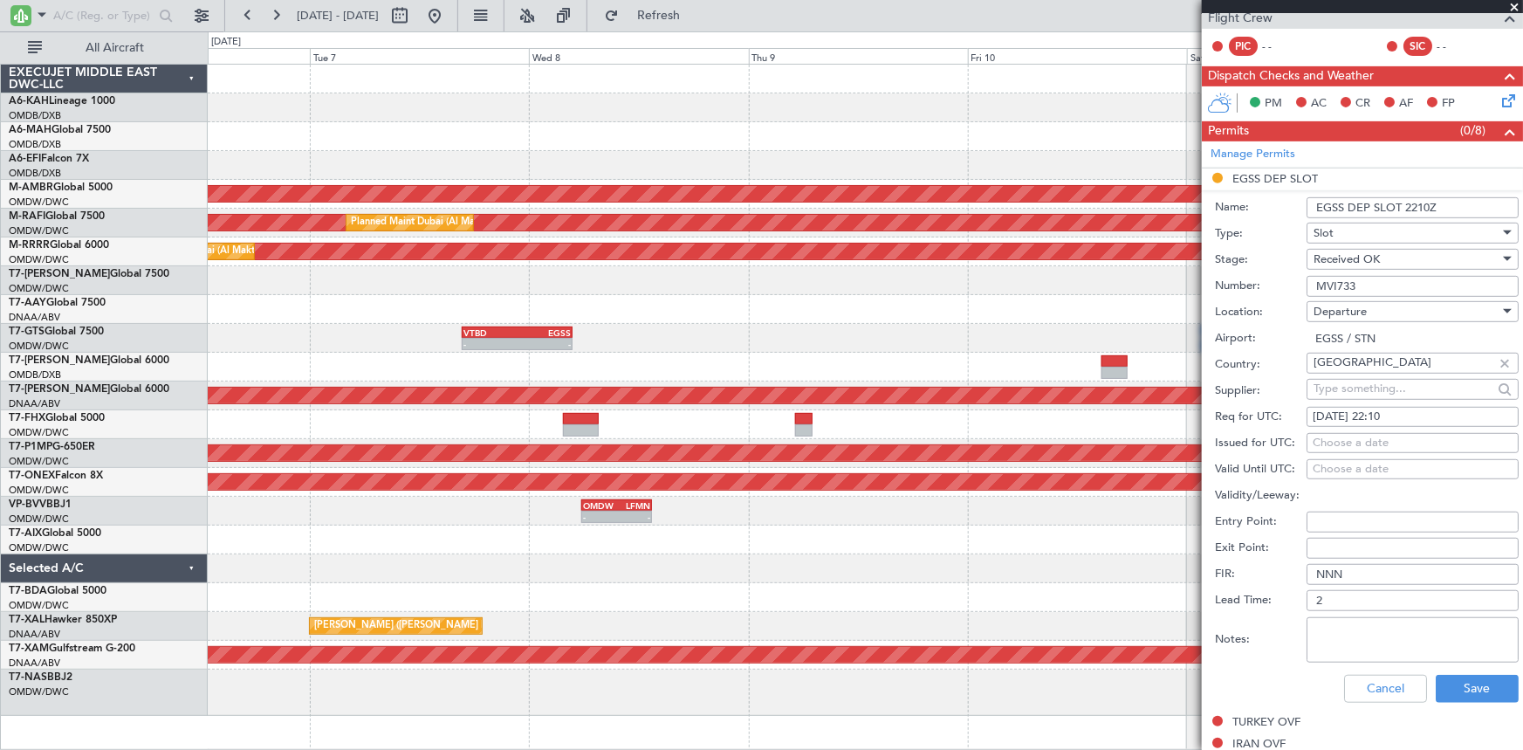
click at [1367, 442] on div "Choose a date" at bounding box center [1413, 443] width 200 height 17
select select "10"
select select "2025"
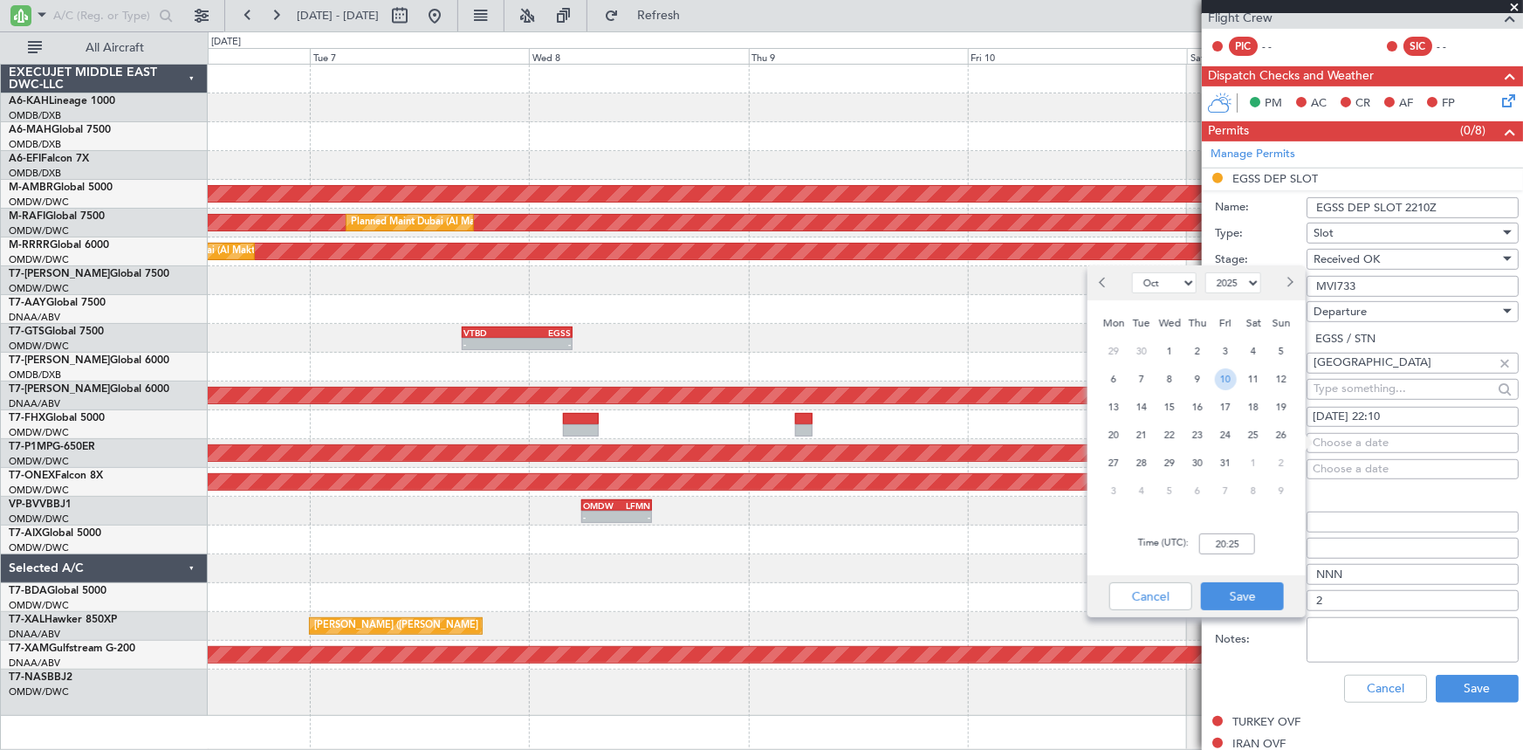
drag, startPoint x: 1222, startPoint y: 376, endPoint x: 1228, endPoint y: 507, distance: 131.0
click at [1222, 377] on span "10" at bounding box center [1226, 379] width 22 height 22
click at [1212, 550] on input "00:00" at bounding box center [1227, 543] width 56 height 21
type input "22:10"
click at [1233, 598] on button "Save" at bounding box center [1242, 596] width 83 height 28
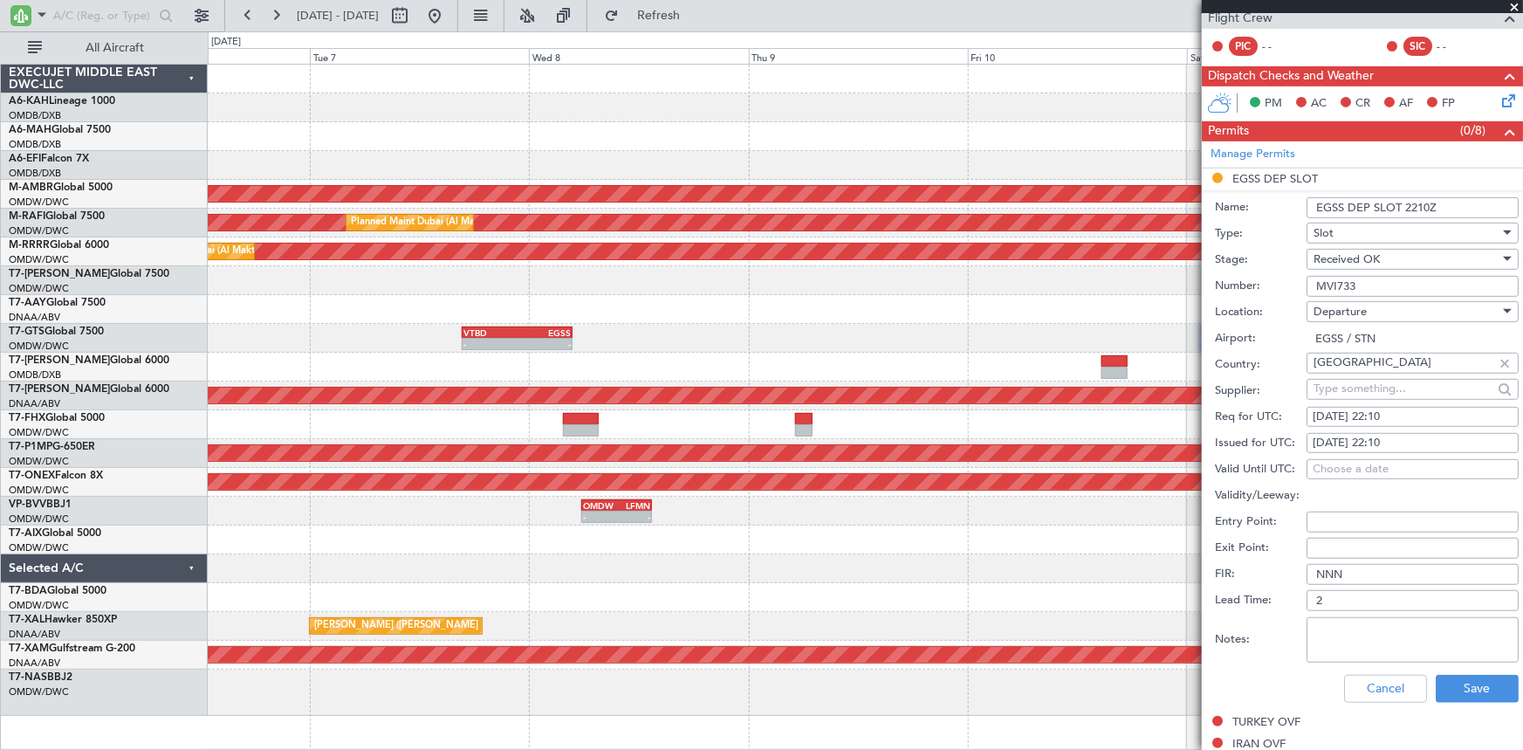
click at [1347, 412] on div "[DATE] 22:10" at bounding box center [1413, 416] width 200 height 17
select select "10"
select select "2025"
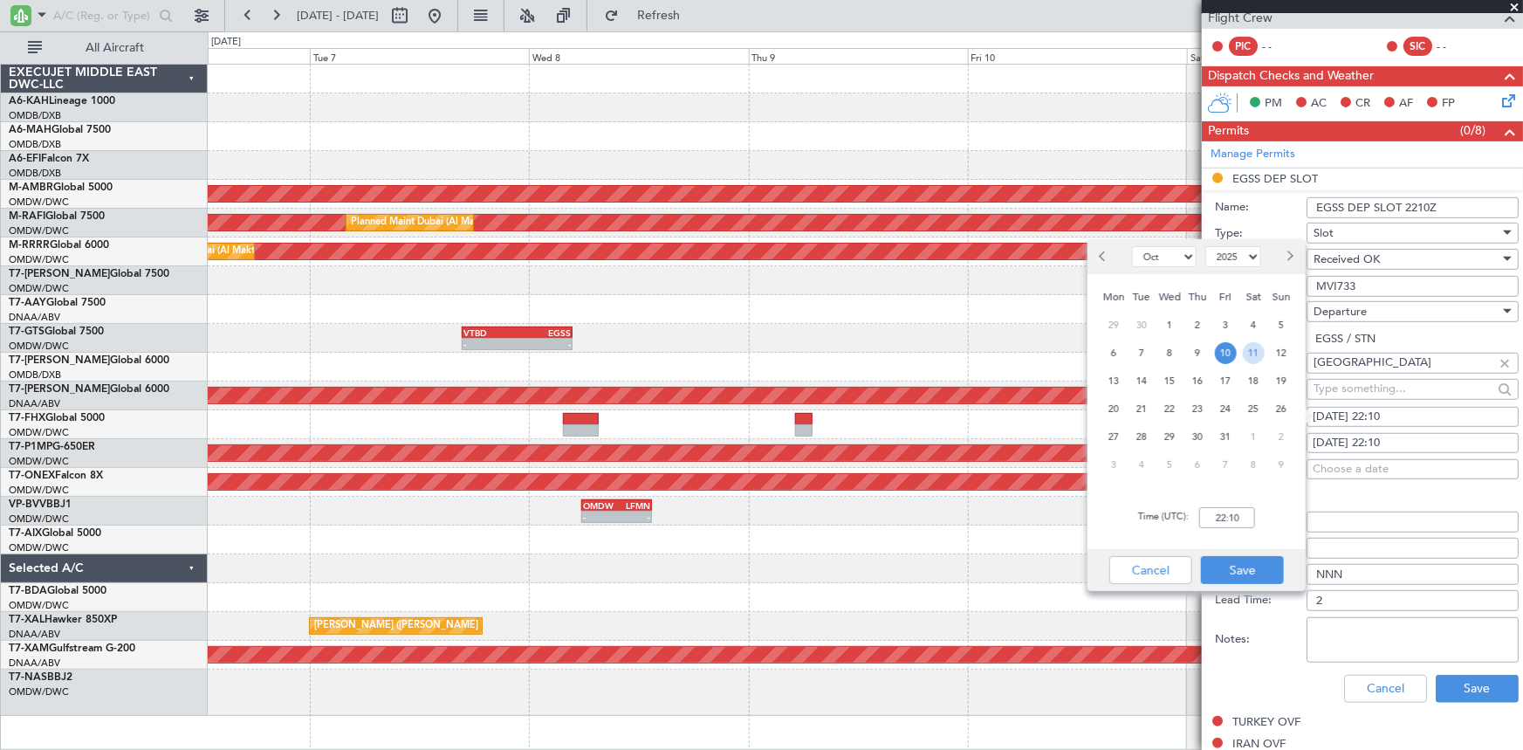
click at [1255, 347] on span "11" at bounding box center [1254, 353] width 22 height 22
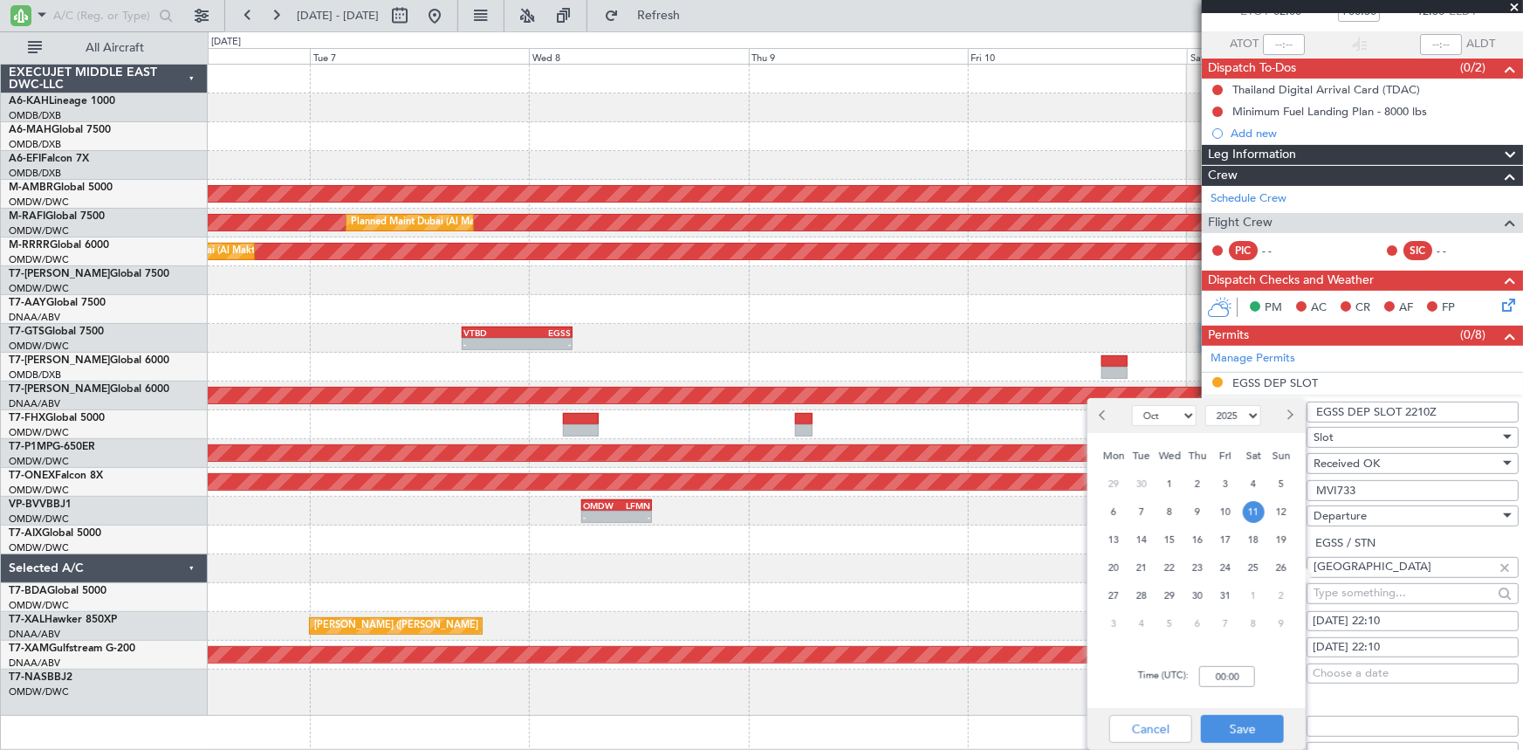
scroll to position [158, 0]
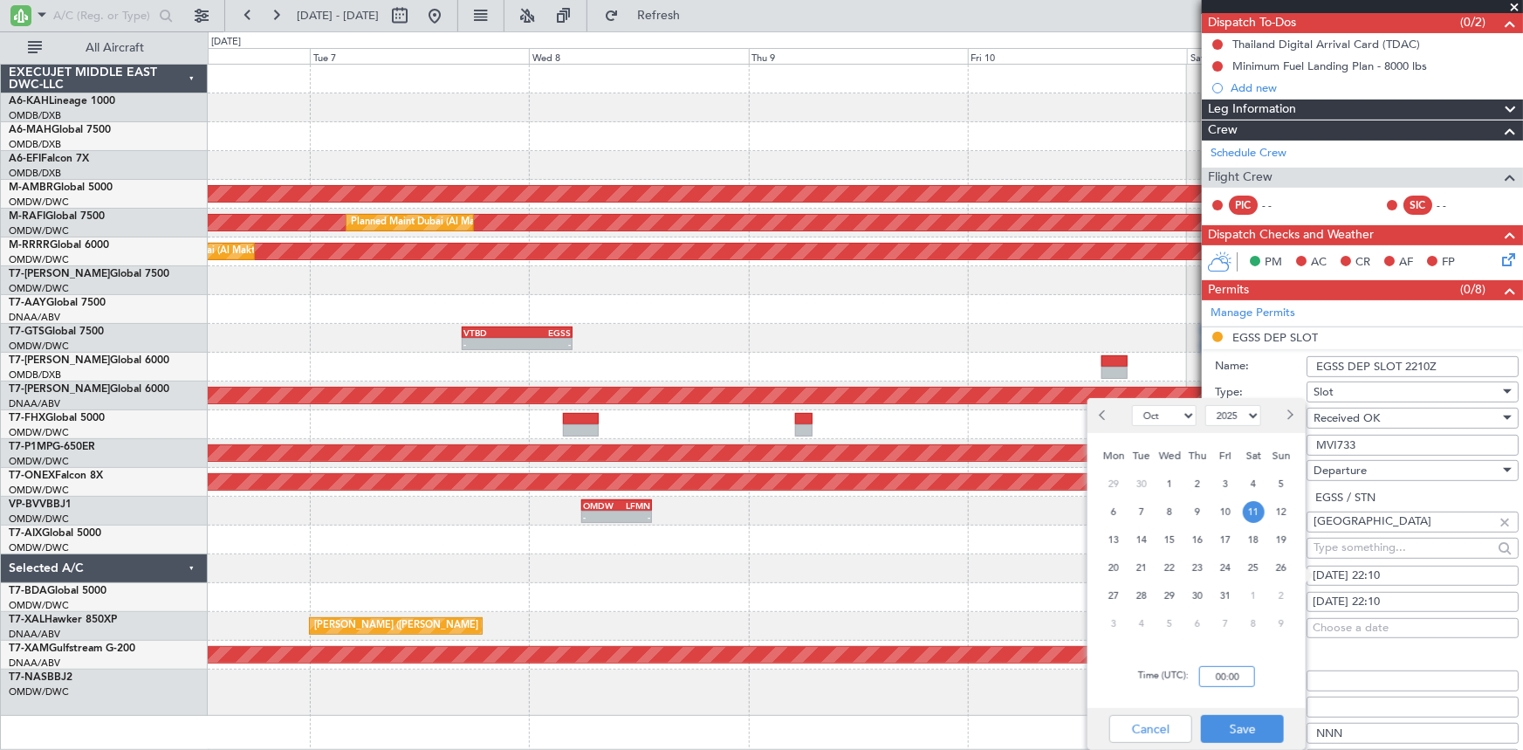
click at [1213, 672] on input "00:00" at bounding box center [1227, 676] width 56 height 21
type input "02:00"
click at [1238, 725] on button "Save" at bounding box center [1242, 729] width 83 height 28
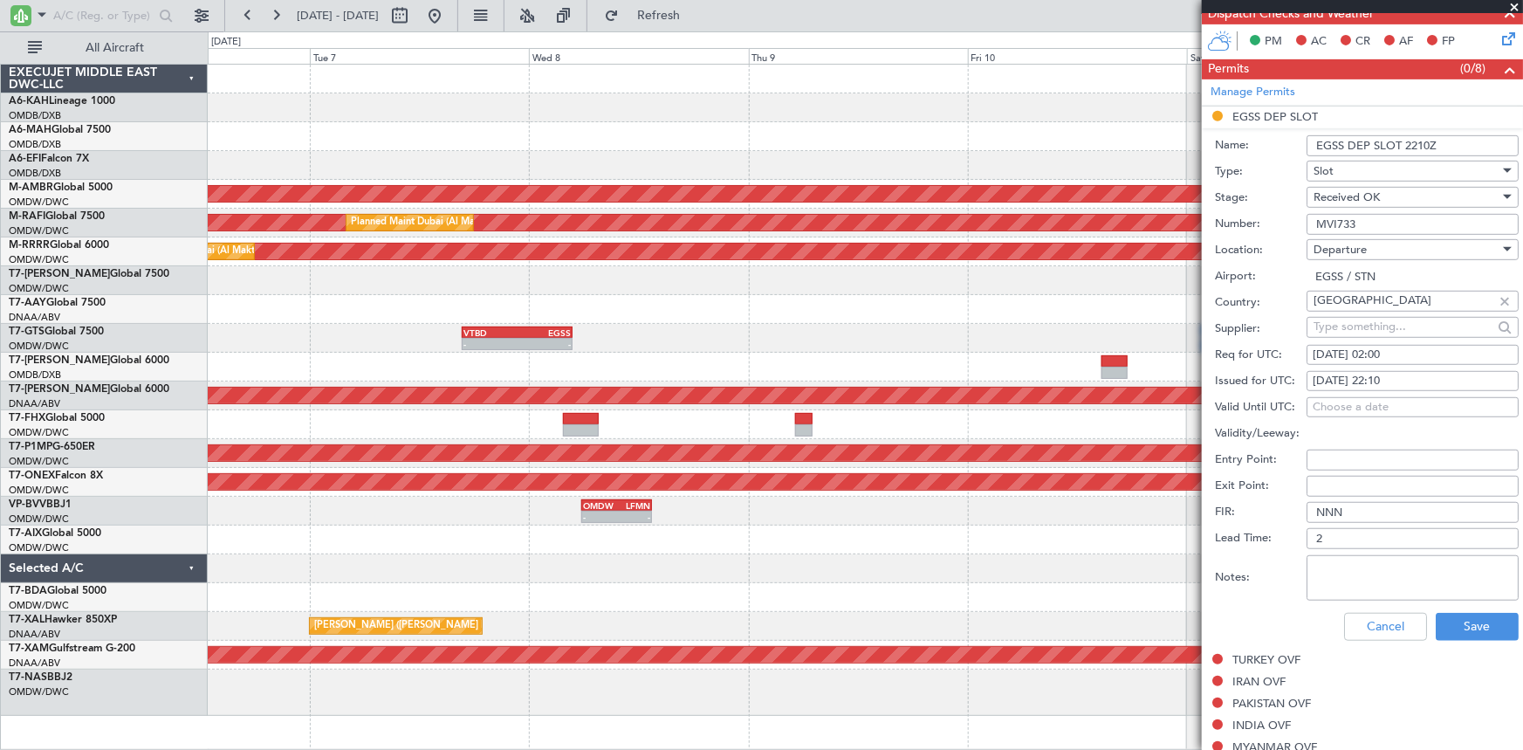
scroll to position [396, 0]
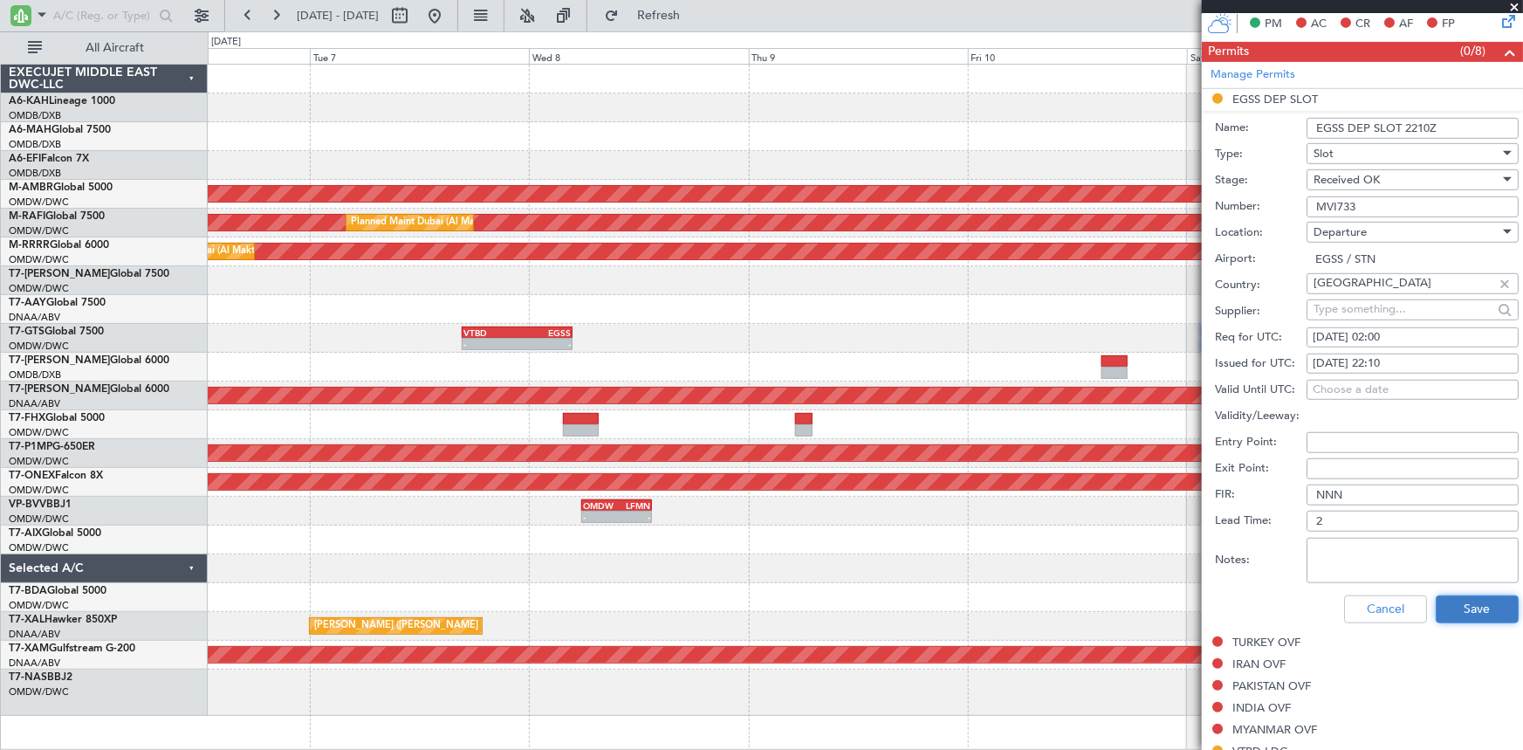
click at [1462, 600] on button "Save" at bounding box center [1477, 609] width 83 height 28
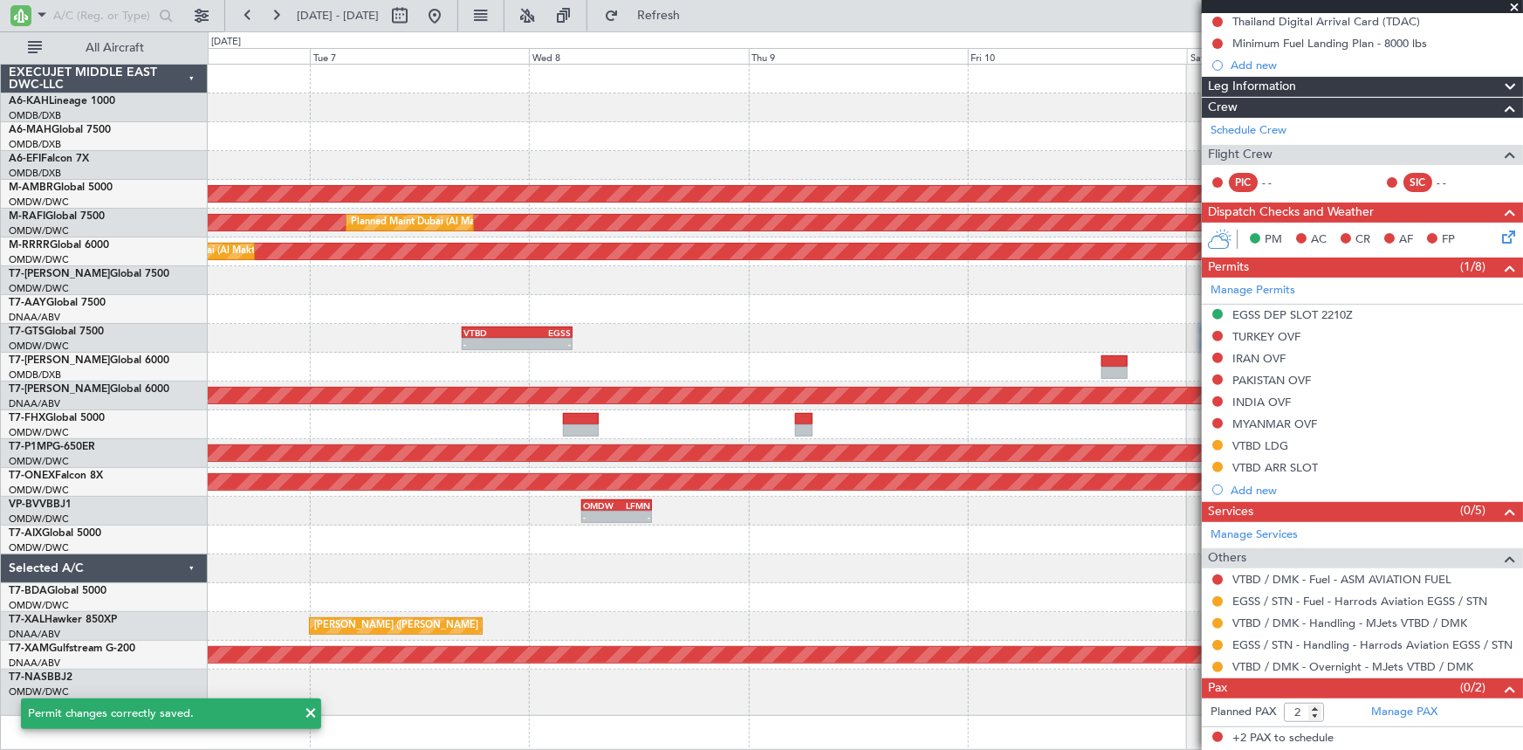
scroll to position [178, 0]
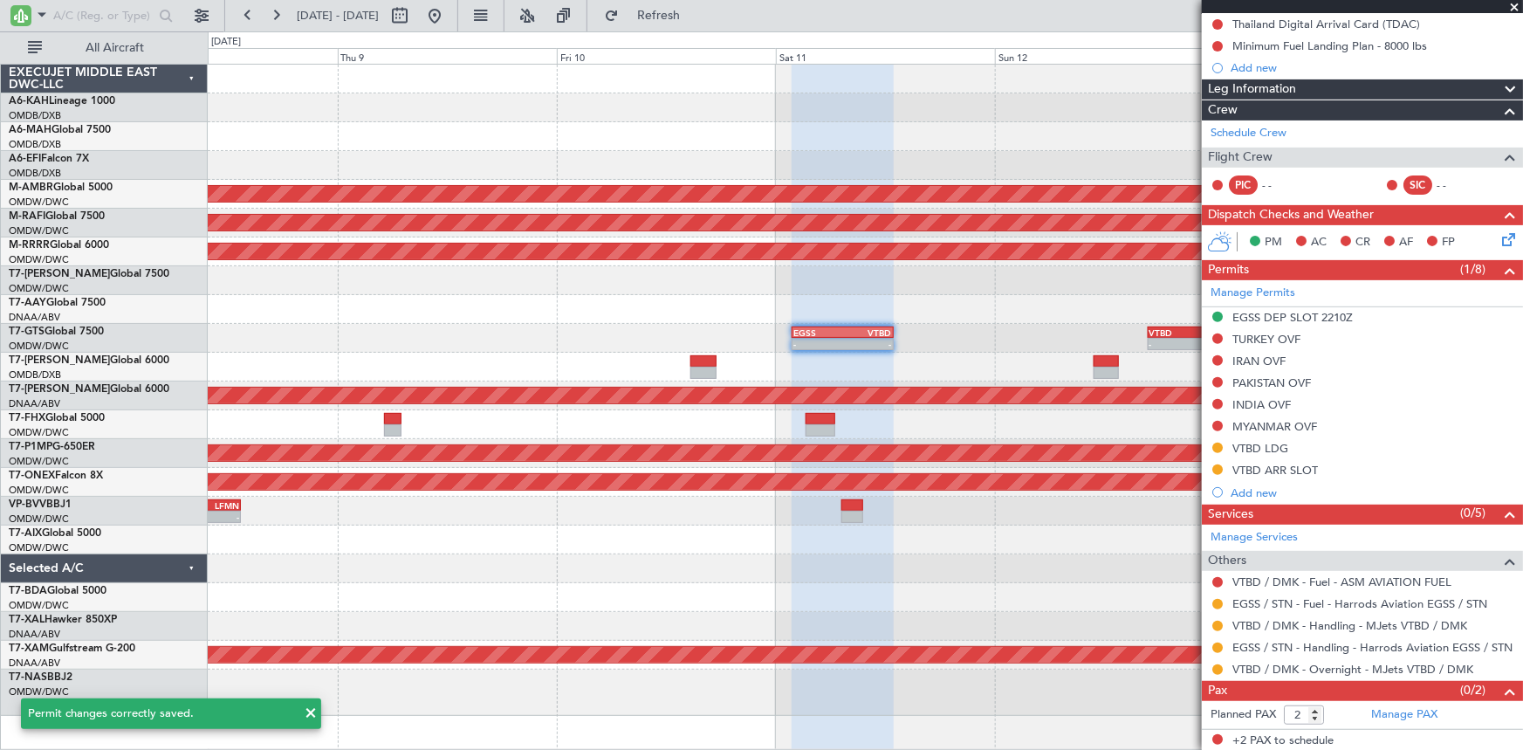
click at [427, 278] on div "Planned Maint [GEOGRAPHIC_DATA] (Seletar) Planned Maint [GEOGRAPHIC_DATA] (Al M…" at bounding box center [865, 390] width 1315 height 651
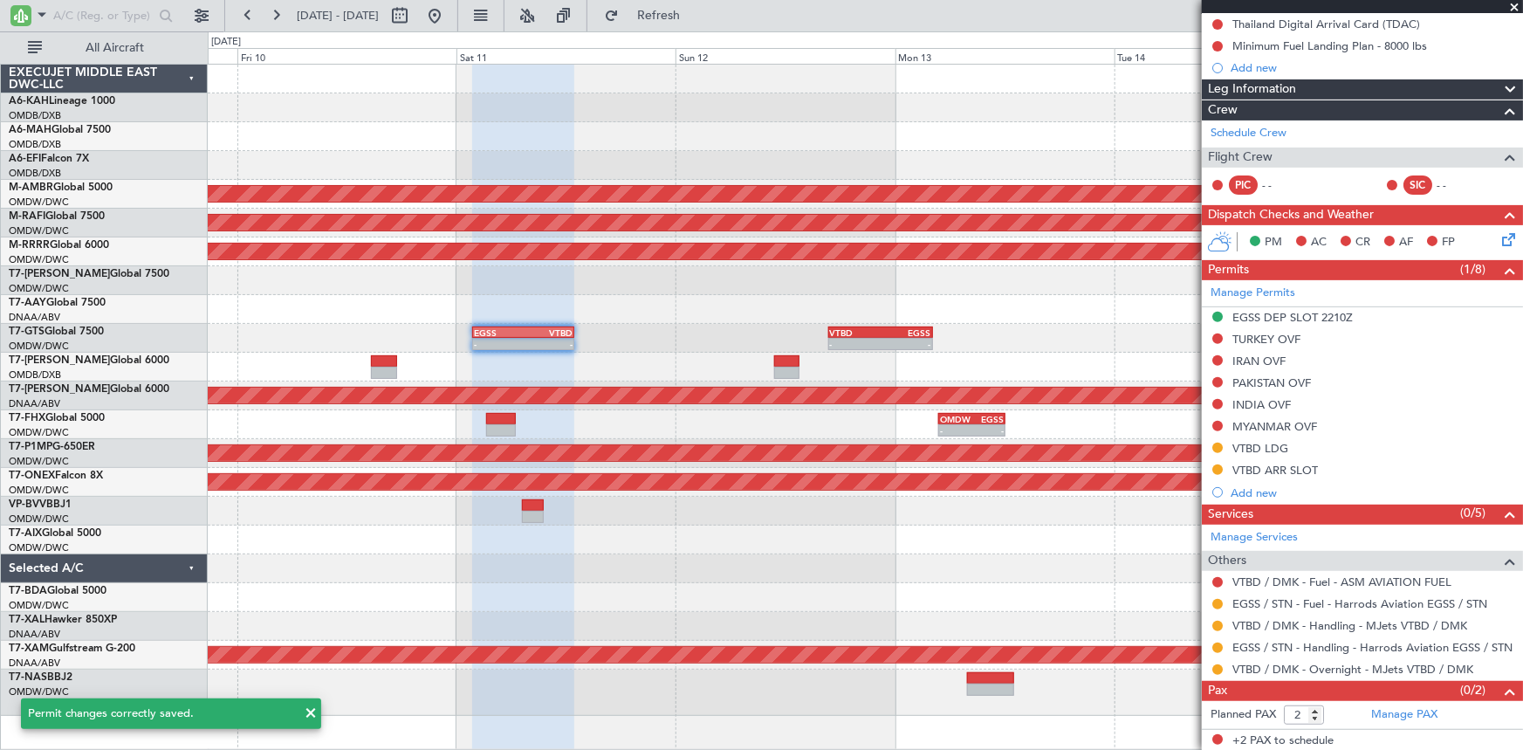
click at [637, 320] on div "Planned Maint [GEOGRAPHIC_DATA] (Seletar) Planned Maint [GEOGRAPHIC_DATA] (Al M…" at bounding box center [865, 390] width 1315 height 651
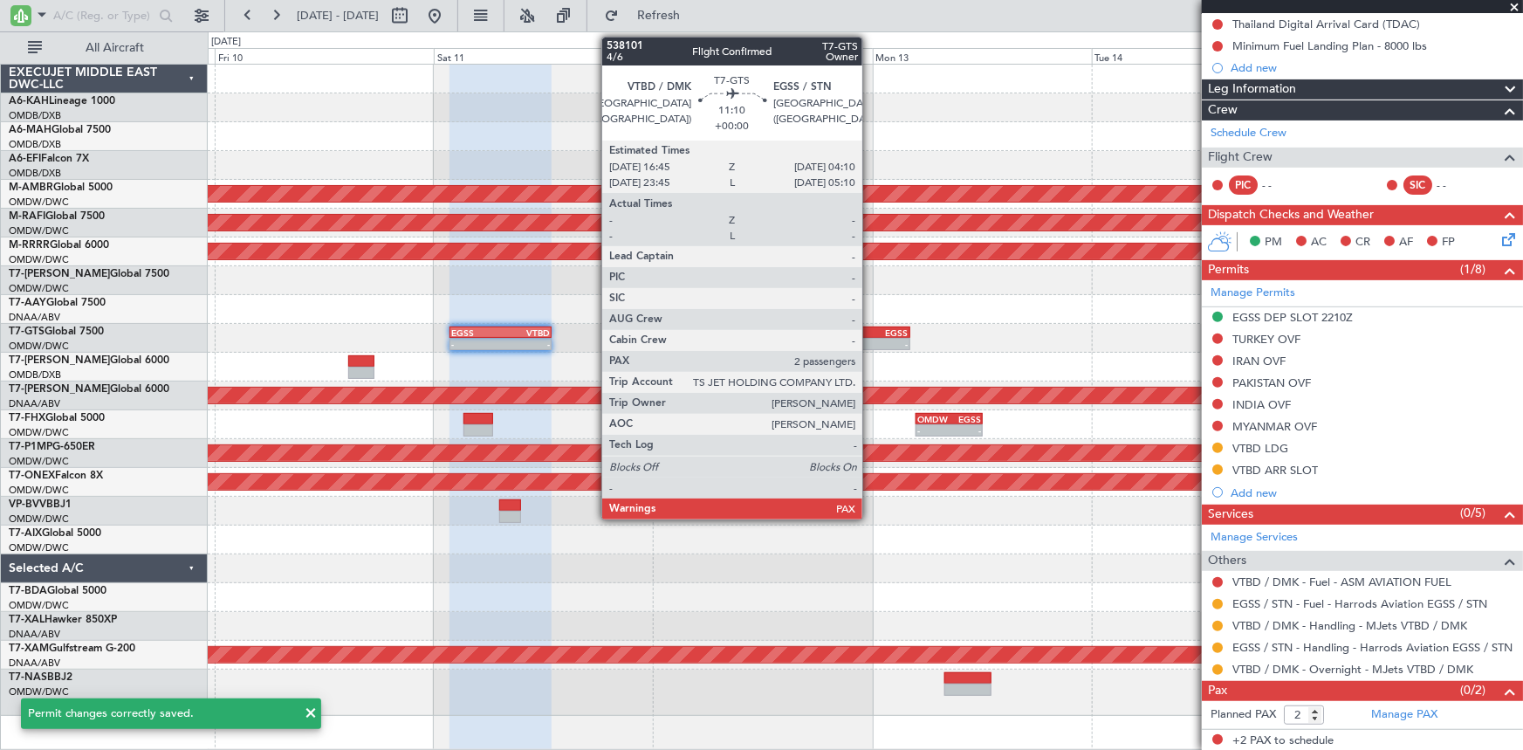
click at [870, 332] on div "EGSS" at bounding box center [883, 332] width 51 height 10
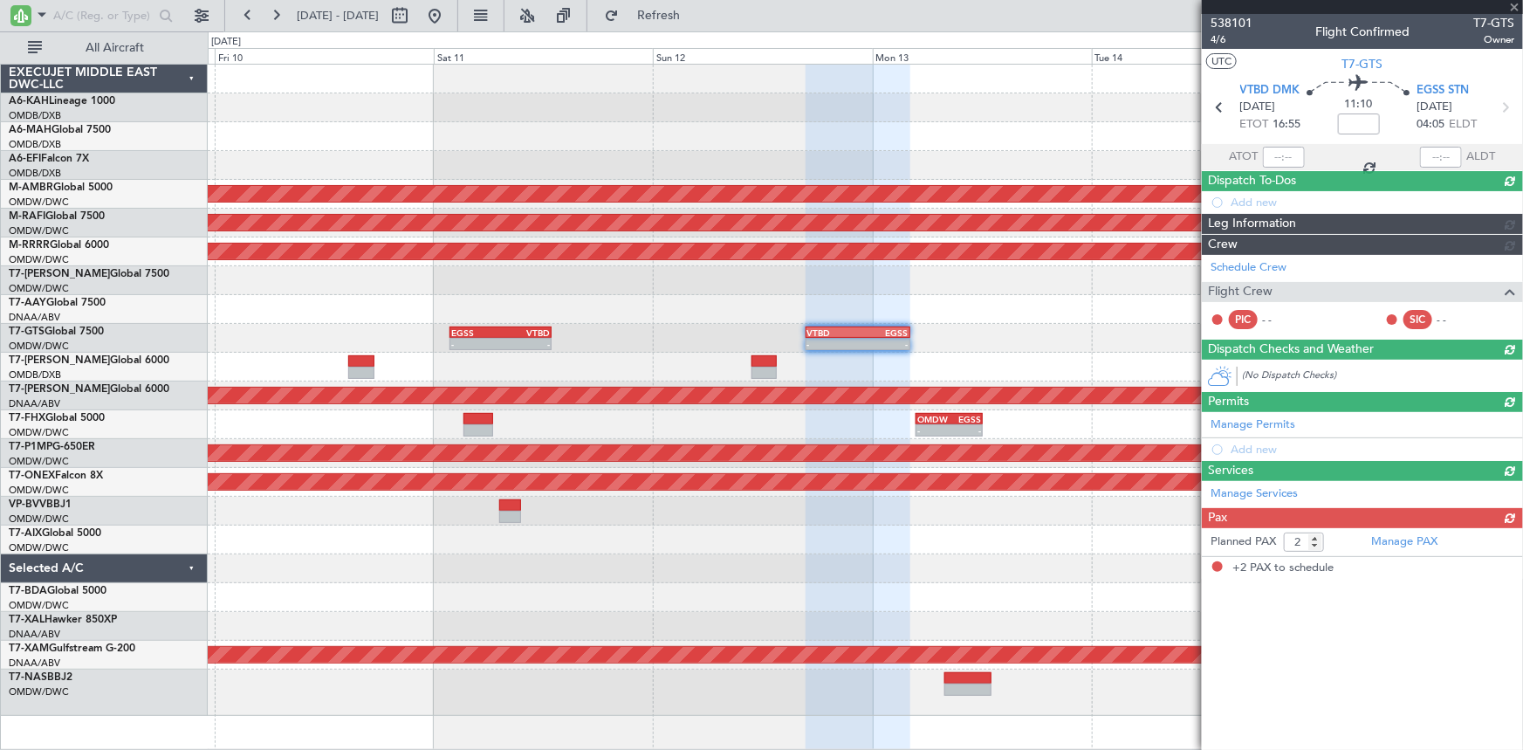
scroll to position [0, 0]
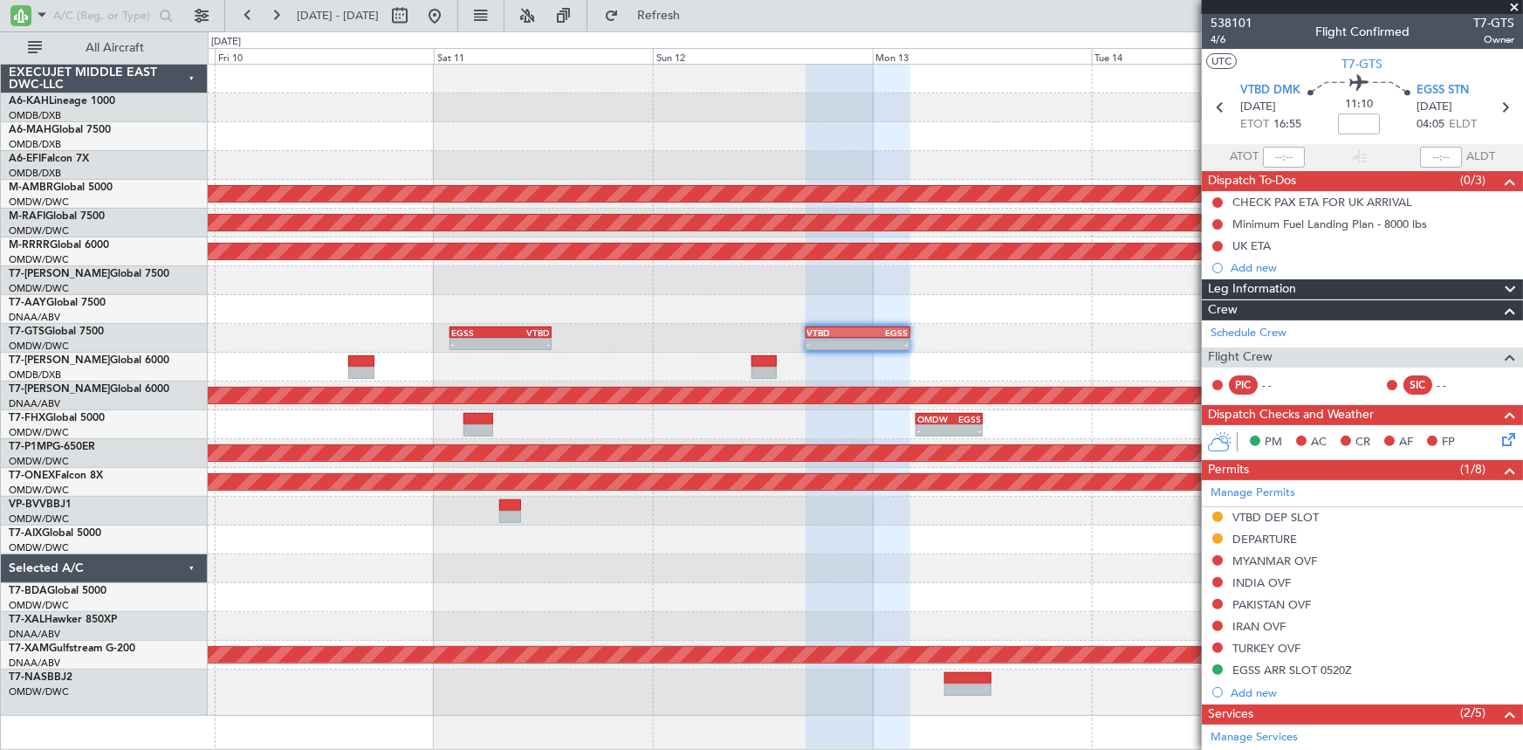
drag, startPoint x: 491, startPoint y: 18, endPoint x: 468, endPoint y: 46, distance: 36.5
click at [449, 18] on button at bounding box center [435, 16] width 28 height 28
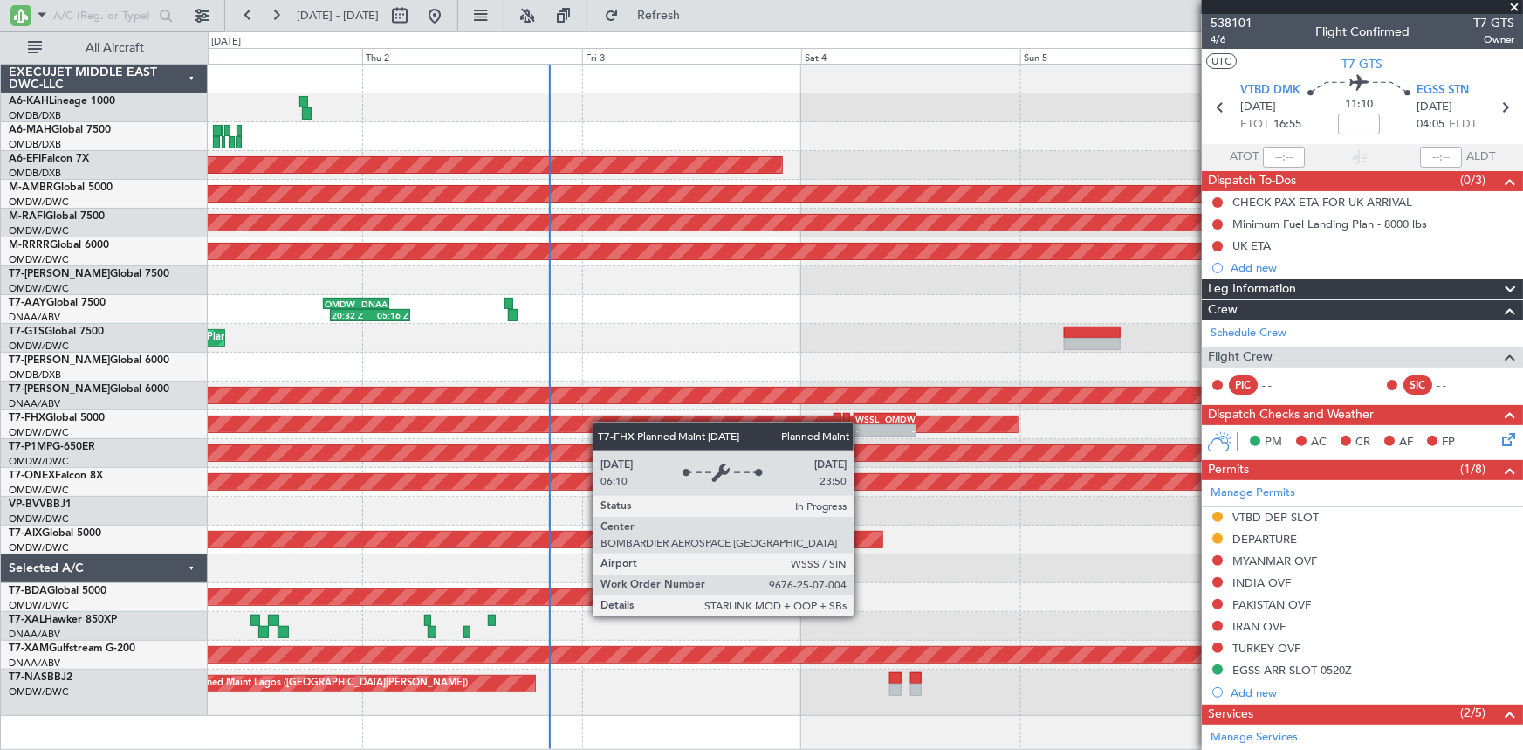
click at [511, 412] on div "Planned Maint [GEOGRAPHIC_DATA] ([GEOGRAPHIC_DATA] Intl) Planned Maint [GEOGRAP…" at bounding box center [865, 390] width 1315 height 651
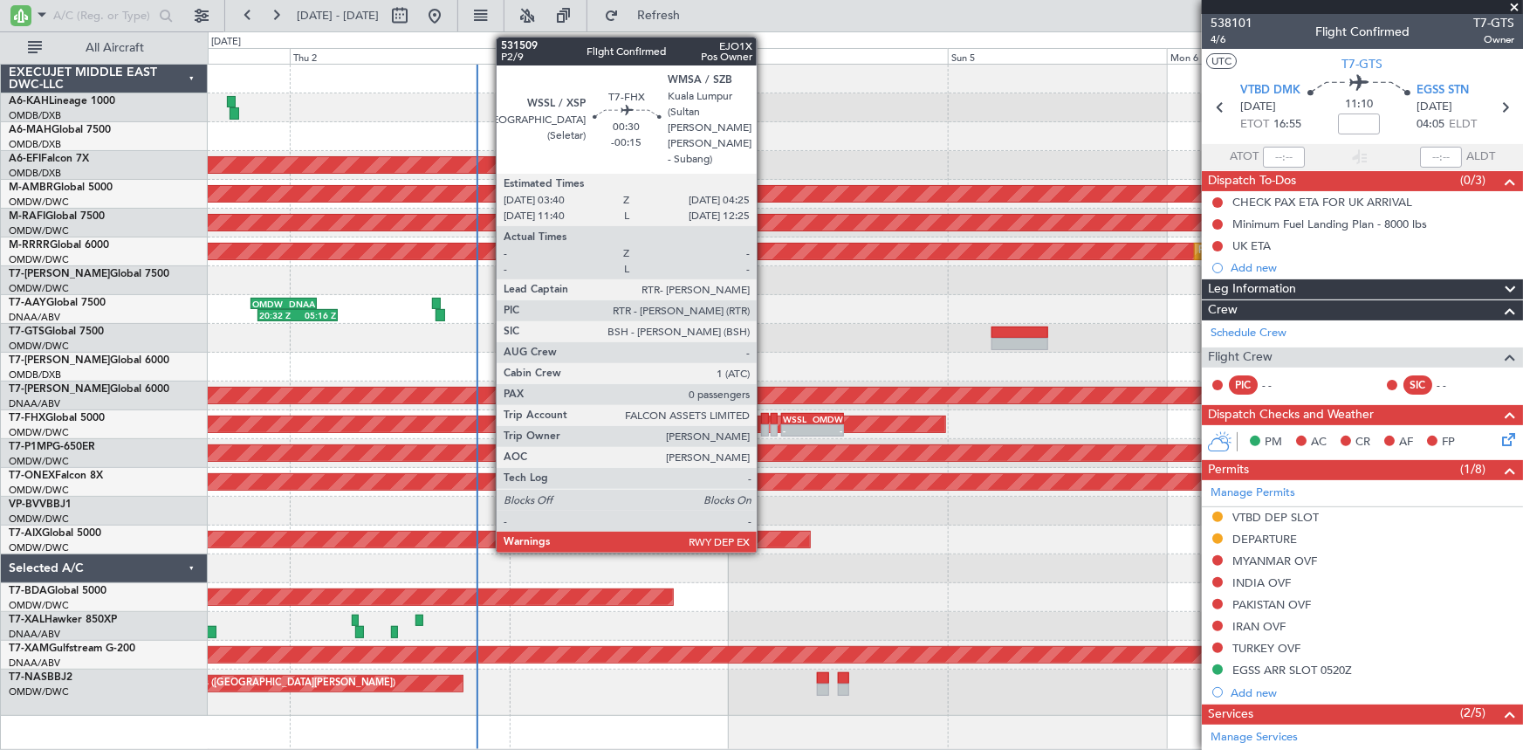
click at [764, 415] on div at bounding box center [764, 419] width 7 height 12
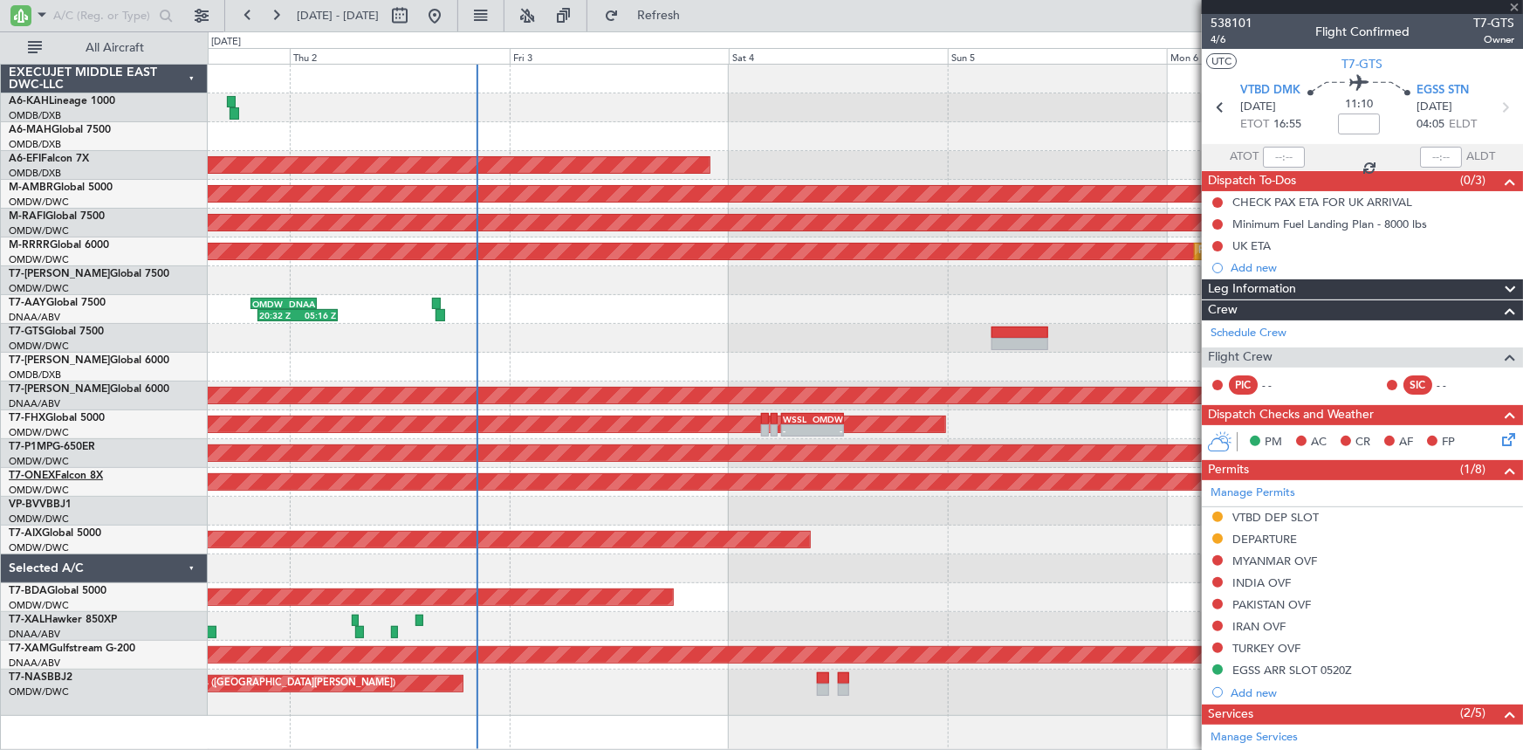
type input "-00:15"
type input "0"
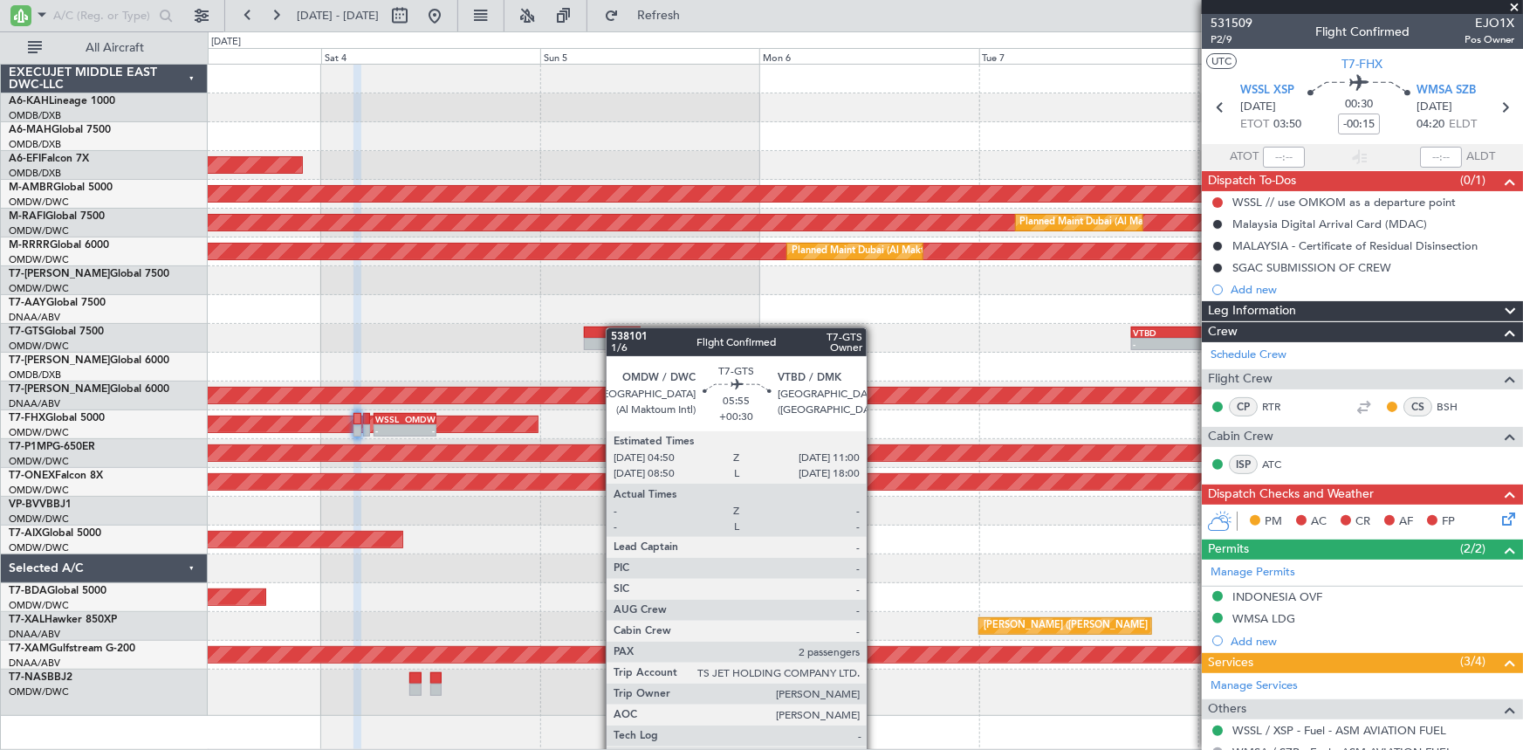
click at [462, 291] on div "AOG Maint [GEOGRAPHIC_DATA] (Dubai Intl) Planned Maint [GEOGRAPHIC_DATA] (Selet…" at bounding box center [865, 390] width 1315 height 651
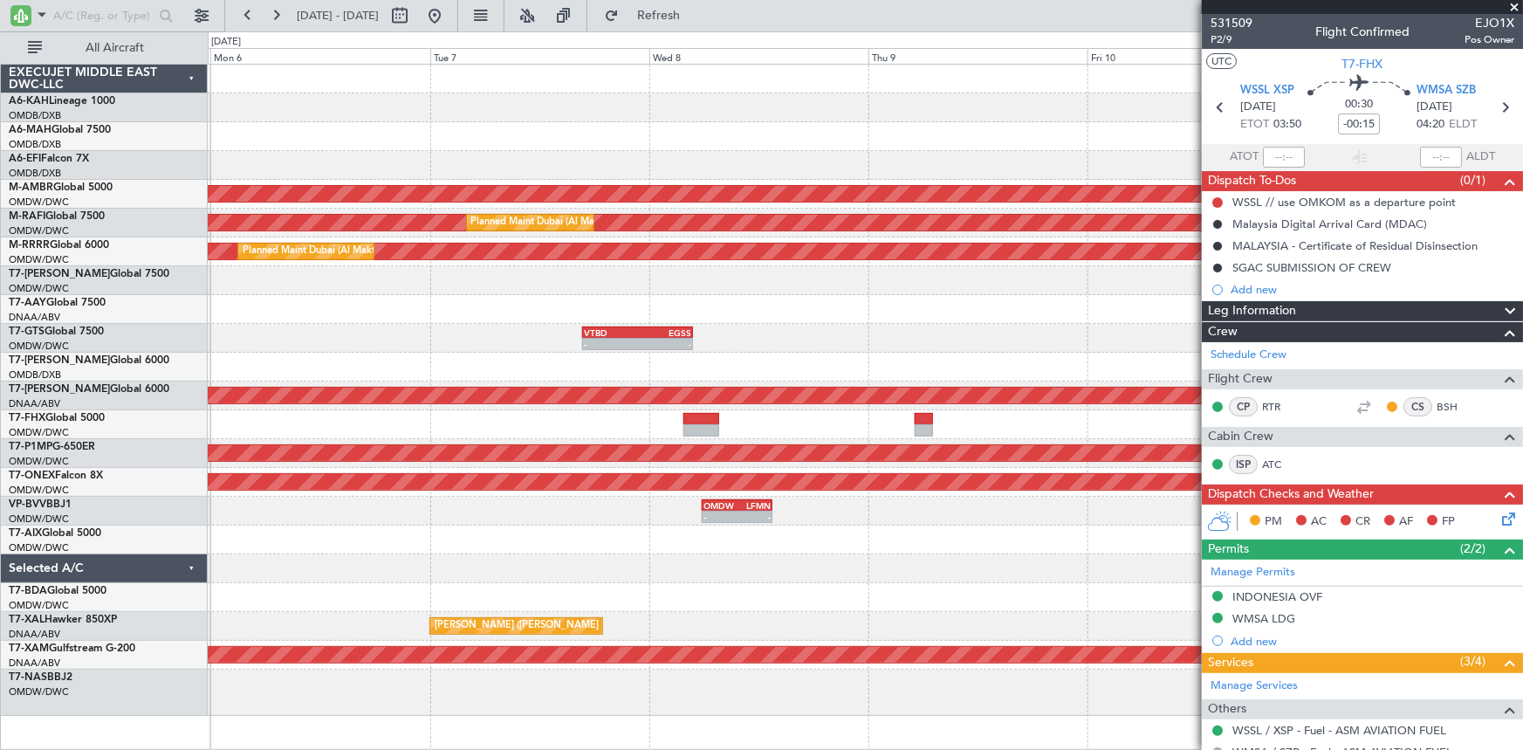
click at [639, 355] on div at bounding box center [865, 367] width 1315 height 29
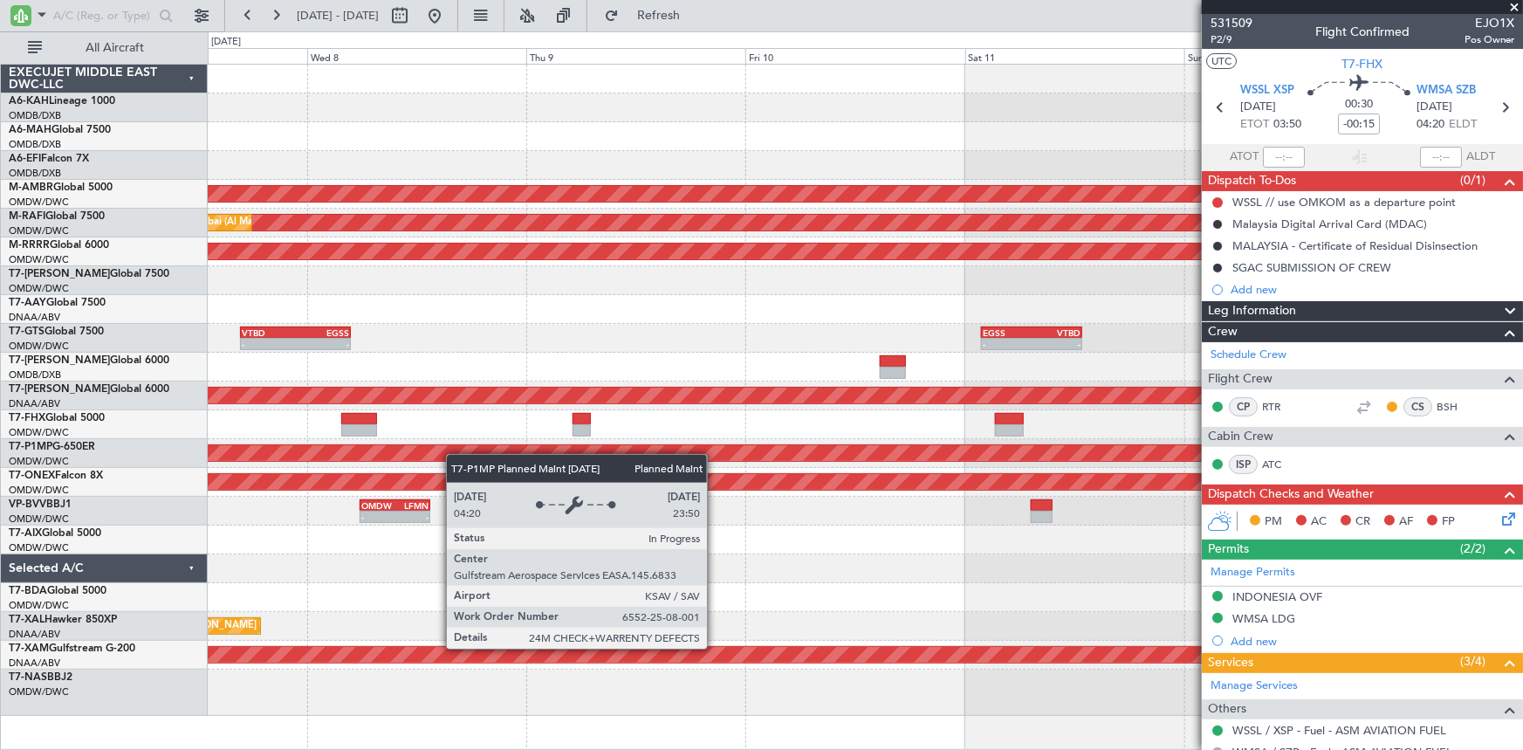
click at [217, 450] on div "Planned Maint [GEOGRAPHIC_DATA] (Seletar) Planned Maint [GEOGRAPHIC_DATA] (Al M…" at bounding box center [865, 390] width 1315 height 651
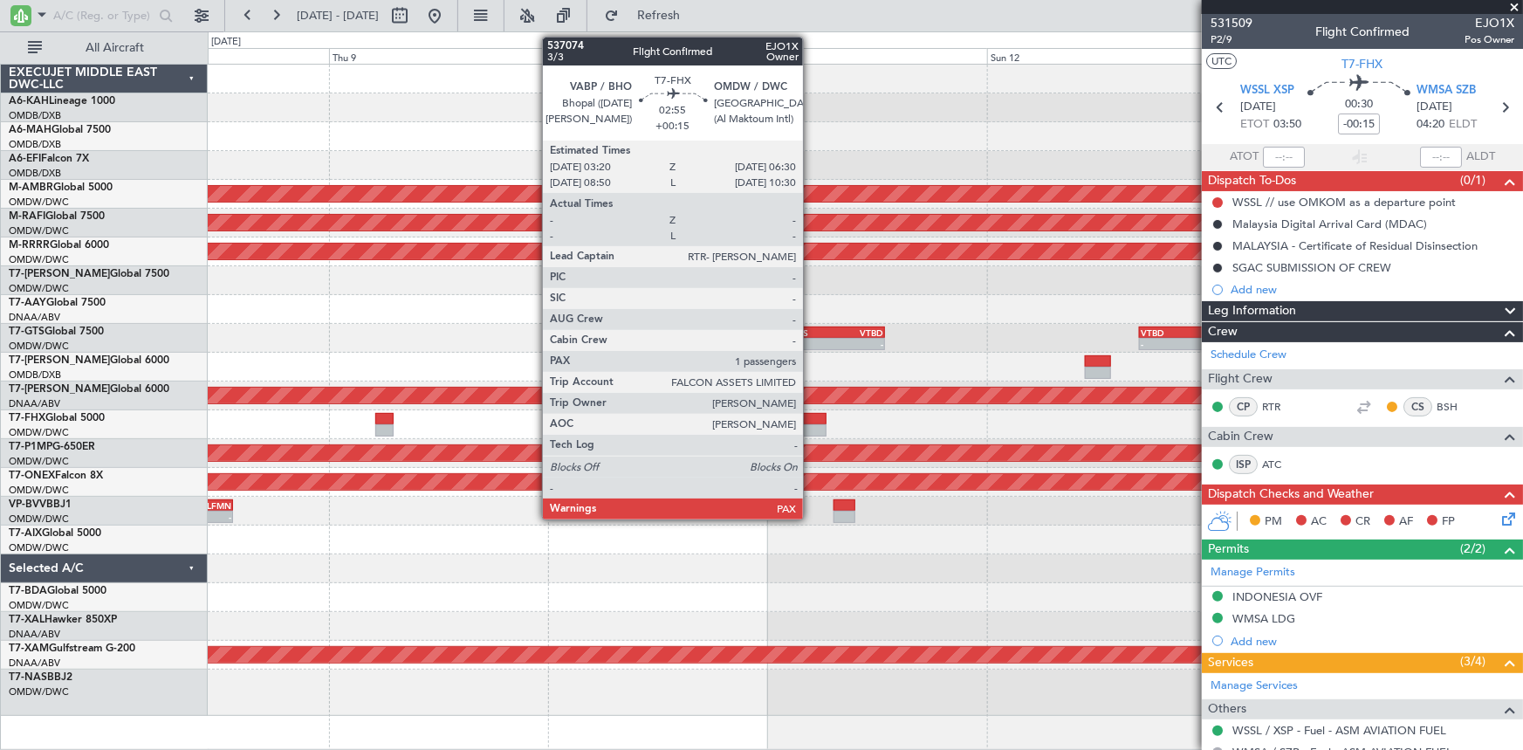
click at [811, 420] on div at bounding box center [813, 419] width 30 height 12
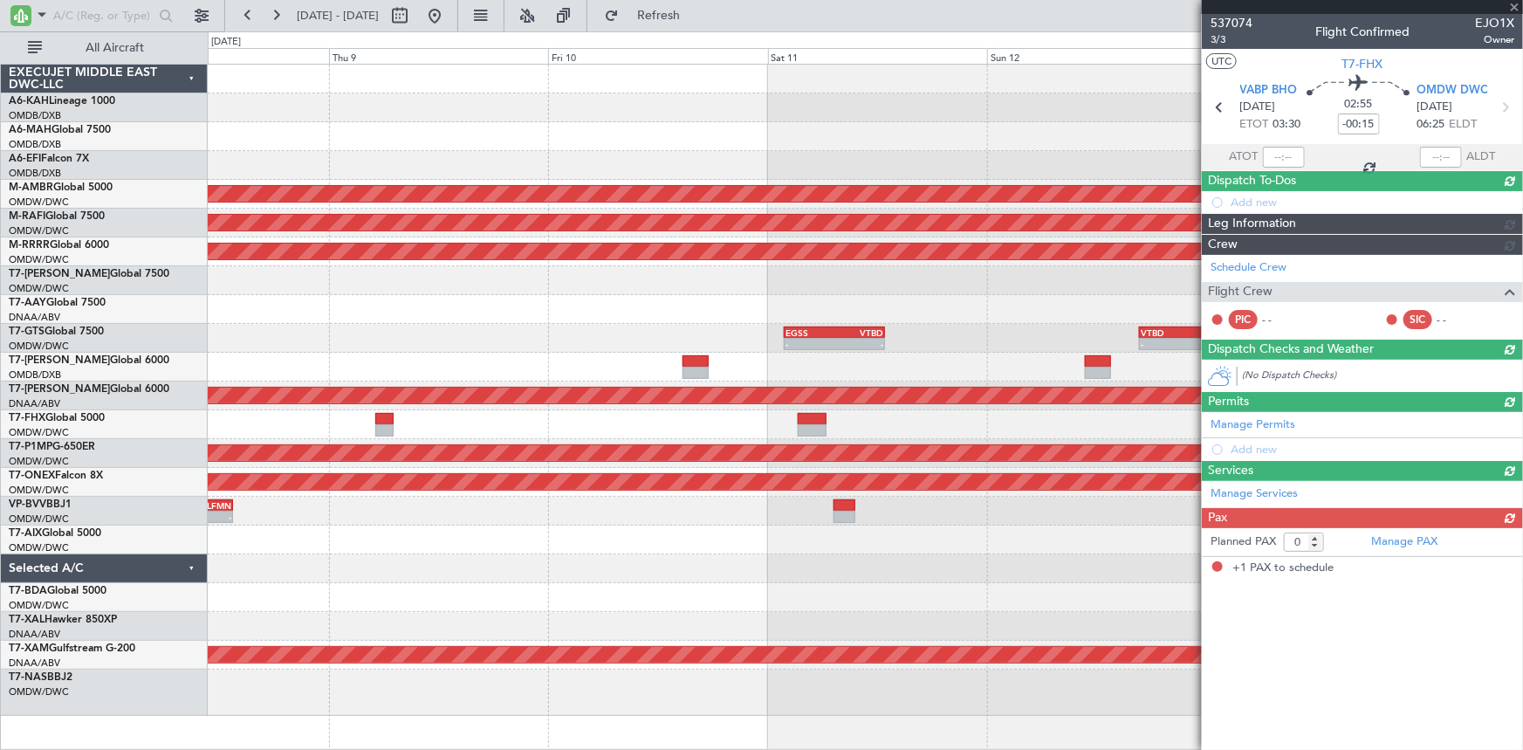
type input "+00:15"
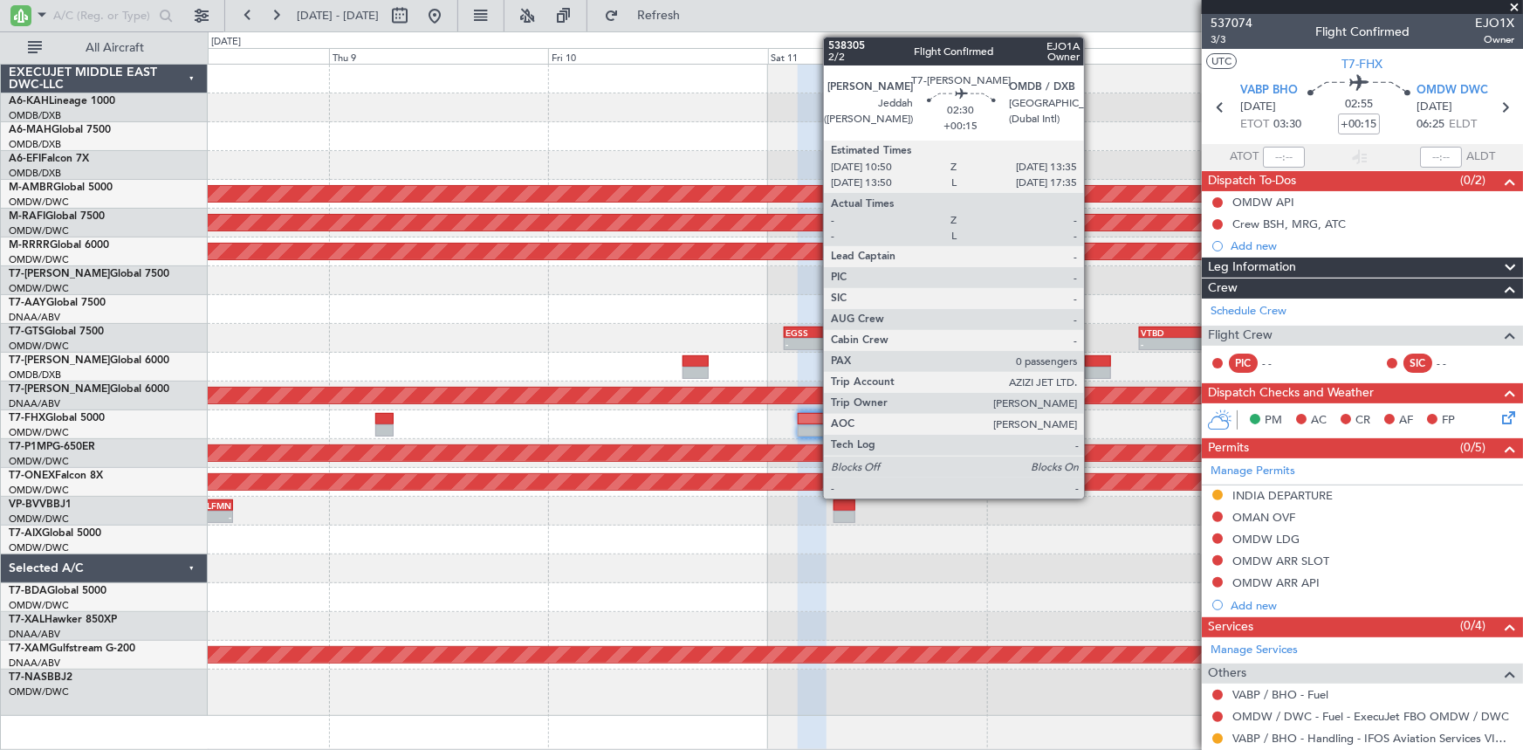
click at [1092, 359] on div at bounding box center [1097, 361] width 25 height 12
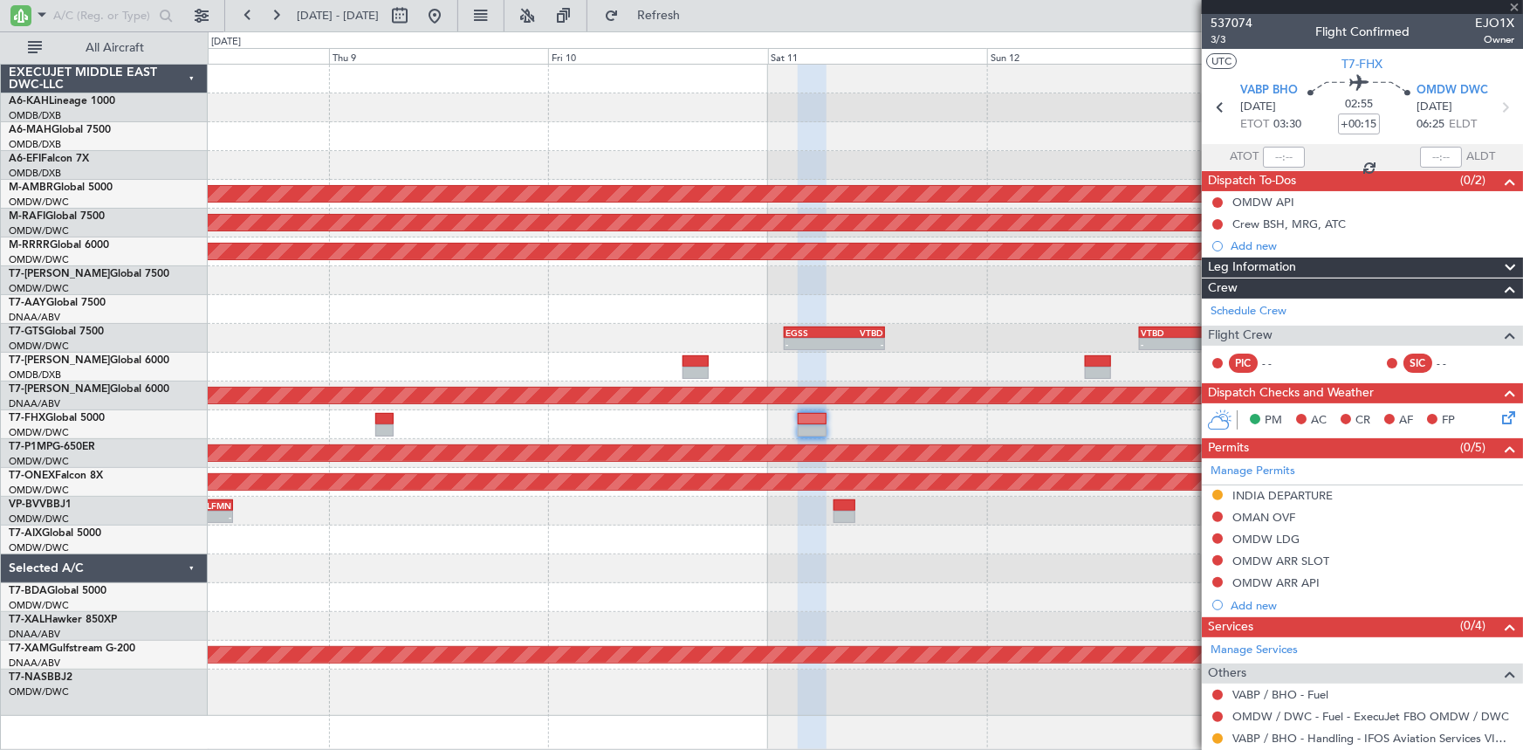
type input "0"
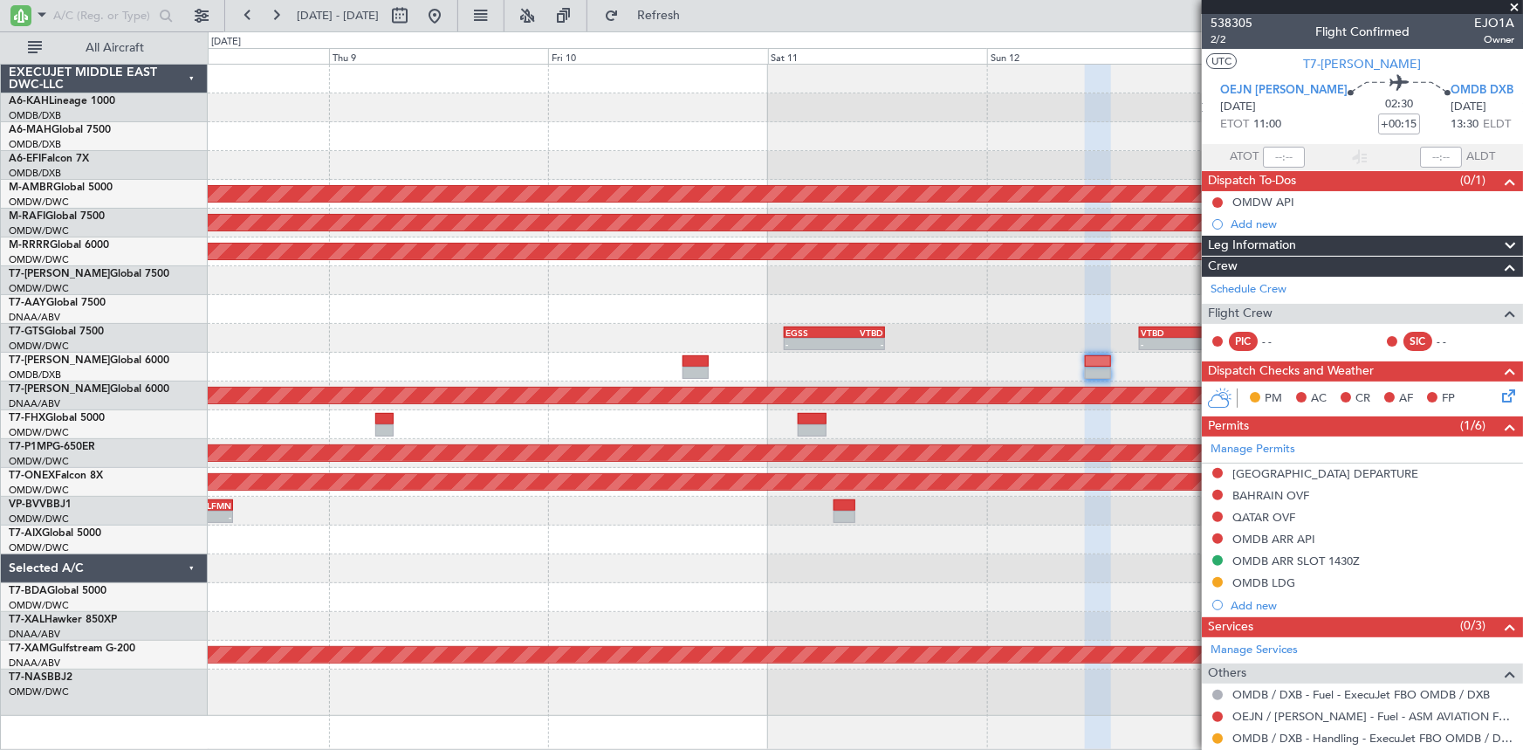
click at [591, 572] on div "Planned Maint [GEOGRAPHIC_DATA] (Seletar) Planned Maint [GEOGRAPHIC_DATA] (Al M…" at bounding box center [865, 390] width 1315 height 651
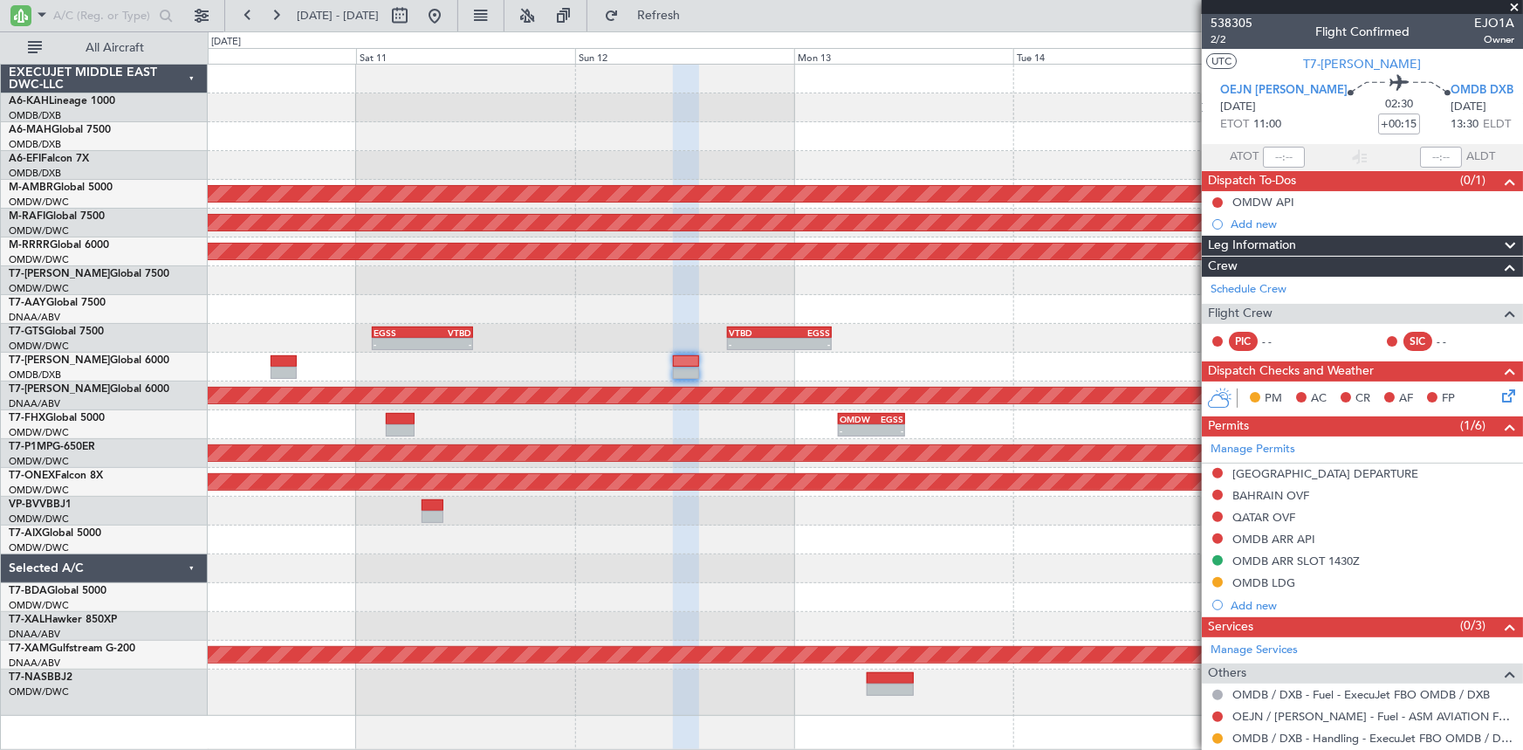
click at [552, 507] on div at bounding box center [865, 511] width 1315 height 29
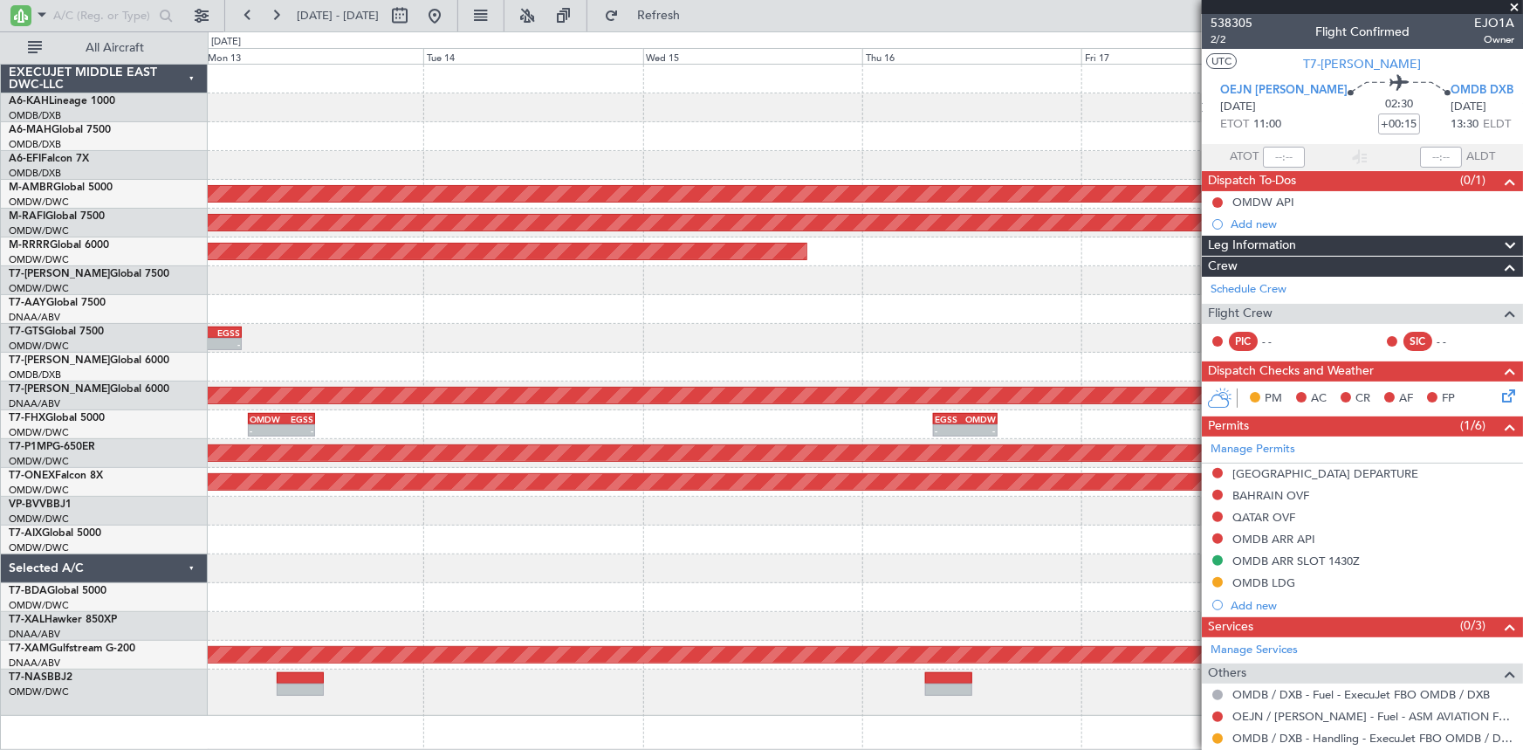
click at [377, 497] on div at bounding box center [865, 511] width 1315 height 29
click at [449, 4] on button at bounding box center [435, 16] width 28 height 28
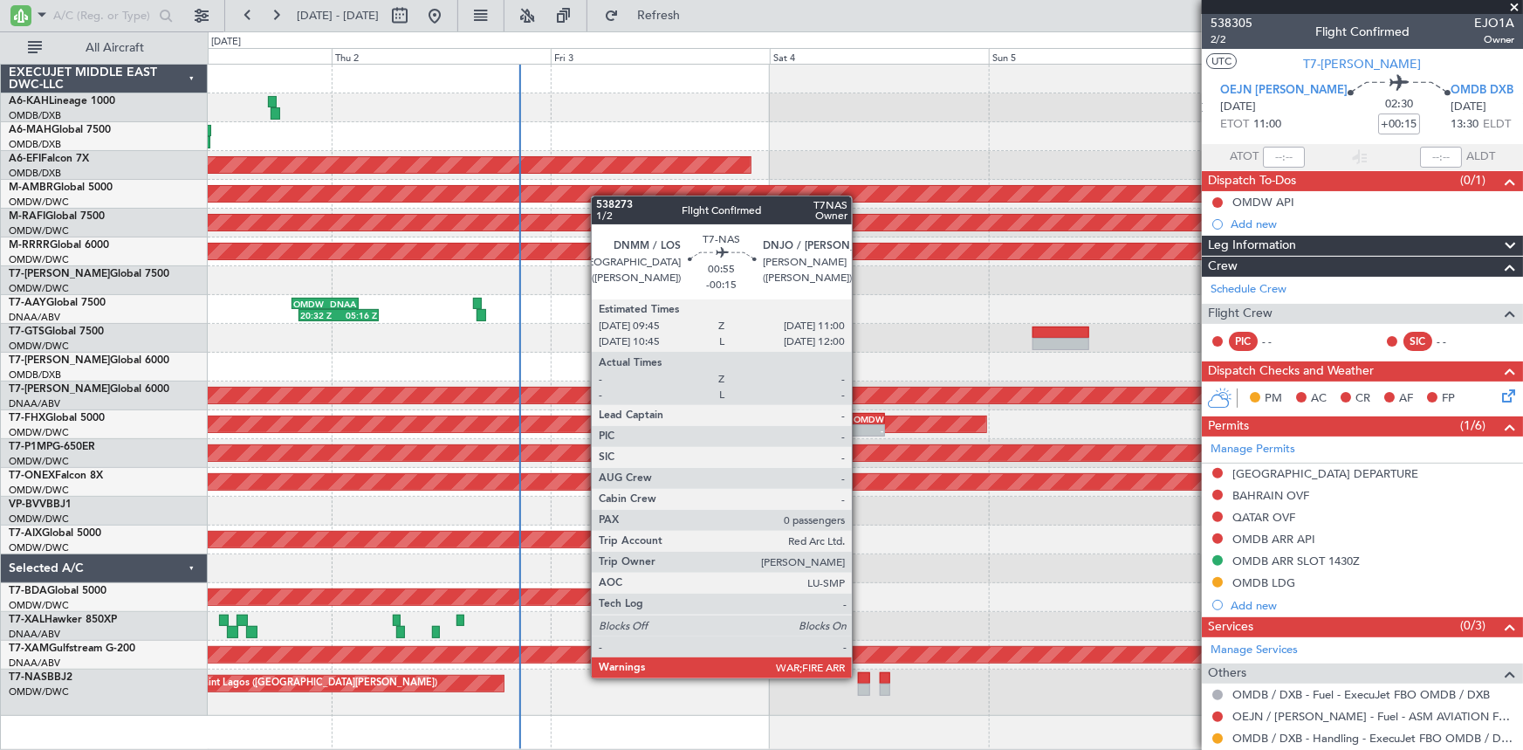
click at [860, 676] on div at bounding box center [864, 678] width 12 height 12
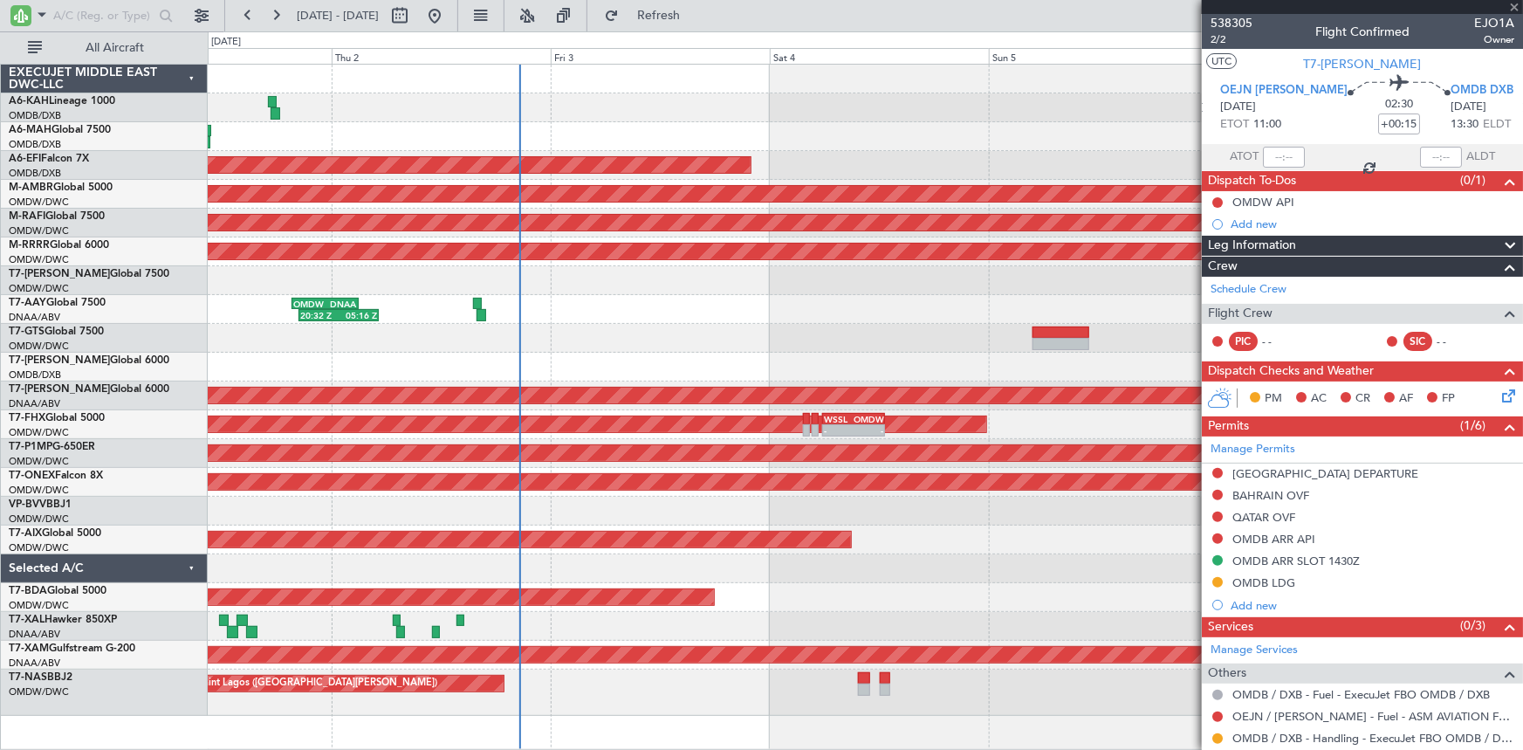
type input "-00:15"
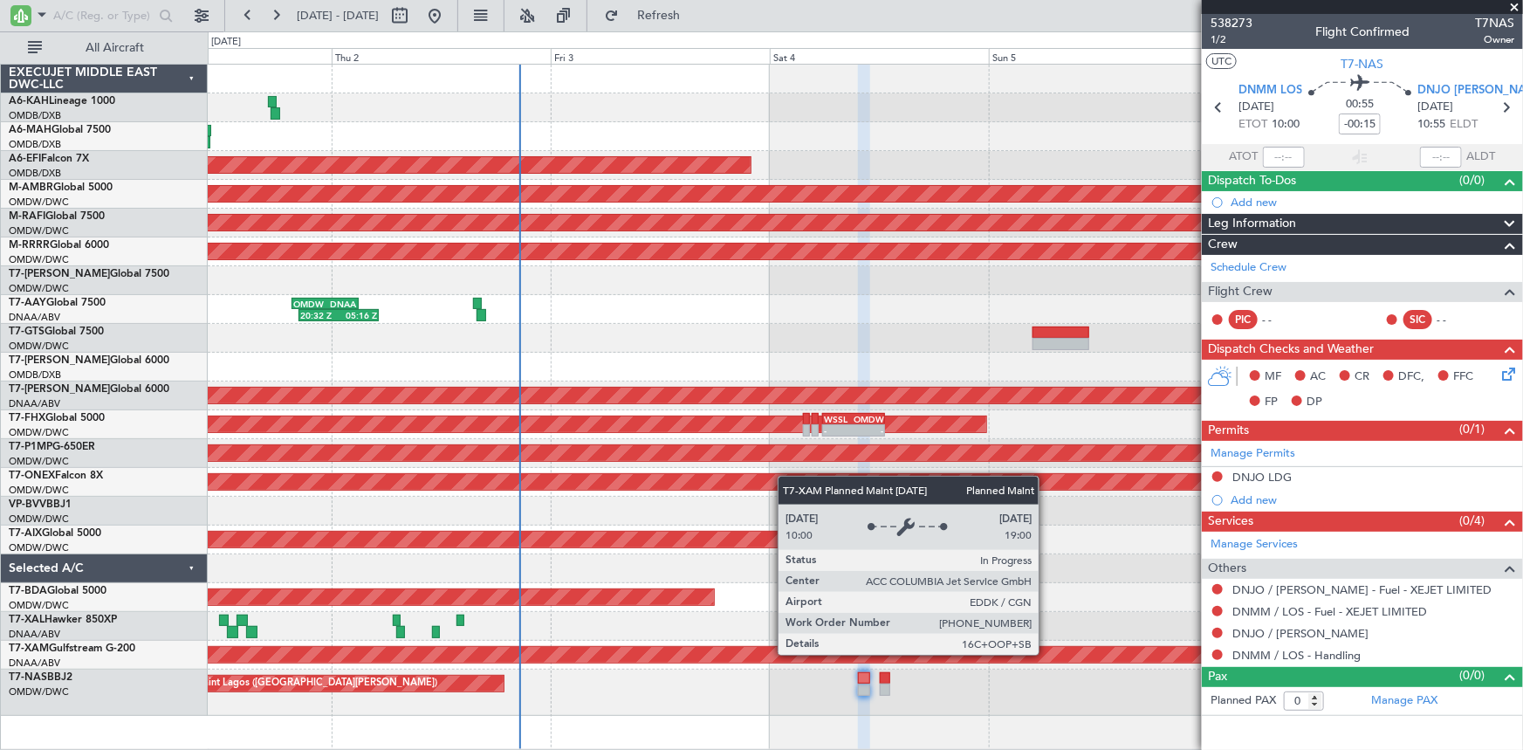
click at [513, 609] on div "Planned Maint [GEOGRAPHIC_DATA] ([GEOGRAPHIC_DATA] Intl) Planned Maint [GEOGRAP…" at bounding box center [865, 390] width 1315 height 651
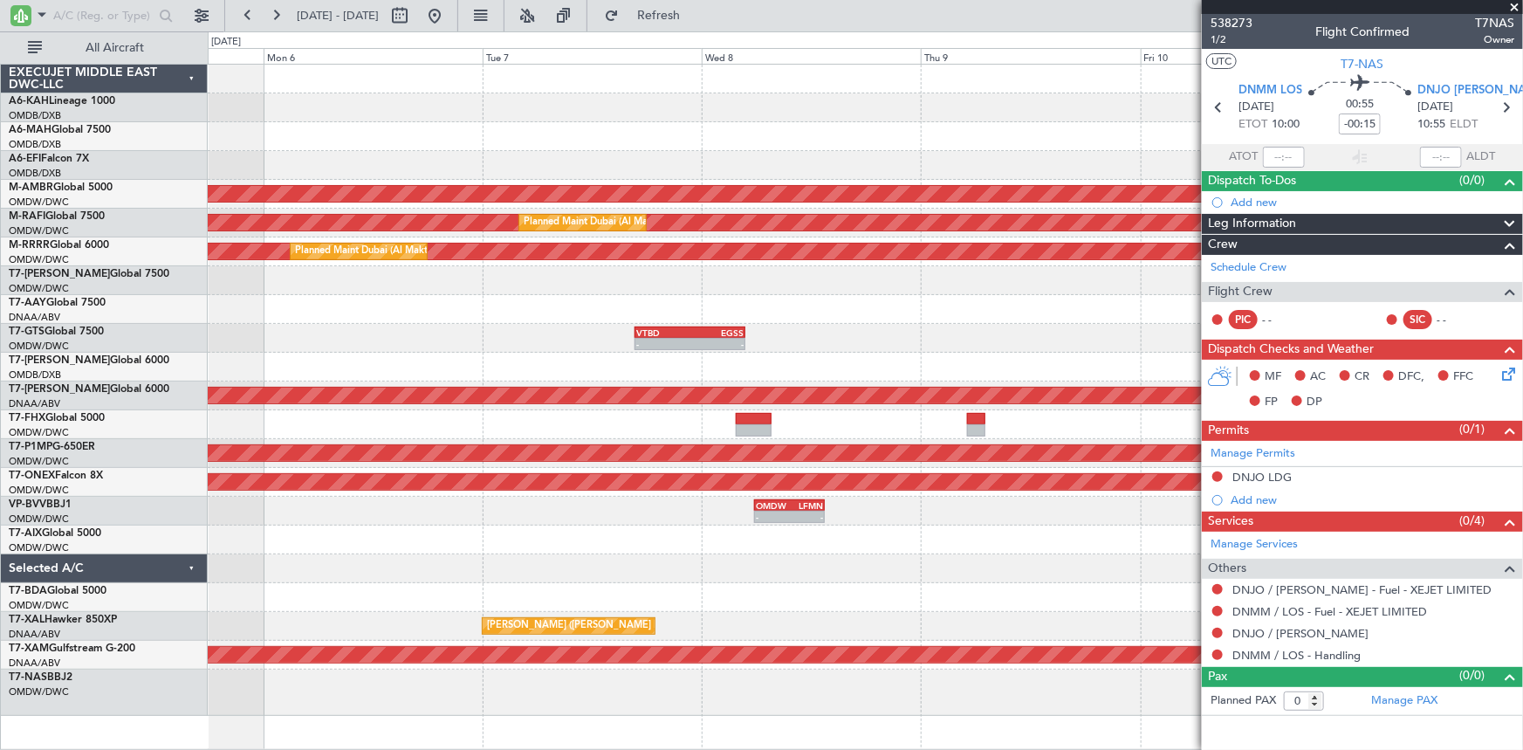
click at [501, 556] on div "Planned Maint [GEOGRAPHIC_DATA] (Seletar) Planned Maint [GEOGRAPHIC_DATA] (Al M…" at bounding box center [865, 390] width 1315 height 651
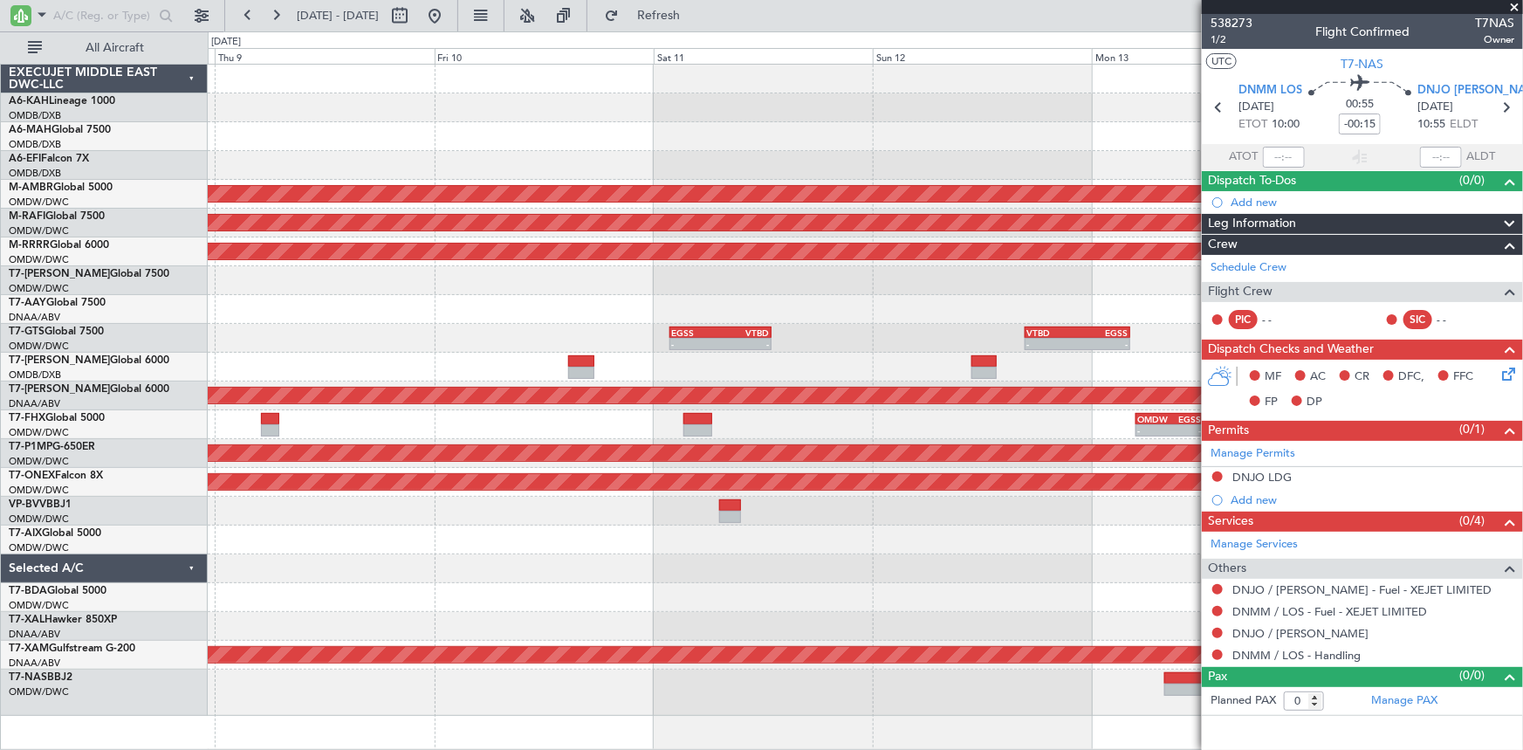
click at [471, 552] on div "Planned Maint [GEOGRAPHIC_DATA] (Seletar) Planned Maint [GEOGRAPHIC_DATA] (Al M…" at bounding box center [865, 390] width 1315 height 651
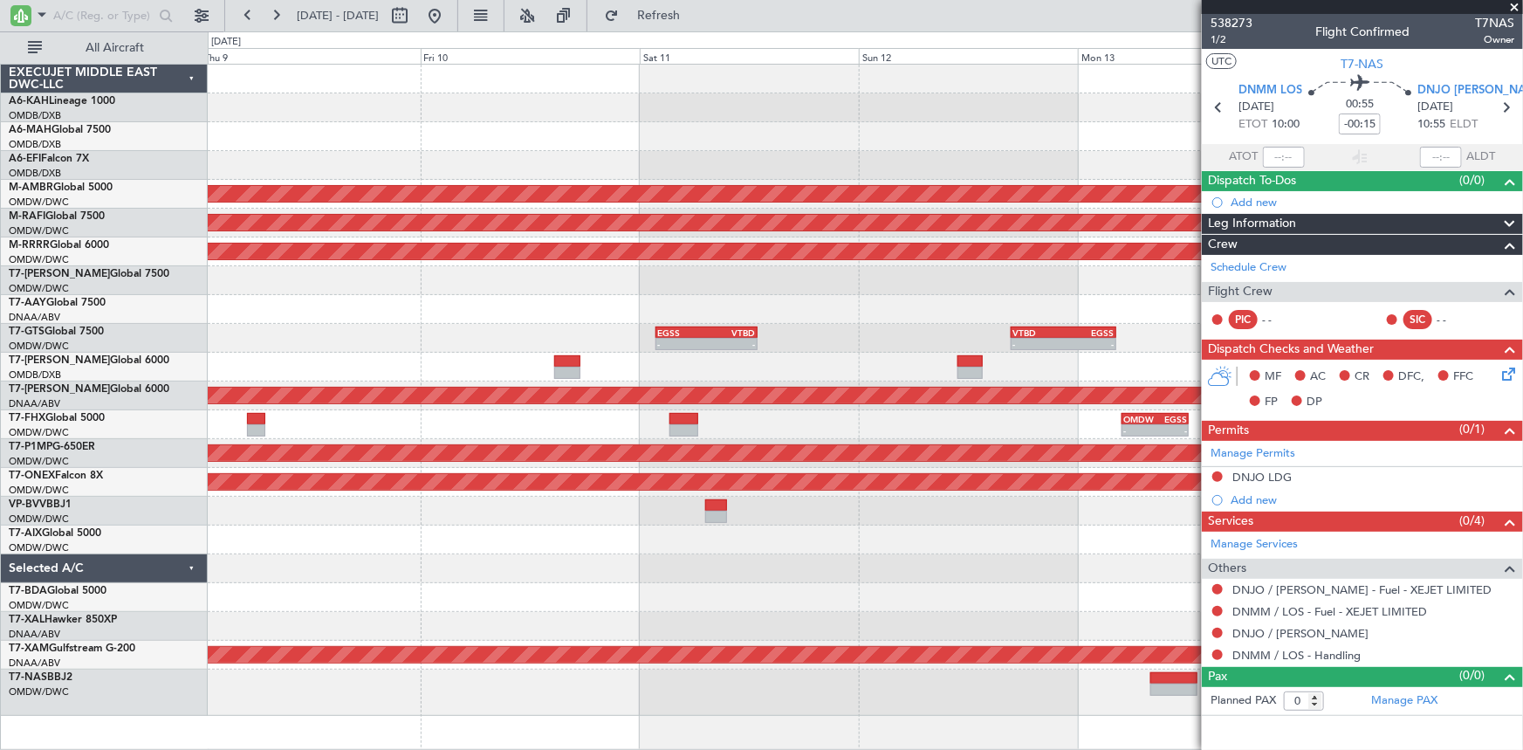
click at [482, 571] on div "Planned Maint [GEOGRAPHIC_DATA] (Seletar) Planned Maint [GEOGRAPHIC_DATA] (Al M…" at bounding box center [865, 390] width 1315 height 651
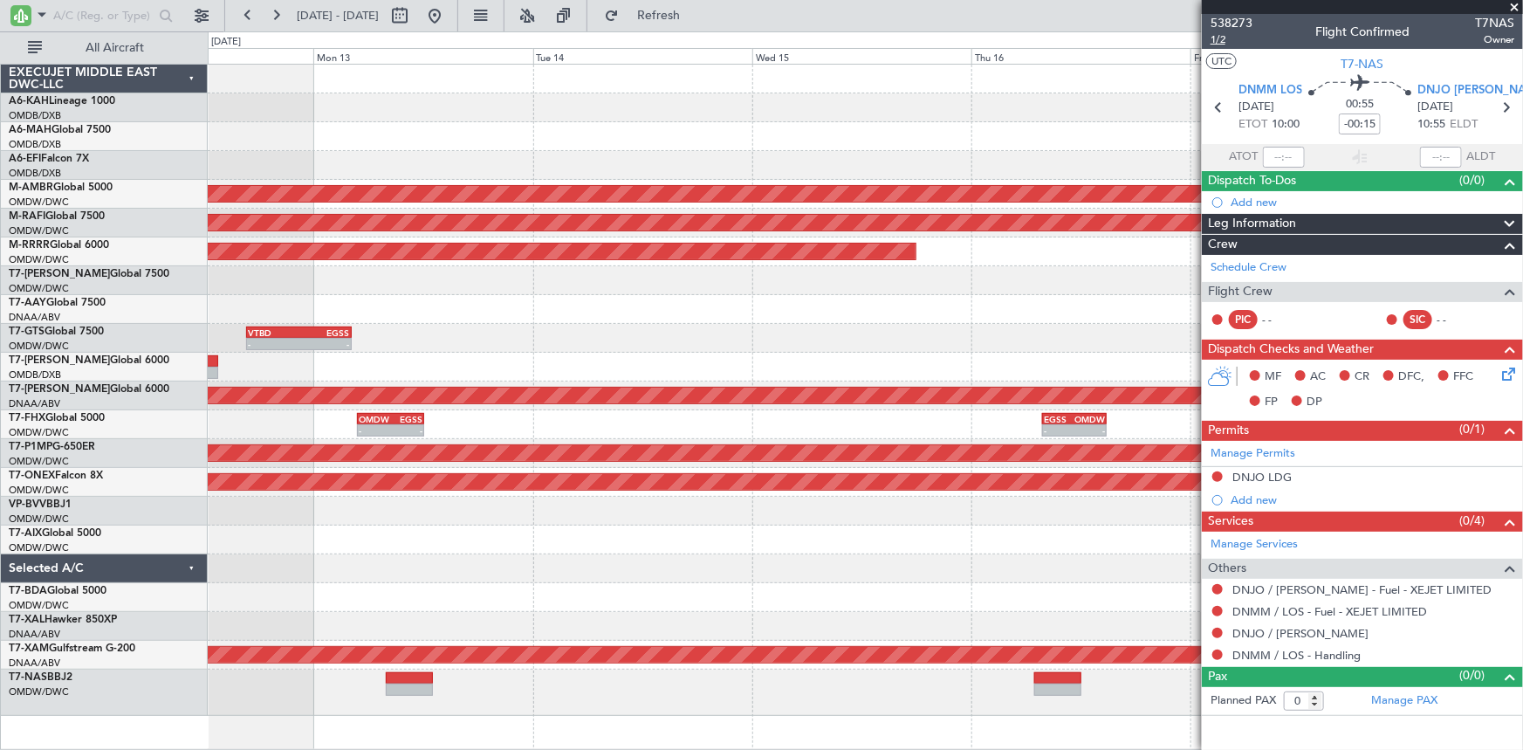
click at [1224, 40] on span "1/2" at bounding box center [1231, 39] width 42 height 15
click at [689, 14] on span "Refresh" at bounding box center [658, 16] width 73 height 12
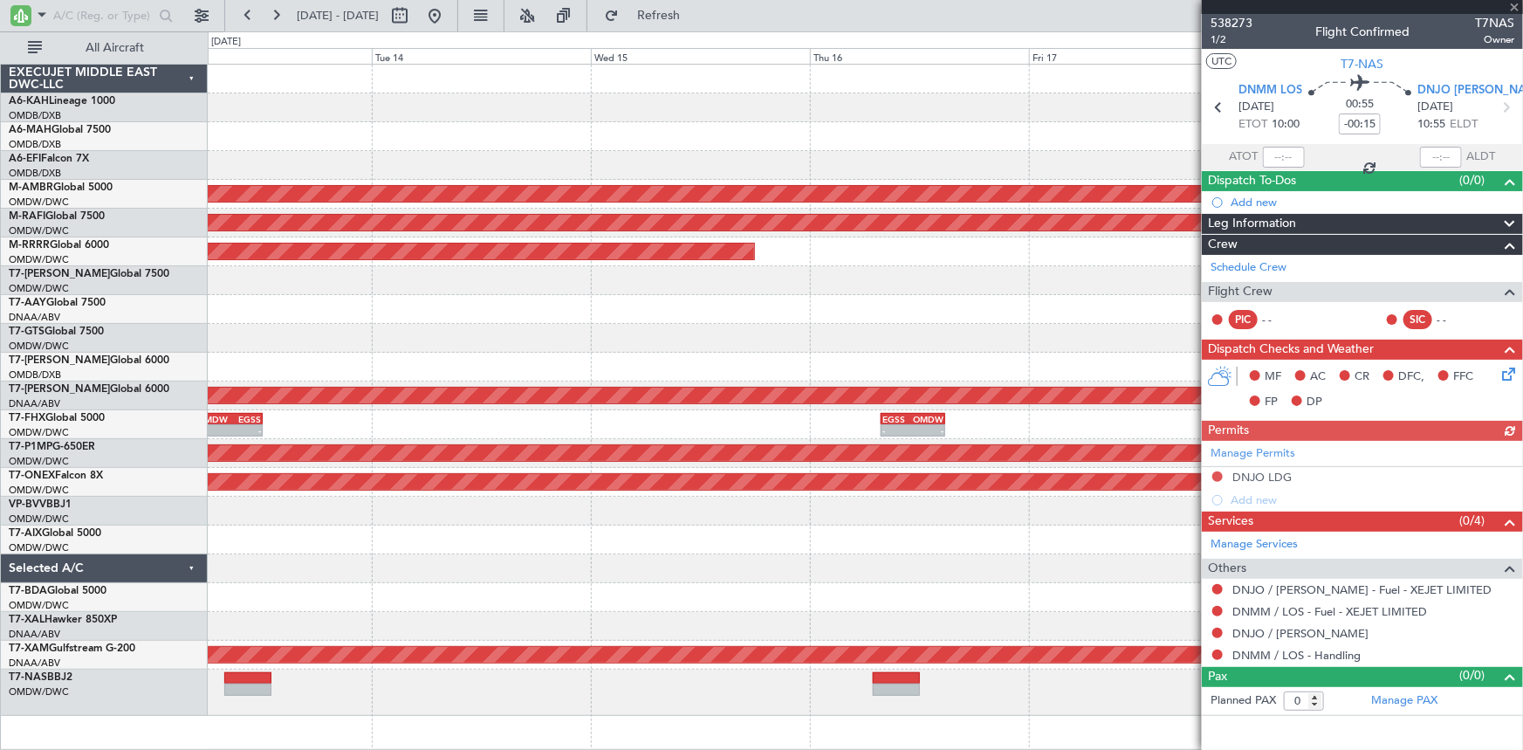
click at [431, 504] on div "Planned Maint [GEOGRAPHIC_DATA] (Seletar) Planned Maint [GEOGRAPHIC_DATA] (Al M…" at bounding box center [865, 390] width 1315 height 651
click at [449, 16] on button at bounding box center [435, 16] width 28 height 28
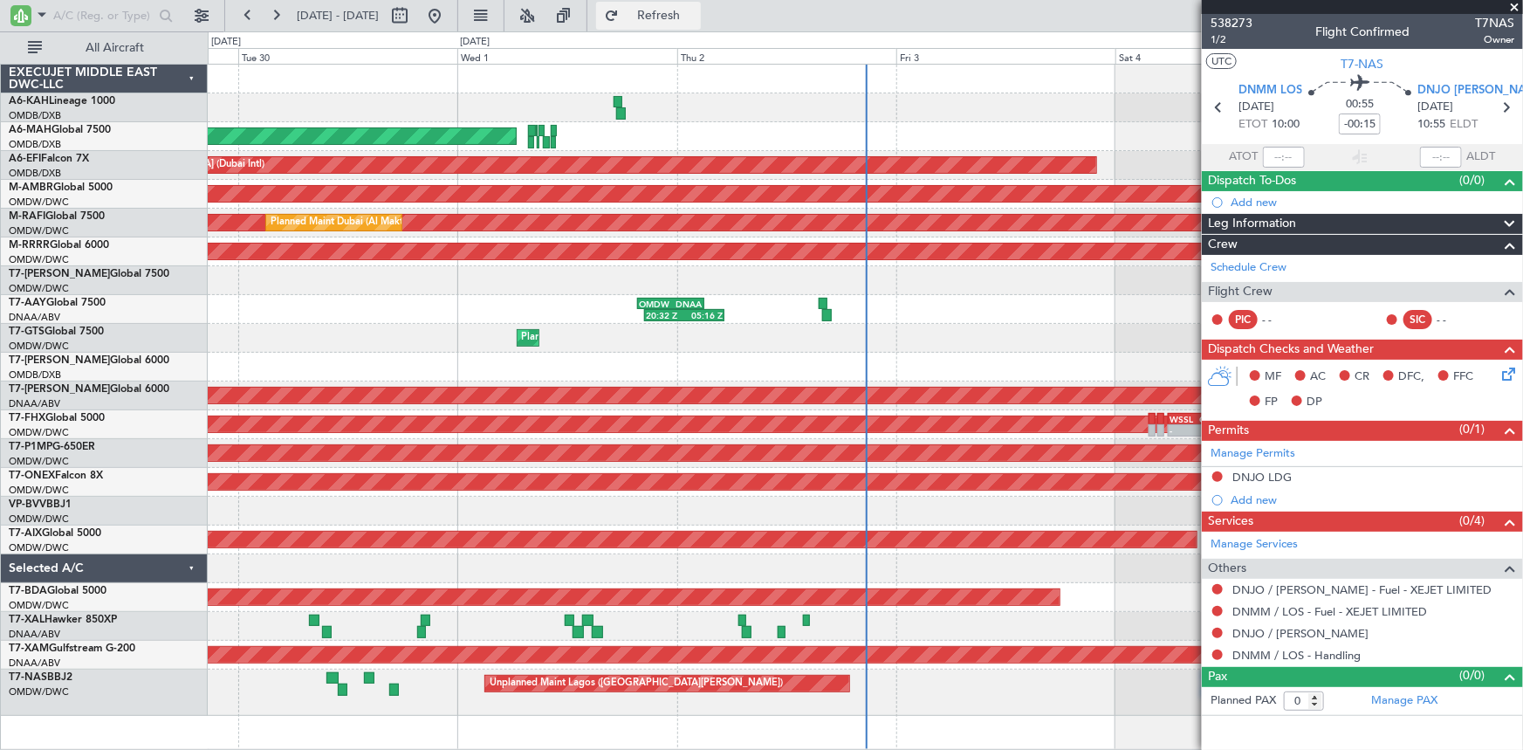
click at [696, 18] on span "Refresh" at bounding box center [658, 16] width 73 height 12
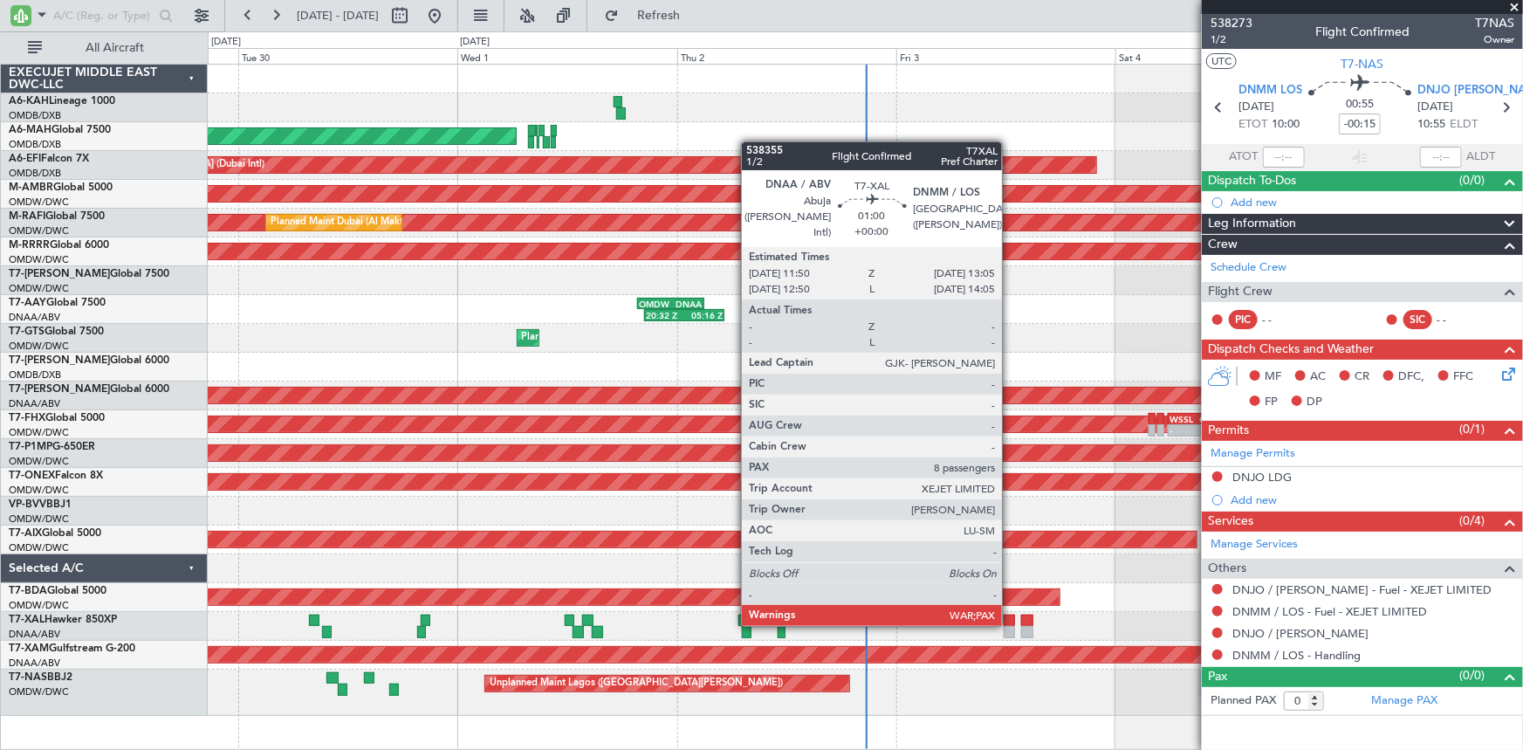
click at [1010, 622] on div at bounding box center [1010, 620] width 12 height 12
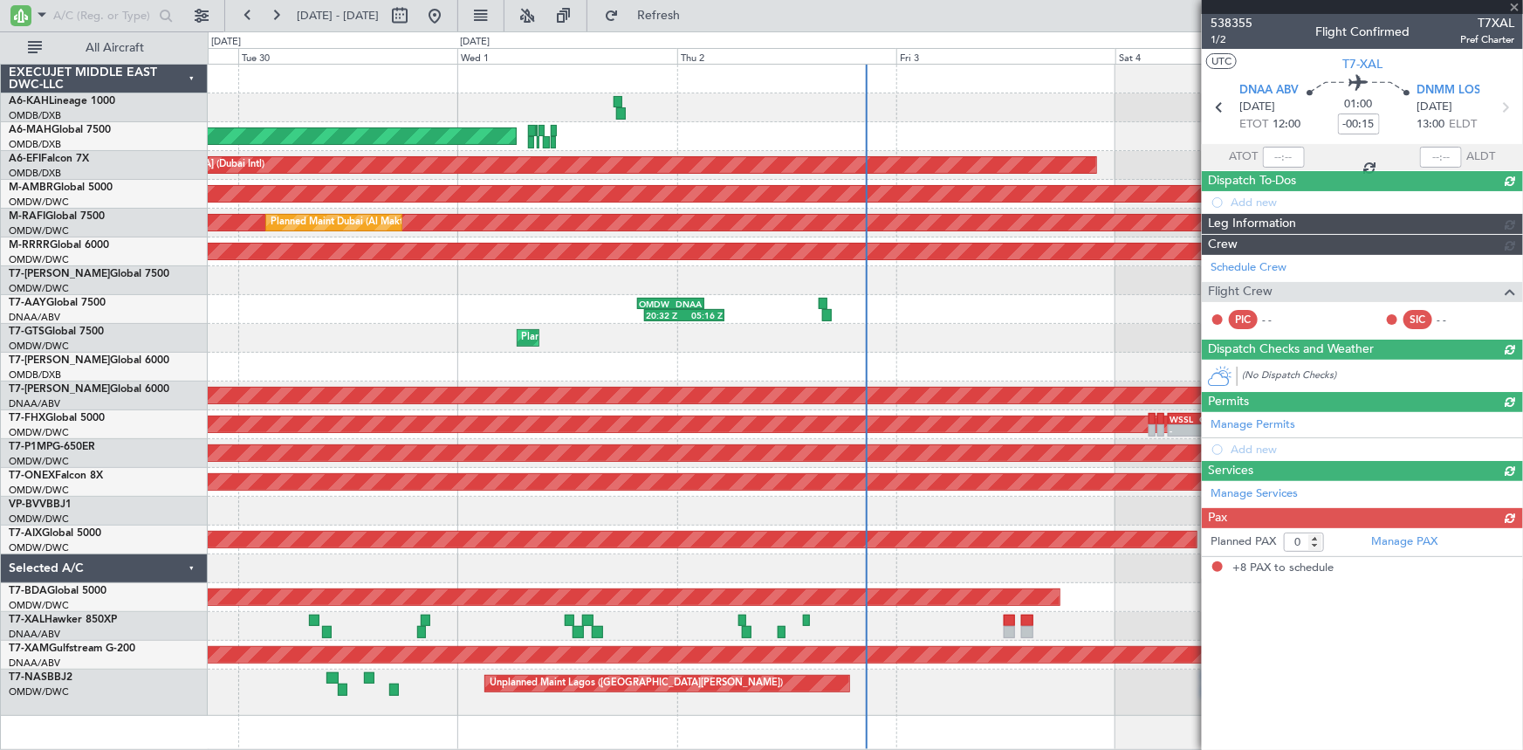
type input "8"
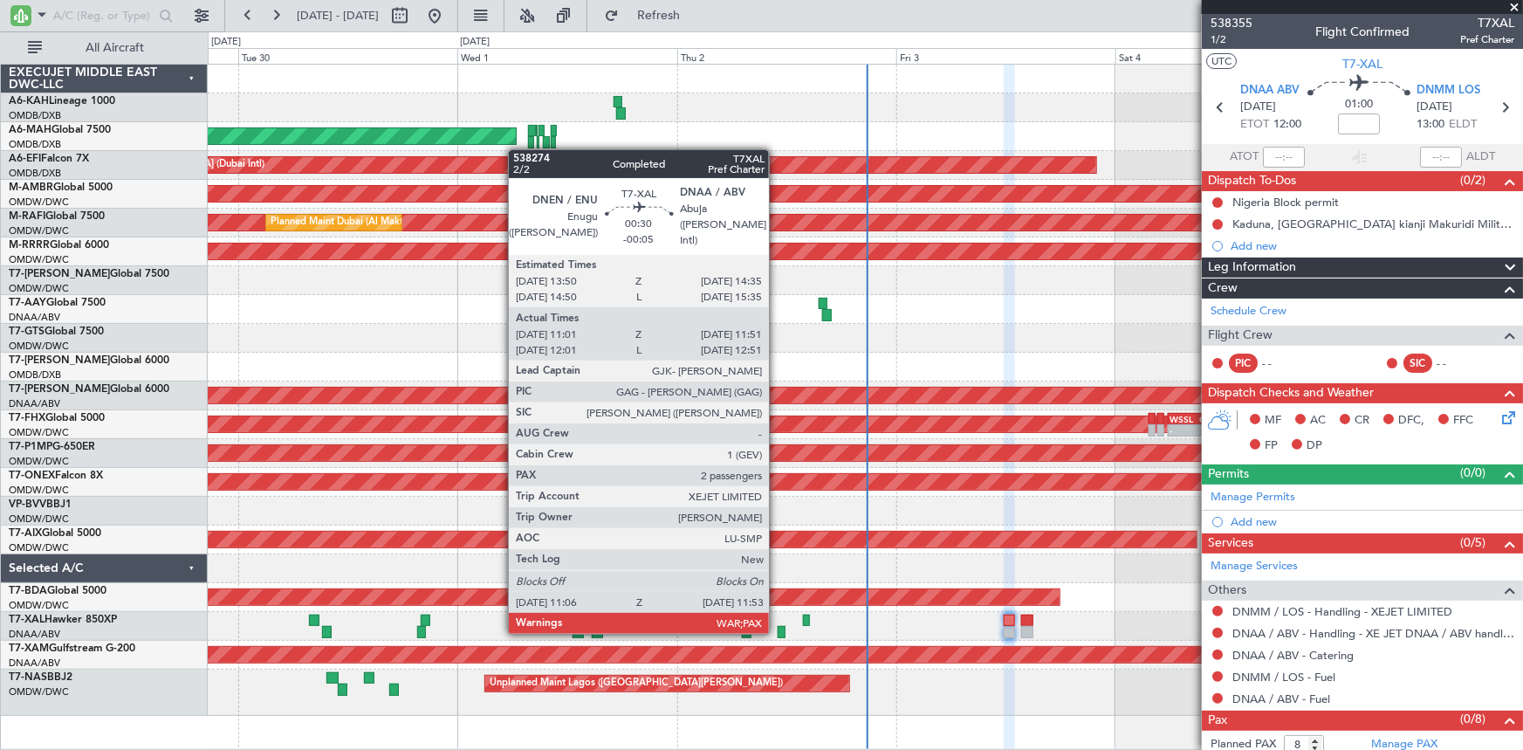
click at [778, 630] on div at bounding box center [782, 632] width 8 height 12
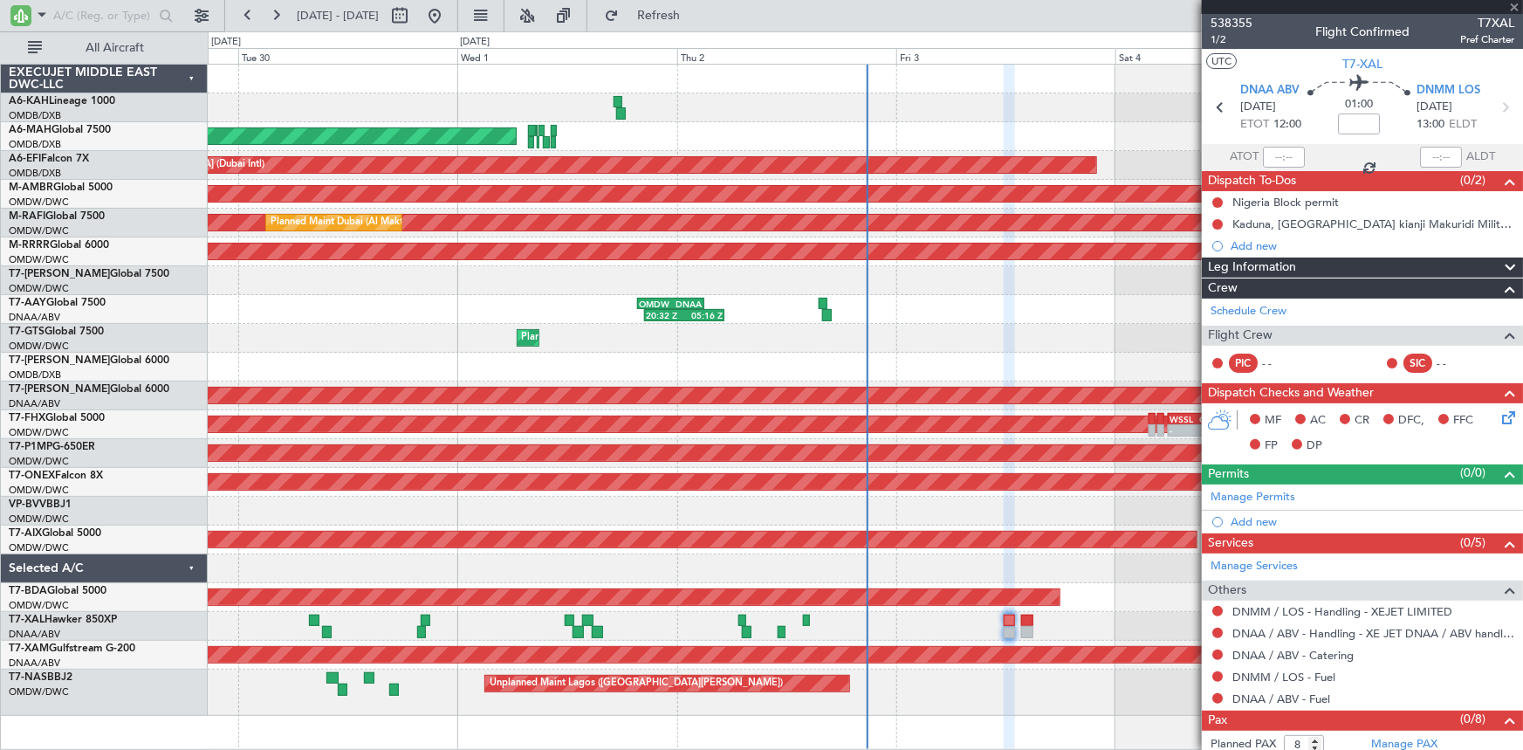
type input "-00:05"
type input "11:11"
type input "11:46"
type input "2"
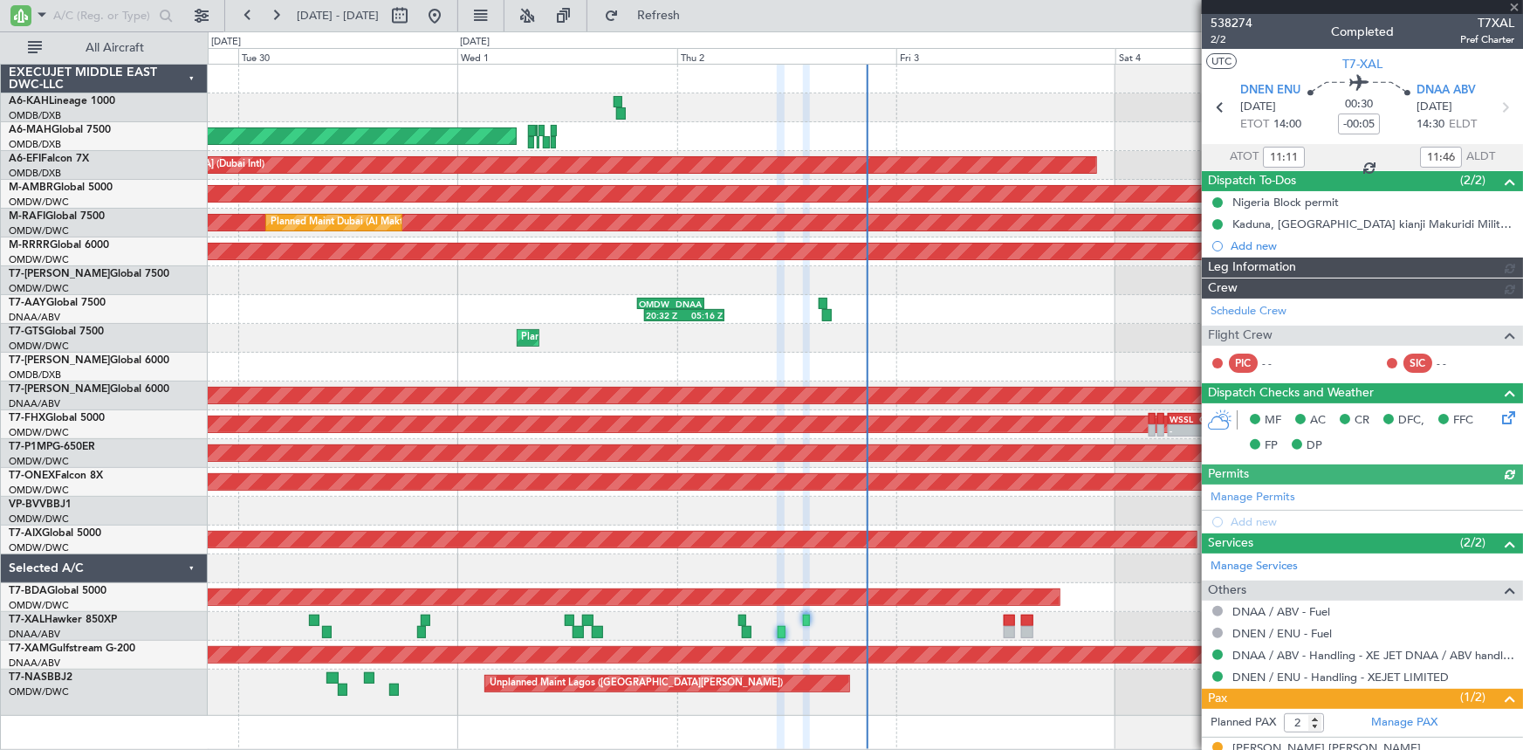
type input "[PERSON_NAME] ([PERSON_NAME])"
type input "7429"
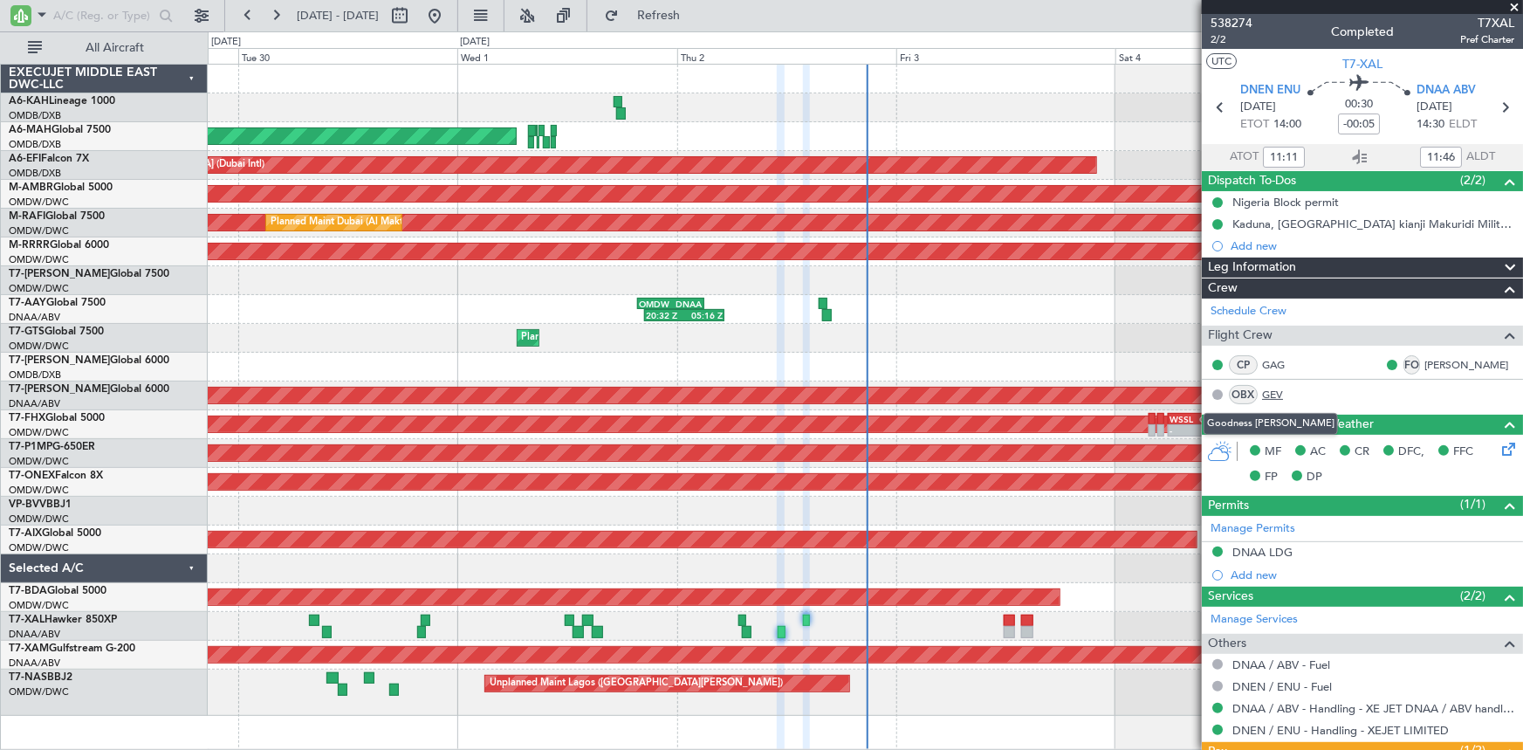
click at [1269, 392] on link "GEV" at bounding box center [1281, 395] width 39 height 16
type input "12:11"
type input "12:46"
type input "11:11"
type input "11:46"
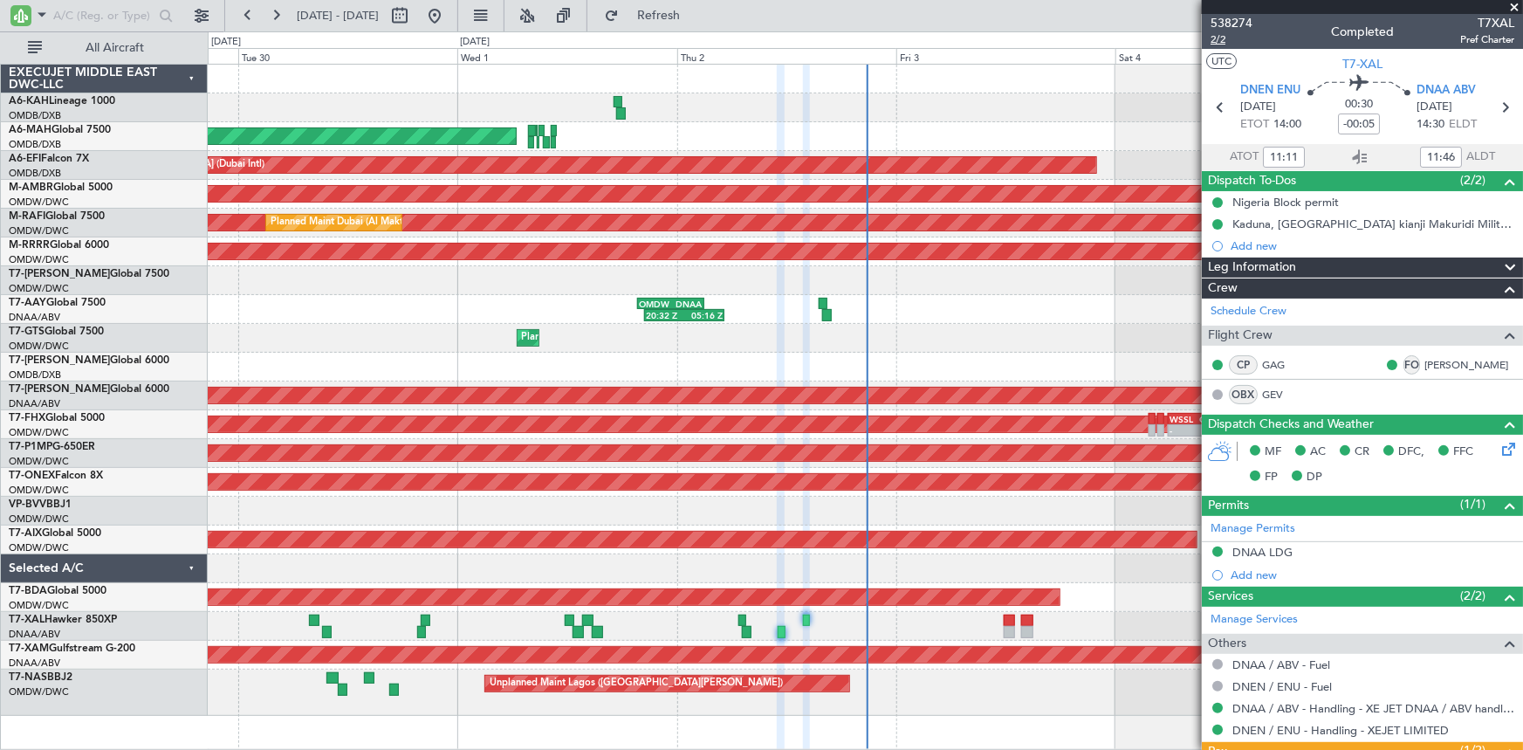
click at [1223, 39] on span "2/2" at bounding box center [1231, 39] width 42 height 15
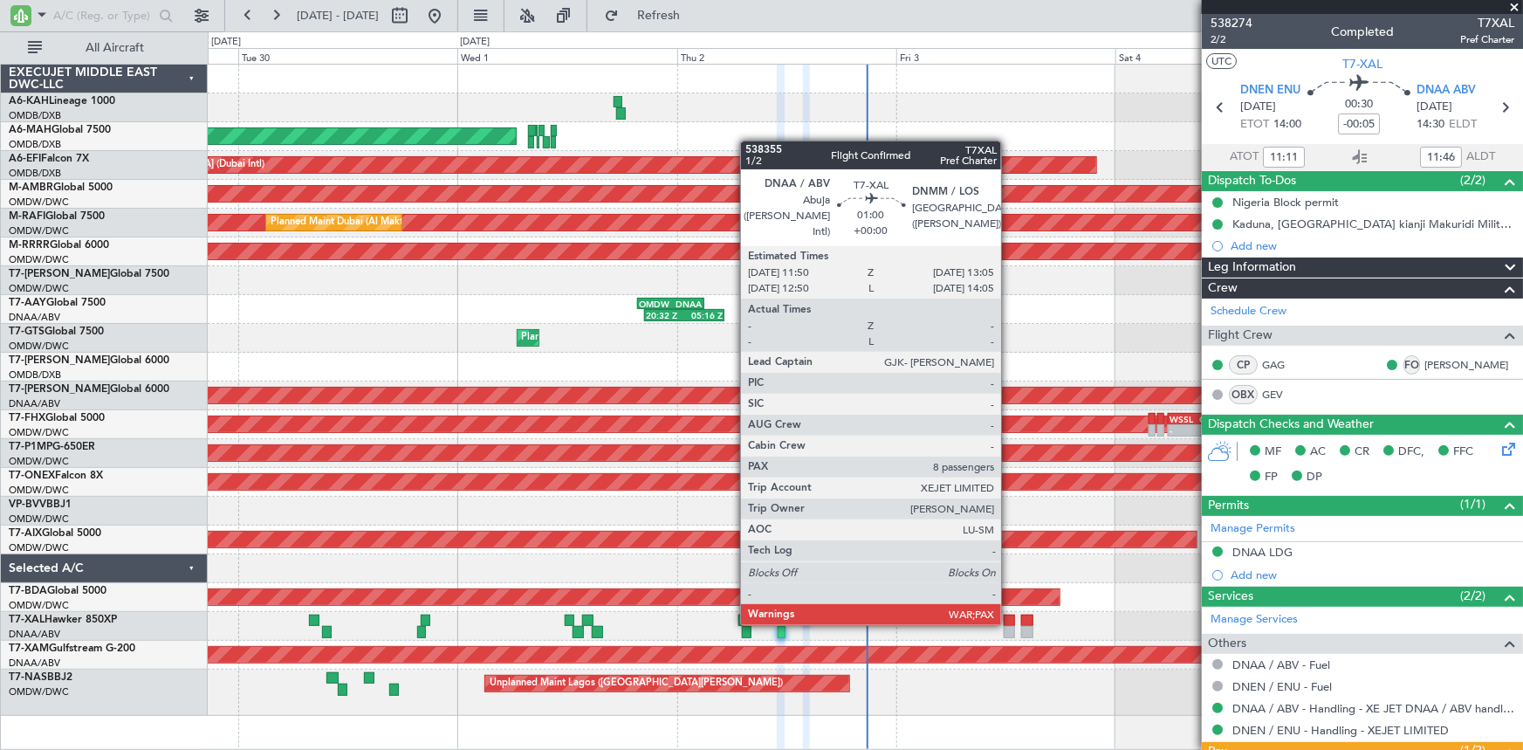
click at [1009, 621] on div at bounding box center [1010, 620] width 12 height 12
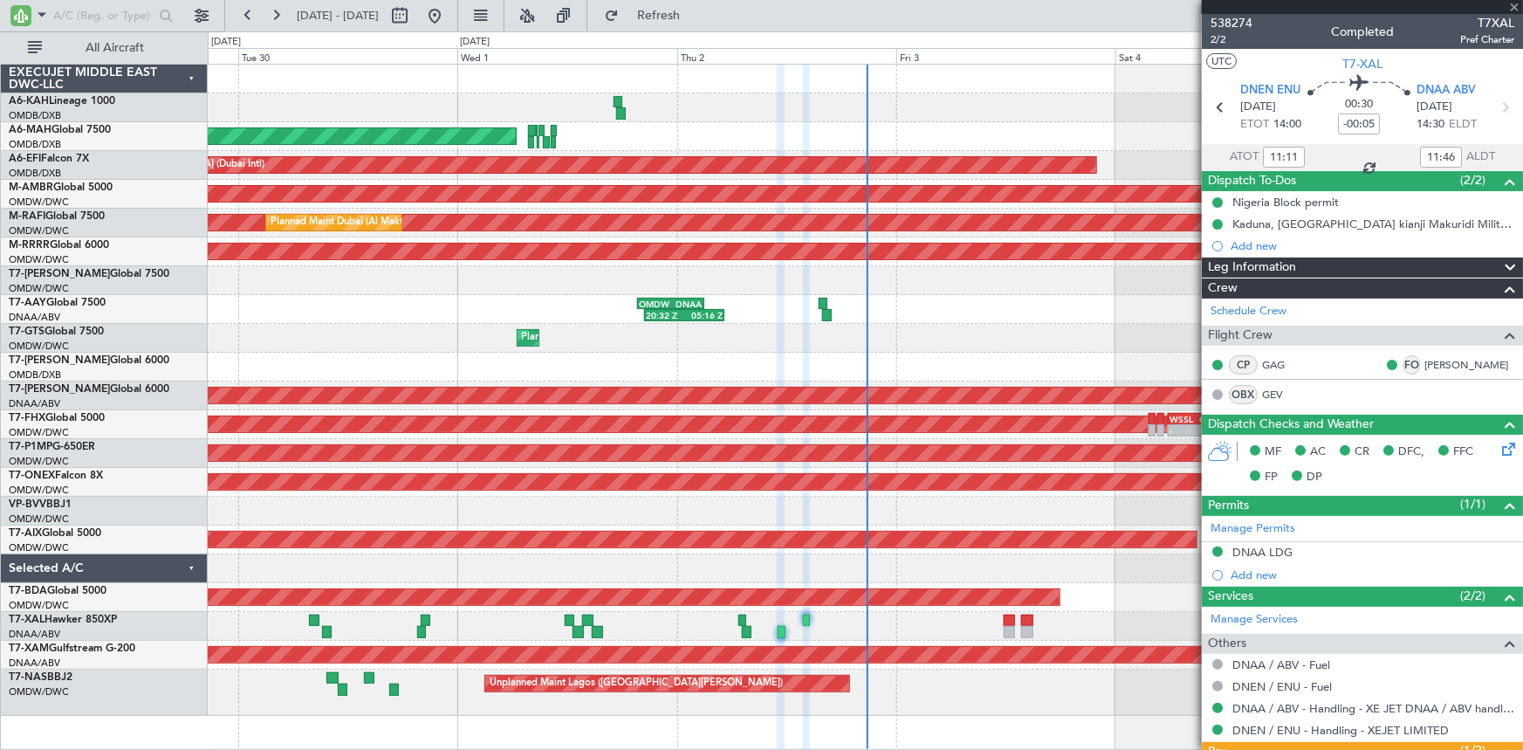
type input "8"
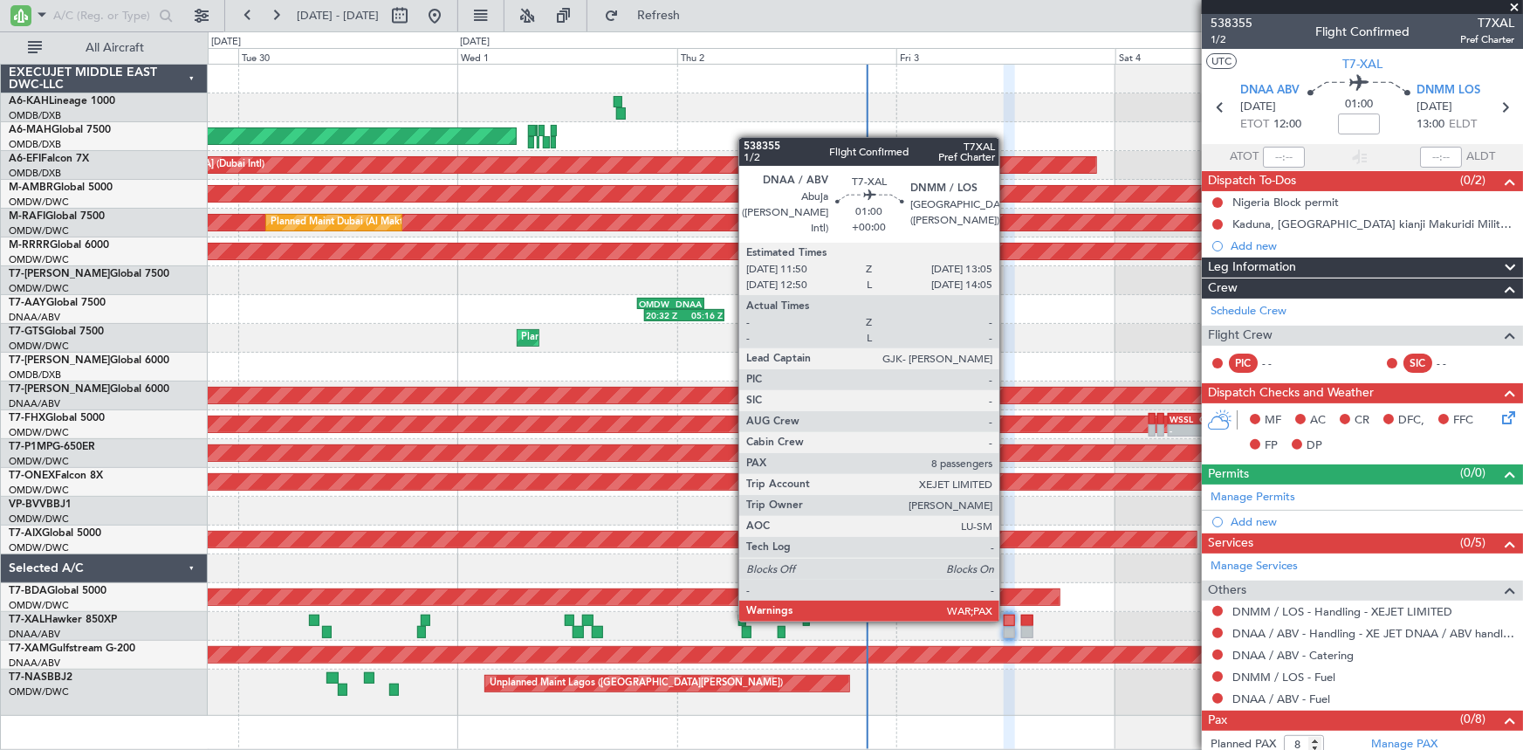
click at [1007, 619] on div at bounding box center [1010, 620] width 12 height 12
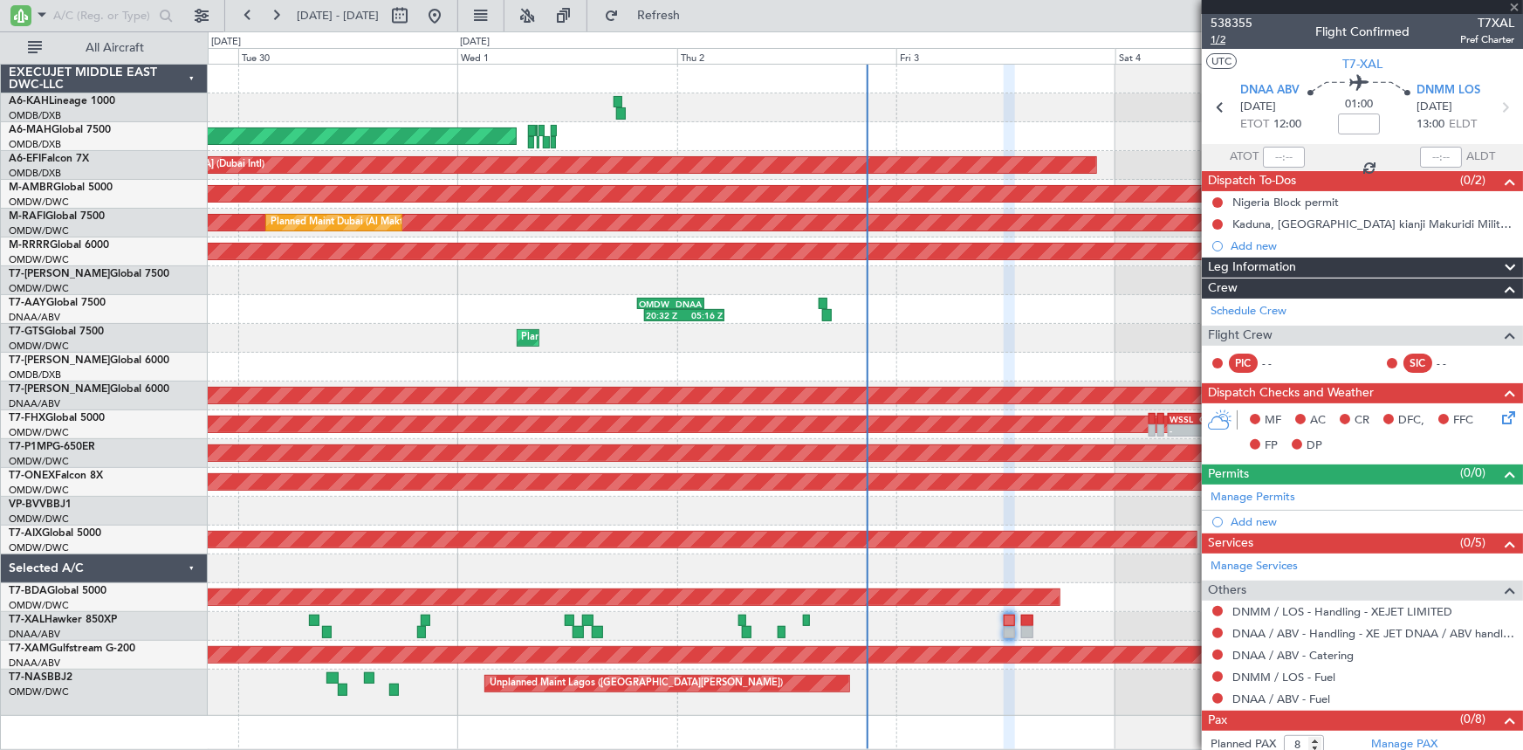
click at [1220, 44] on span "1/2" at bounding box center [1231, 39] width 42 height 15
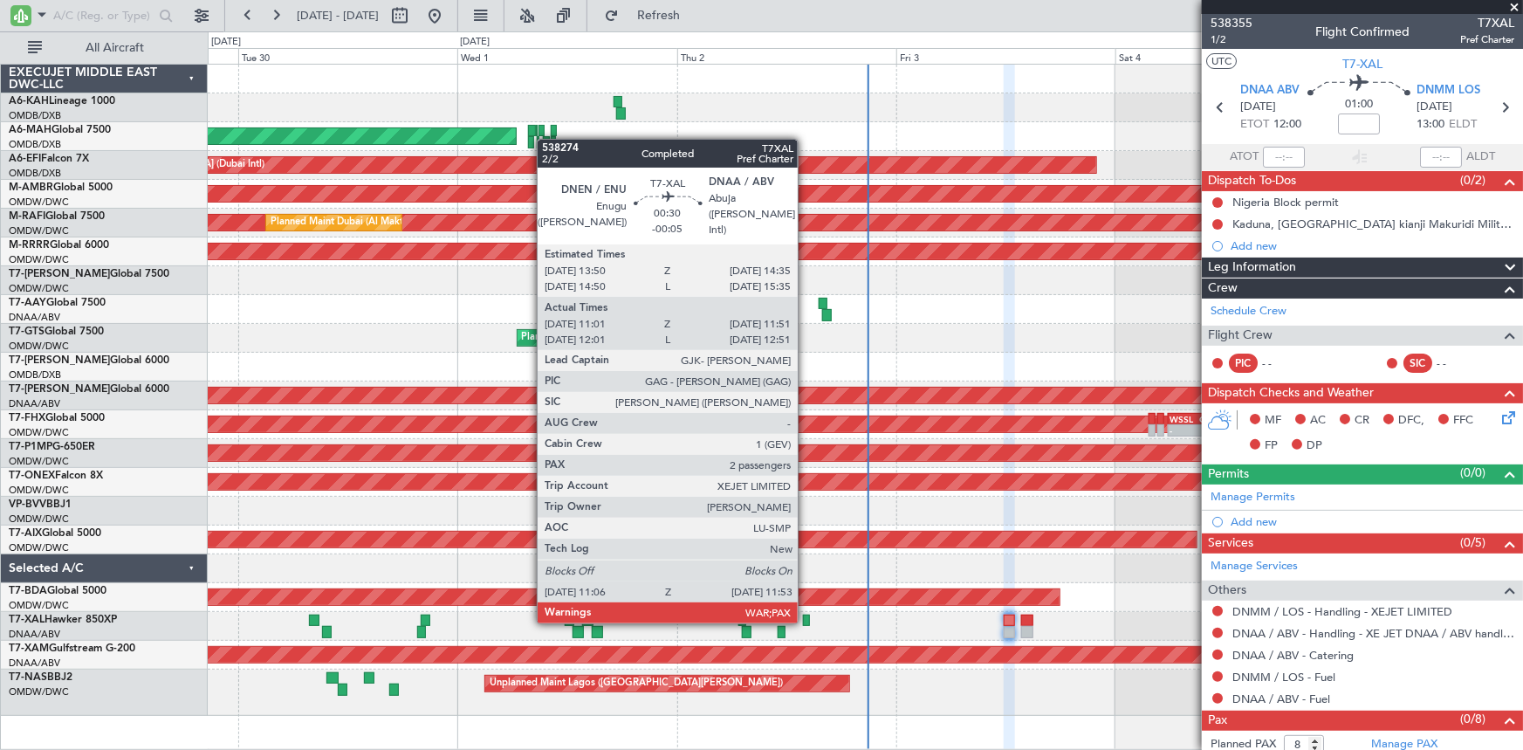
click at [806, 620] on div at bounding box center [806, 620] width 7 height 12
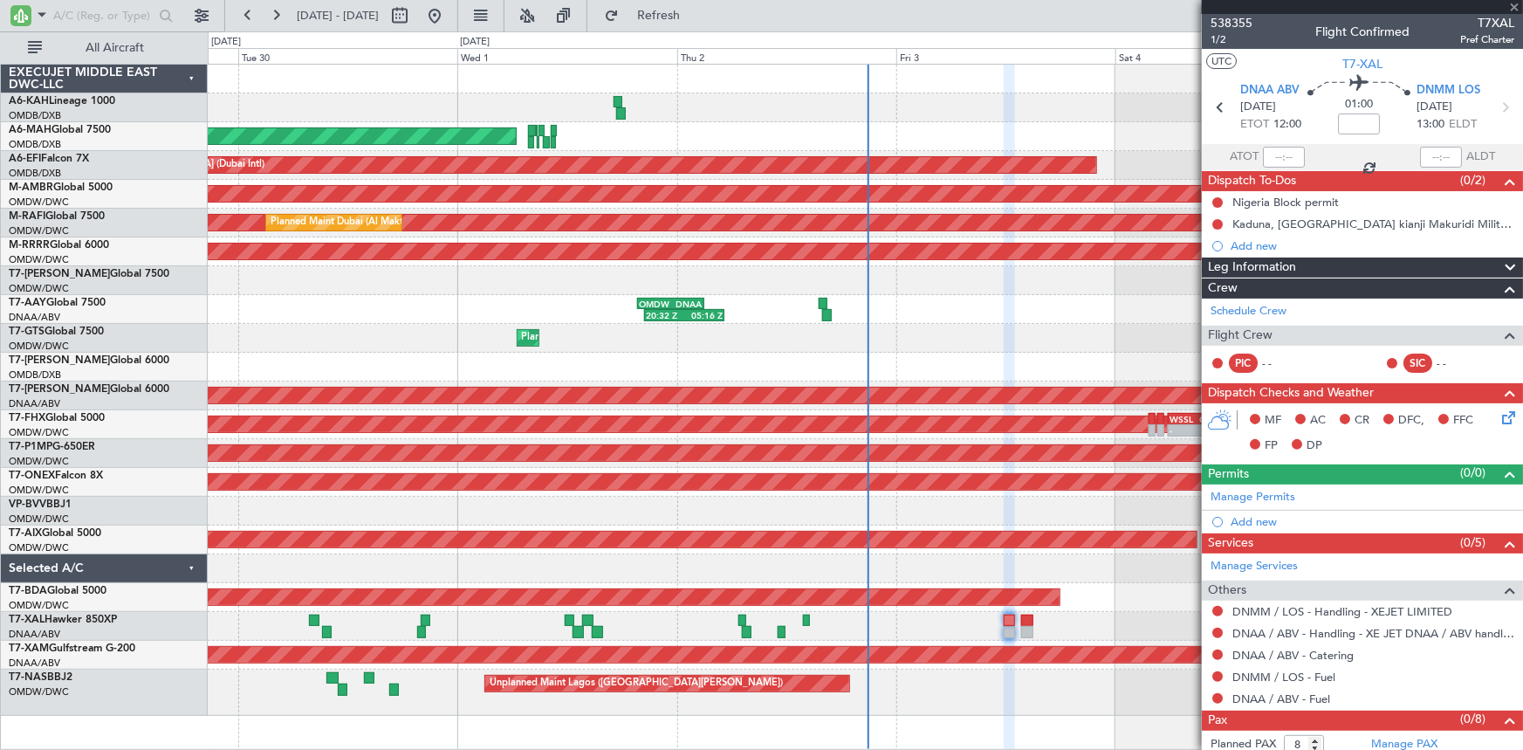
type input "-00:05"
type input "11:11"
type input "11:46"
type input "2"
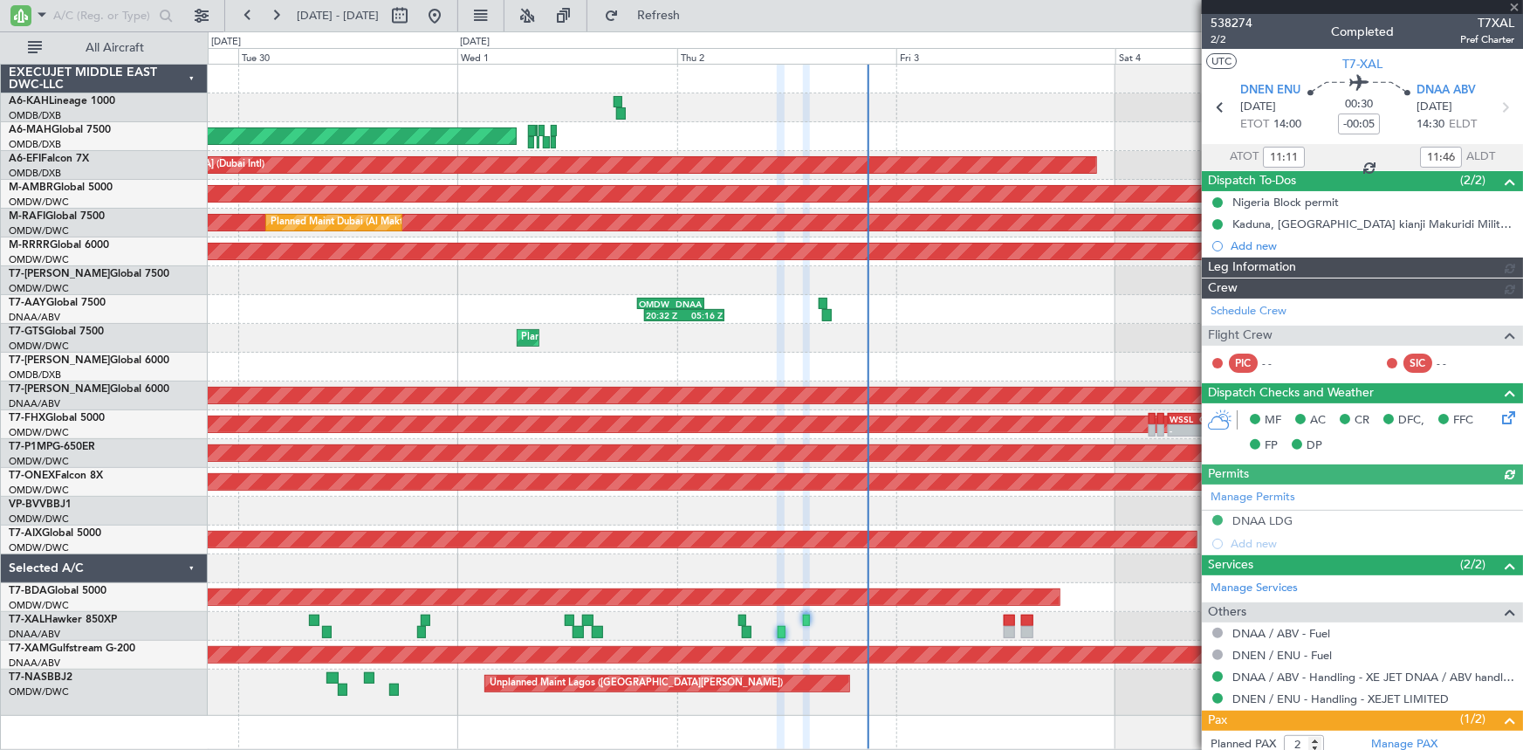
type input "[PERSON_NAME] ([PERSON_NAME])"
type input "7429"
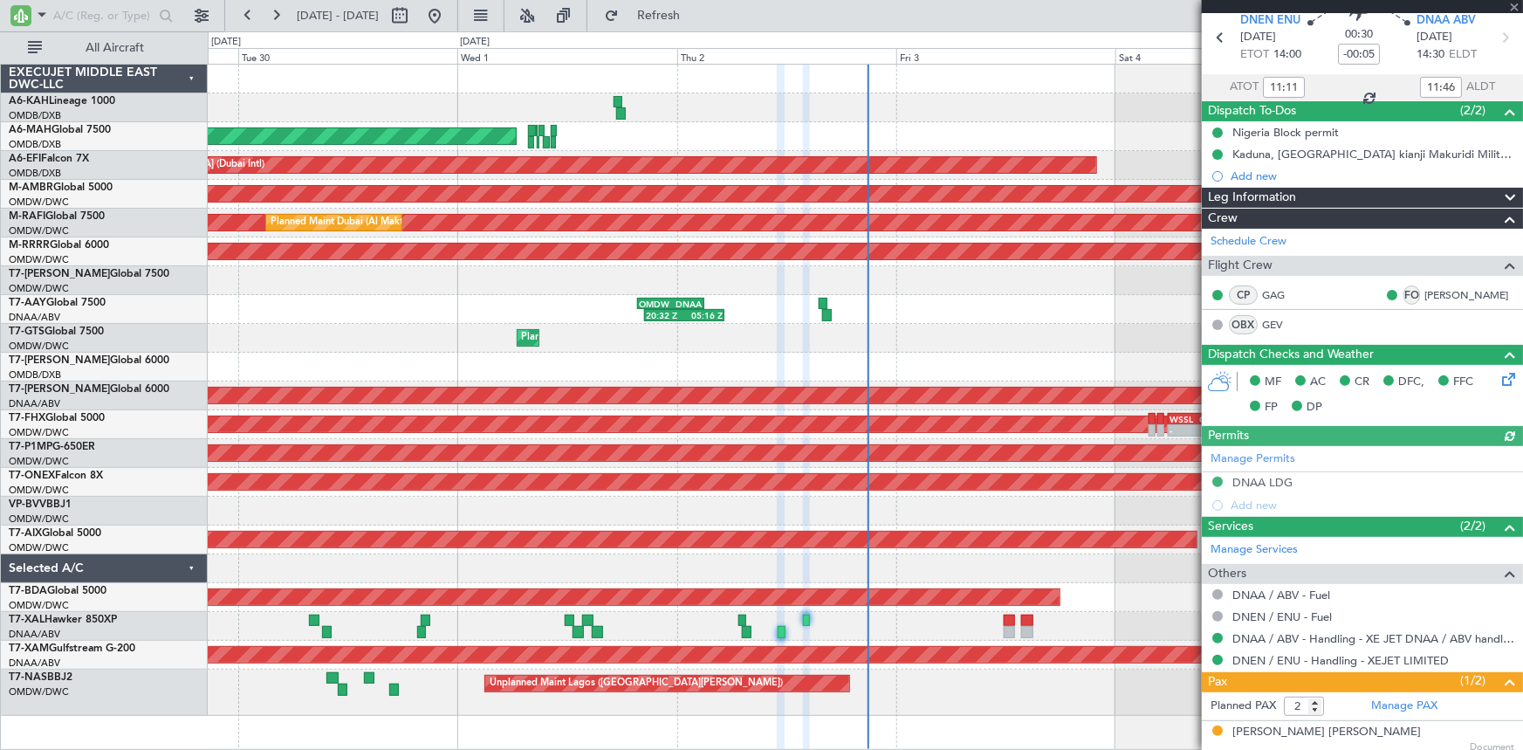
scroll to position [114, 0]
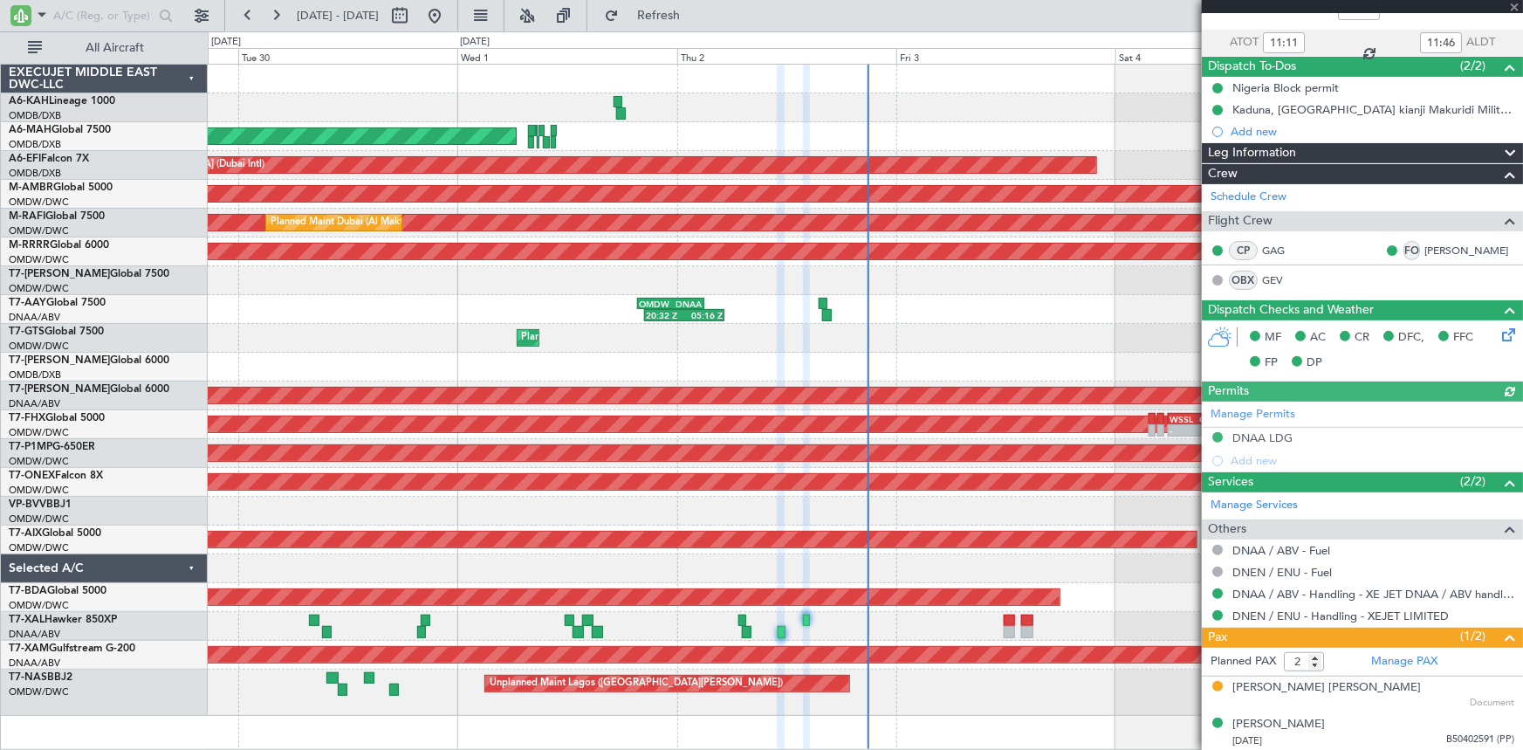
click at [1259, 430] on div "Manage Permits DNAA LDG Add new" at bounding box center [1362, 436] width 321 height 71
click at [1251, 430] on div "Manage Permits DNAA LDG Add new" at bounding box center [1362, 436] width 321 height 71
click at [1248, 436] on div "Manage Permits DNAA LDG Add new" at bounding box center [1362, 436] width 321 height 71
click at [1275, 436] on div "DNAA LDG" at bounding box center [1262, 437] width 60 height 15
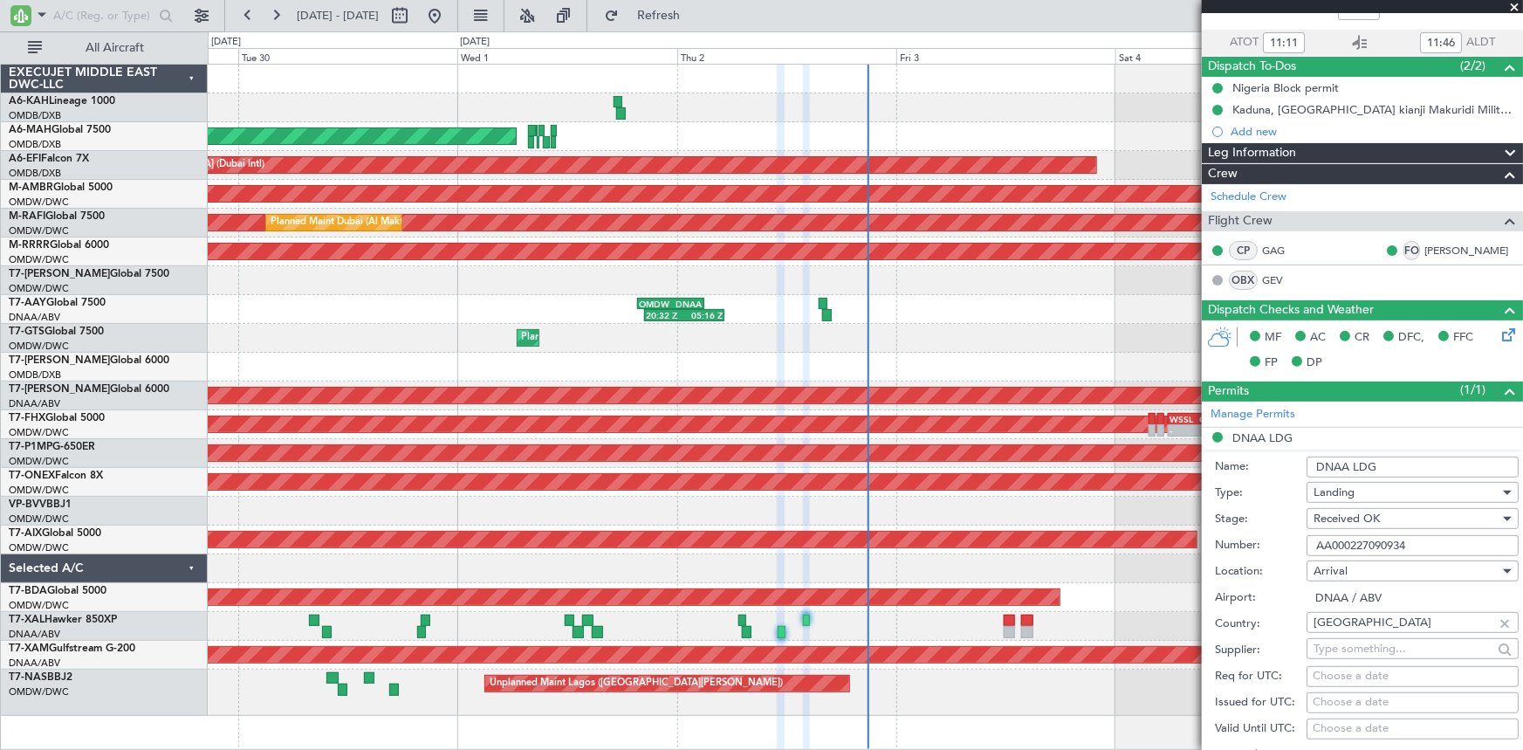
drag, startPoint x: 1419, startPoint y: 543, endPoint x: 1237, endPoint y: 533, distance: 181.8
click at [1237, 533] on div "Number: AA000227090934" at bounding box center [1367, 545] width 304 height 26
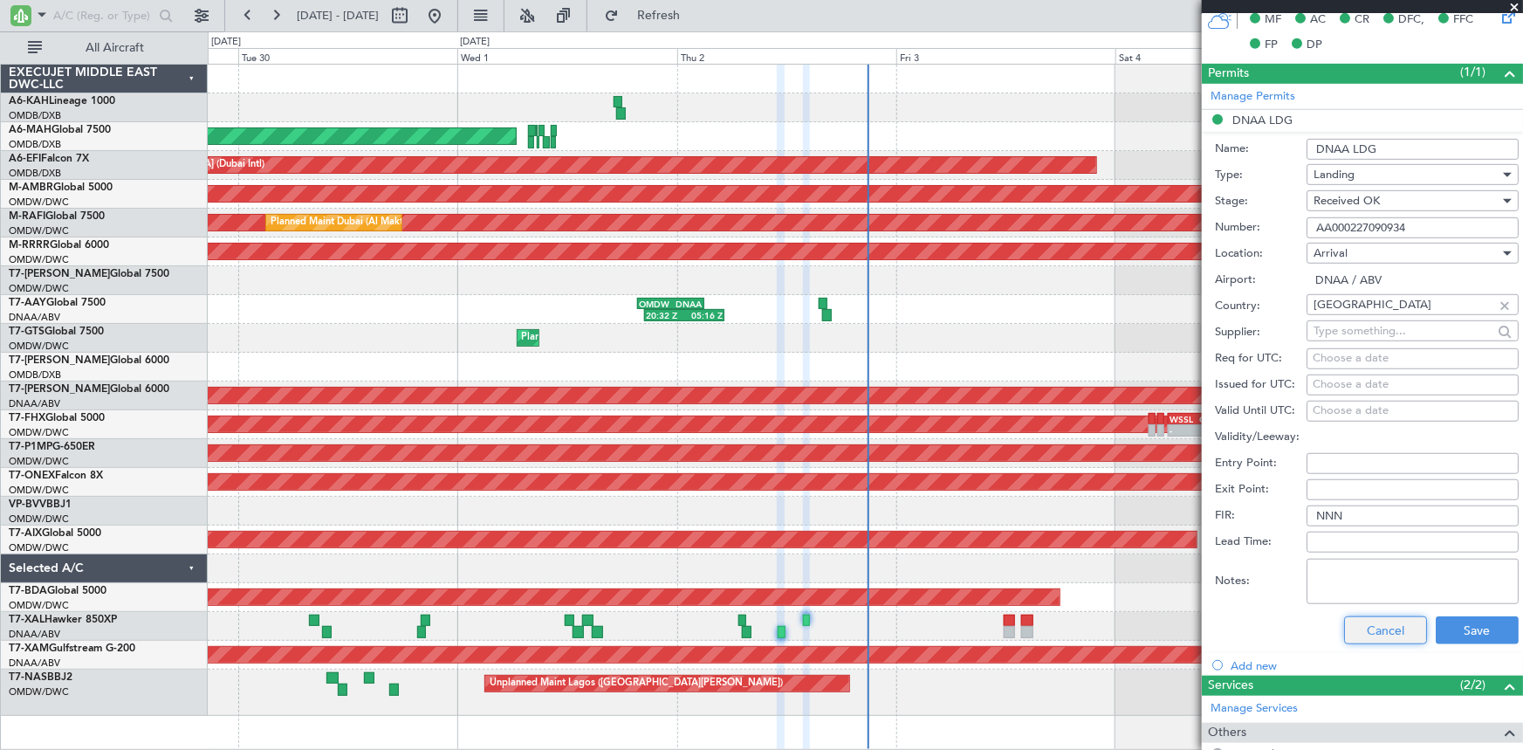
click at [1375, 616] on button "Cancel" at bounding box center [1385, 630] width 83 height 28
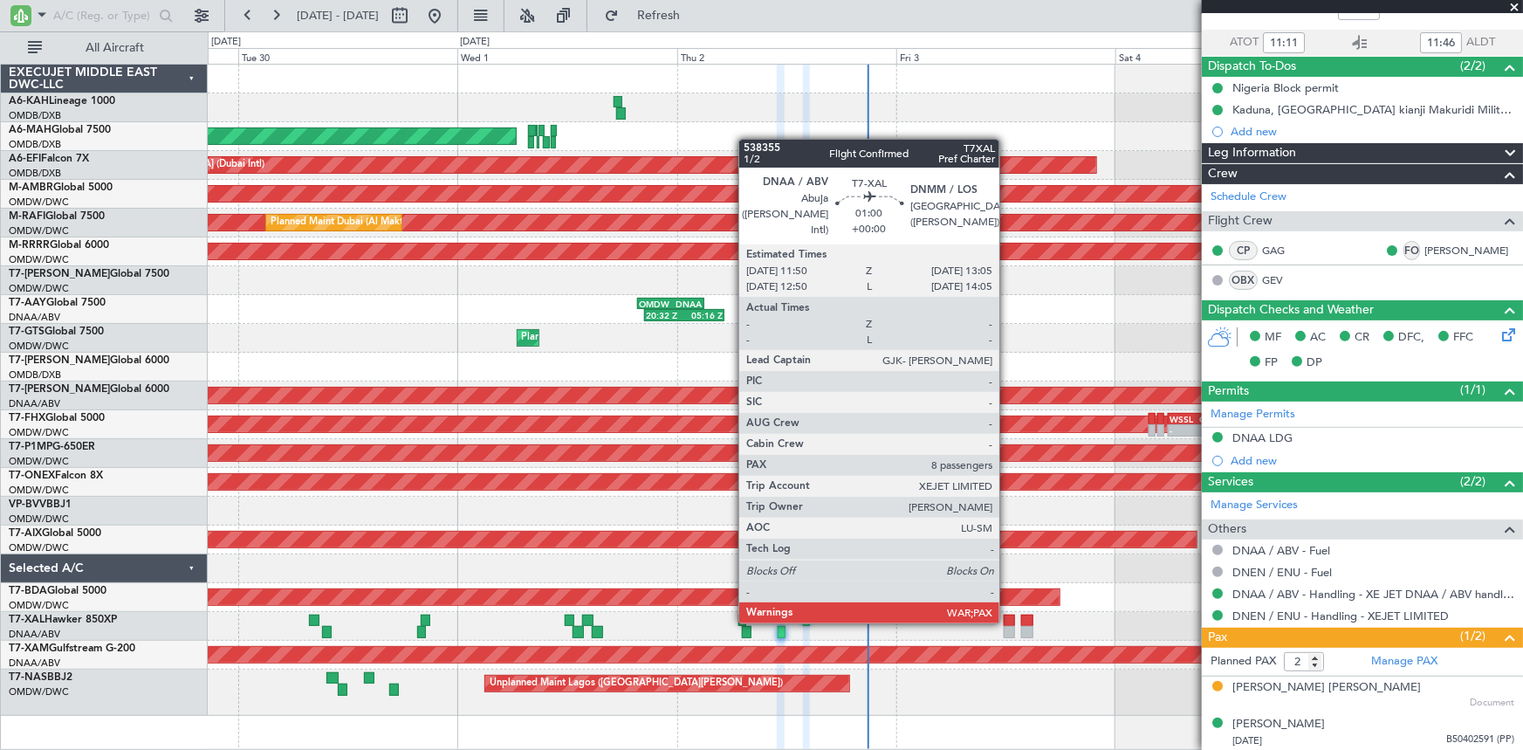
click at [1007, 619] on div at bounding box center [1010, 620] width 12 height 12
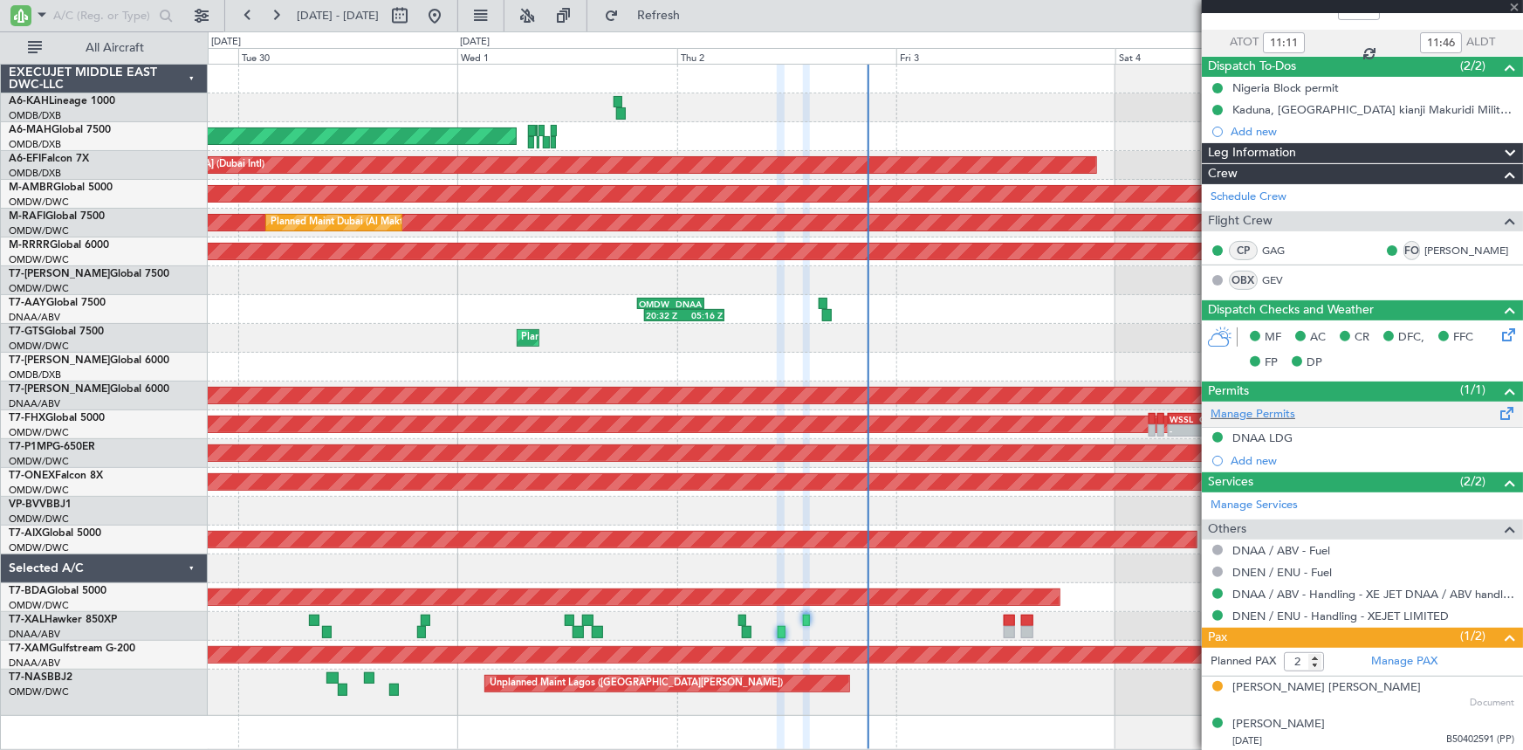
type input "8"
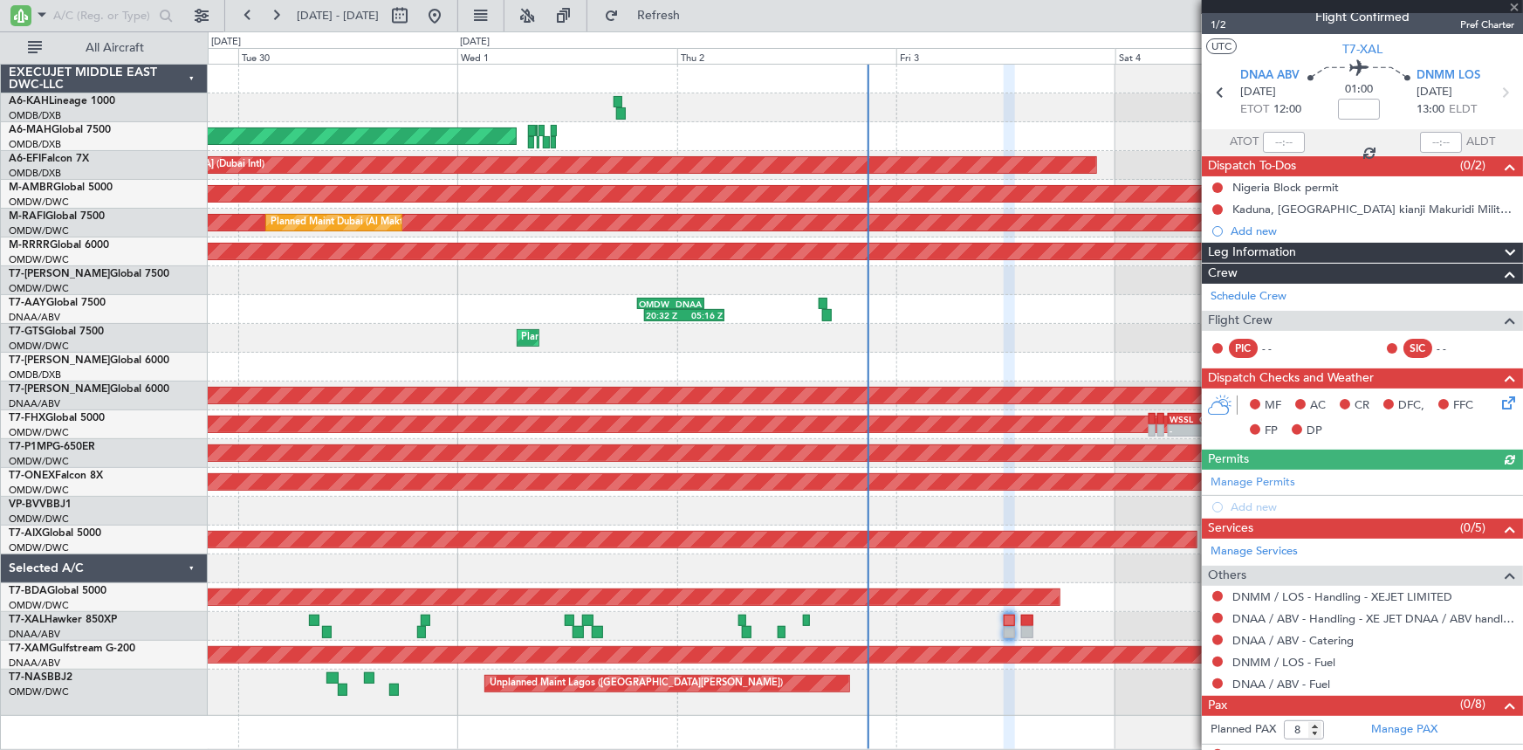
scroll to position [29, 0]
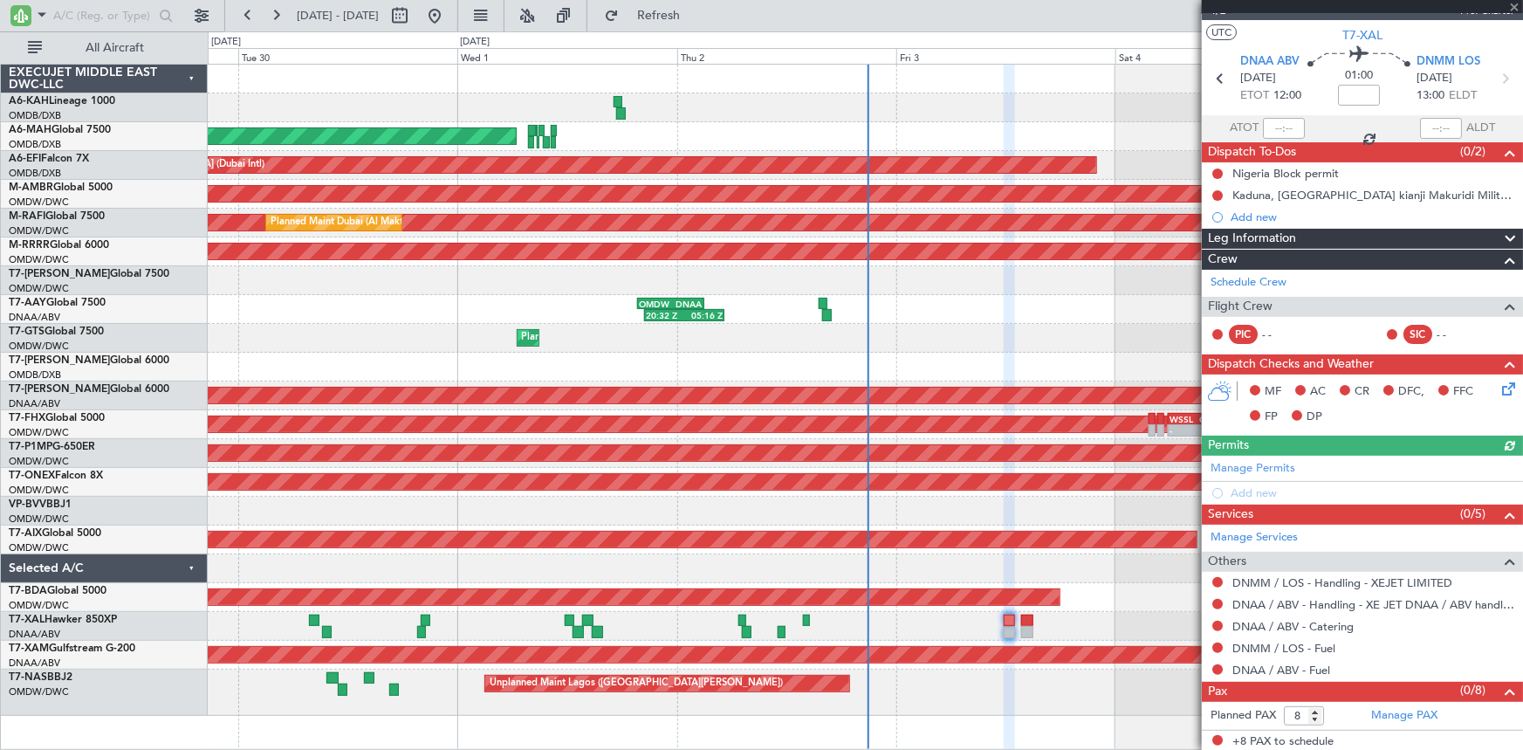
click at [1274, 456] on div "Manage Permits Add new" at bounding box center [1362, 480] width 321 height 49
click at [1260, 464] on div "Manage Permits Add new" at bounding box center [1362, 480] width 321 height 49
click at [1250, 469] on link "Manage Permits" at bounding box center [1252, 468] width 85 height 17
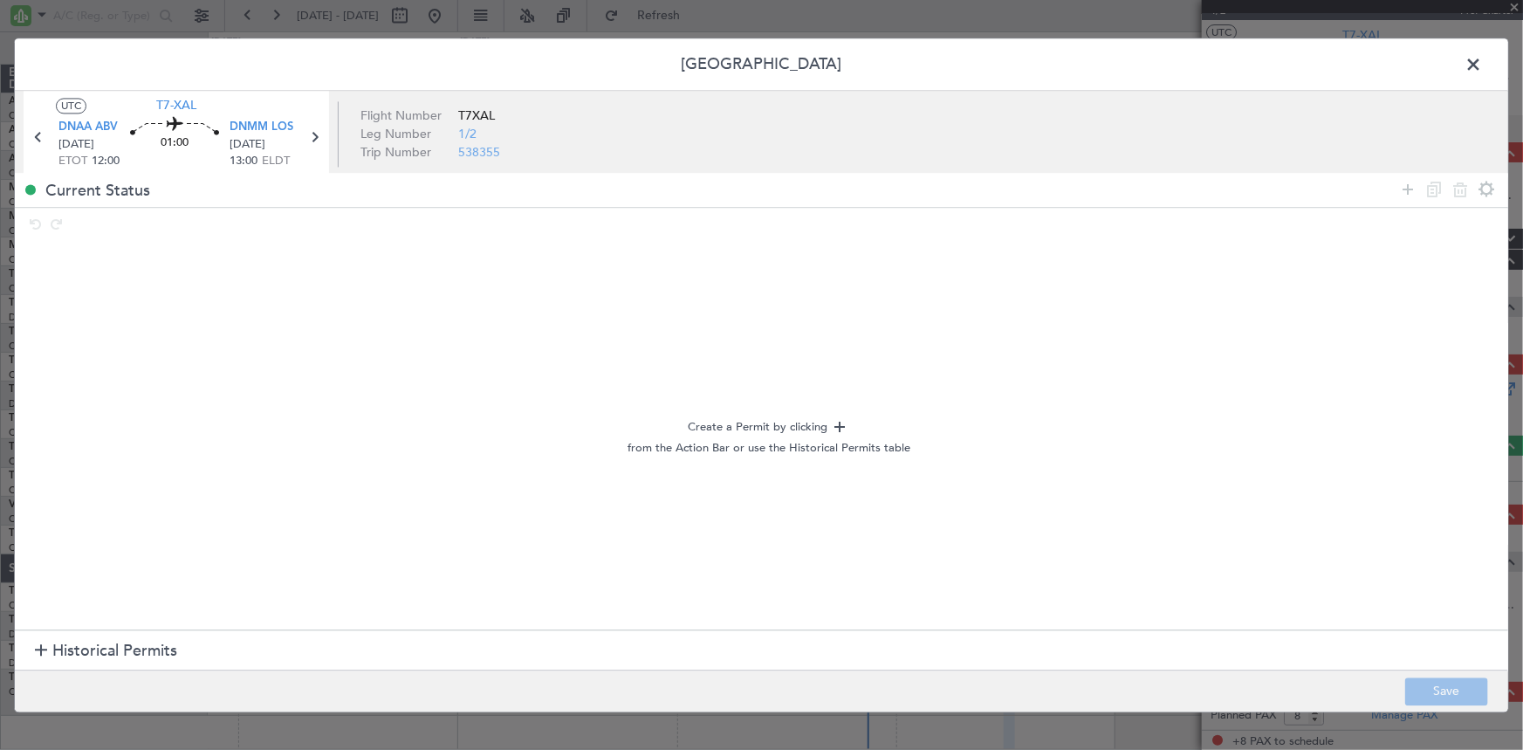
click at [128, 650] on span "Historical Permits" at bounding box center [114, 652] width 125 height 24
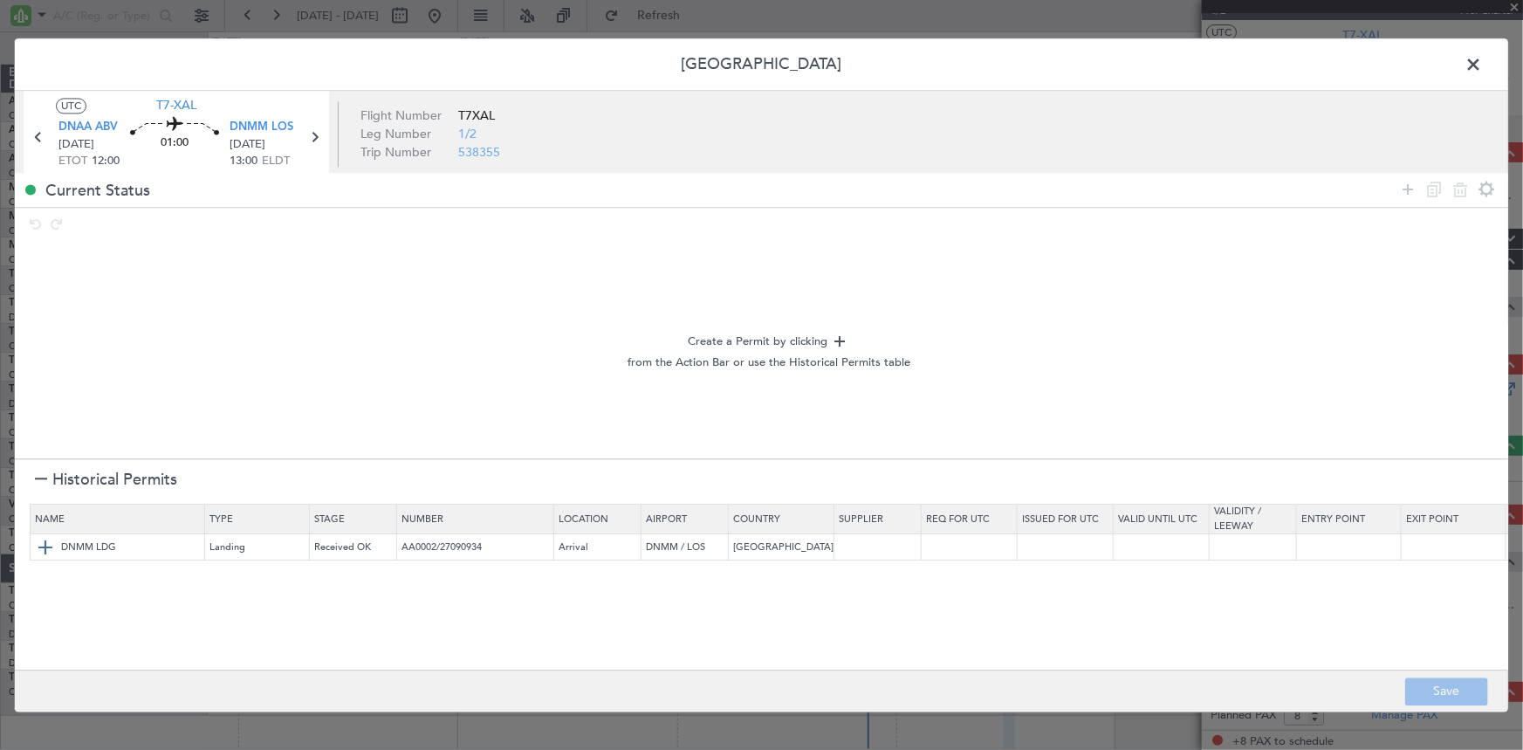
click at [87, 550] on span "DNMM LDG" at bounding box center [88, 547] width 55 height 15
click at [38, 549] on img at bounding box center [45, 547] width 21 height 21
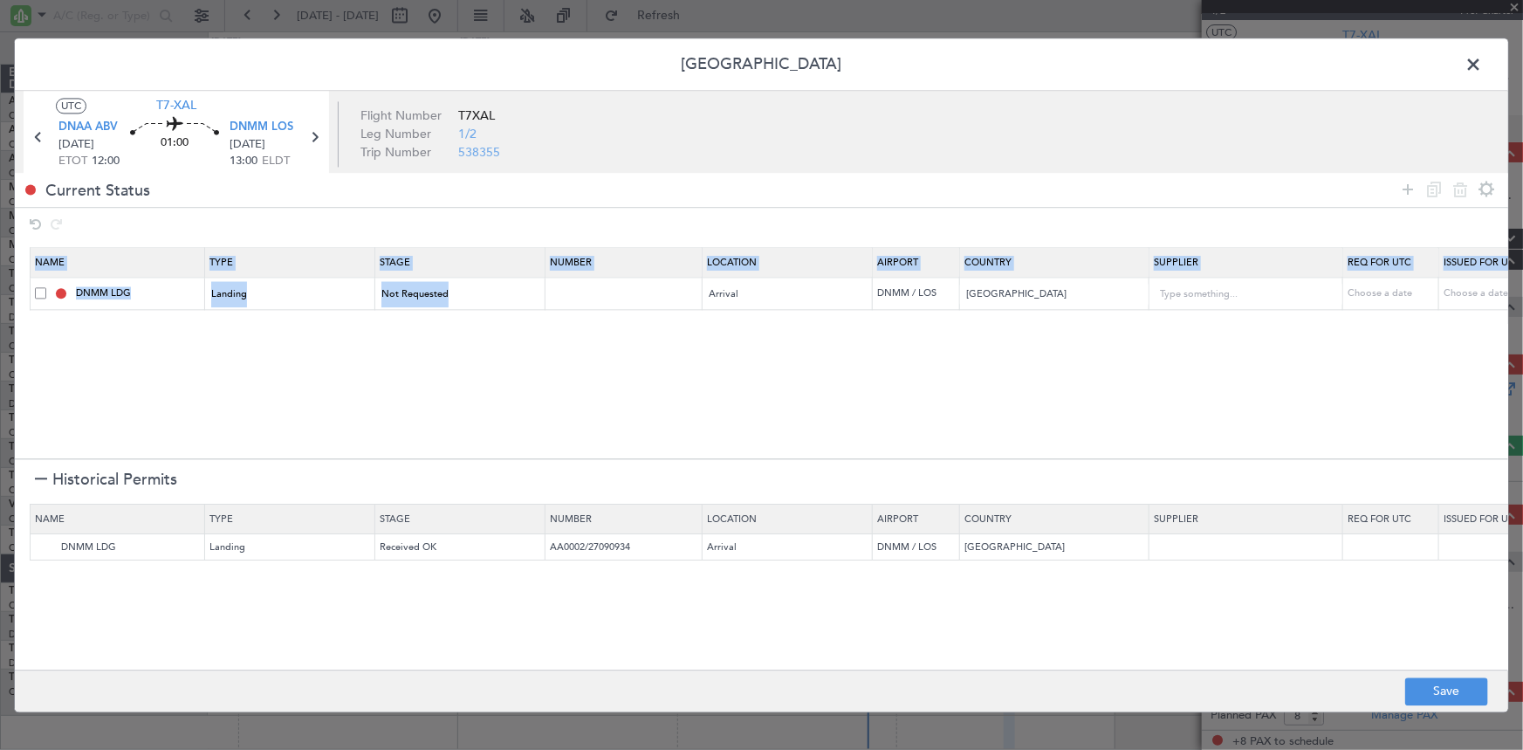
drag, startPoint x: 600, startPoint y: 305, endPoint x: 617, endPoint y: 315, distance: 19.9
click at [600, 311] on section "Name Type Stage Number Location Airport Country Supplier Req For Utc Issued For…" at bounding box center [761, 351] width 1493 height 216
click at [581, 286] on input "text" at bounding box center [626, 293] width 152 height 15
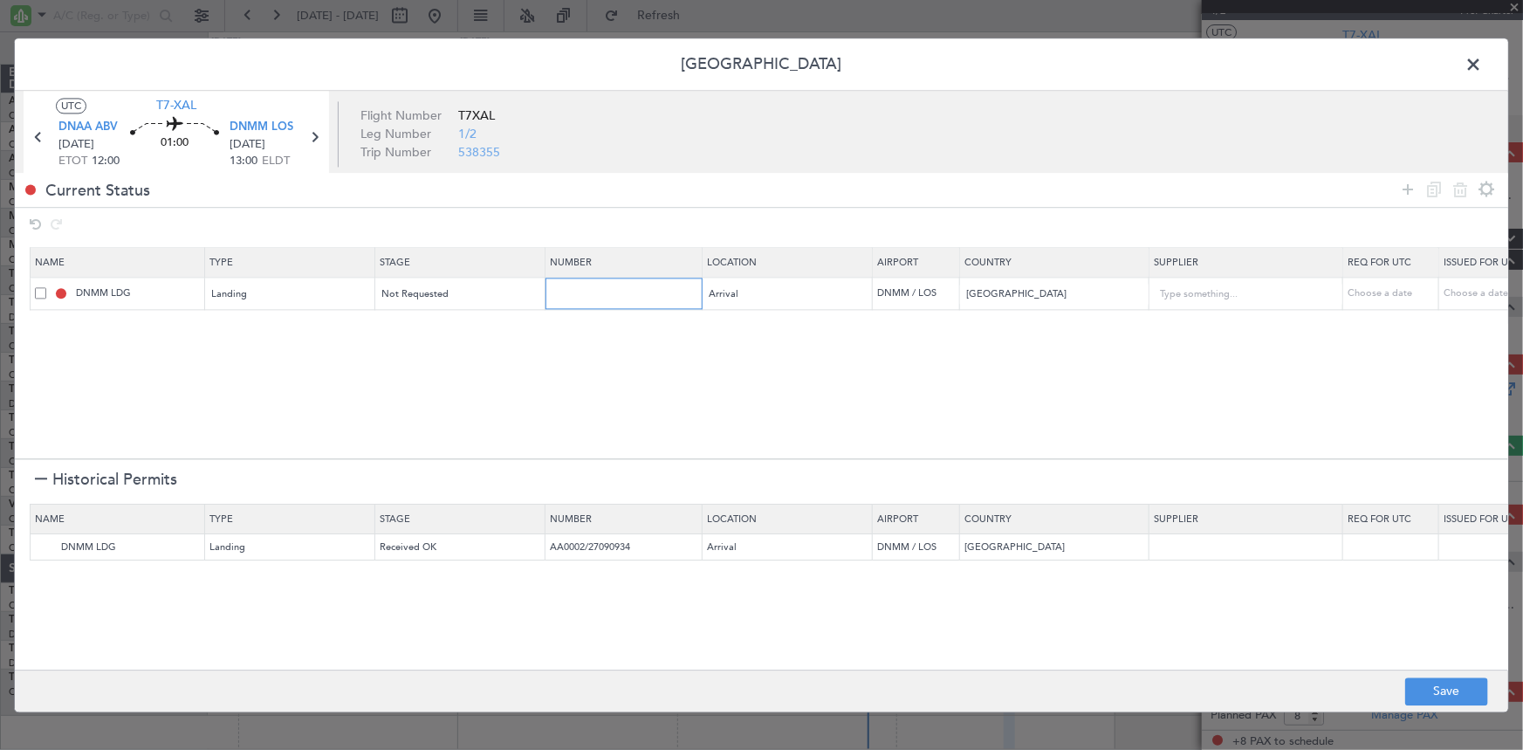
paste input "AA000227090934"
type input "AA000227090934"
click at [433, 289] on span "Not Requested" at bounding box center [415, 294] width 67 height 13
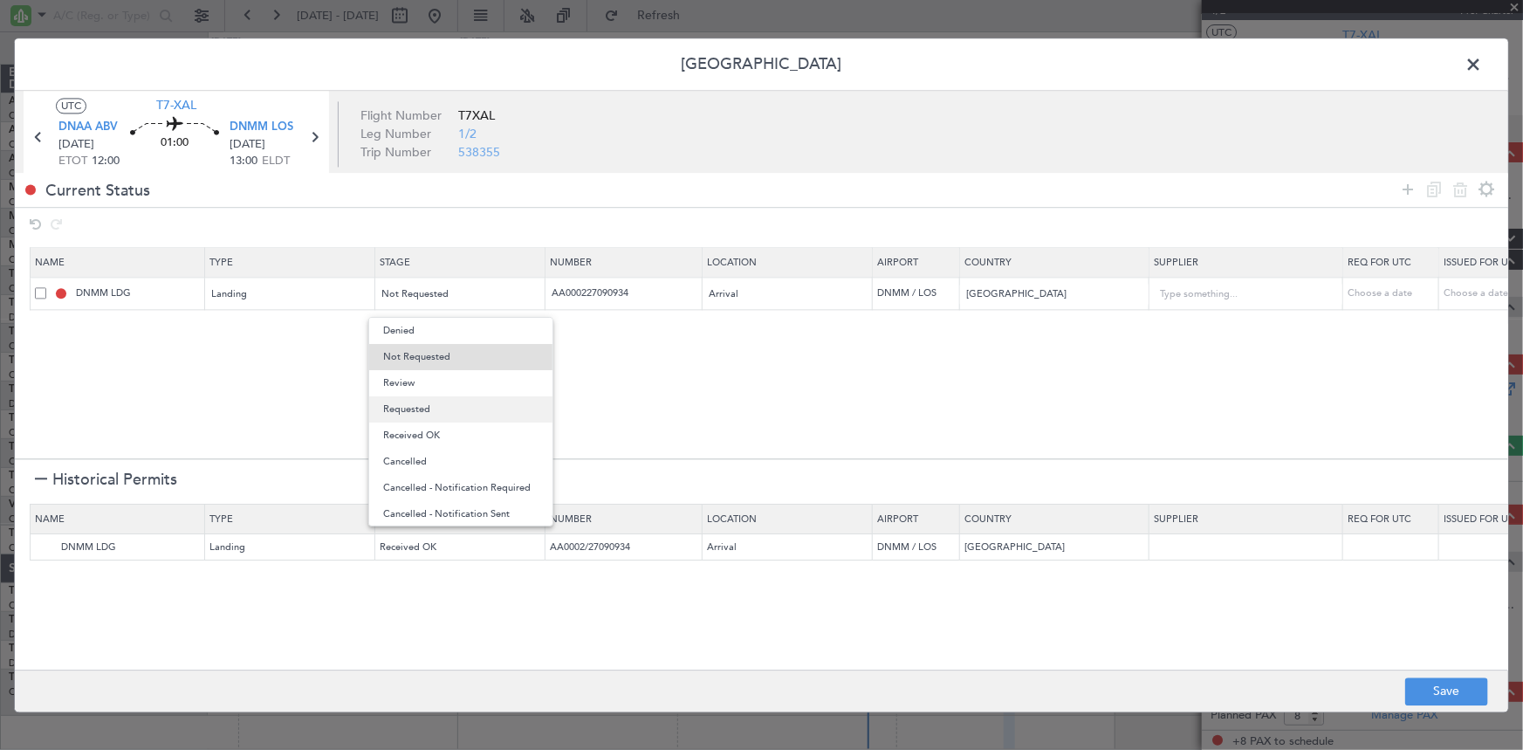
click at [430, 410] on span "Requested" at bounding box center [460, 409] width 155 height 26
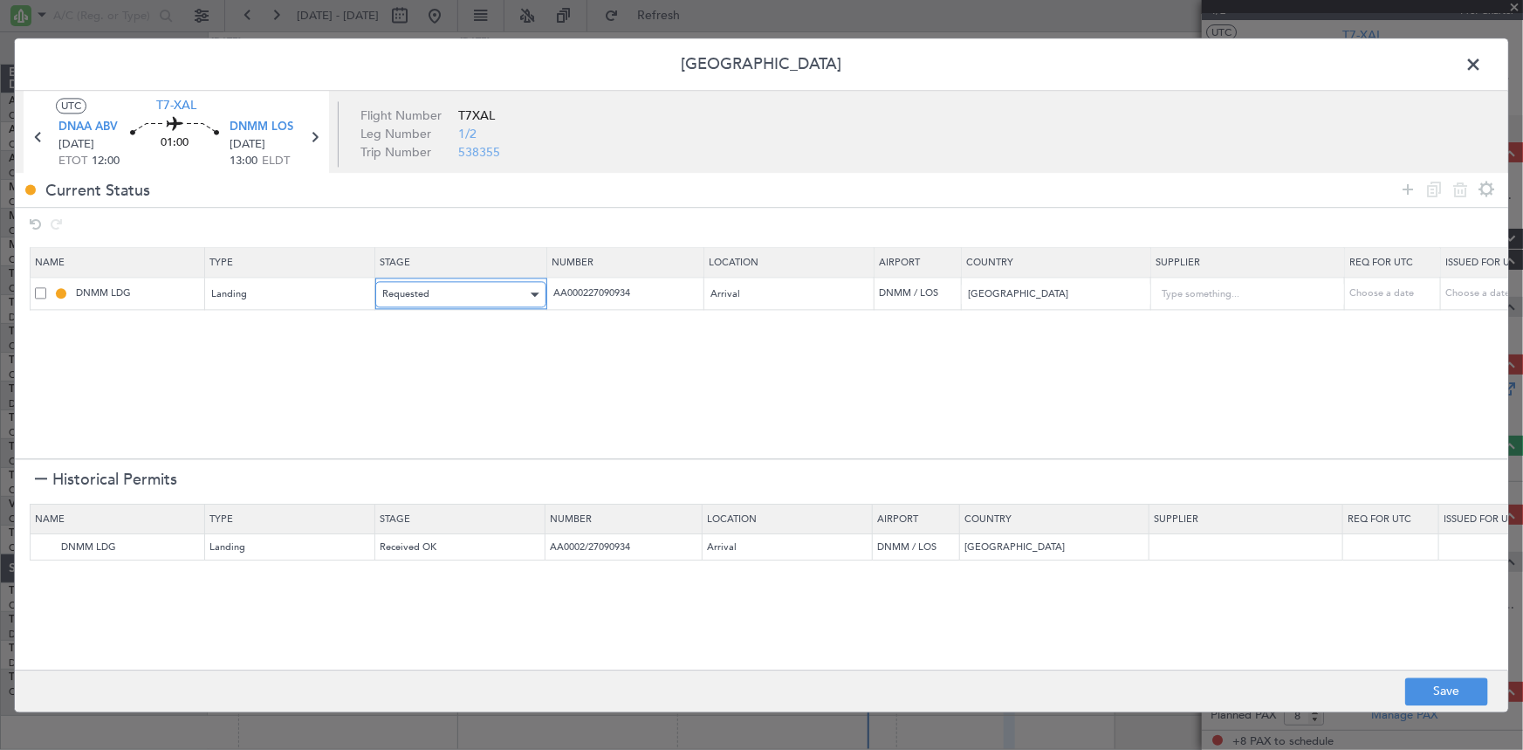
click at [442, 293] on div "Requested" at bounding box center [454, 295] width 145 height 26
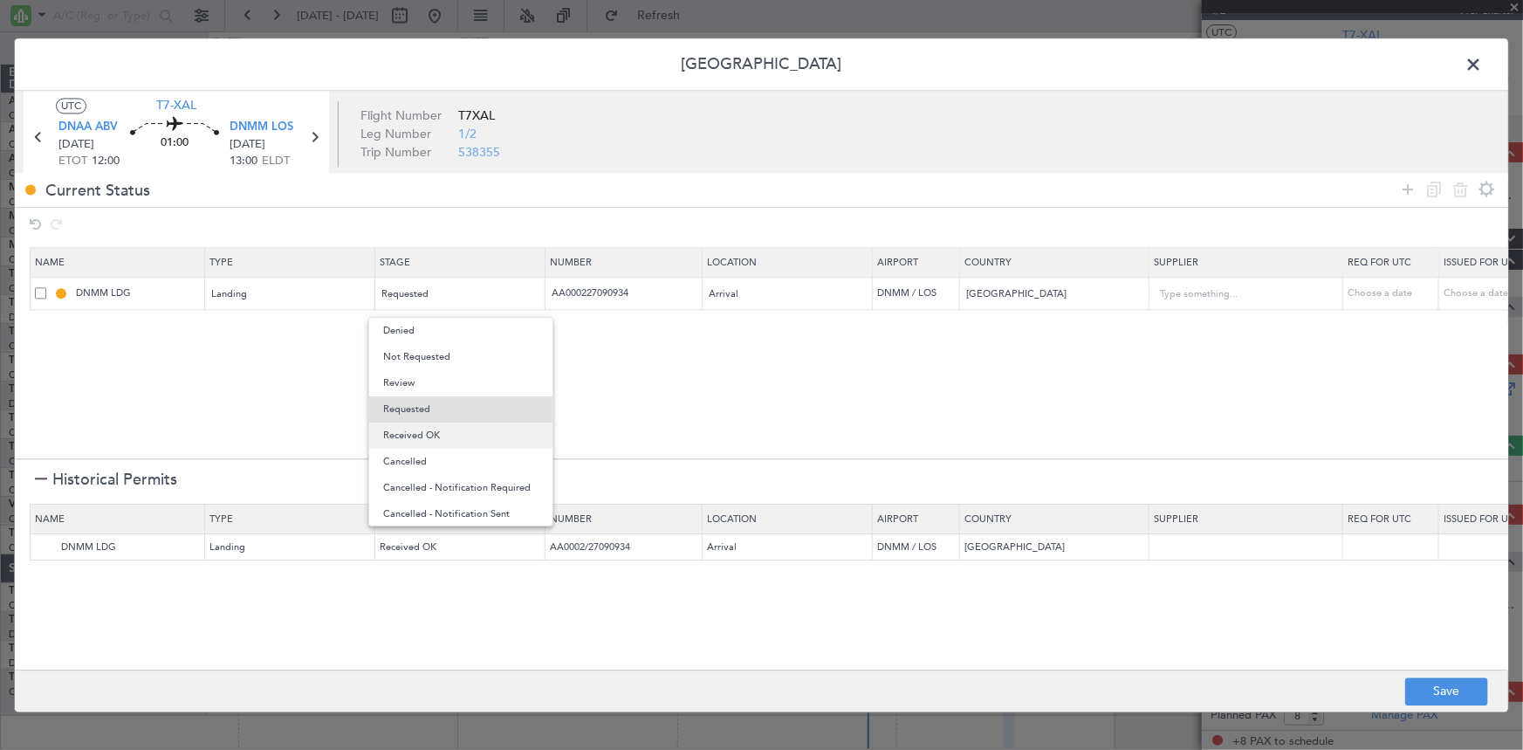
click at [432, 436] on span "Received OK" at bounding box center [460, 435] width 155 height 26
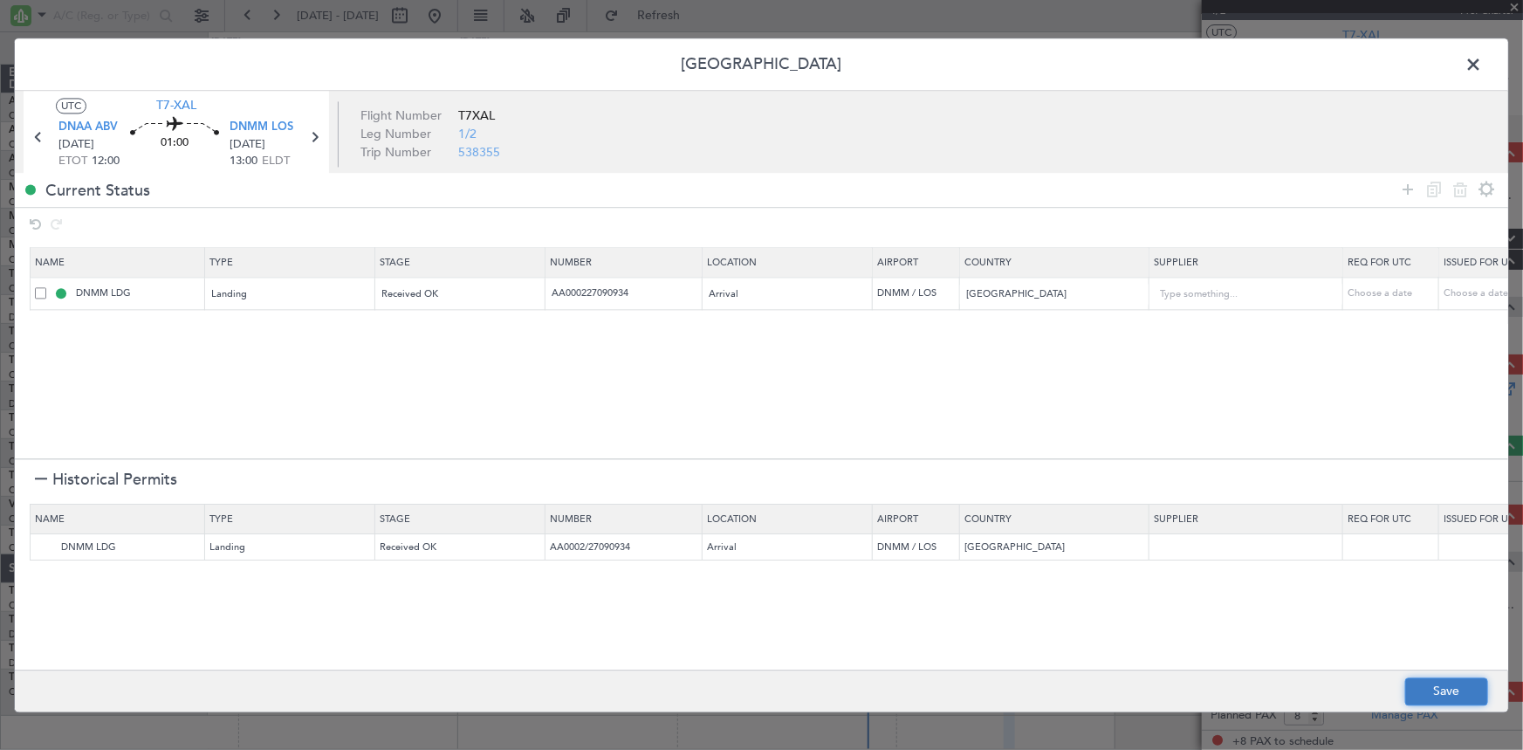
click at [1439, 687] on button "Save" at bounding box center [1446, 691] width 83 height 28
type input "NNN"
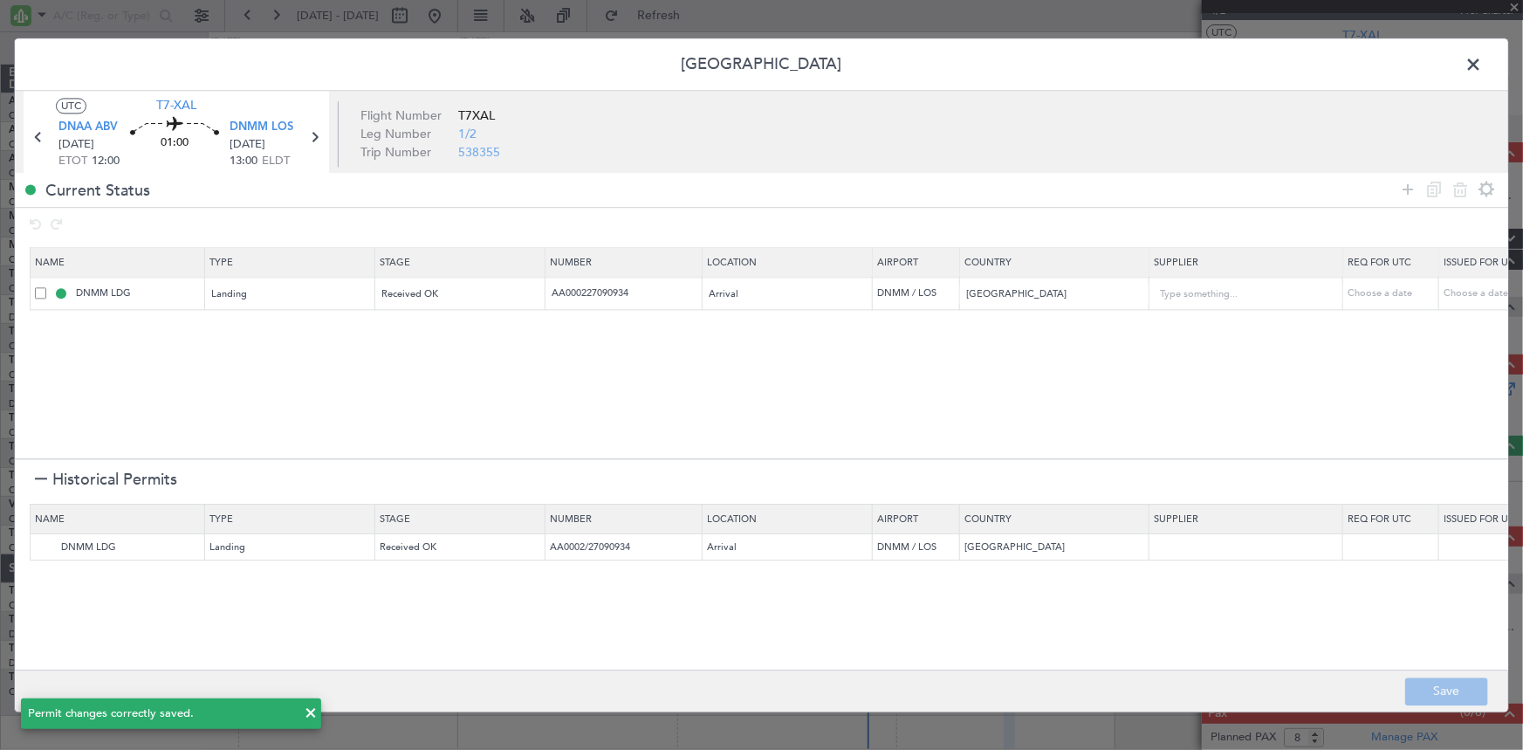
click at [1482, 65] on span at bounding box center [1482, 68] width 0 height 35
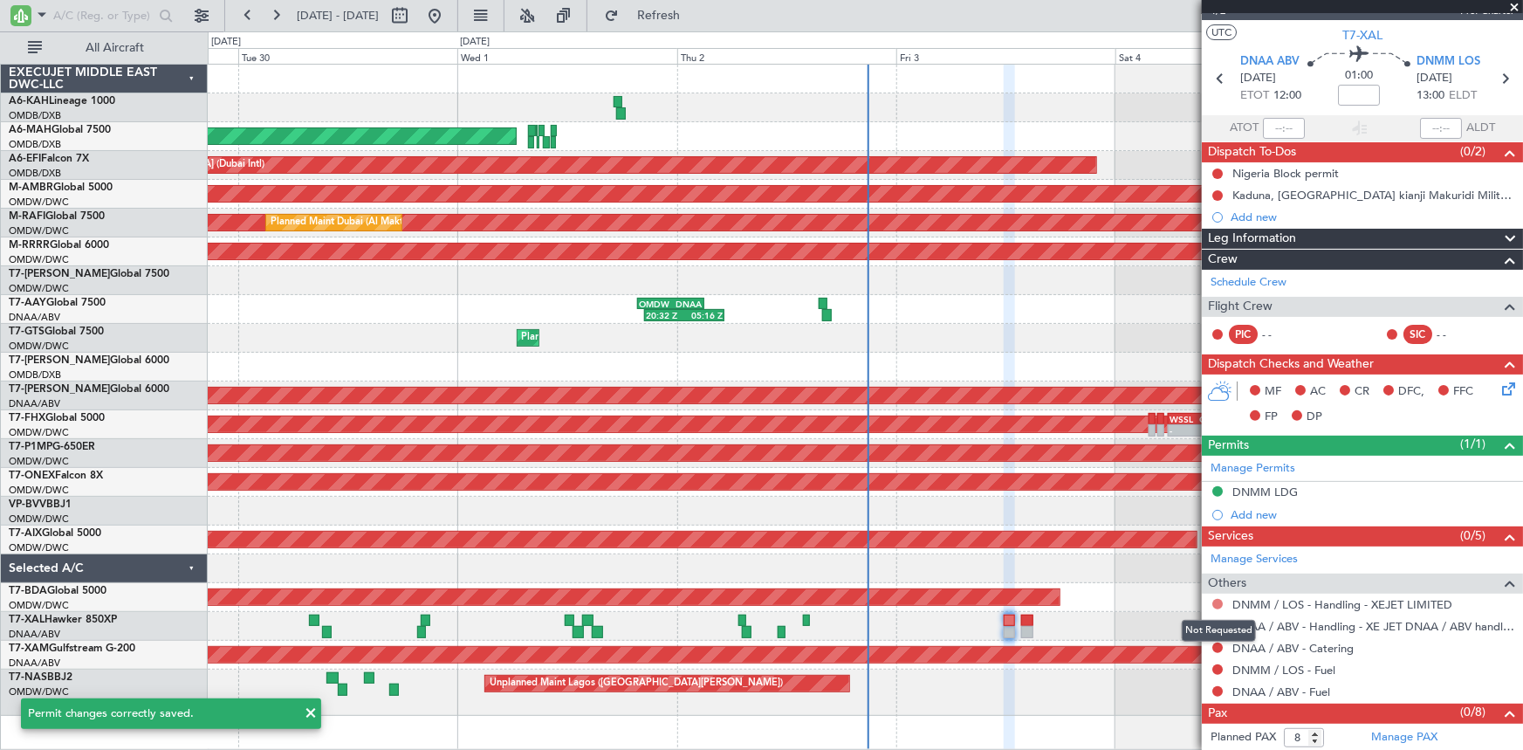
click at [1218, 601] on button at bounding box center [1217, 604] width 10 height 10
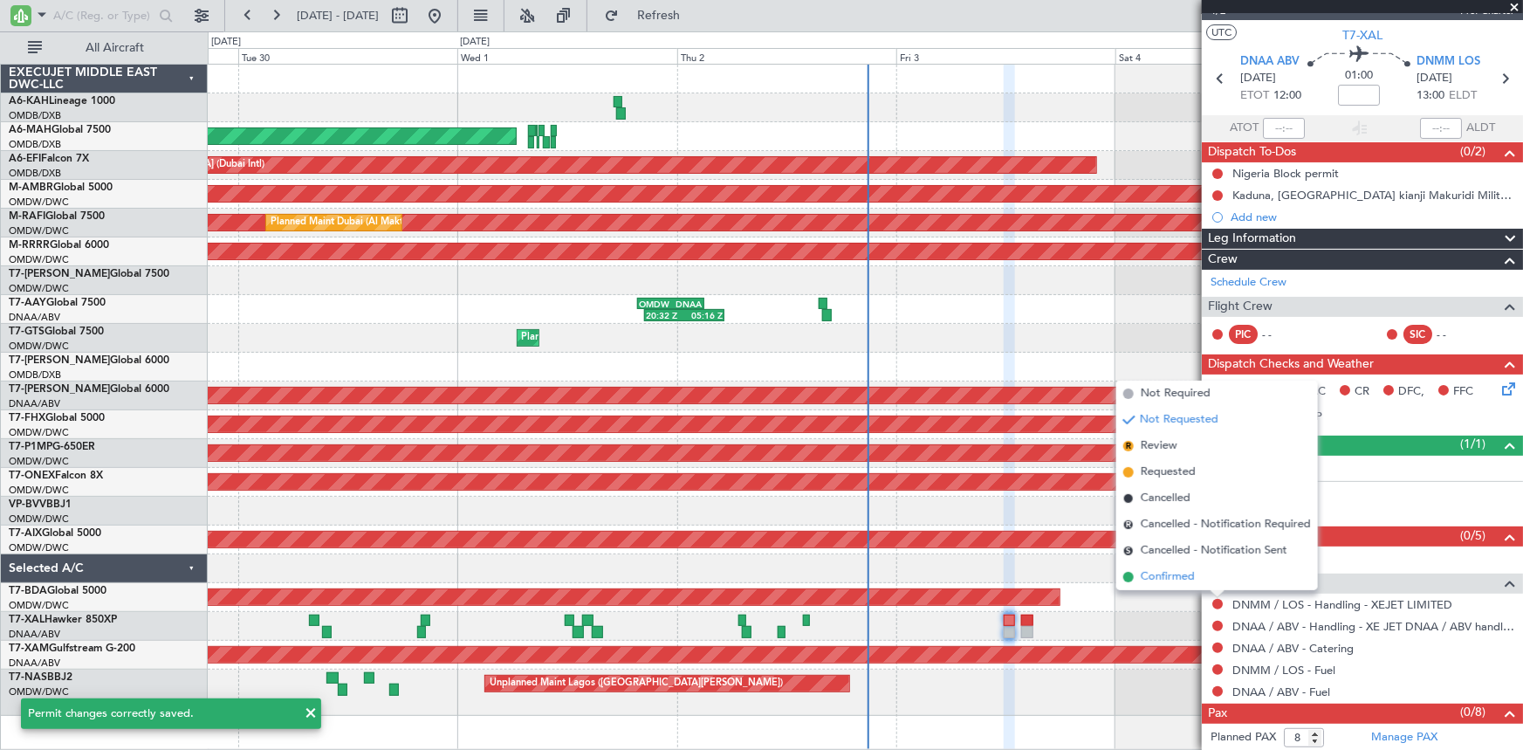
click at [1186, 576] on span "Confirmed" at bounding box center [1168, 576] width 54 height 17
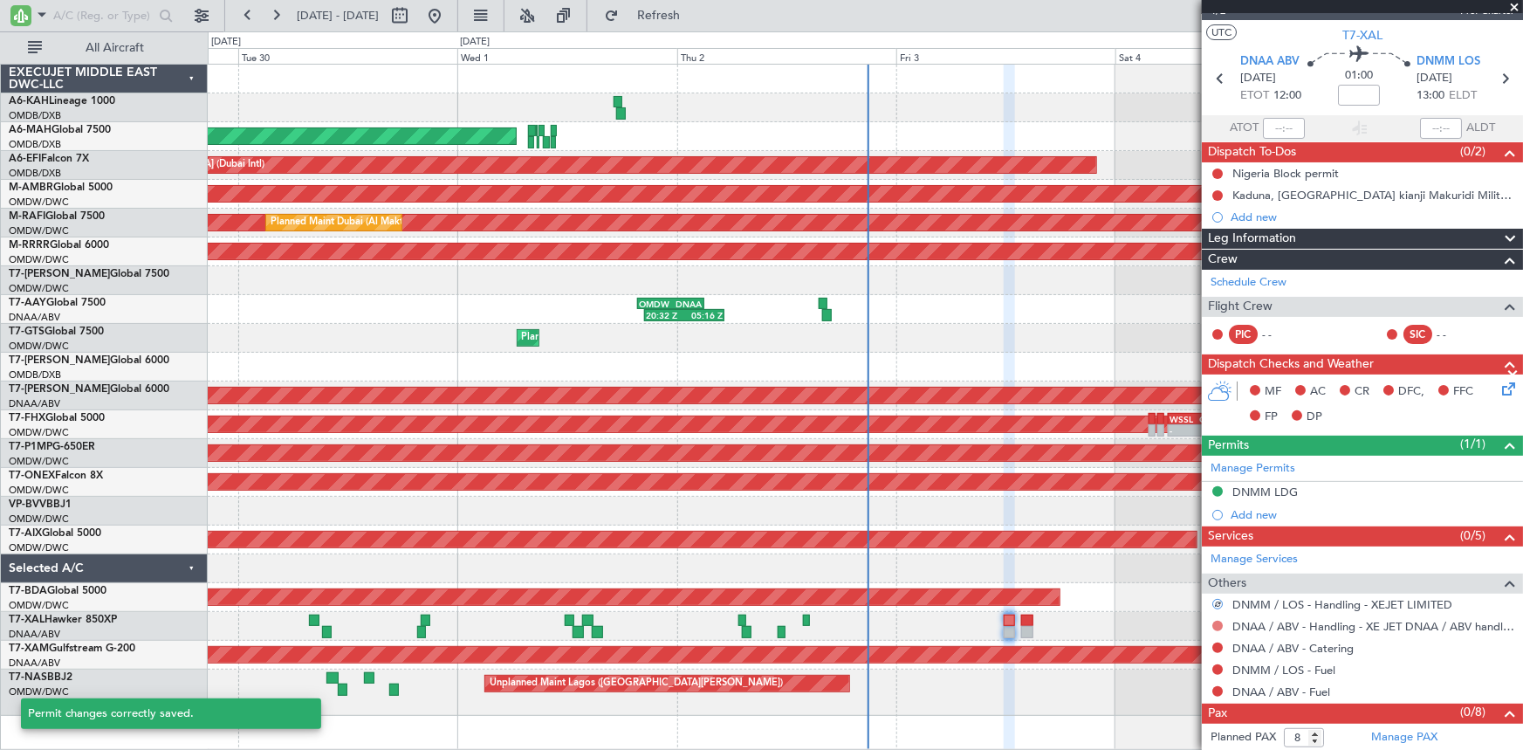
click at [1218, 626] on button at bounding box center [1217, 625] width 10 height 10
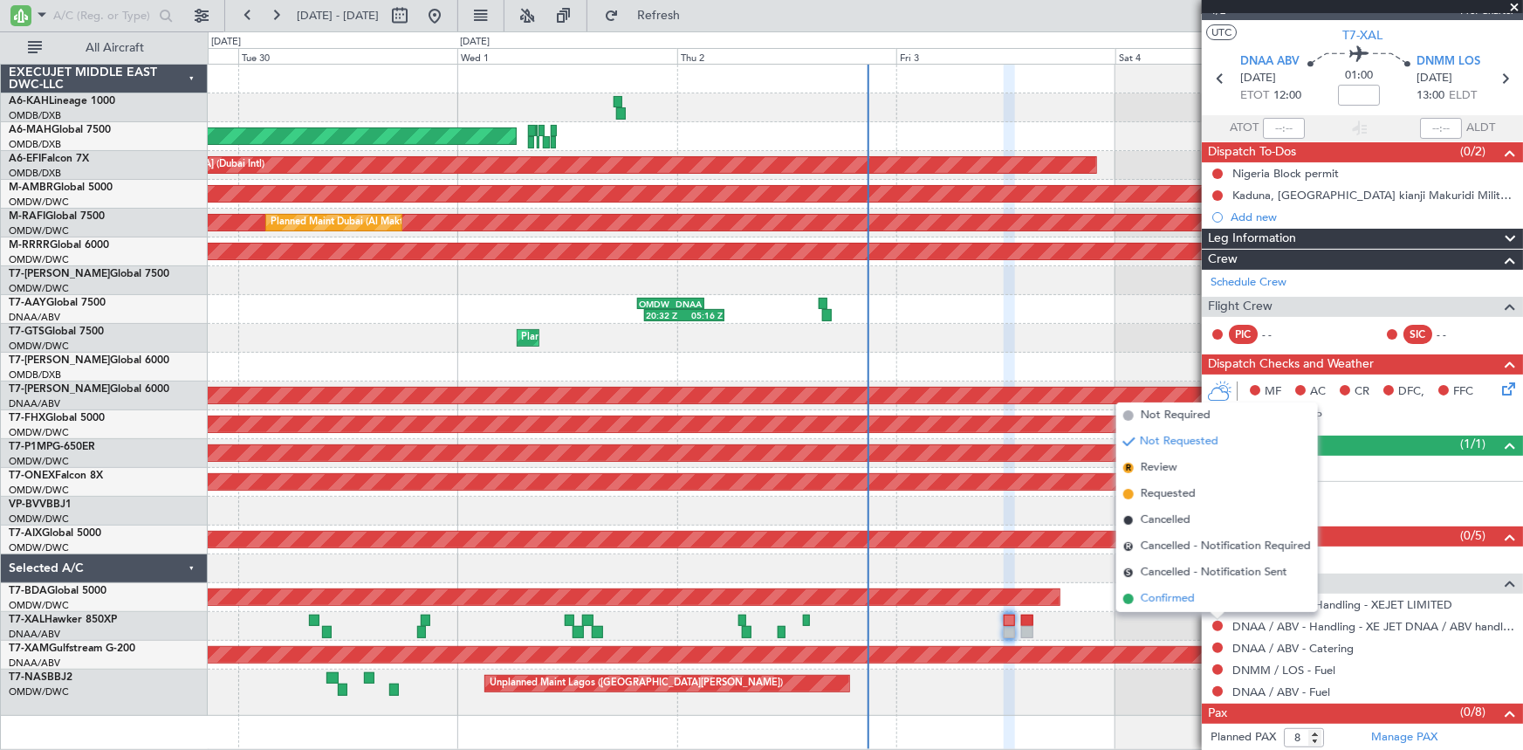
click at [1186, 596] on span "Confirmed" at bounding box center [1168, 598] width 54 height 17
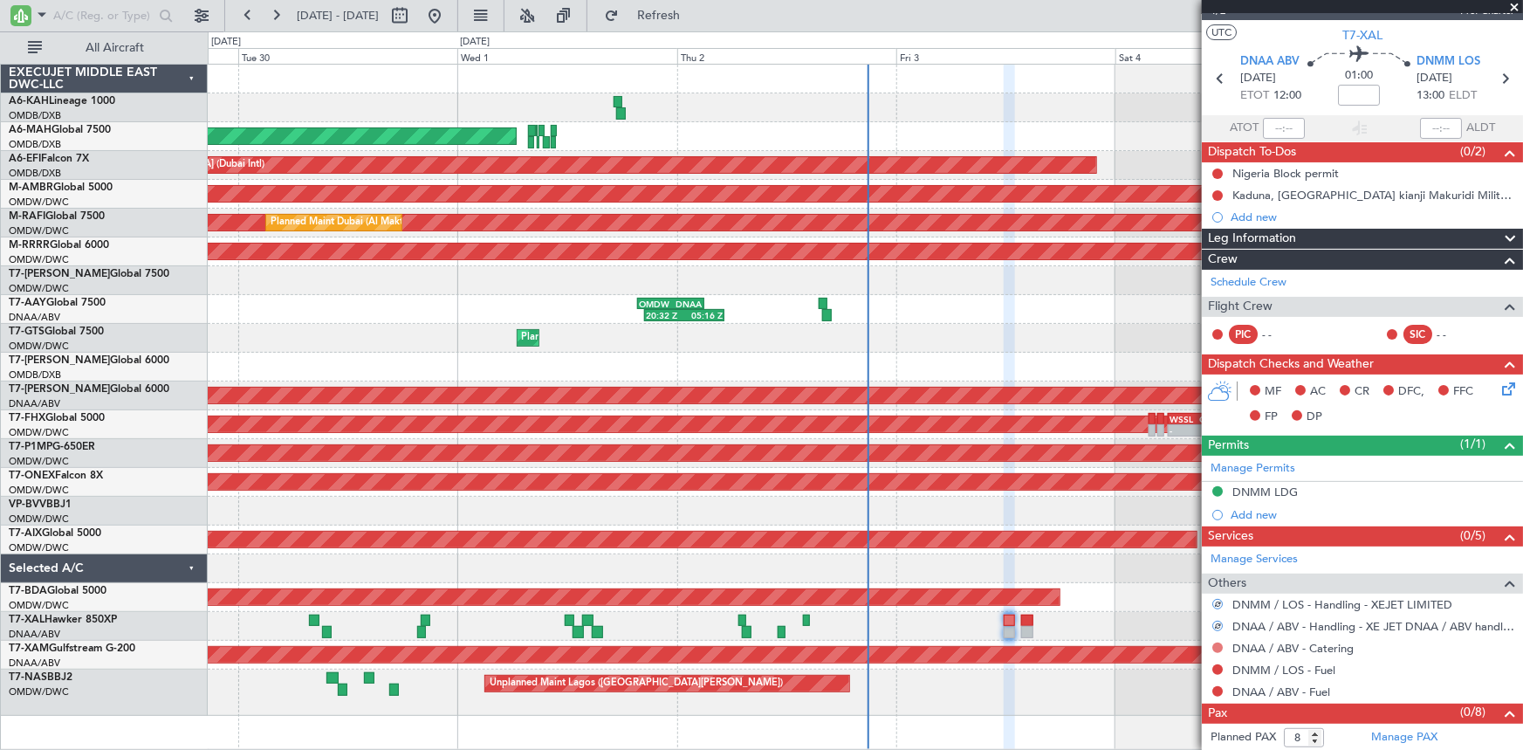
click at [1217, 644] on button at bounding box center [1217, 647] width 10 height 10
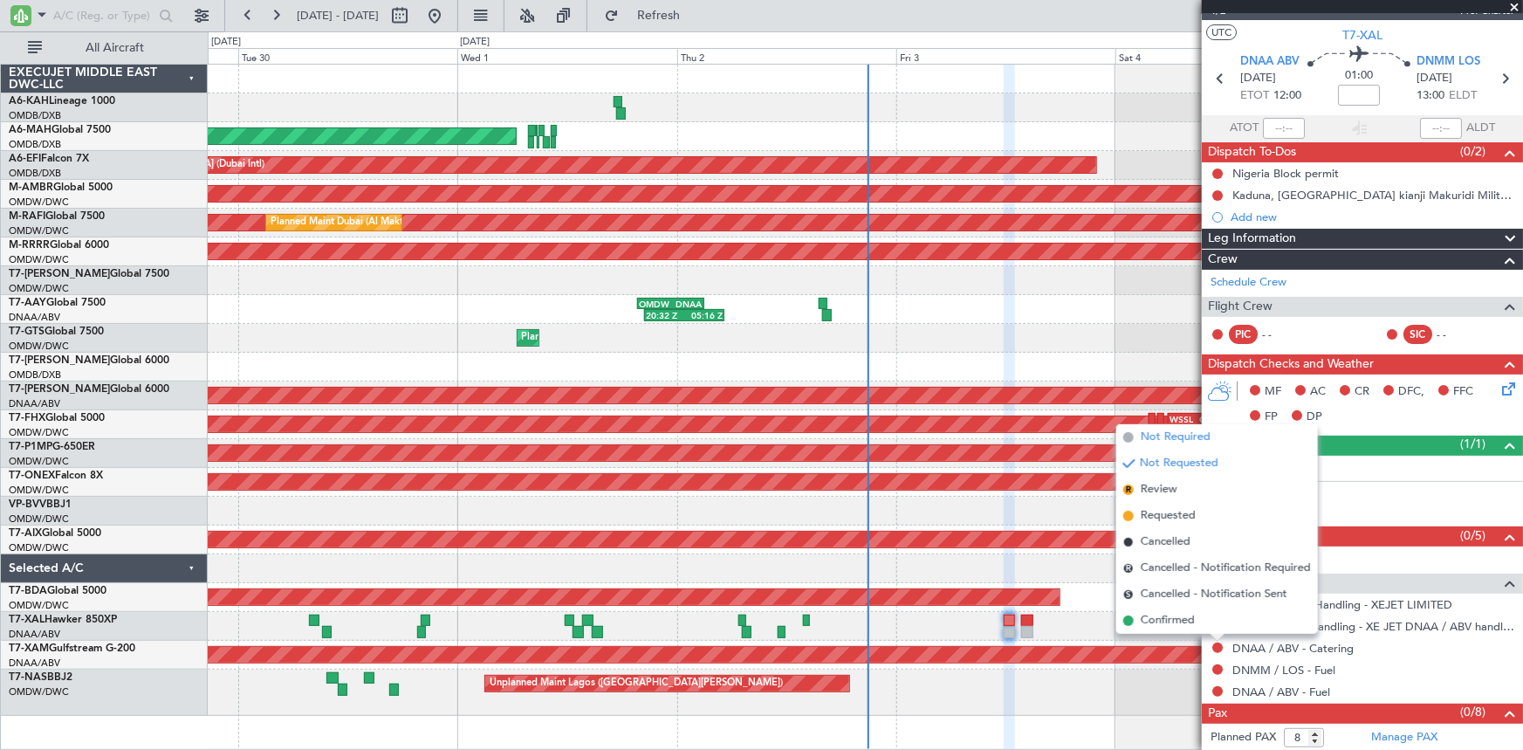
click at [1181, 441] on span "Not Required" at bounding box center [1176, 436] width 70 height 17
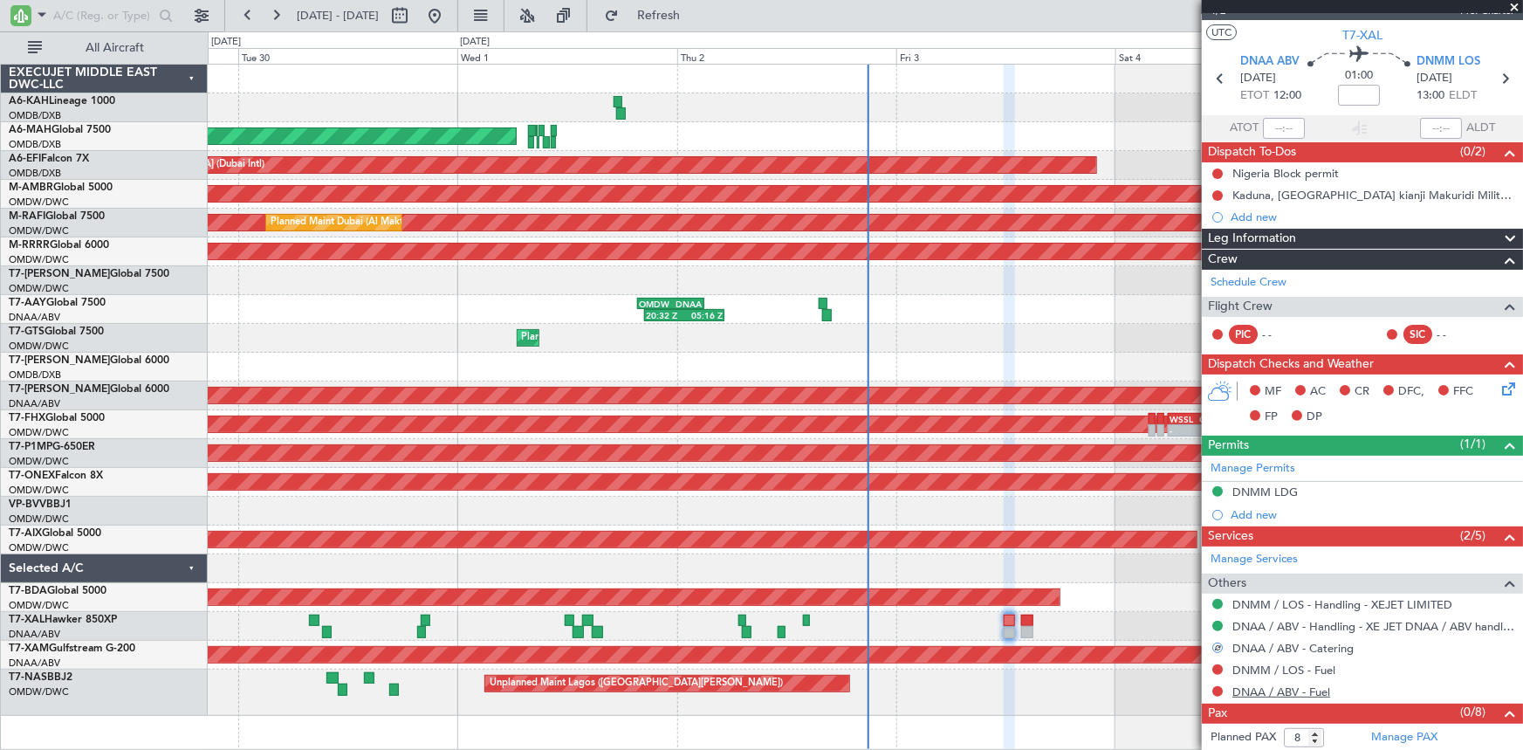
click at [1296, 686] on link "DNAA / ABV - Fuel" at bounding box center [1281, 691] width 98 height 15
click at [1216, 667] on button at bounding box center [1217, 669] width 10 height 10
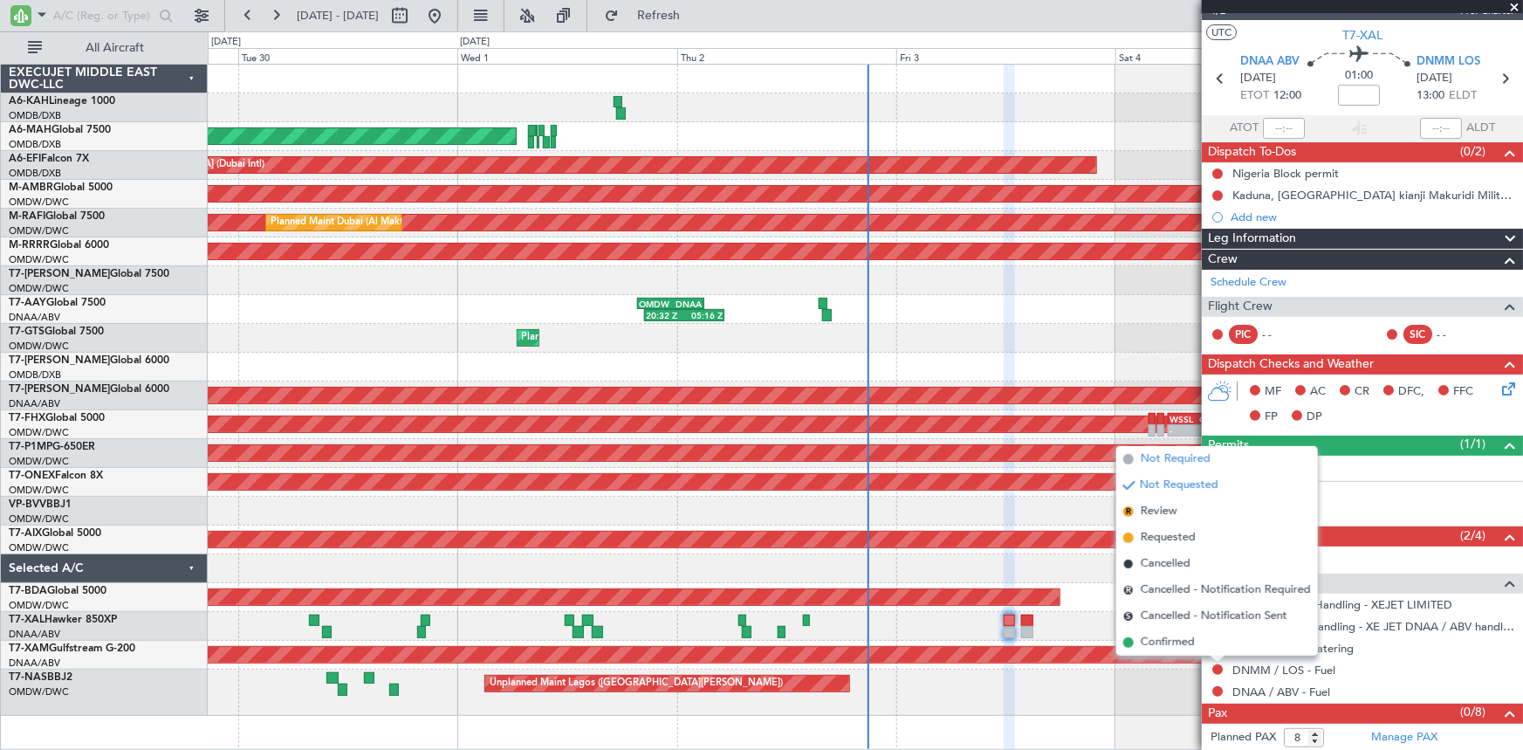
click at [1178, 464] on span "Not Required" at bounding box center [1176, 458] width 70 height 17
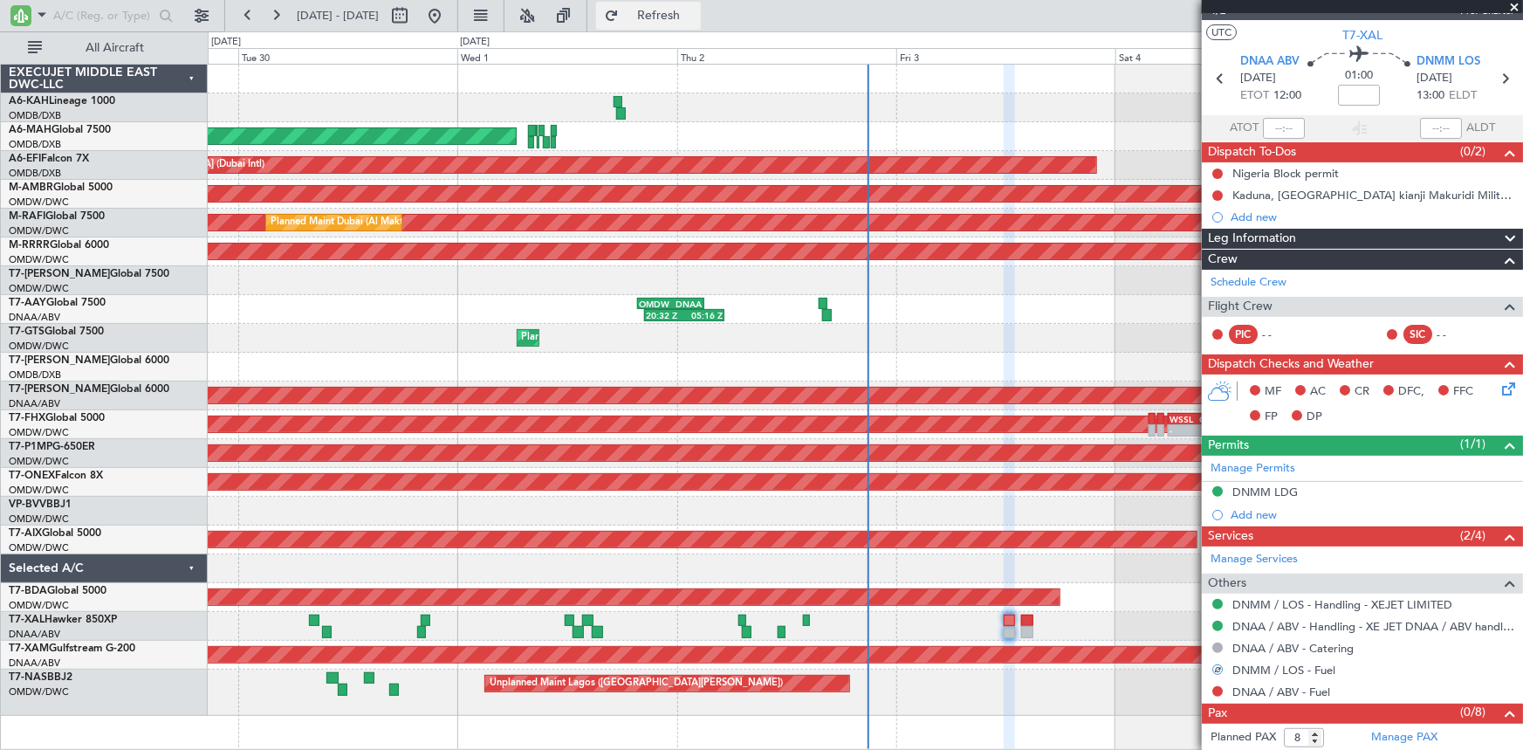
click at [696, 17] on span "Refresh" at bounding box center [658, 16] width 73 height 12
click at [1214, 688] on button at bounding box center [1217, 691] width 10 height 10
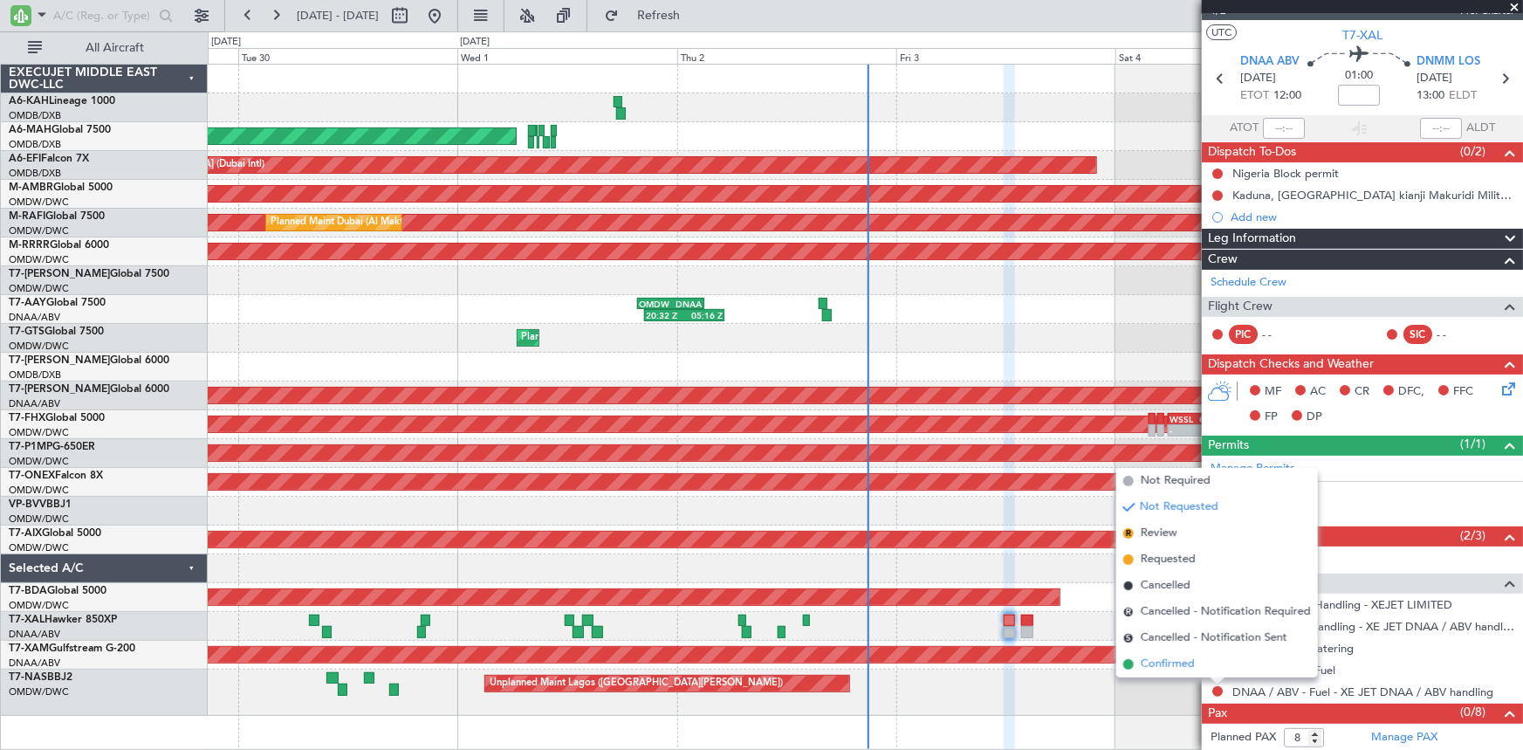
click at [1162, 663] on span "Confirmed" at bounding box center [1168, 663] width 54 height 17
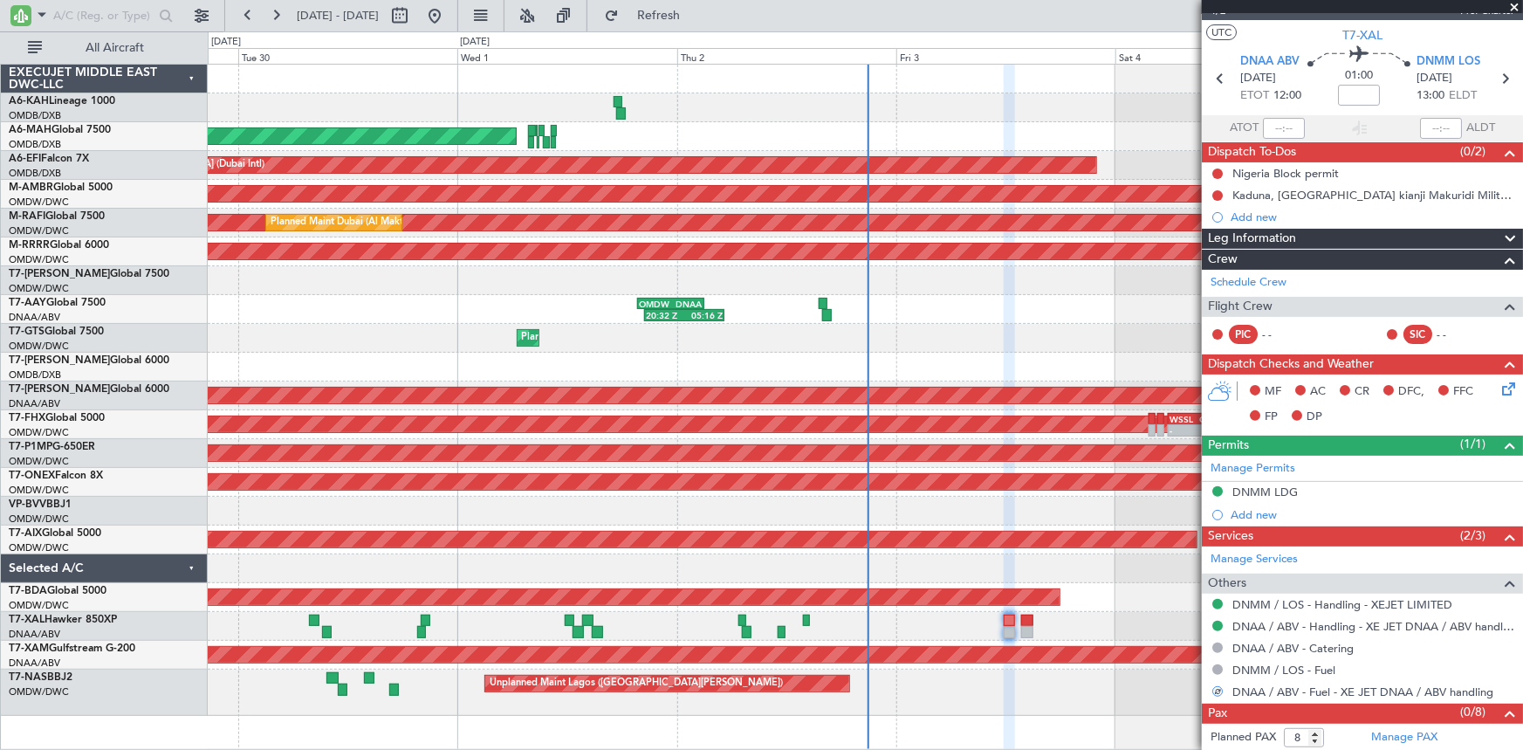
scroll to position [0, 0]
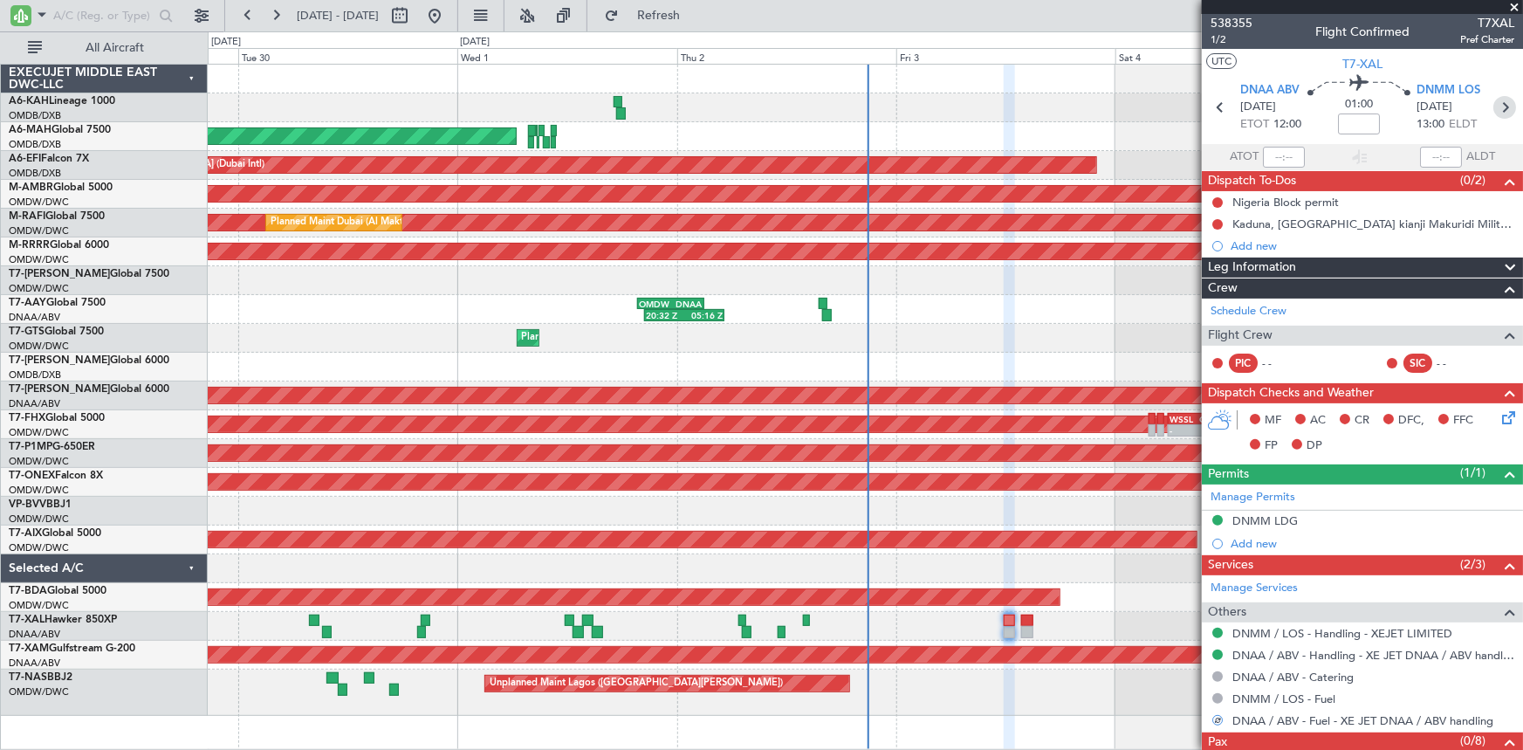
click at [1493, 107] on icon at bounding box center [1504, 107] width 23 height 23
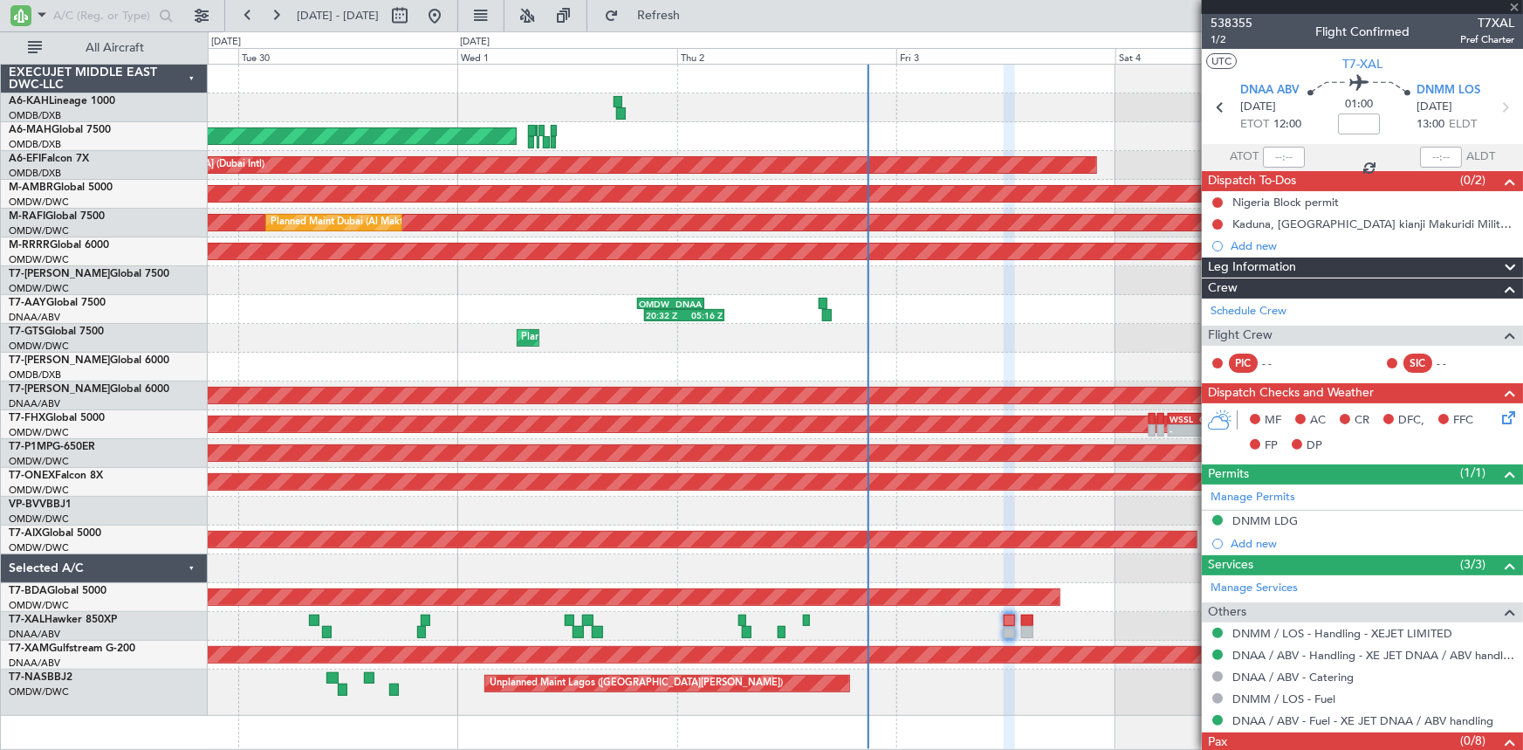
type input "0"
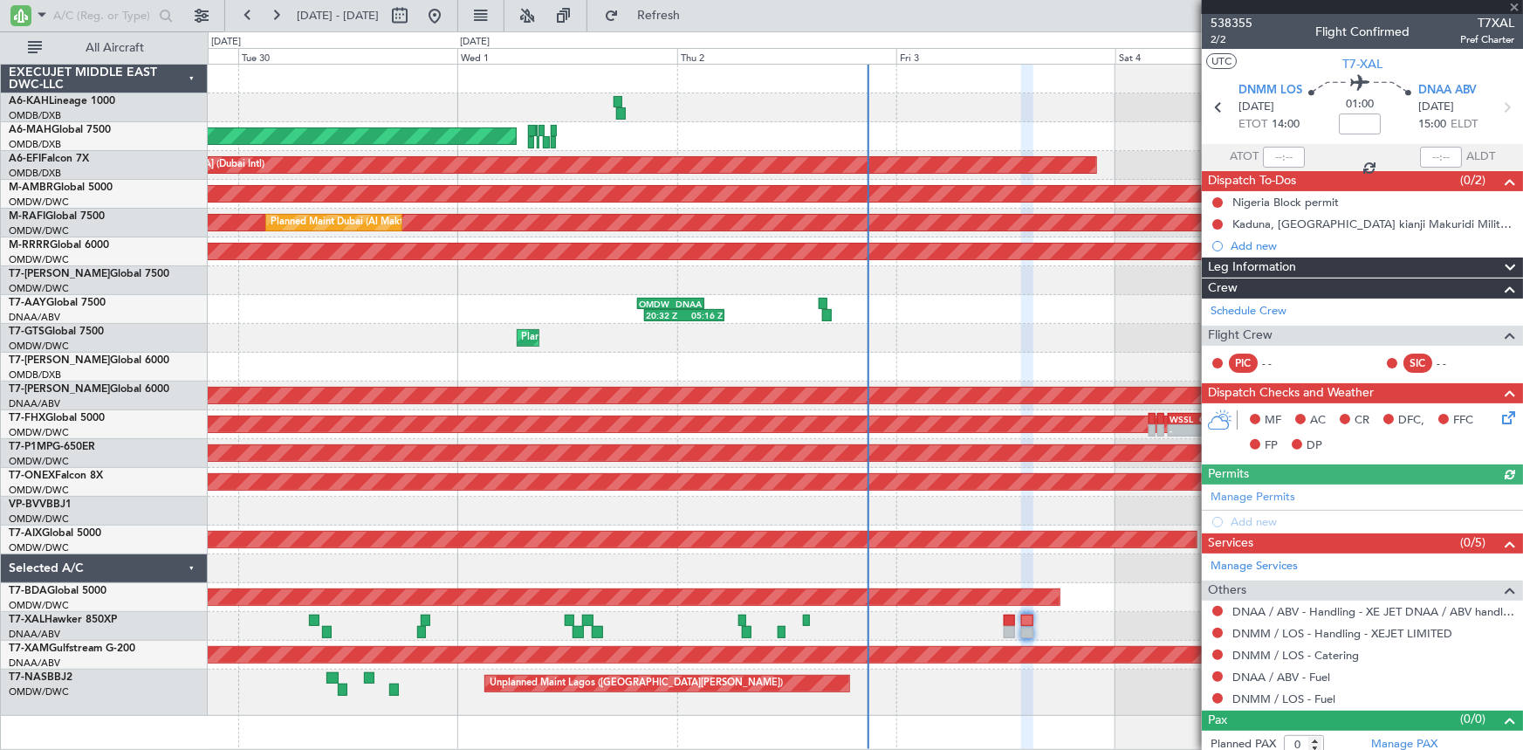
click at [1259, 491] on div "Manage Permits Add new" at bounding box center [1362, 508] width 321 height 49
click at [1229, 496] on div "Manage Permits Add new" at bounding box center [1362, 508] width 321 height 49
click at [1238, 496] on link "Manage Permits" at bounding box center [1252, 497] width 85 height 17
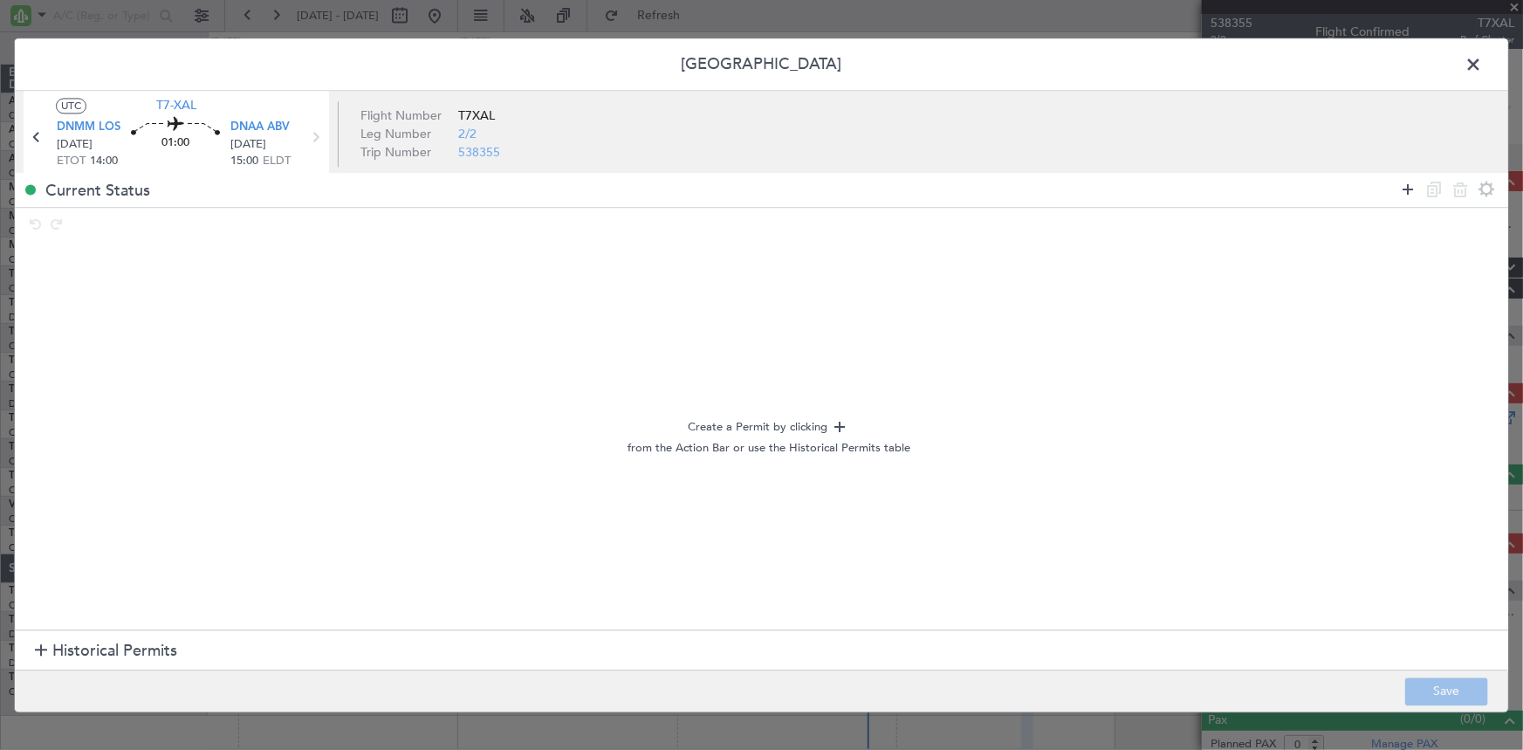
click at [1407, 187] on icon at bounding box center [1407, 189] width 21 height 21
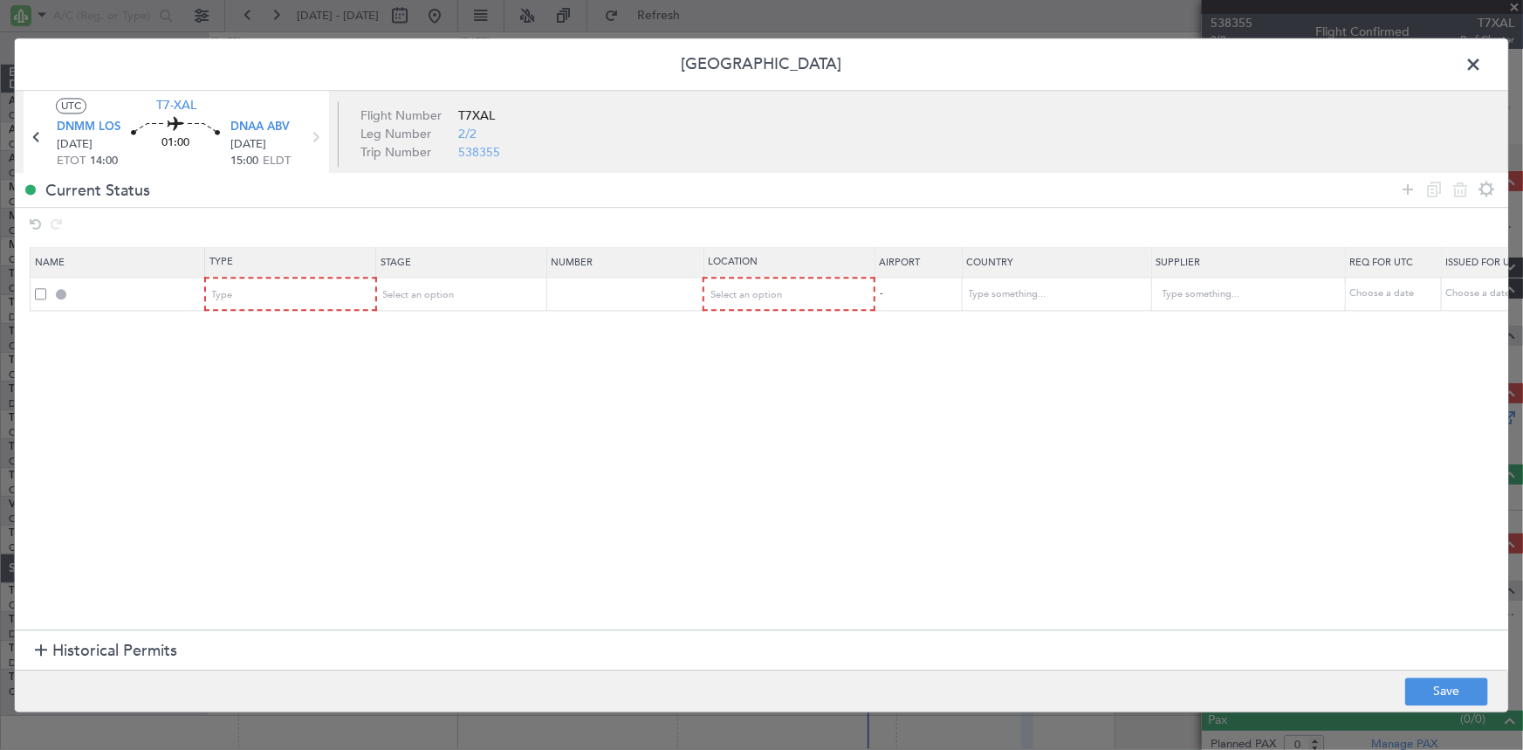
click at [90, 643] on span "Historical Permits" at bounding box center [114, 652] width 125 height 24
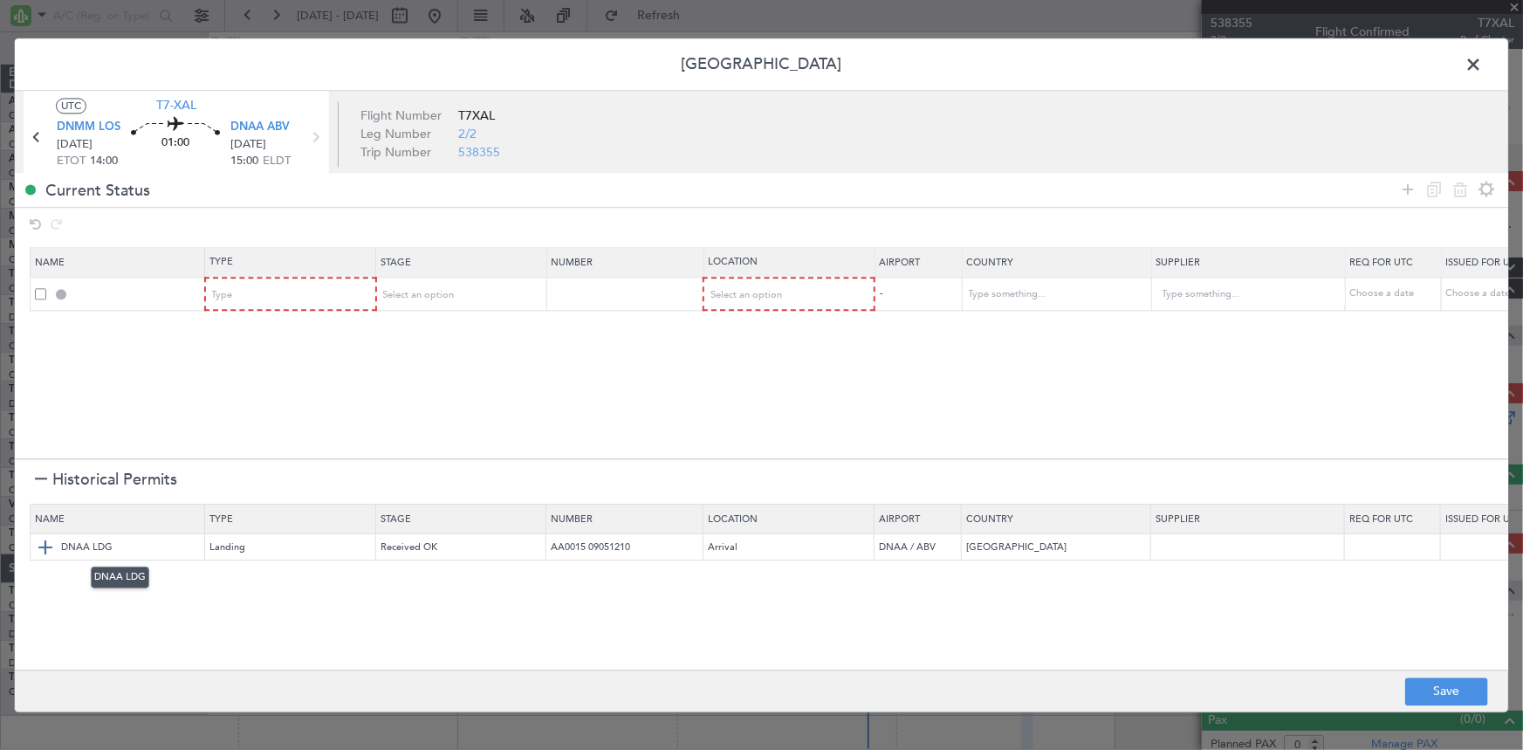
click at [45, 546] on img at bounding box center [45, 547] width 21 height 21
click at [38, 293] on span at bounding box center [40, 293] width 11 height 11
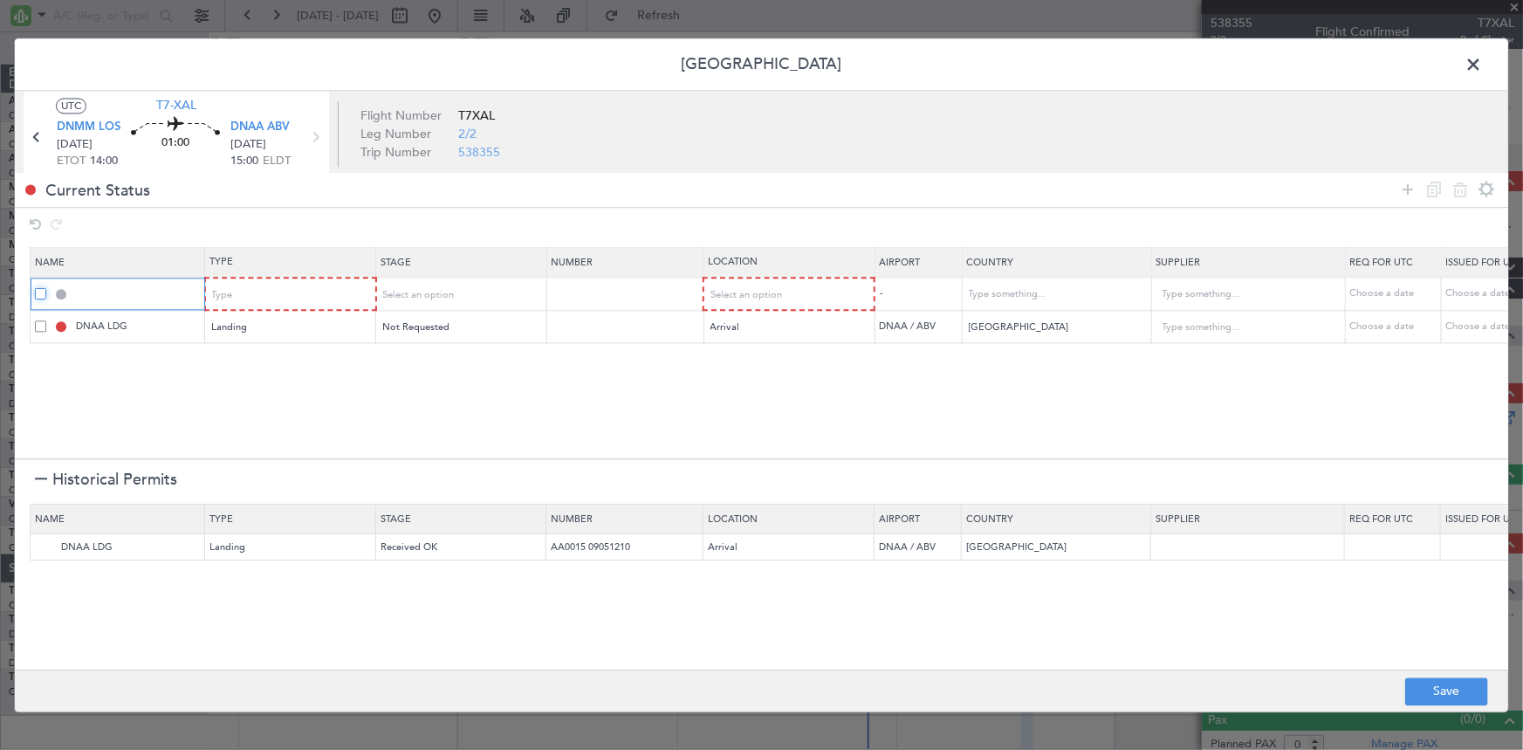
click at [47, 288] on input "checkbox" at bounding box center [47, 288] width 0 height 0
click at [1457, 189] on icon at bounding box center [1460, 189] width 21 height 21
type input "DNAA LDG"
type input "[GEOGRAPHIC_DATA]"
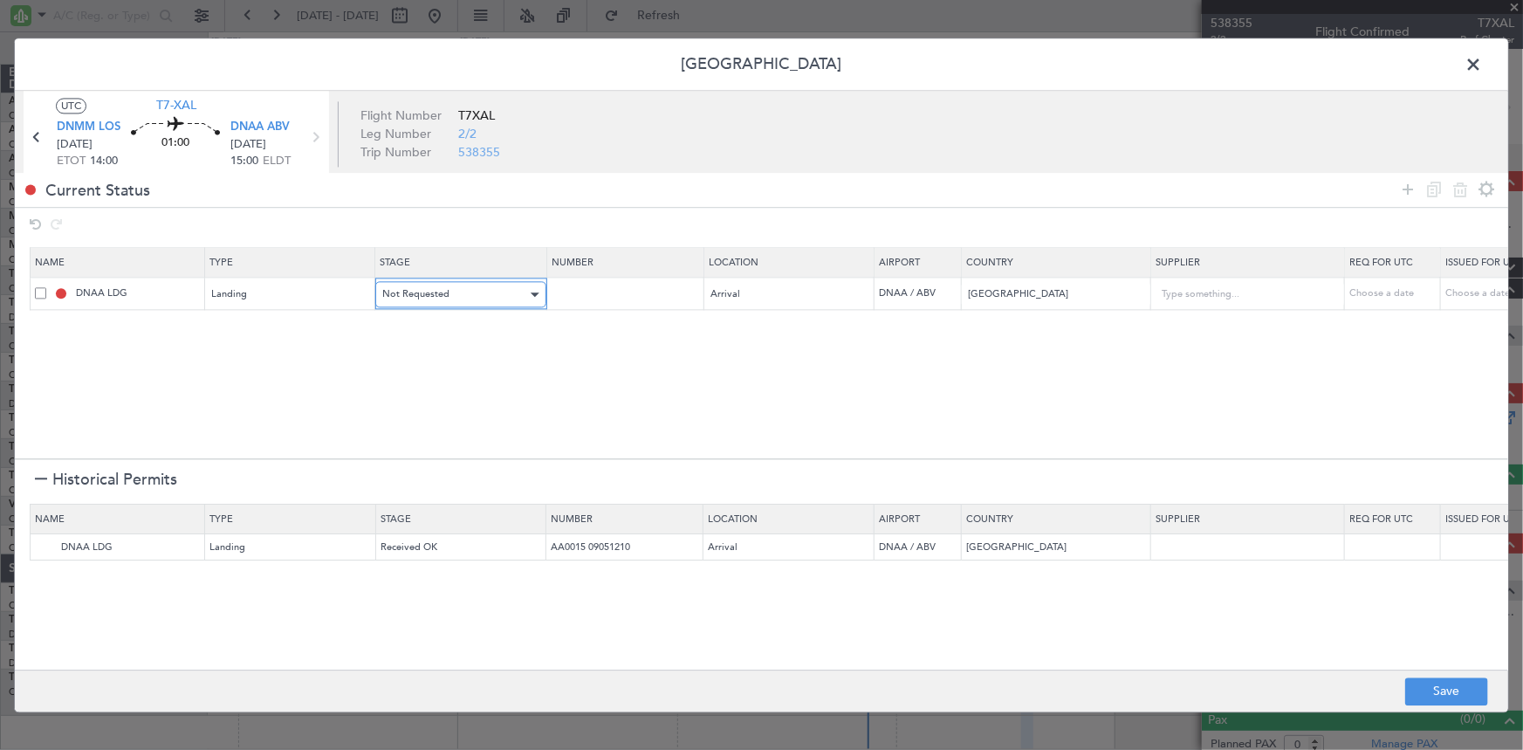
click at [447, 300] on div "Not Requested" at bounding box center [454, 295] width 145 height 26
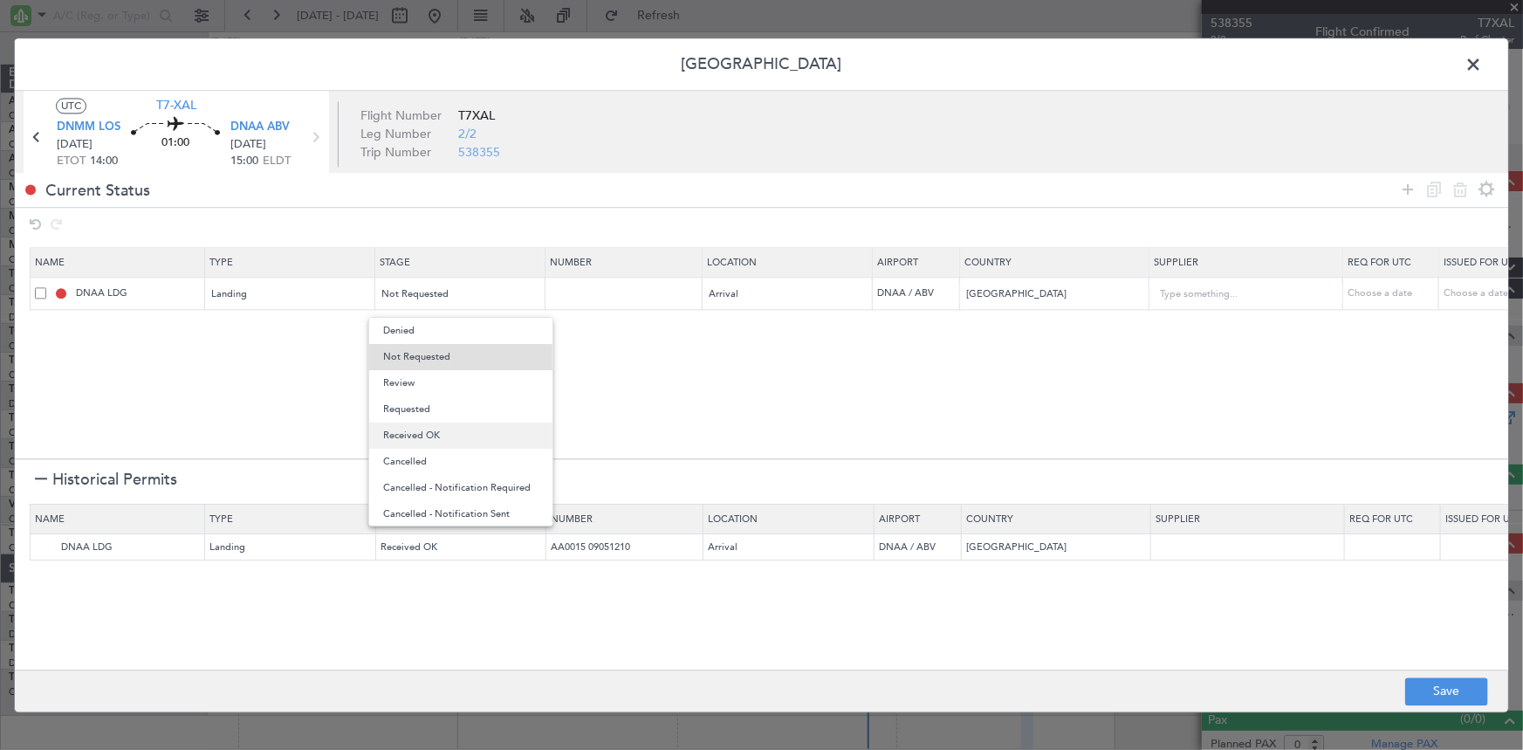
click at [452, 433] on span "Received OK" at bounding box center [460, 435] width 155 height 26
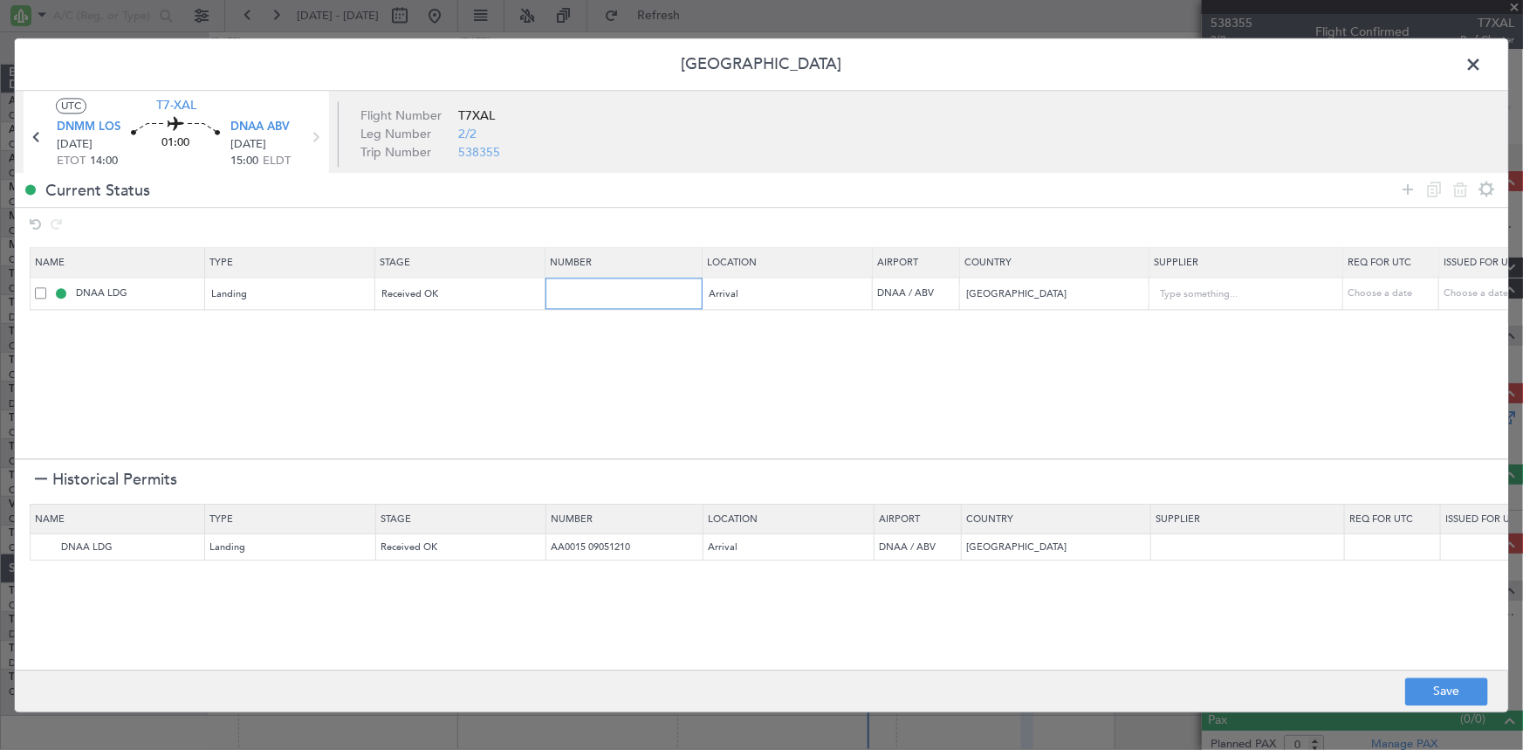
click at [642, 295] on input "text" at bounding box center [626, 293] width 152 height 15
paste input "AA000227090934"
type input "AA000227090934"
click at [1431, 689] on button "Save" at bounding box center [1446, 691] width 83 height 28
type input "NNN"
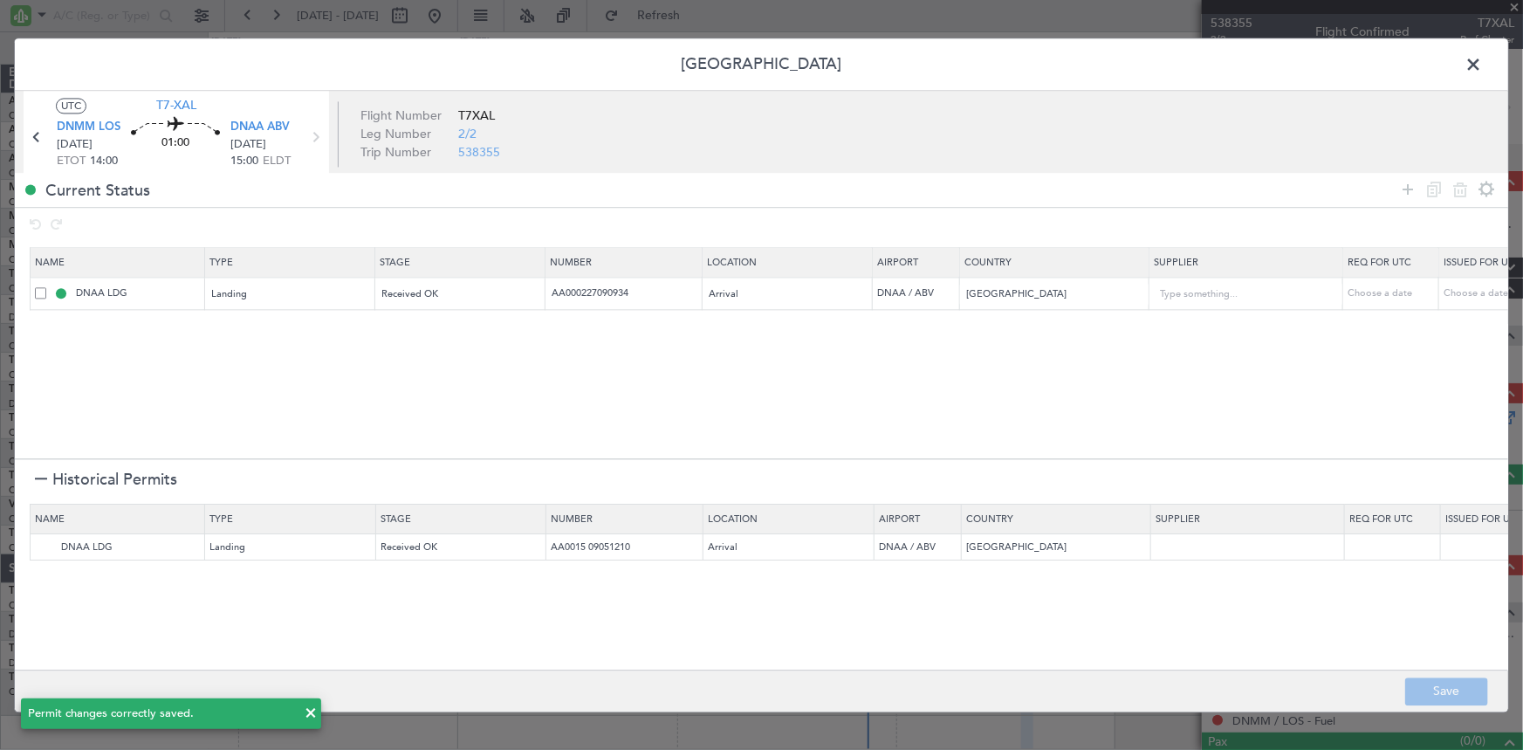
click at [1482, 60] on span at bounding box center [1482, 68] width 0 height 35
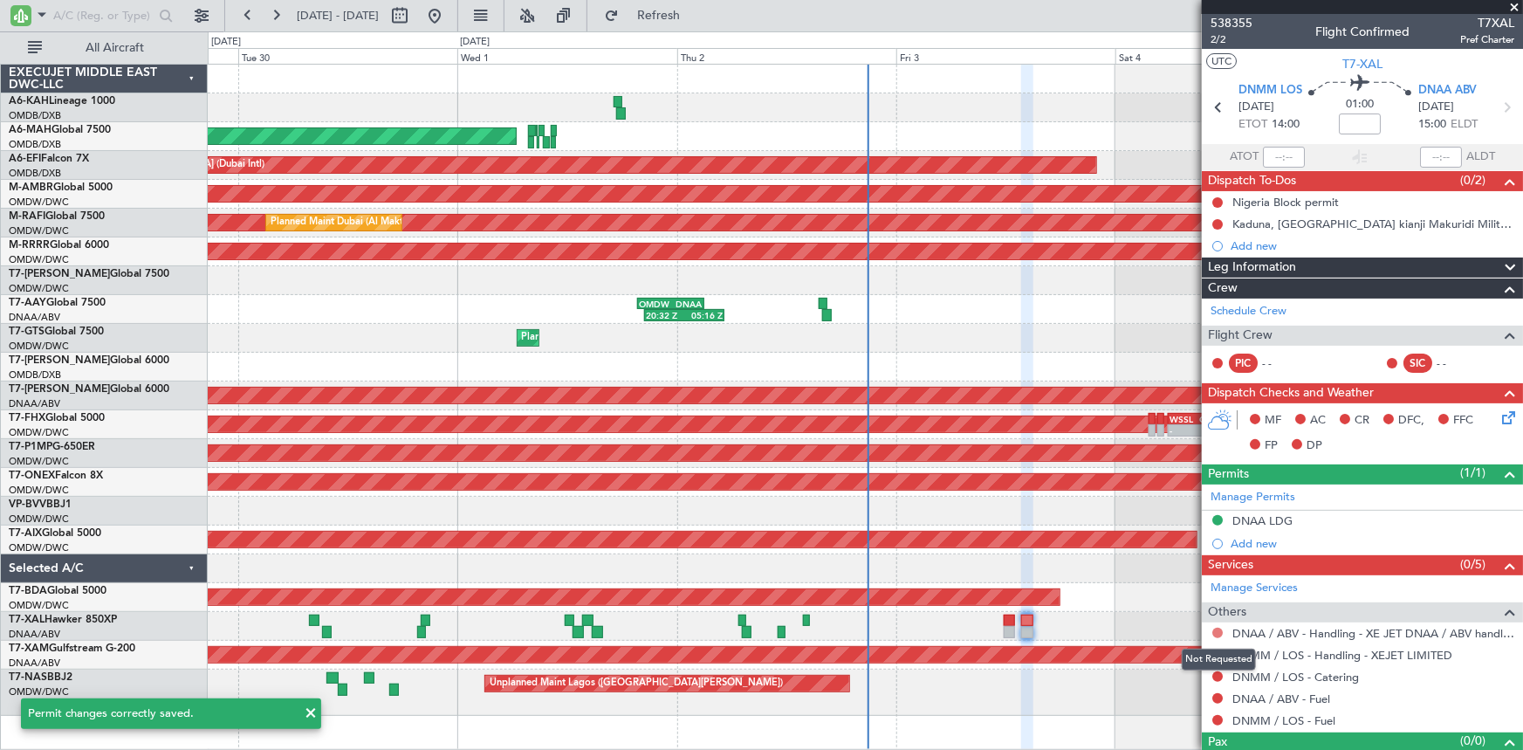
click at [1217, 630] on button at bounding box center [1217, 632] width 10 height 10
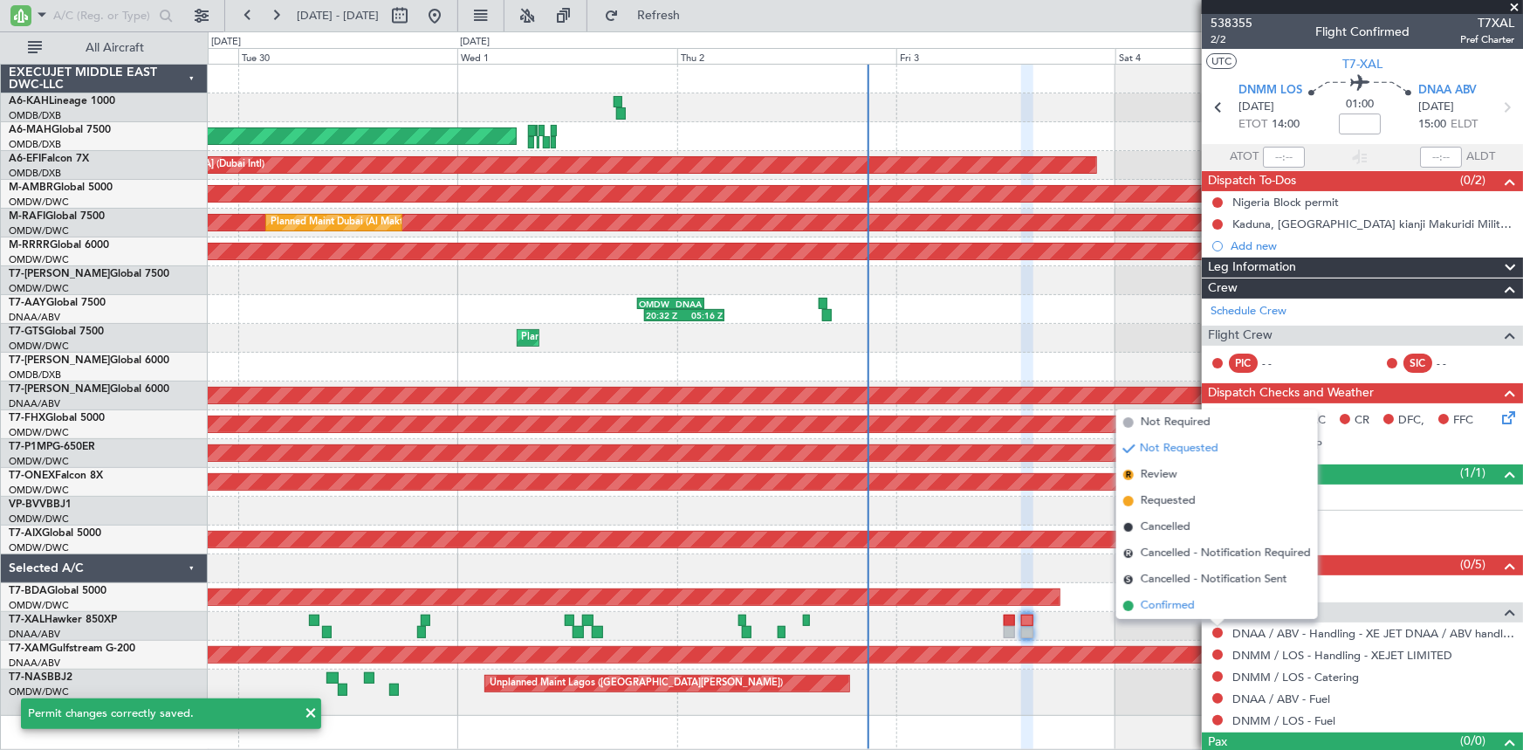
click at [1153, 605] on span "Confirmed" at bounding box center [1168, 605] width 54 height 17
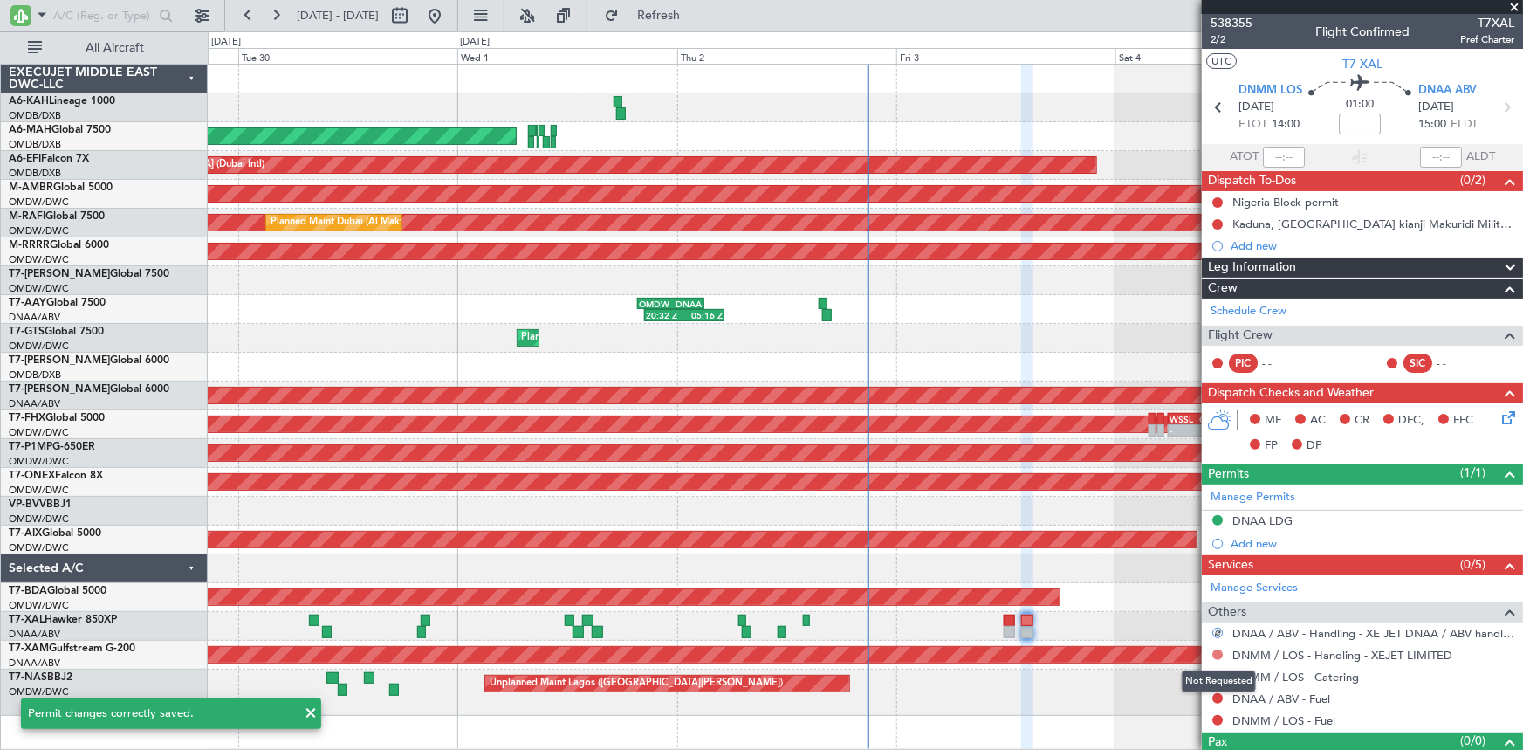
click at [1216, 653] on button at bounding box center [1217, 654] width 10 height 10
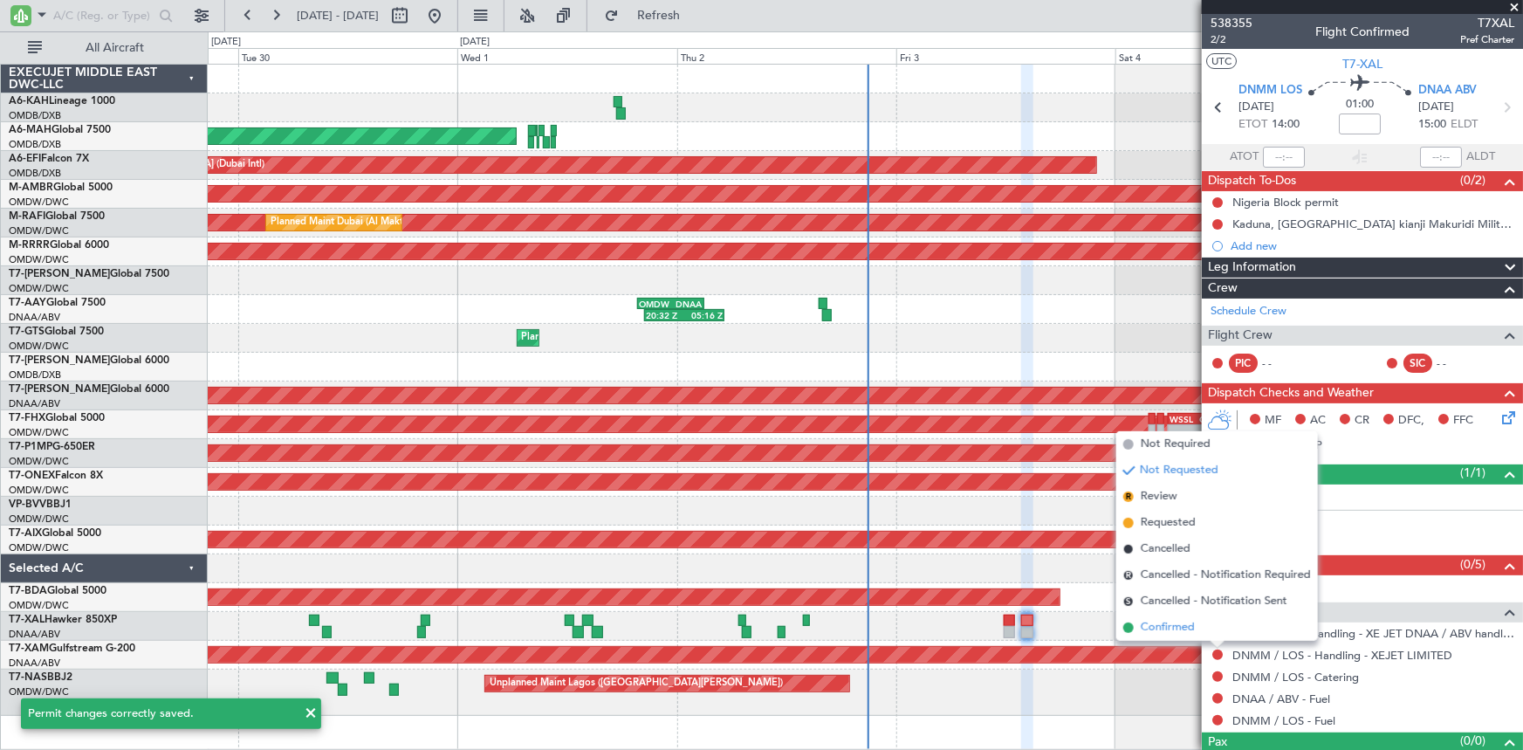
click at [1182, 626] on span "Confirmed" at bounding box center [1168, 627] width 54 height 17
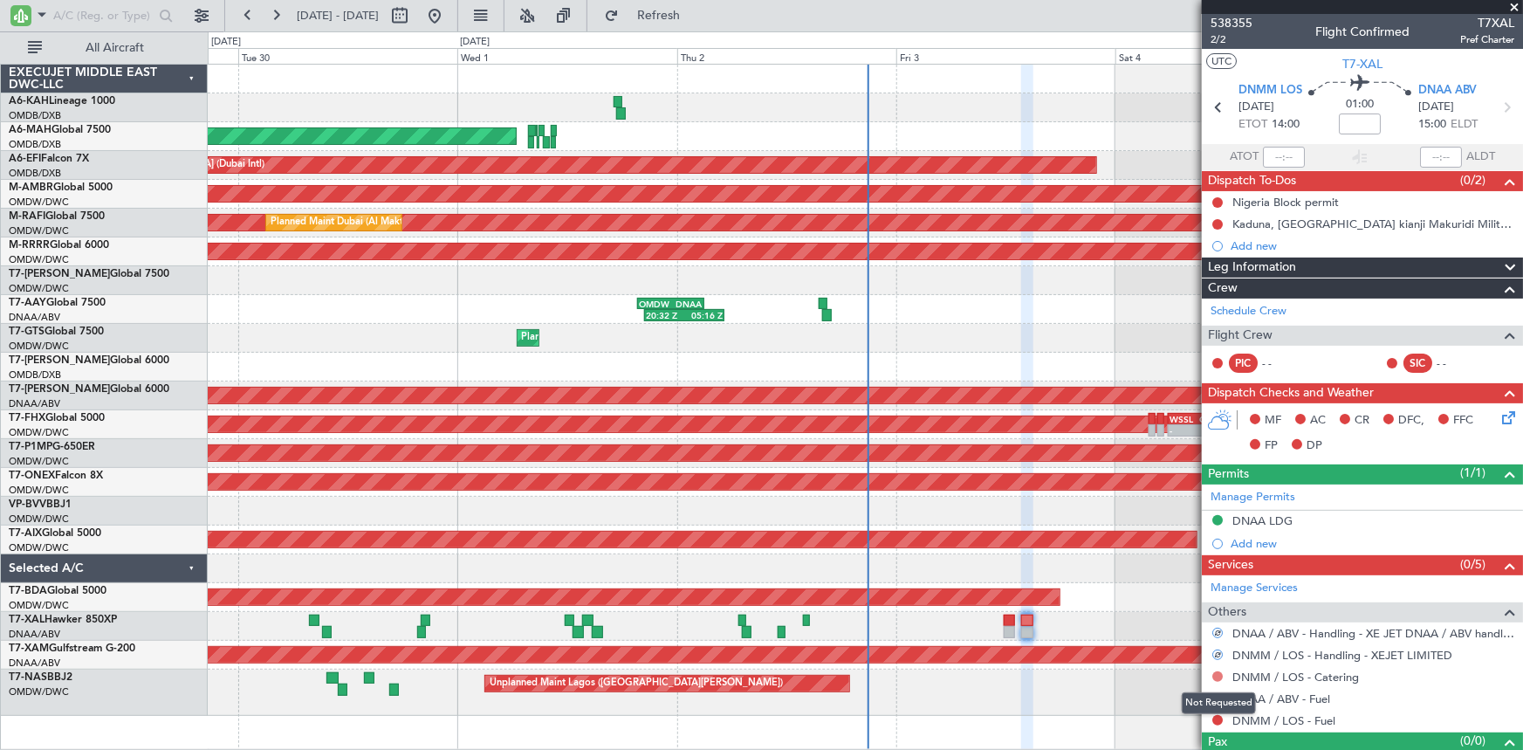
click at [1217, 672] on button at bounding box center [1217, 676] width 10 height 10
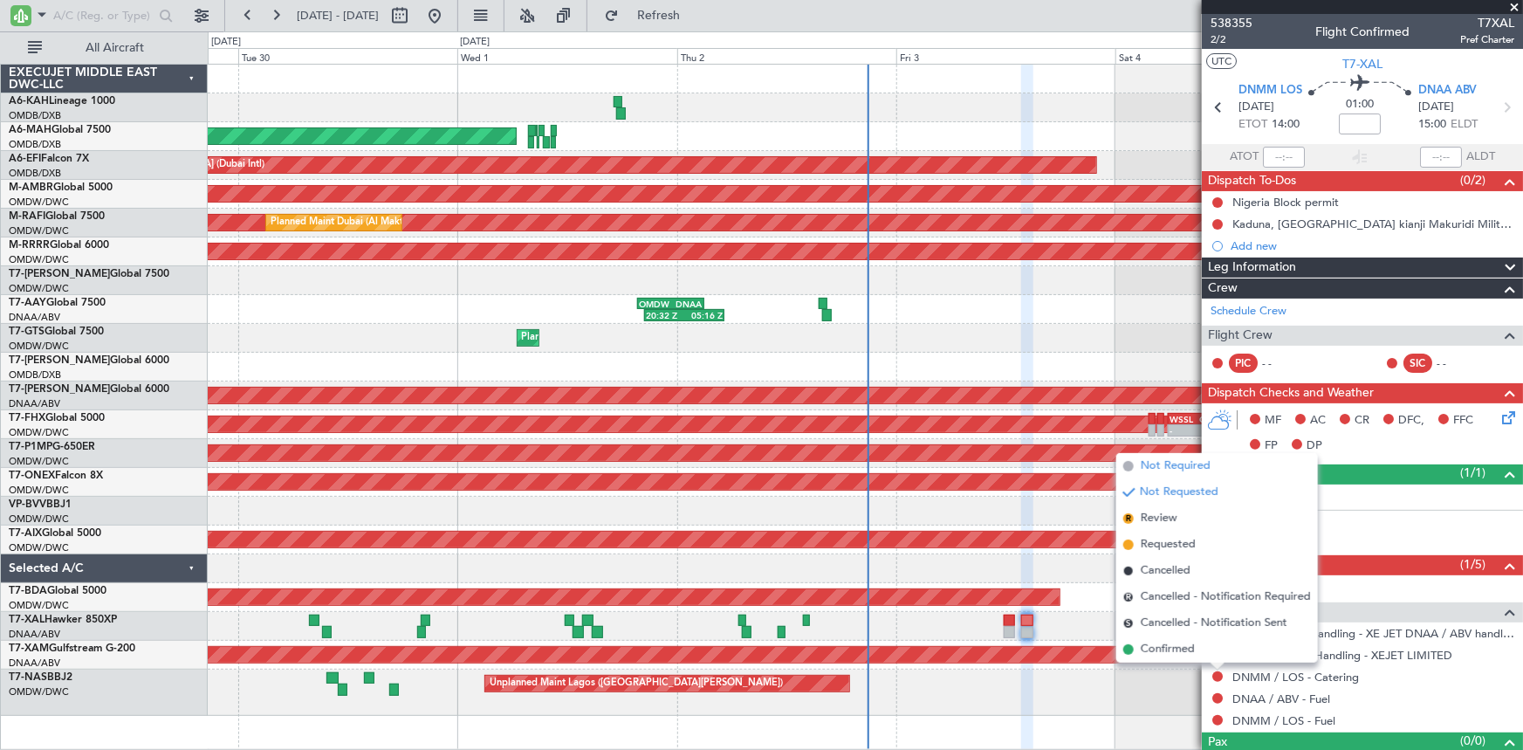
click at [1179, 463] on span "Not Required" at bounding box center [1176, 465] width 70 height 17
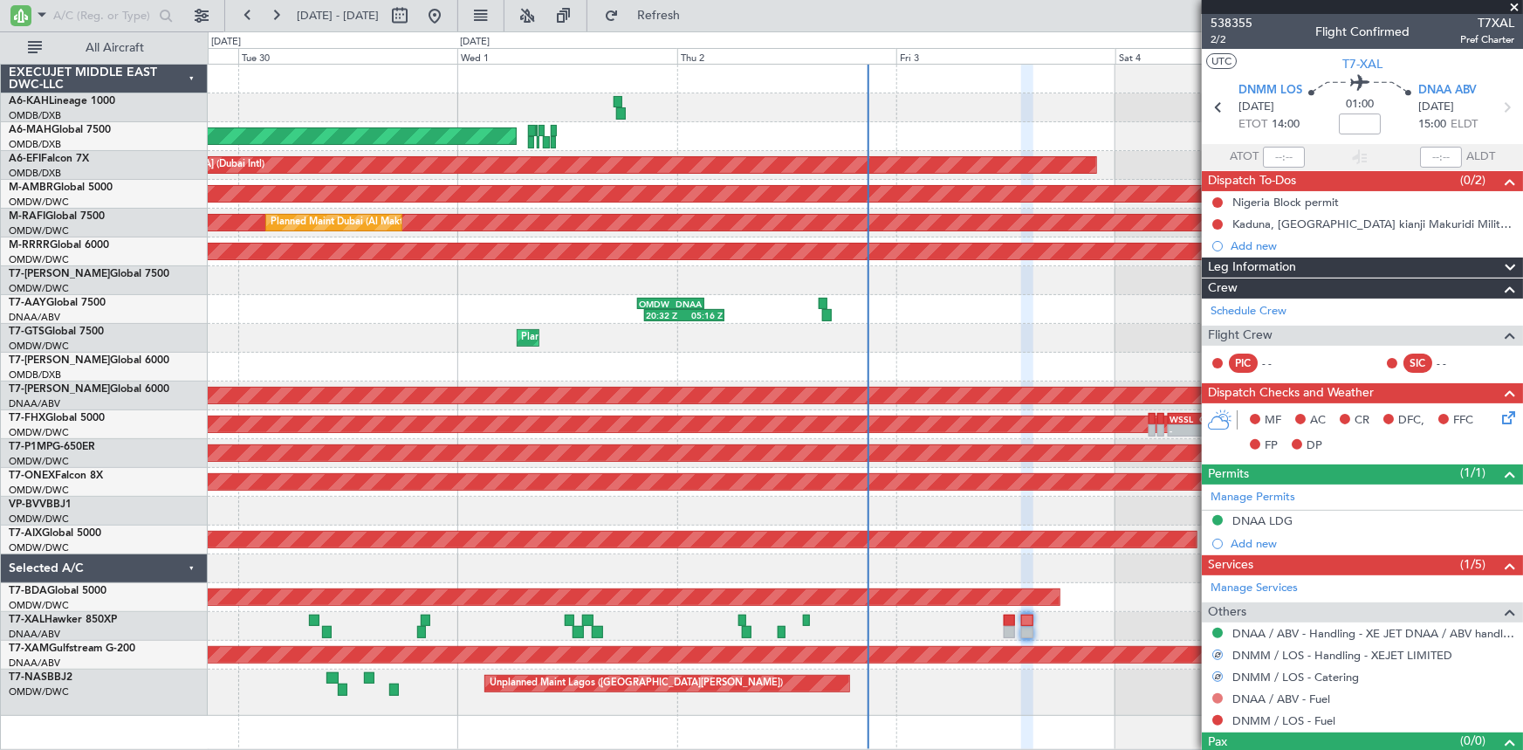
click at [1218, 697] on button at bounding box center [1217, 698] width 10 height 10
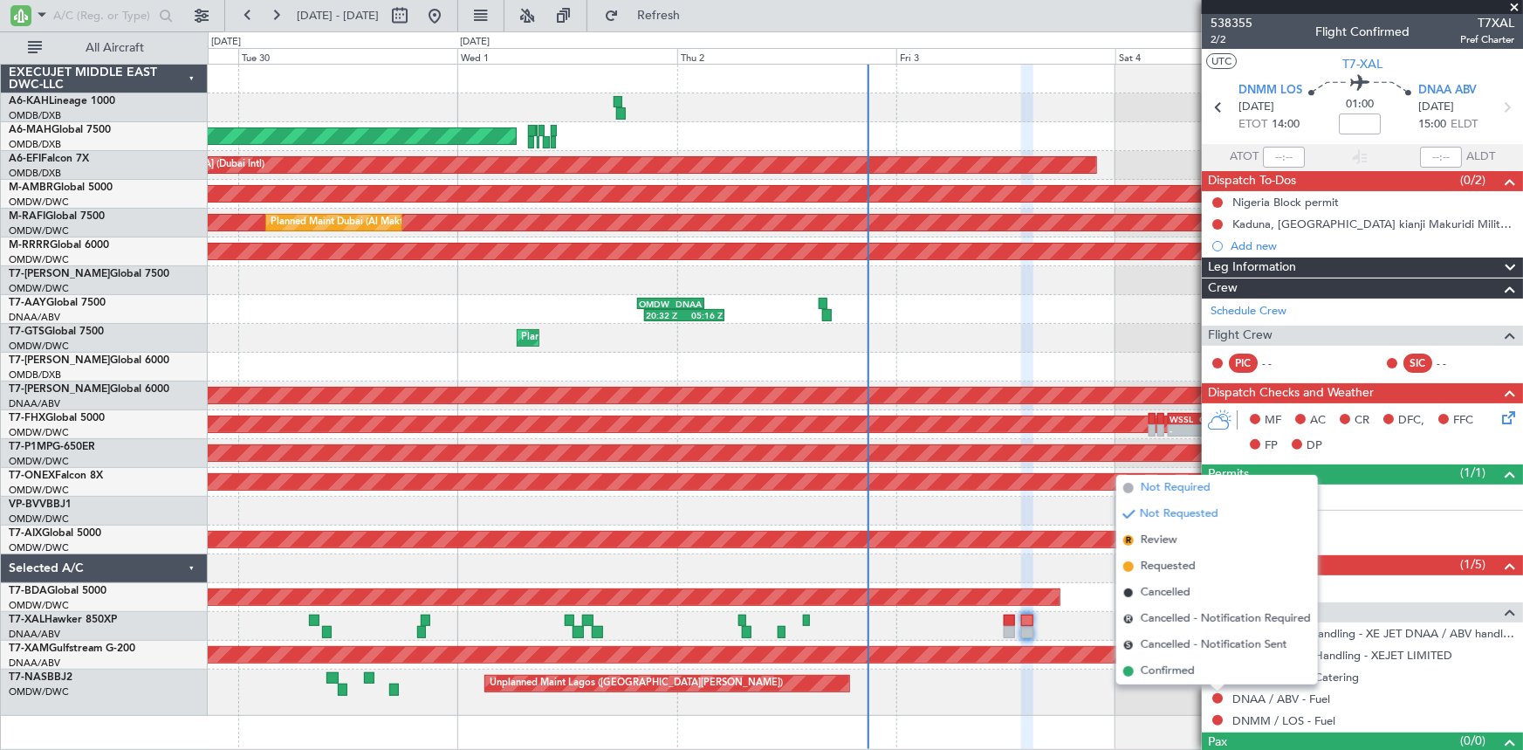
click at [1193, 489] on span "Not Required" at bounding box center [1176, 487] width 70 height 17
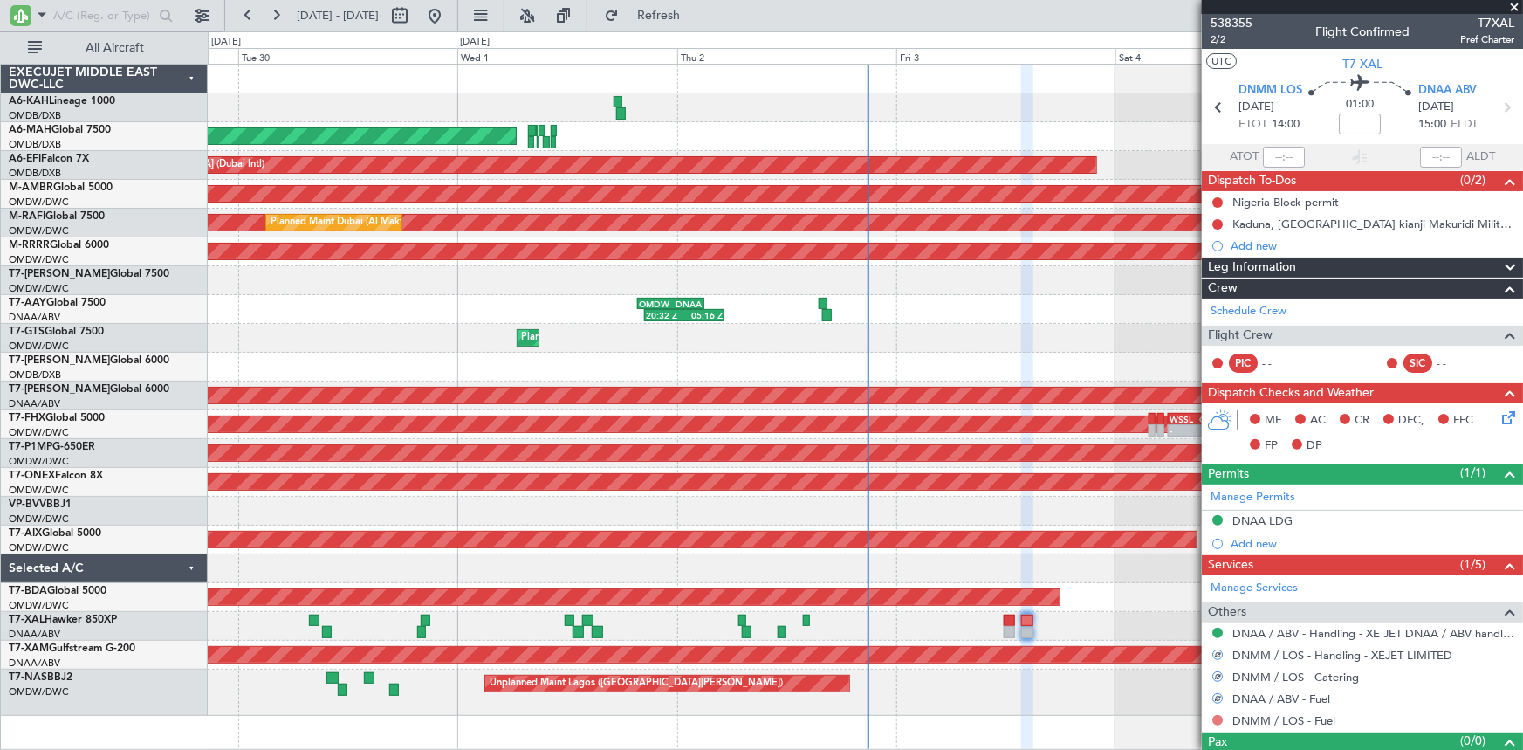
click at [1219, 716] on button at bounding box center [1217, 720] width 10 height 10
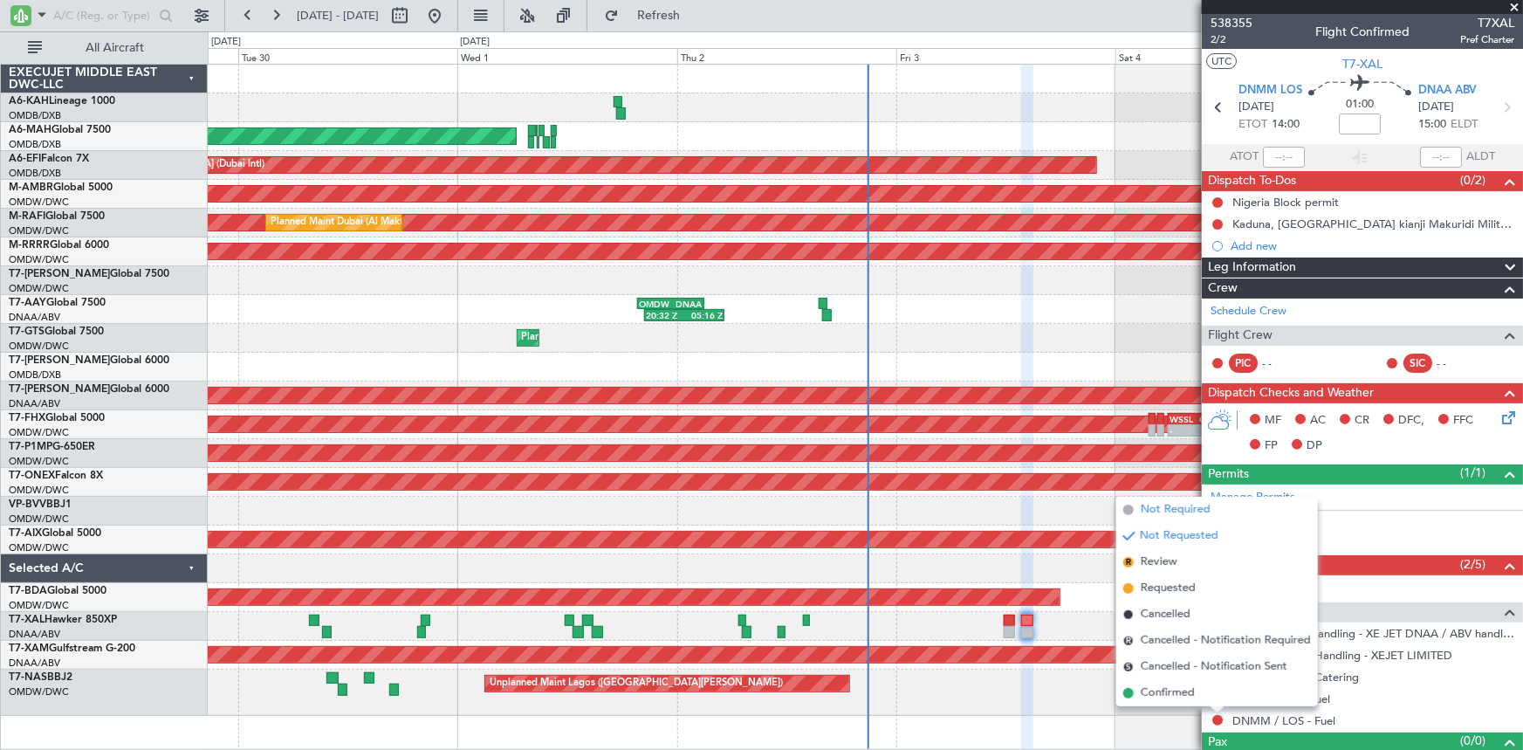
click at [1178, 510] on span "Not Required" at bounding box center [1176, 509] width 70 height 17
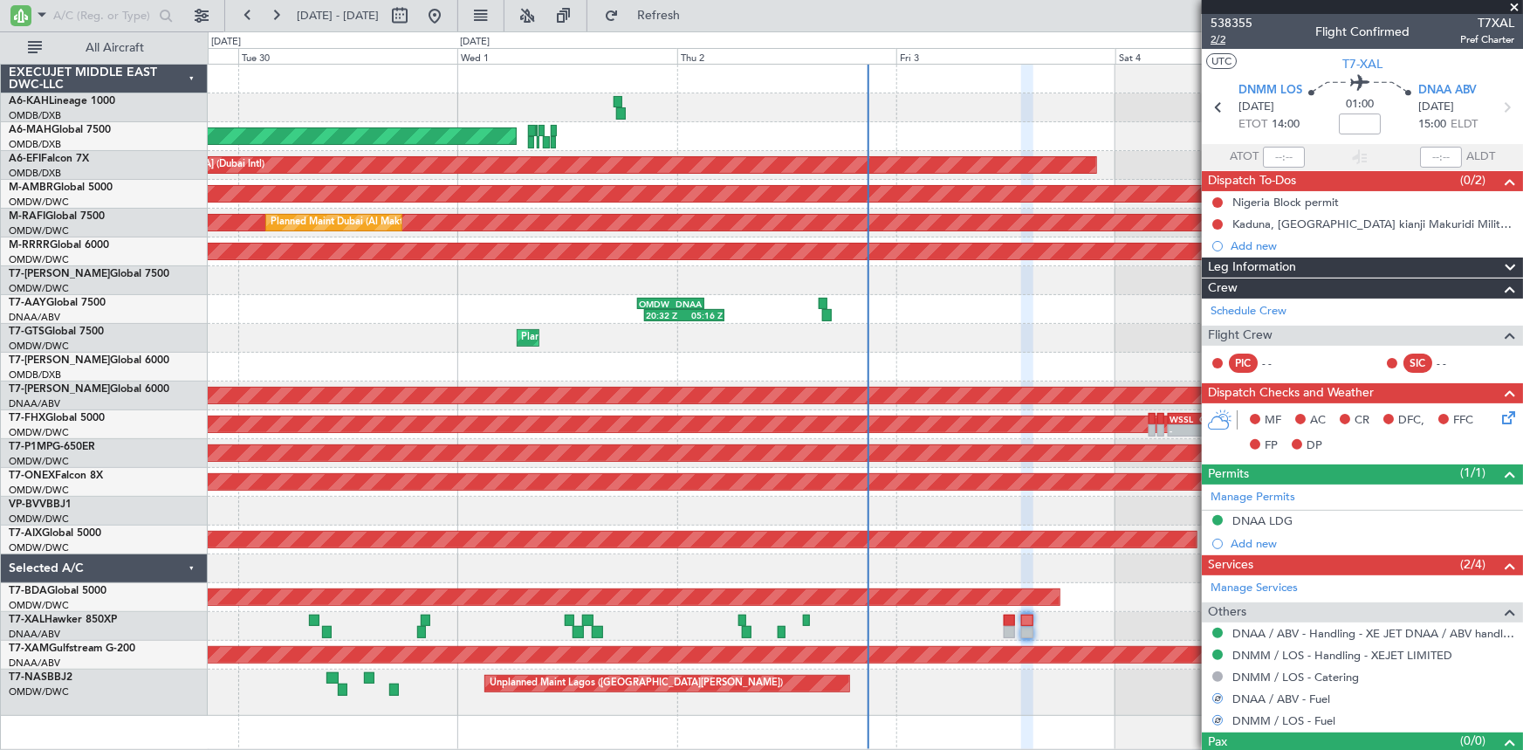
click at [1217, 35] on span "2/2" at bounding box center [1231, 39] width 42 height 15
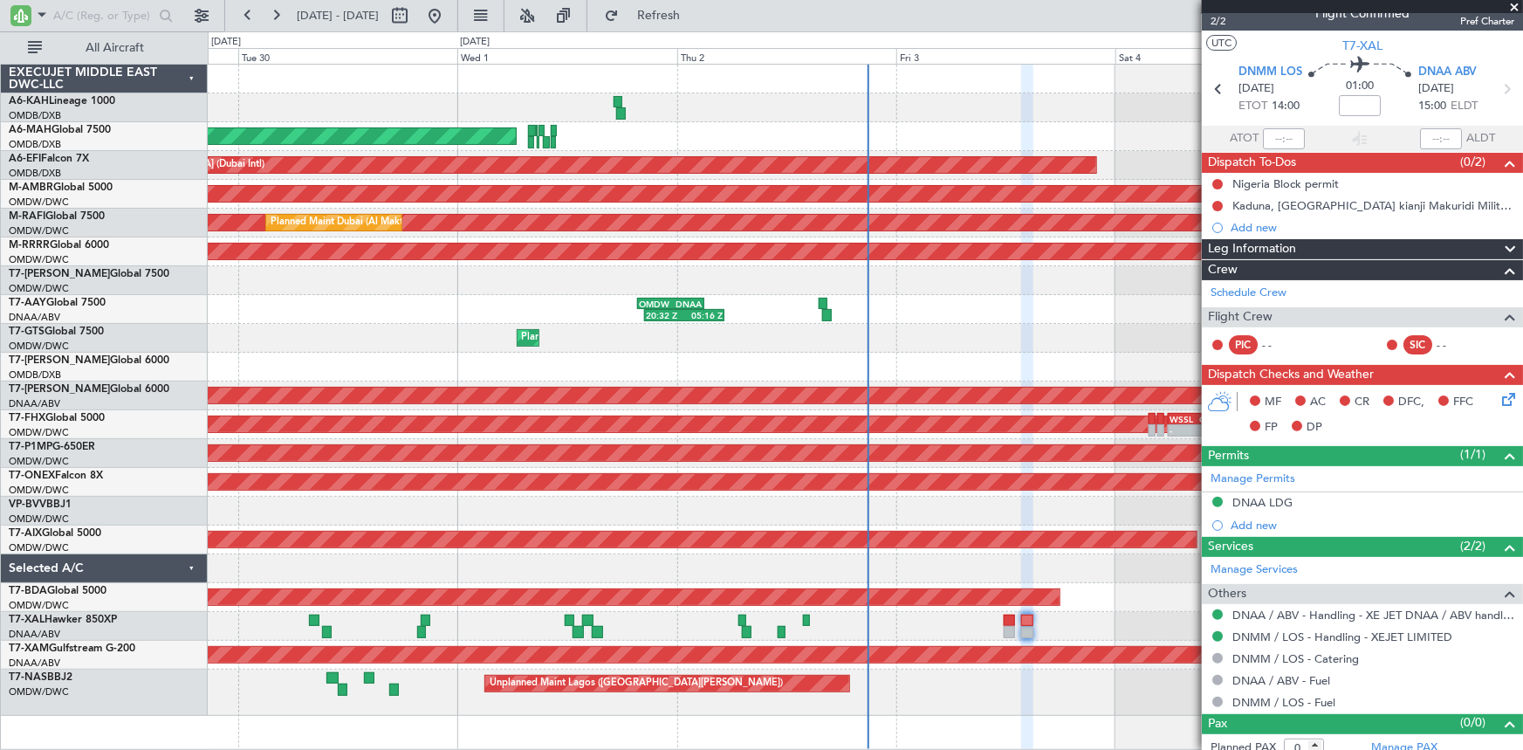
scroll to position [29, 0]
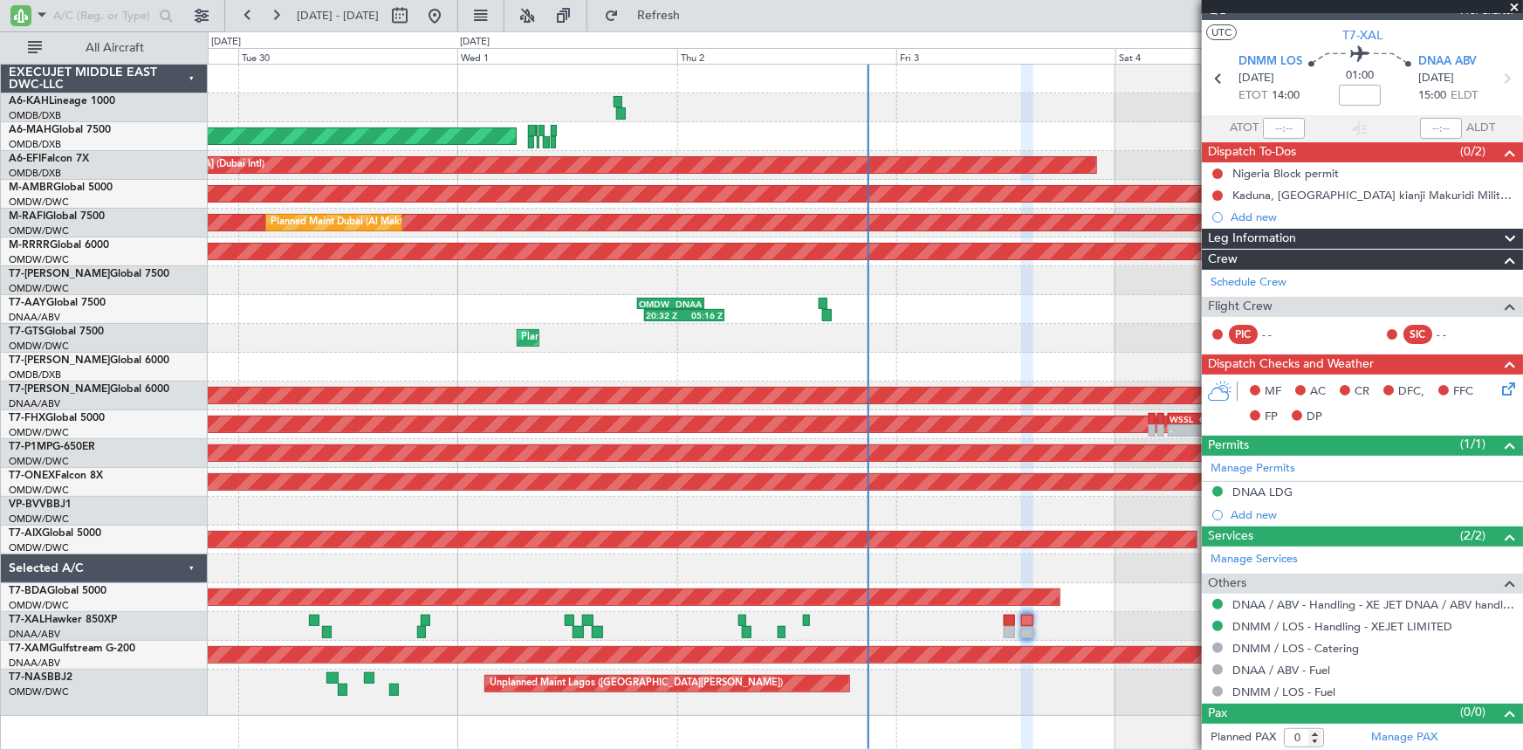
click at [696, 6] on button "Refresh" at bounding box center [648, 16] width 105 height 28
